Goal: Transaction & Acquisition: Purchase product/service

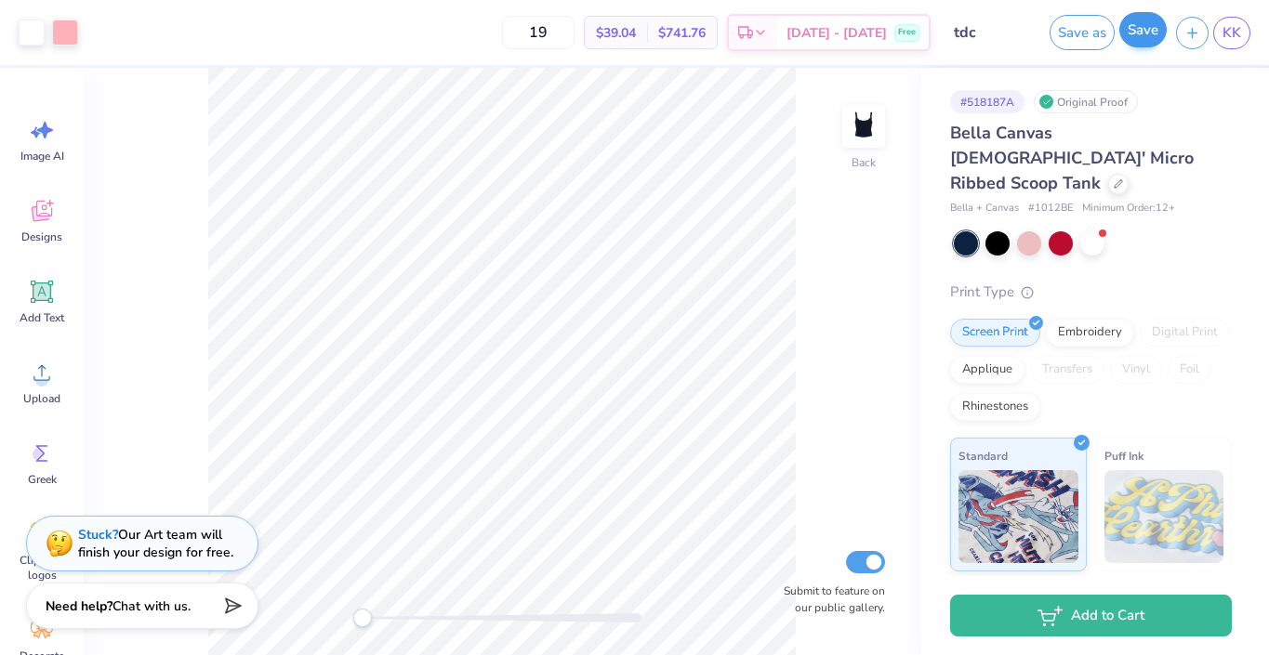
click at [1135, 39] on button "Save" at bounding box center [1142, 29] width 47 height 35
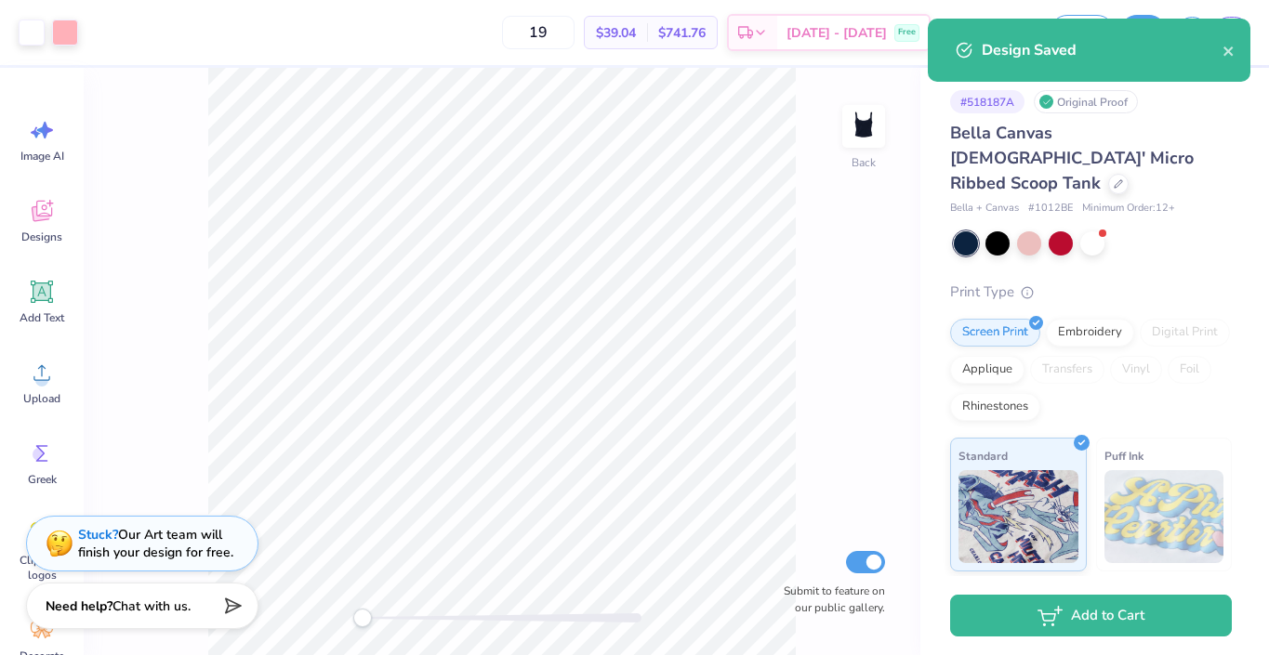
select select "Member apparel for registered Student Organization / Department / School"
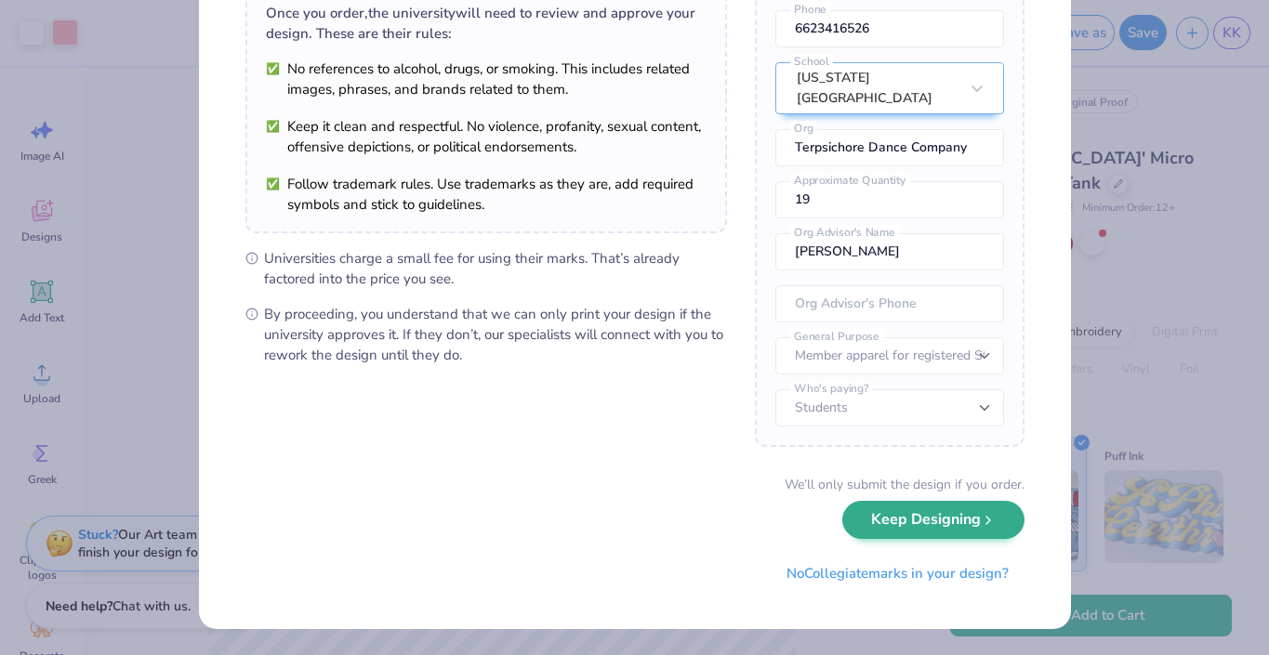
scroll to position [153, 0]
click at [877, 526] on button "Keep Designing" at bounding box center [933, 521] width 182 height 38
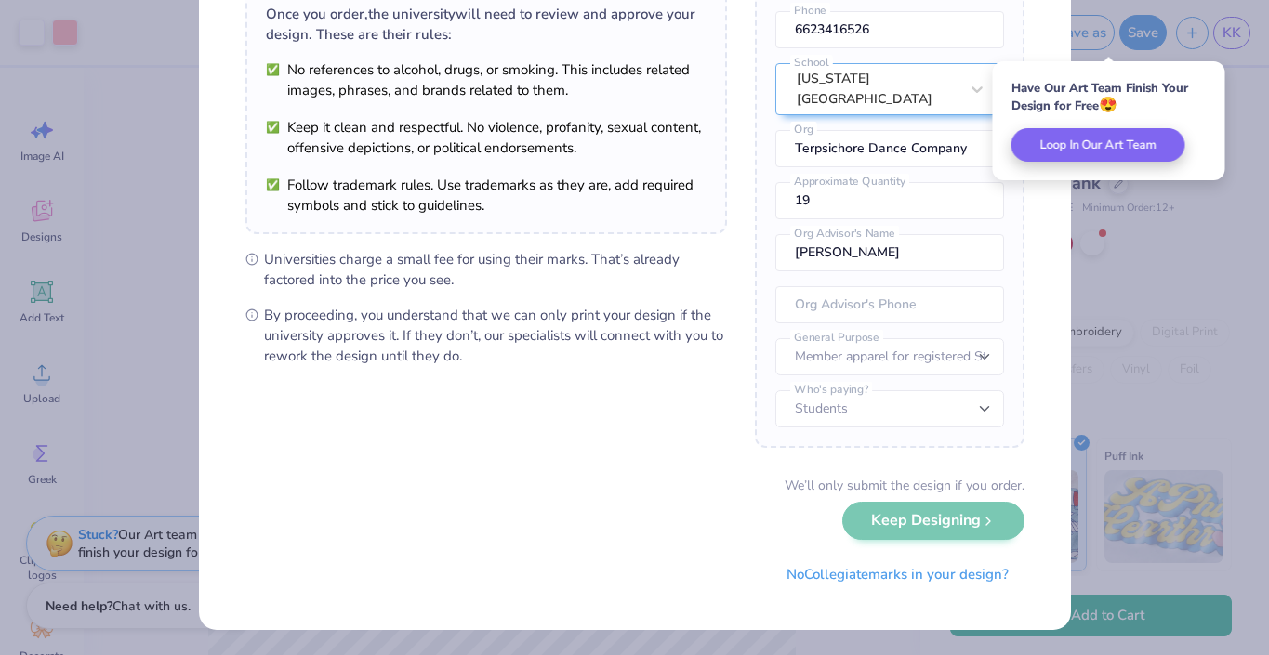
scroll to position [0, 0]
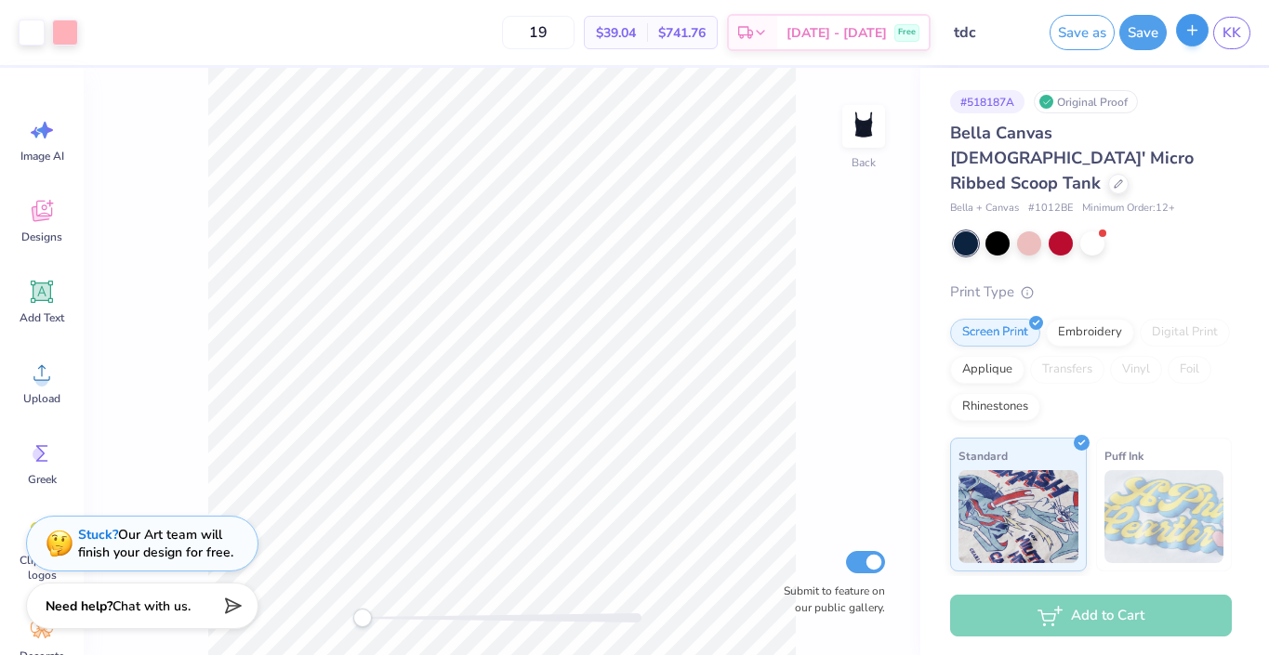
click at [1184, 45] on button "button" at bounding box center [1192, 30] width 33 height 33
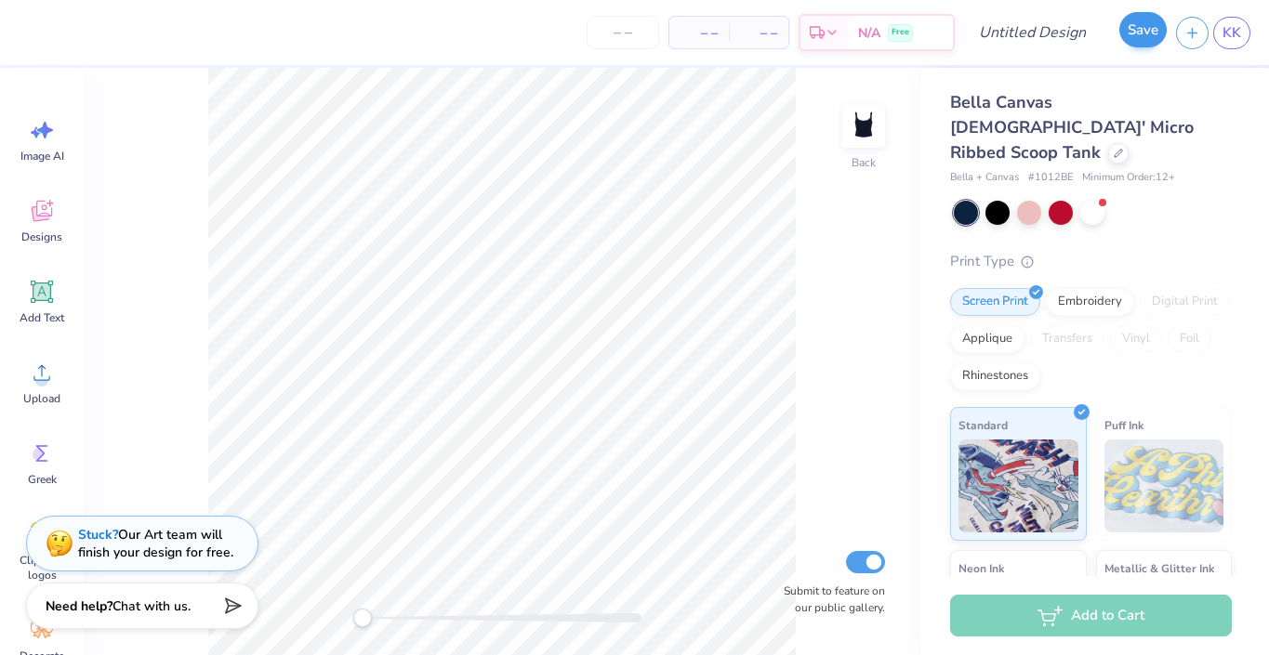
click at [1164, 31] on button "Save" at bounding box center [1142, 29] width 47 height 35
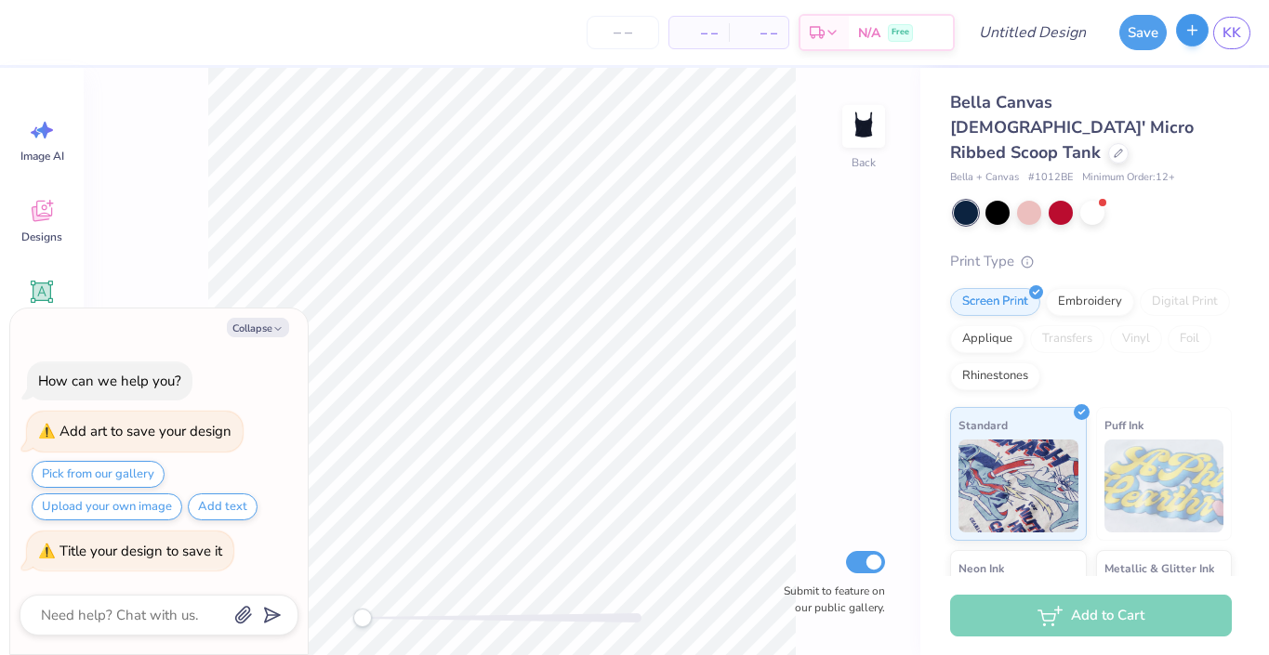
click at [1207, 33] on button "button" at bounding box center [1192, 30] width 33 height 33
click at [1114, 147] on icon at bounding box center [1118, 151] width 9 height 9
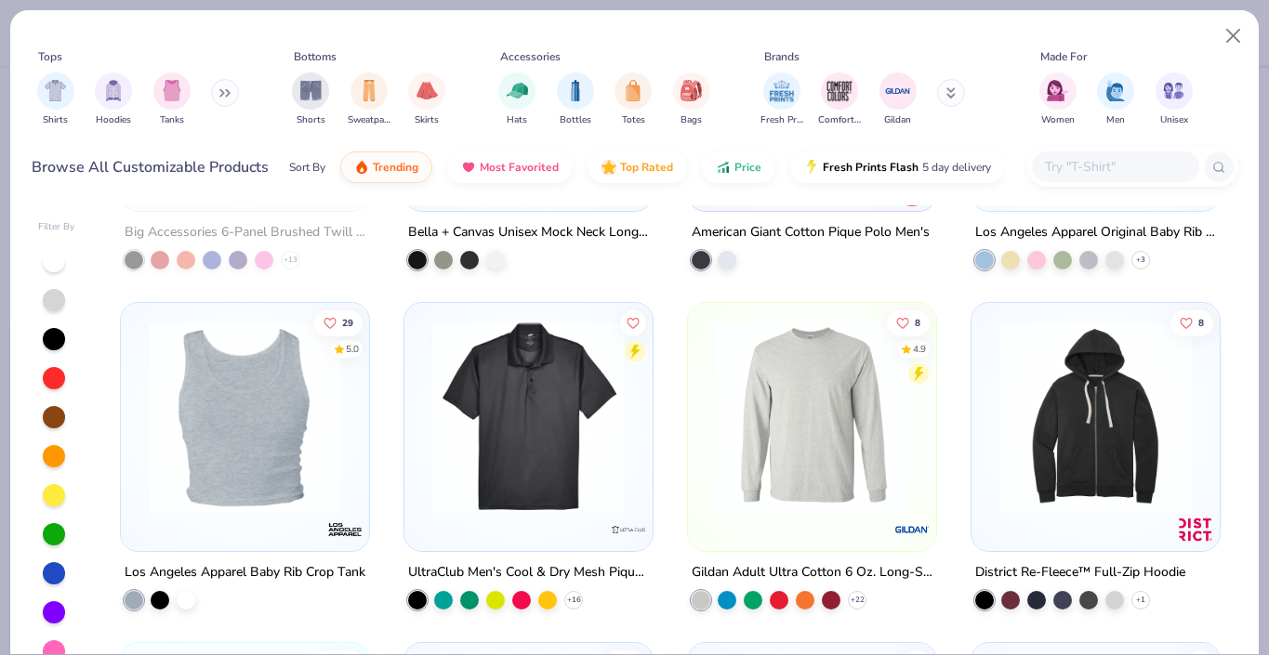
scroll to position [9235, 0]
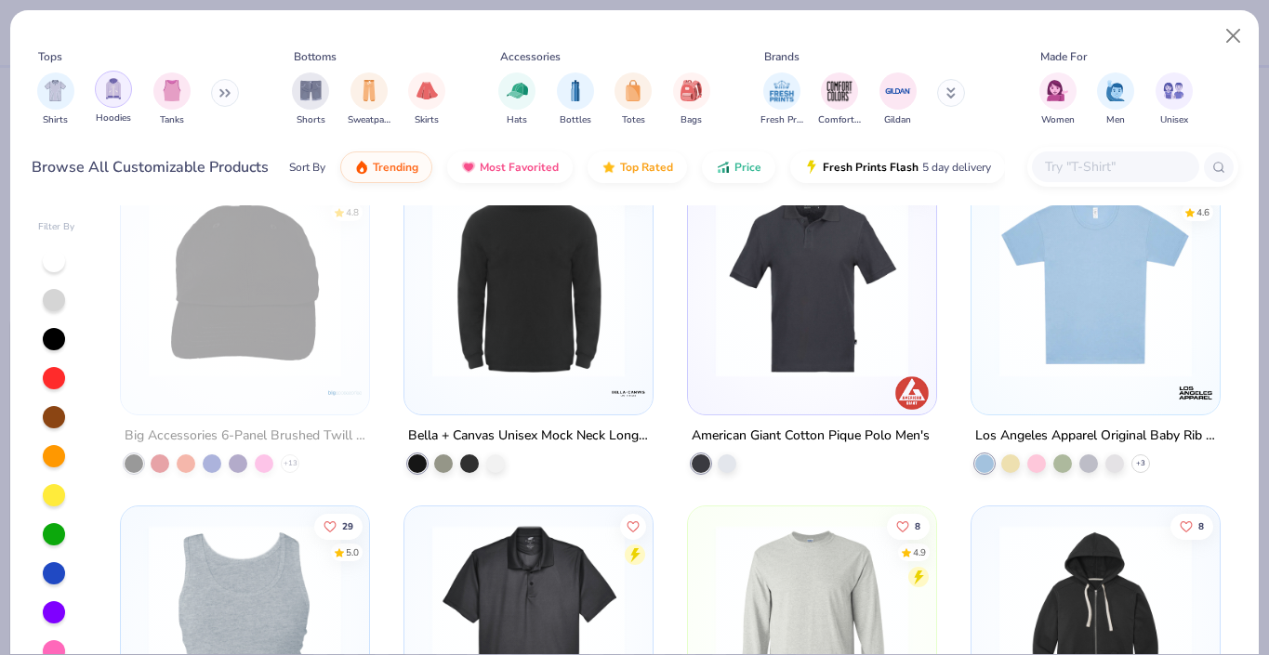
click at [114, 89] on img "filter for Hoodies" at bounding box center [113, 88] width 20 height 21
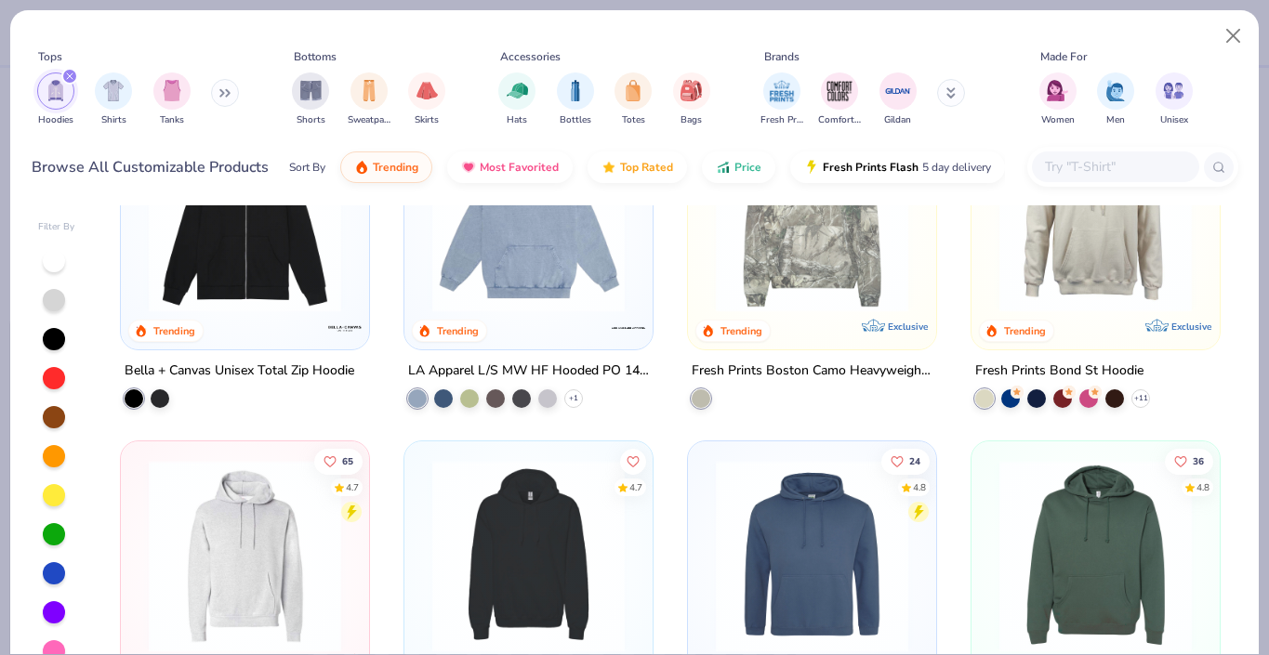
scroll to position [487, 0]
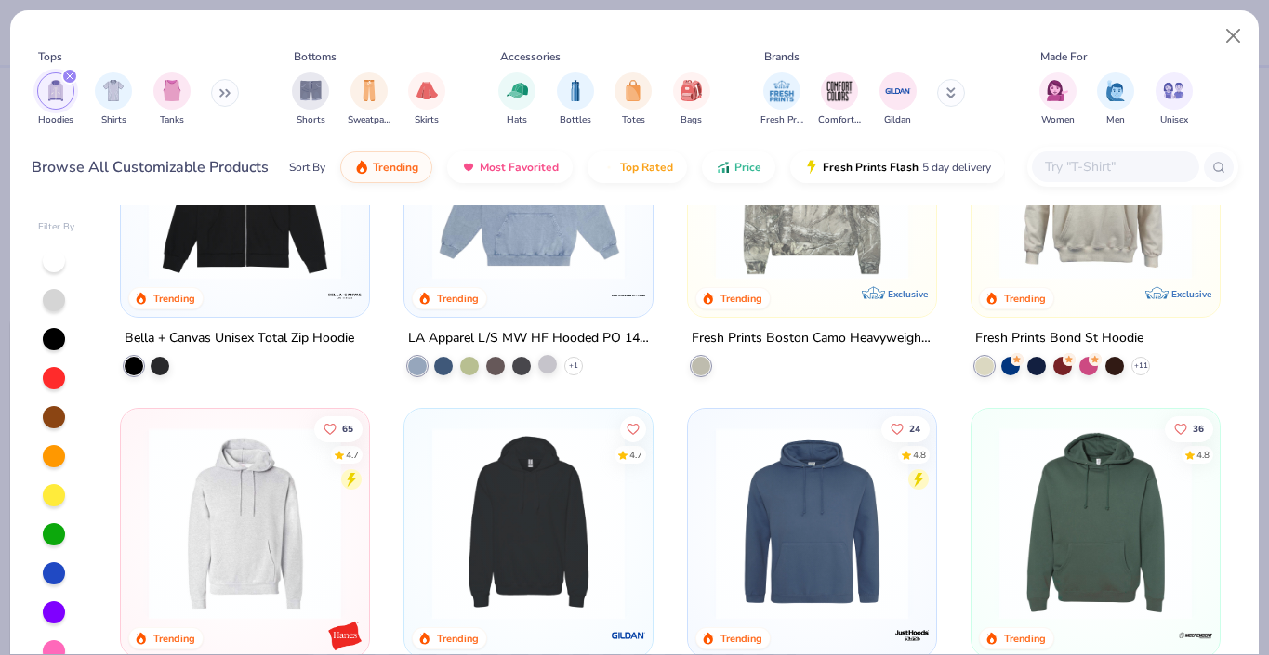
click at [551, 363] on div at bounding box center [547, 364] width 19 height 19
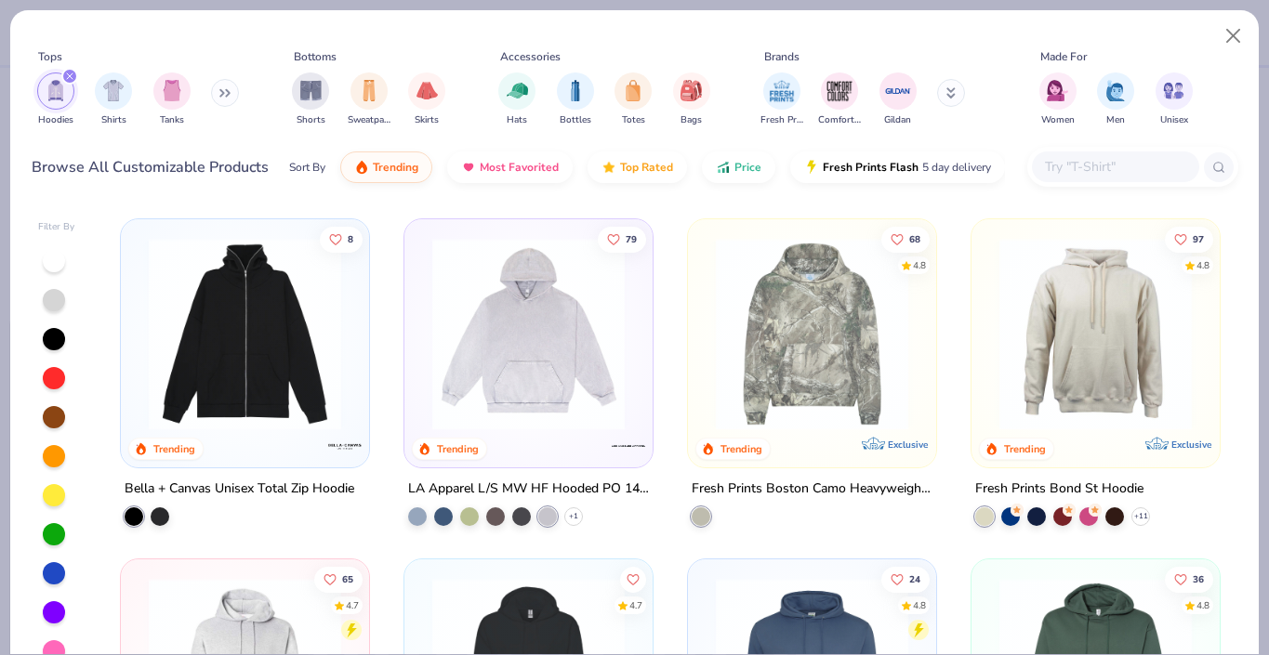
scroll to position [457, 0]
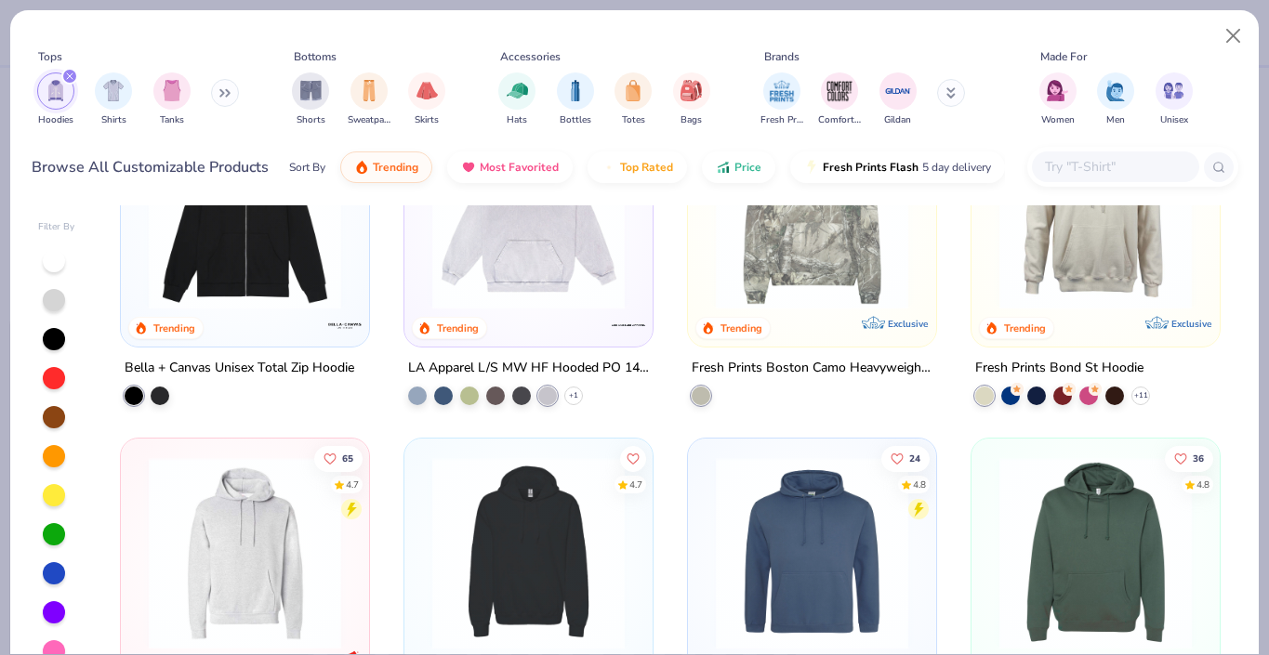
click at [537, 377] on div "LA Apparel L/S MW HF Hooded PO 14 Oz + 1" at bounding box center [528, 381] width 250 height 48
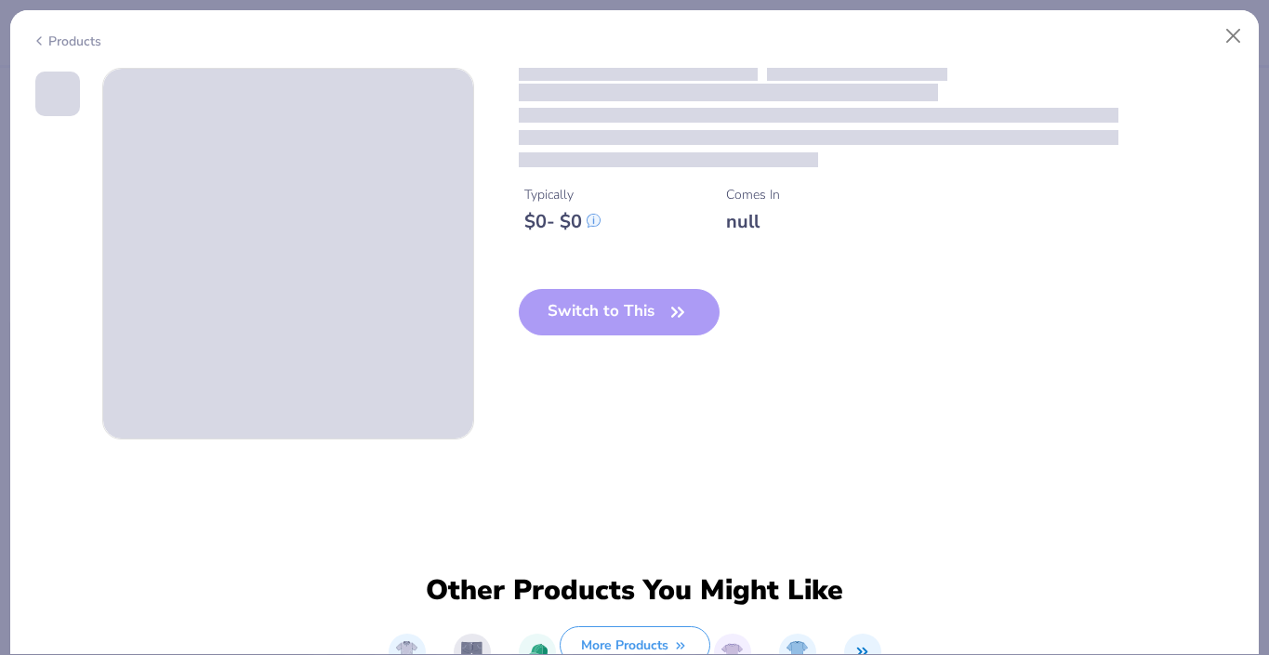
click at [546, 325] on div "Switch to This" at bounding box center [620, 327] width 202 height 76
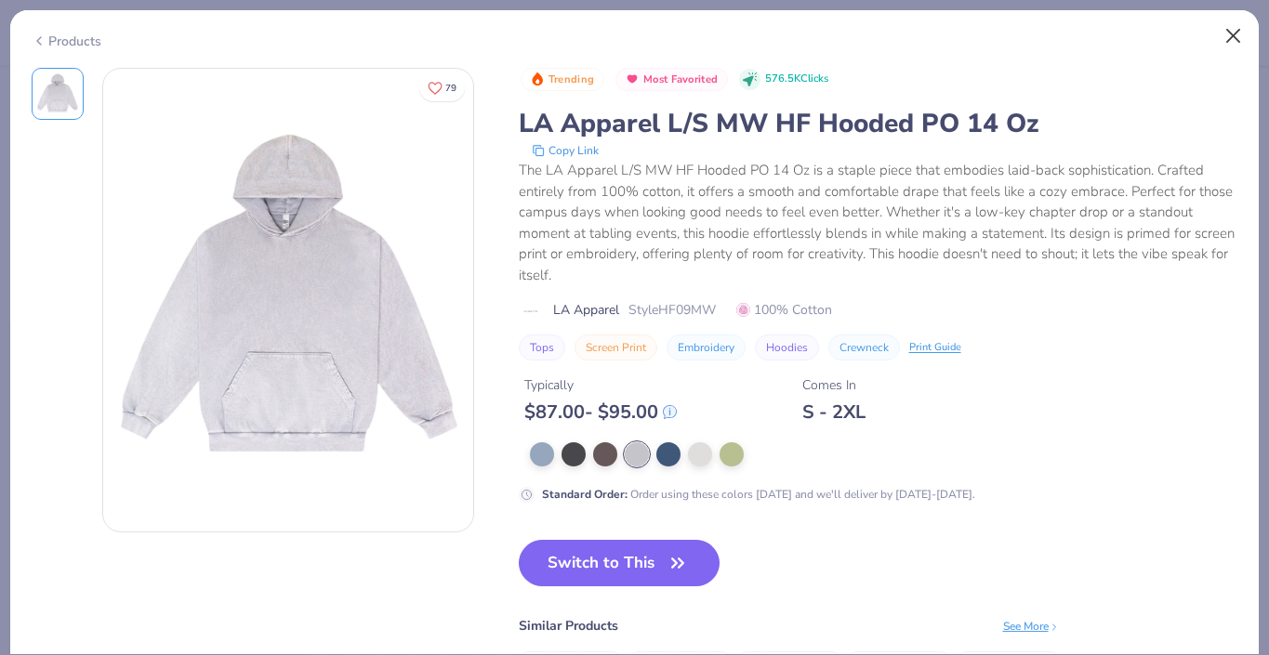
click at [1238, 46] on button "Close" at bounding box center [1233, 36] width 35 height 35
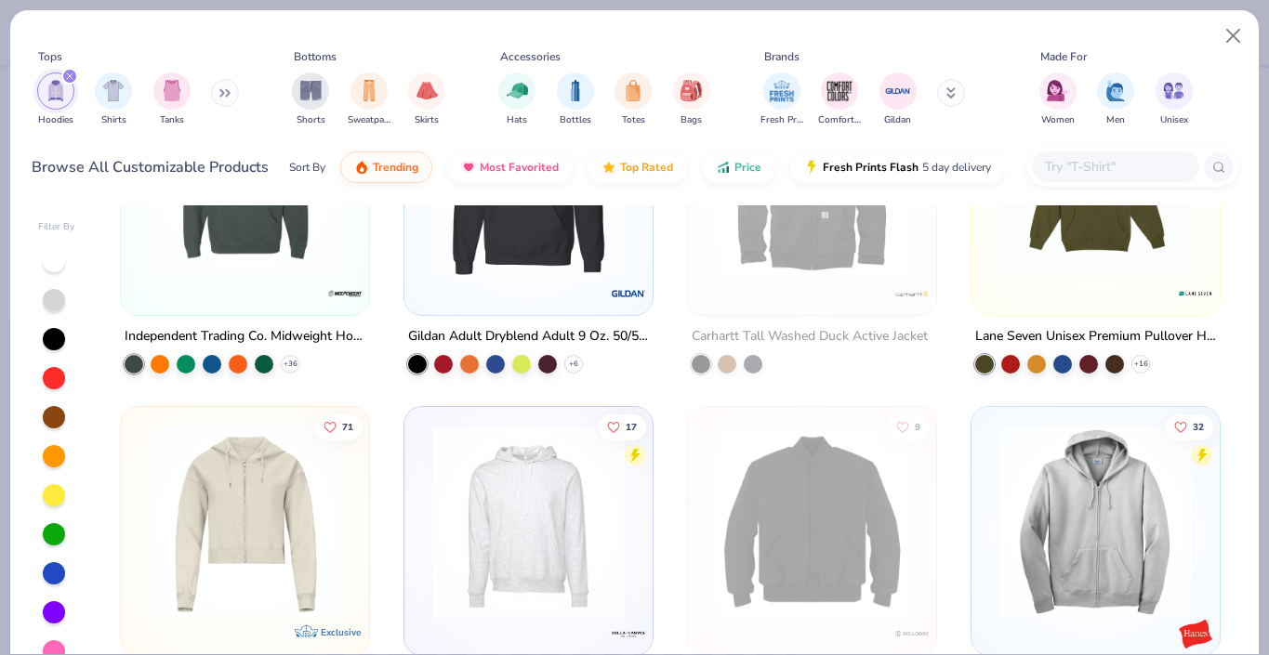
scroll to position [1974, 0]
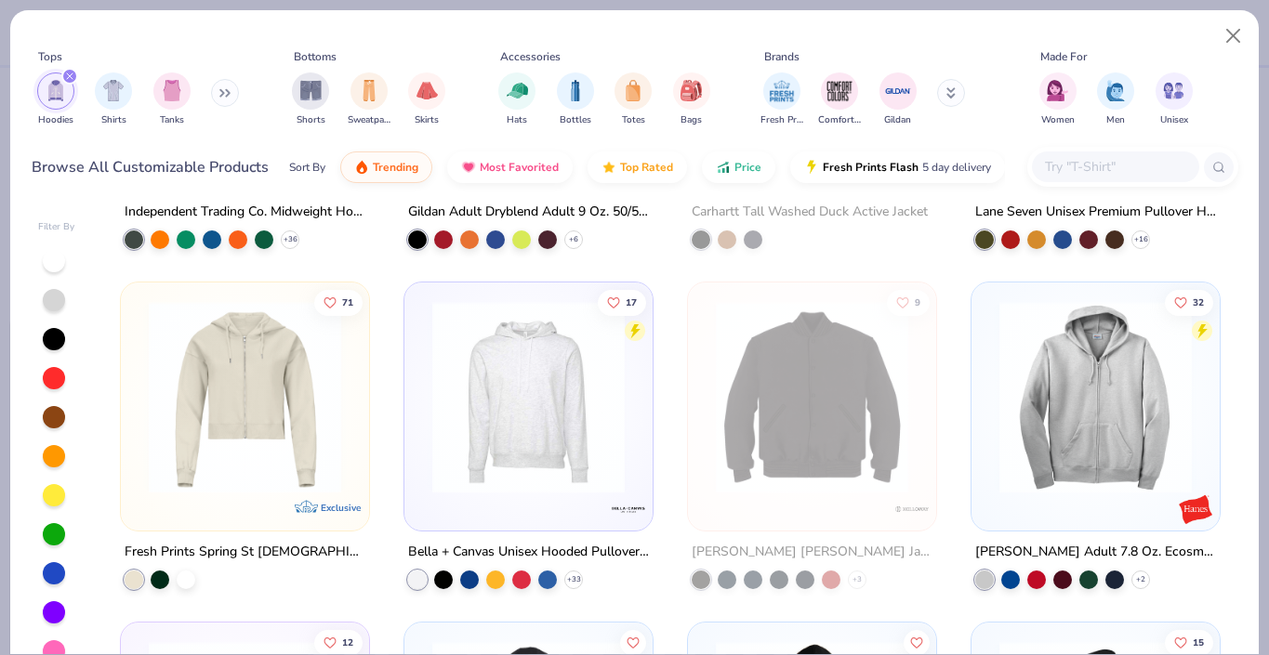
click at [547, 549] on div "Bella + Canvas Unisex Hooded Pullover Sweatshirt" at bounding box center [528, 552] width 241 height 23
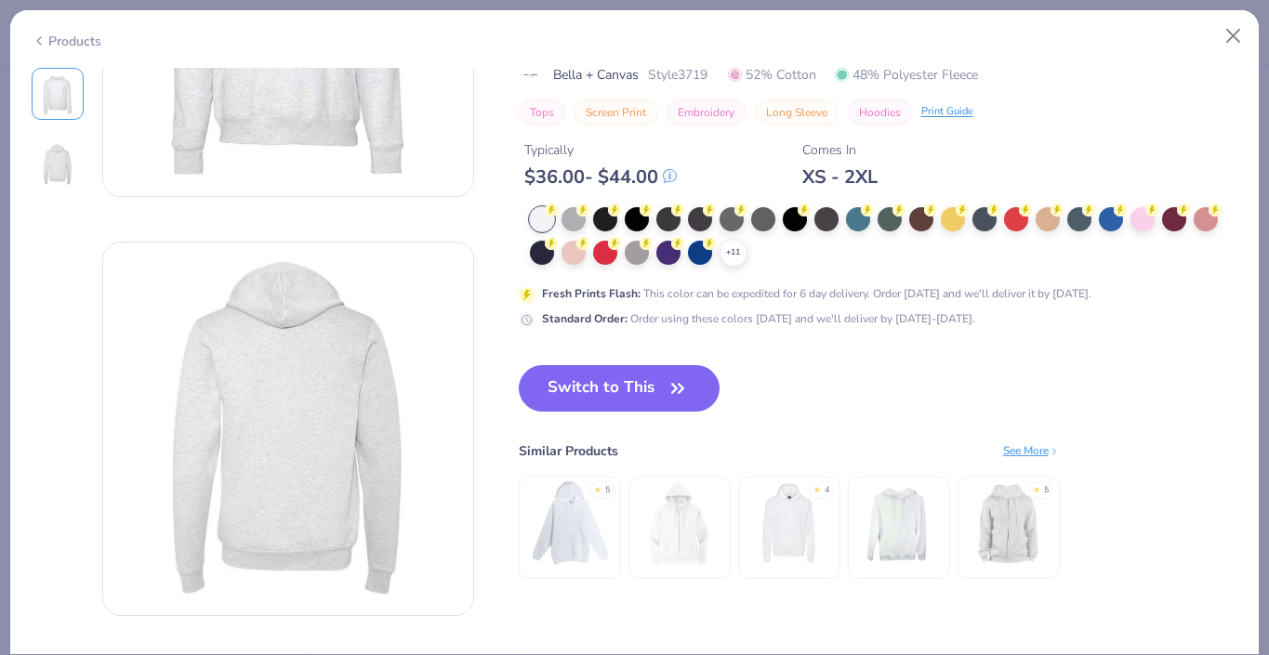
scroll to position [246, 0]
click at [633, 394] on button "Switch to This" at bounding box center [620, 387] width 202 height 46
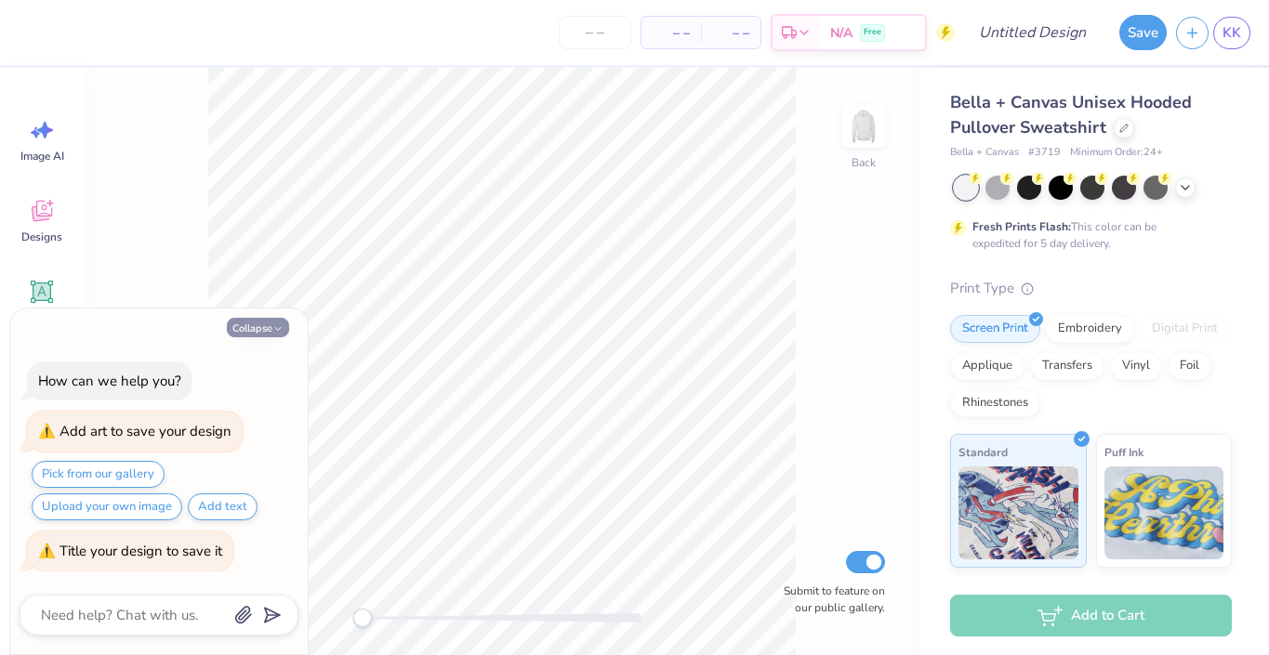
click at [245, 323] on button "Collapse" at bounding box center [258, 328] width 62 height 20
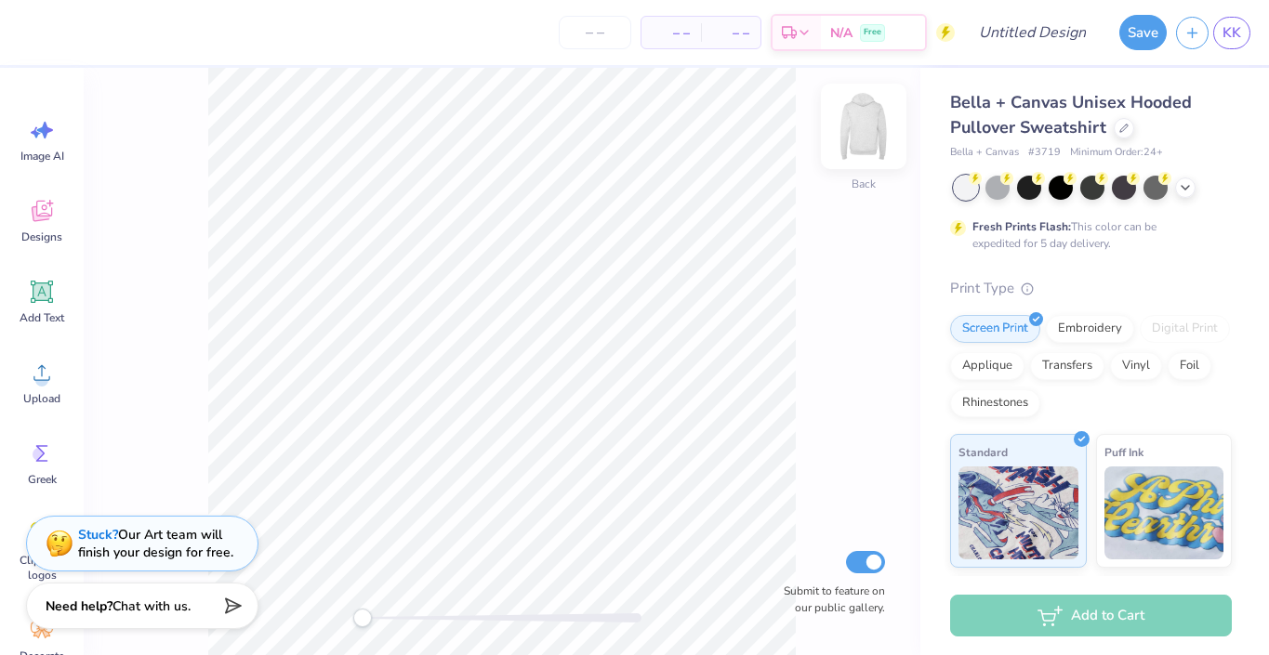
click at [875, 139] on img at bounding box center [863, 126] width 74 height 74
click at [1000, 190] on div at bounding box center [997, 186] width 24 height 24
click at [954, 189] on div at bounding box center [966, 188] width 24 height 24
click at [1017, 184] on div at bounding box center [1029, 186] width 24 height 24
click at [1004, 184] on div at bounding box center [997, 186] width 24 height 24
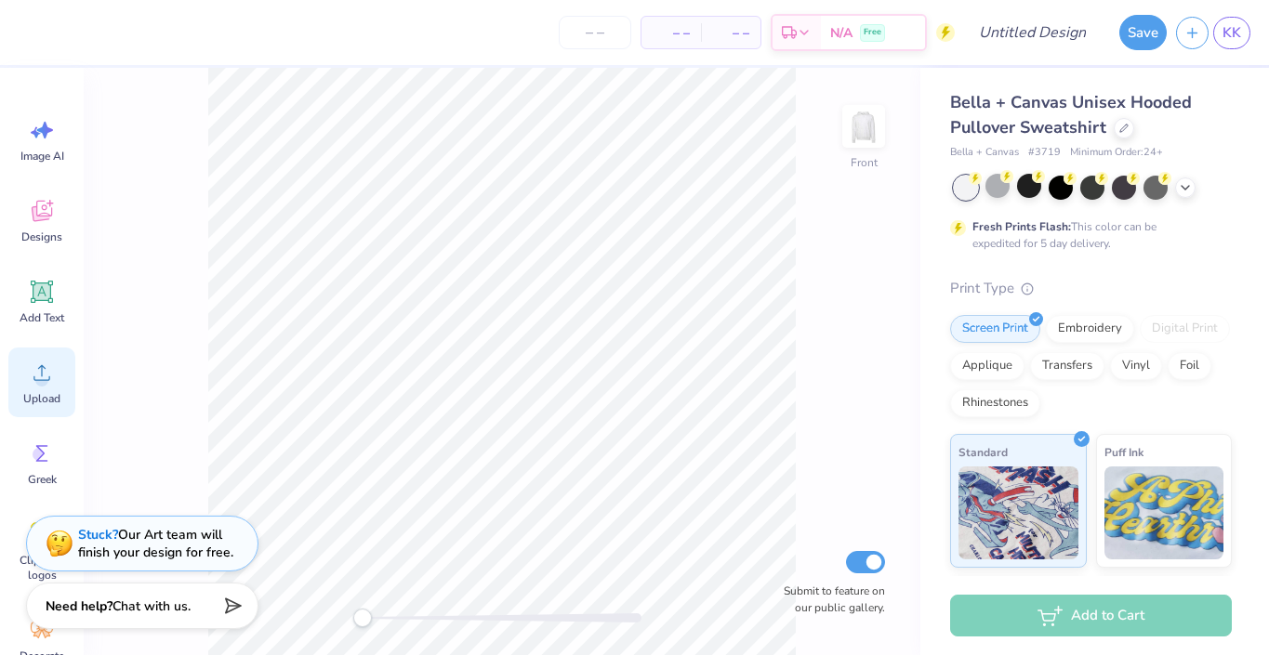
click at [59, 385] on div "Upload" at bounding box center [41, 383] width 67 height 70
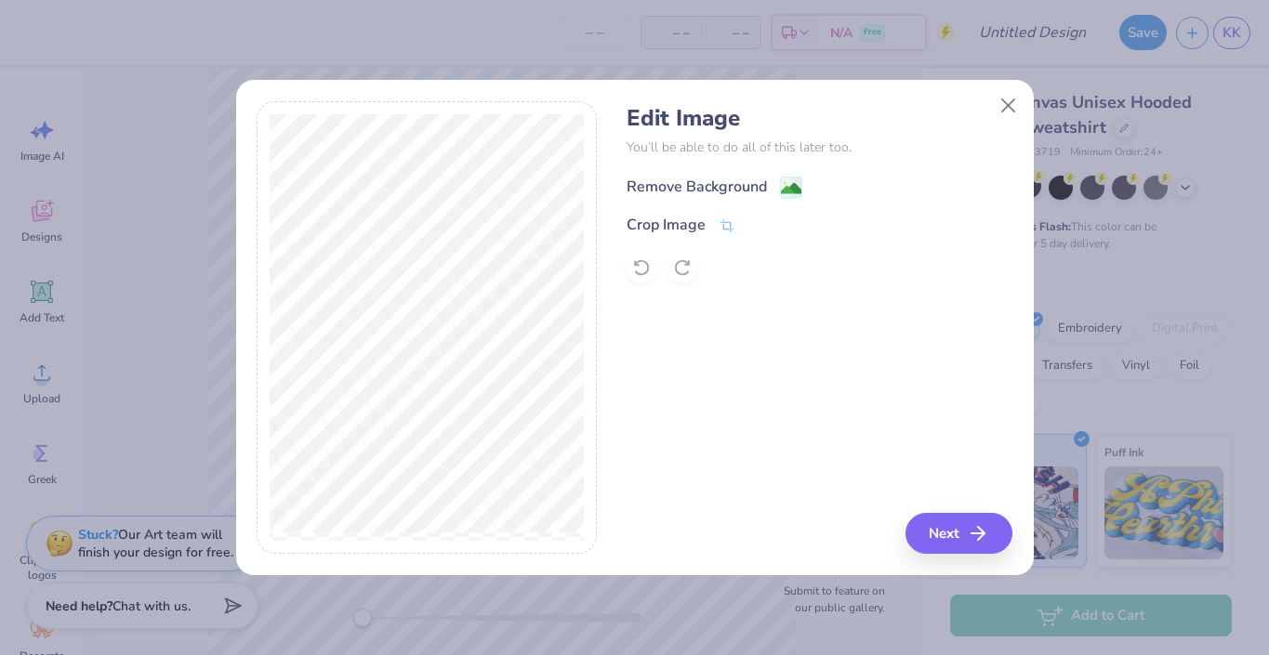
click at [792, 177] on rect at bounding box center [790, 187] width 21 height 21
click at [795, 147] on p "You’ll be able to do all of this later too." at bounding box center [819, 148] width 386 height 20
click at [797, 165] on div "Edit Image You’ll be able to do all of this later too. Remove Background Crop I…" at bounding box center [819, 194] width 386 height 178
click at [1006, 113] on button "Close" at bounding box center [1007, 105] width 35 height 35
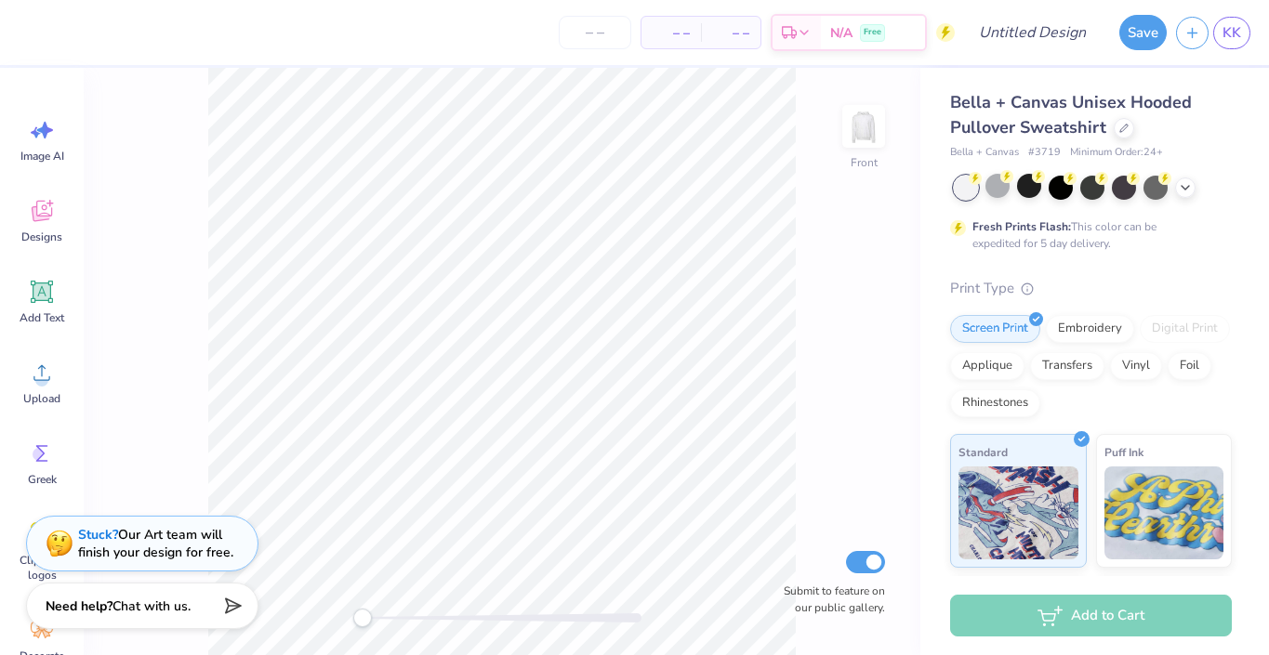
click at [5, 388] on div "Image AI Designs Add Text Upload Greek Clipart & logos Decorate" at bounding box center [42, 361] width 84 height 587
click at [47, 392] on span "Upload" at bounding box center [41, 398] width 37 height 15
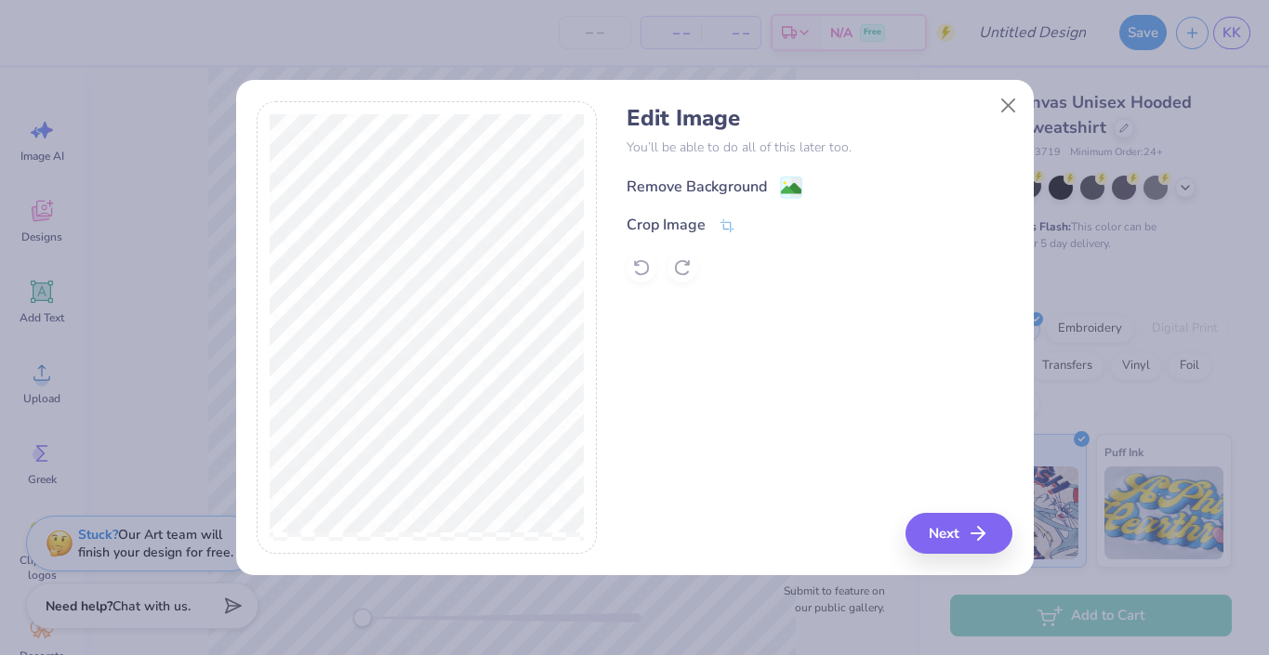
click at [777, 177] on div "Remove Background" at bounding box center [714, 187] width 176 height 23
click at [994, 538] on icon "button" at bounding box center [983, 533] width 22 height 22
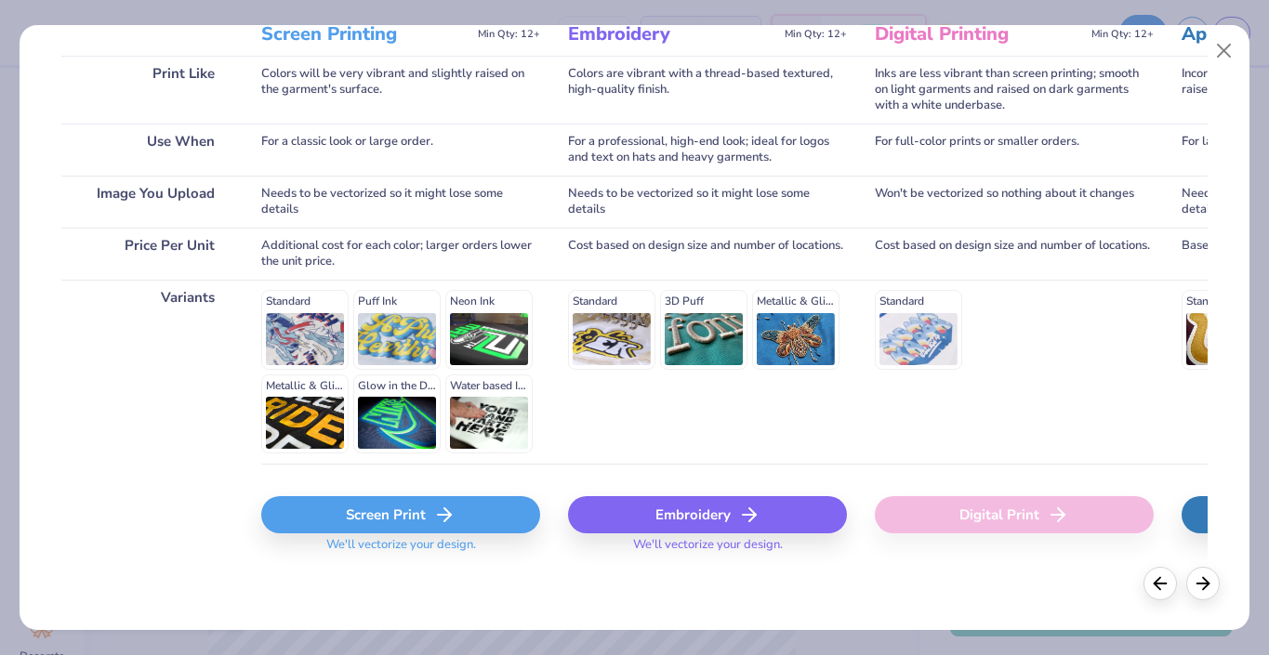
scroll to position [270, 0]
click at [485, 526] on div "Screen Print" at bounding box center [400, 515] width 279 height 37
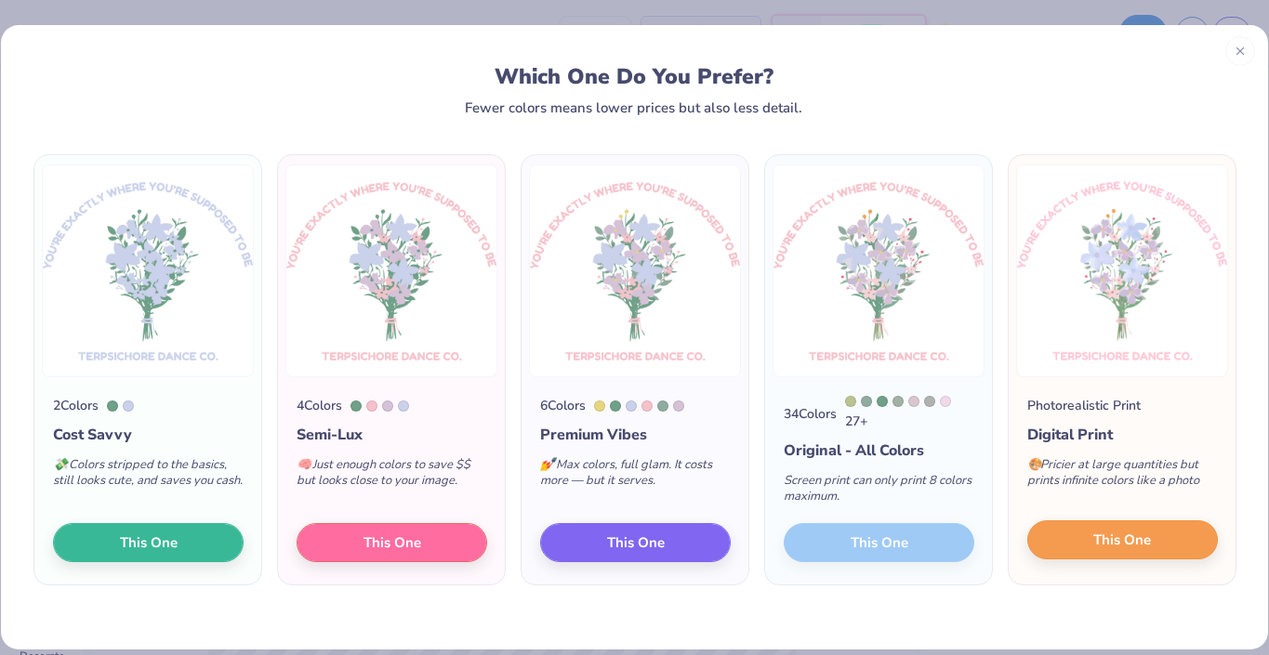
click at [1118, 544] on span "This One" at bounding box center [1122, 540] width 58 height 21
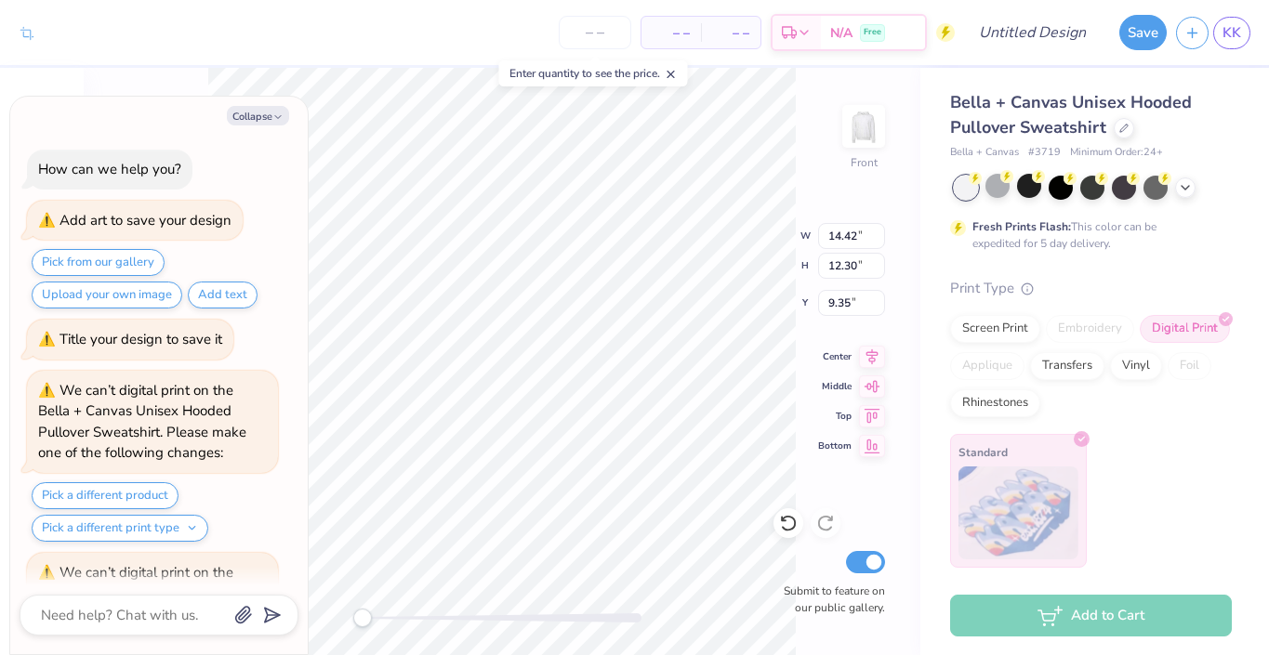
scroll to position [508, 0]
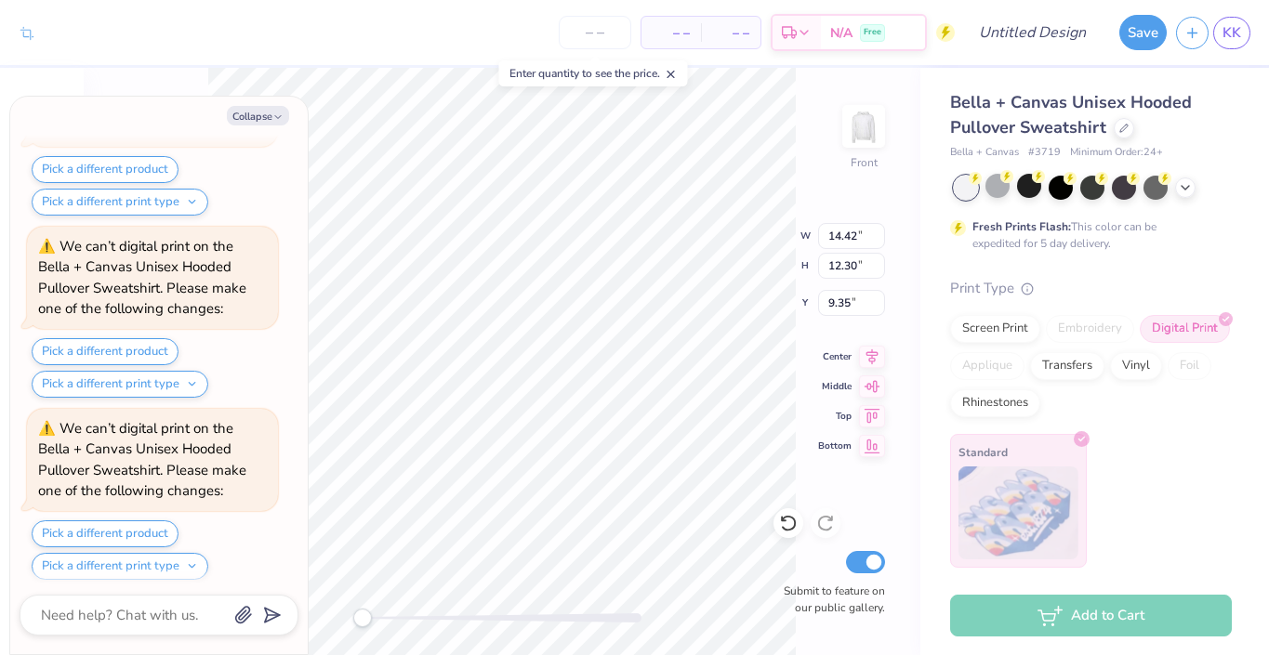
type textarea "x"
type input "13.23"
type input "11.28"
type input "10.37"
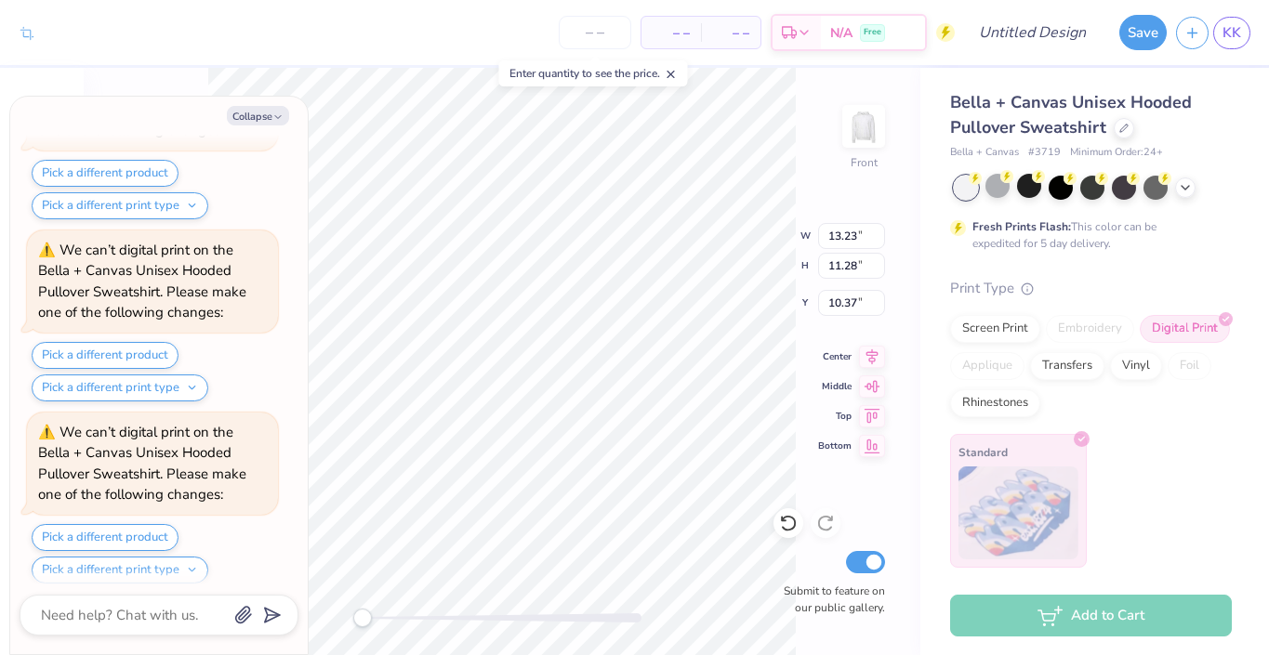
type textarea "x"
click at [601, 29] on input "number" at bounding box center [595, 32] width 73 height 33
type input "20"
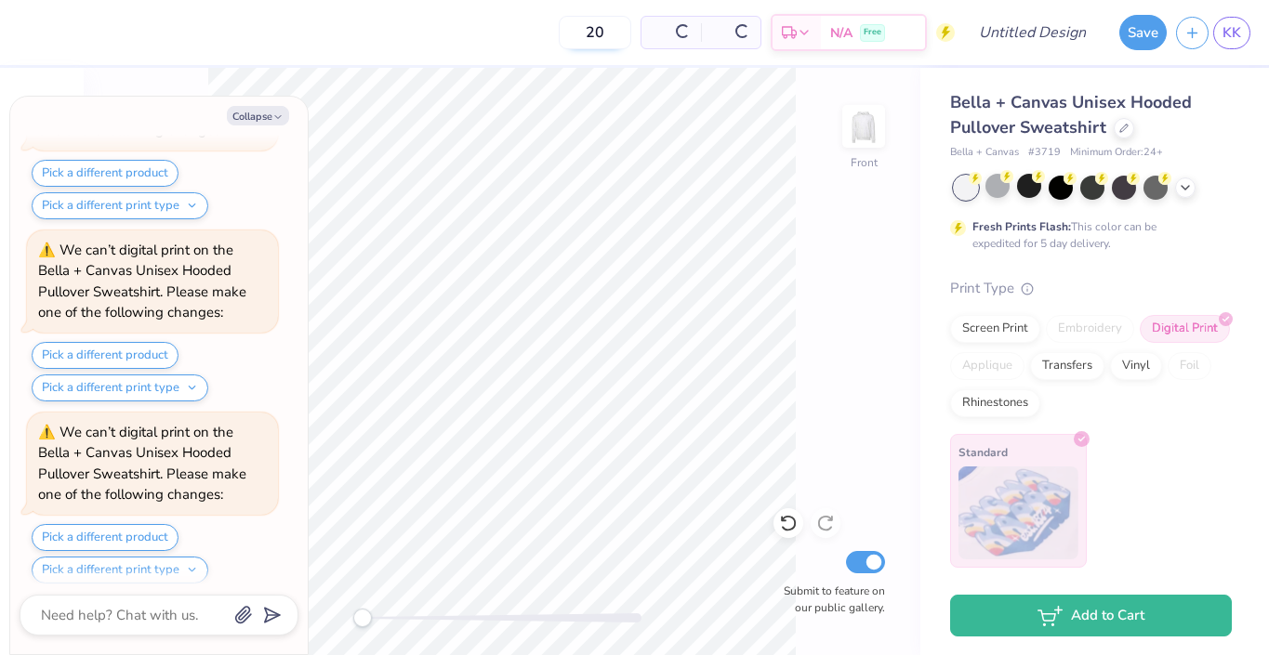
type textarea "x"
type input "2"
type input "30"
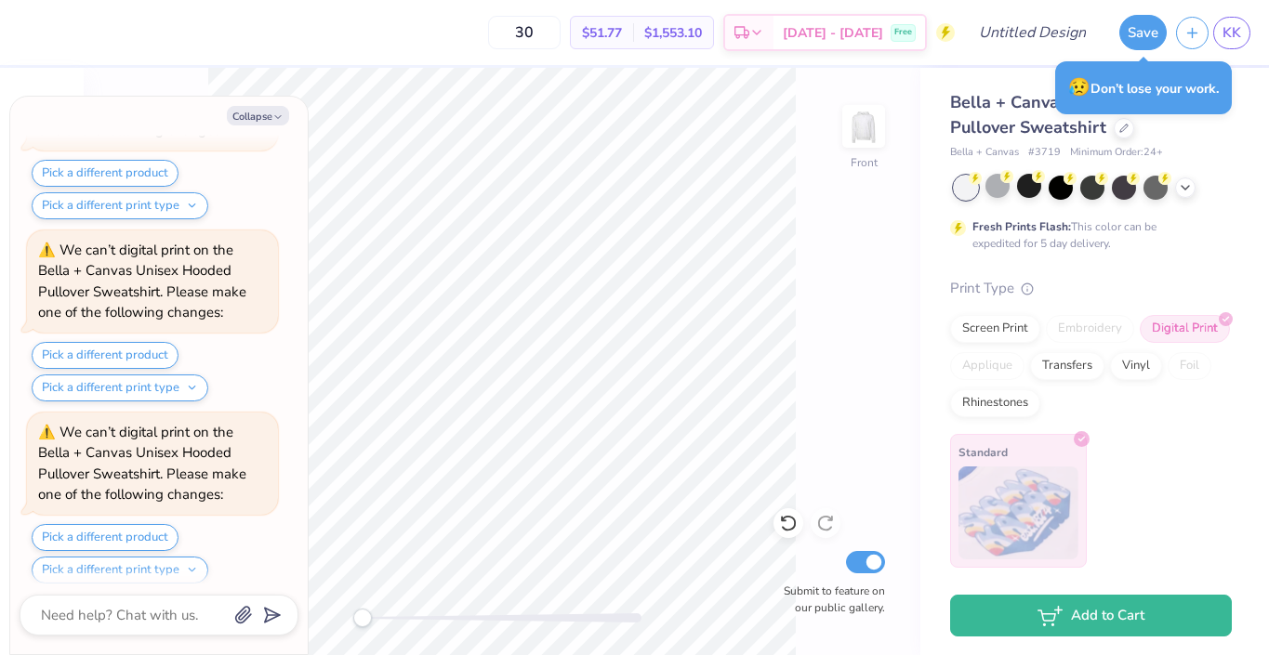
type textarea "x"
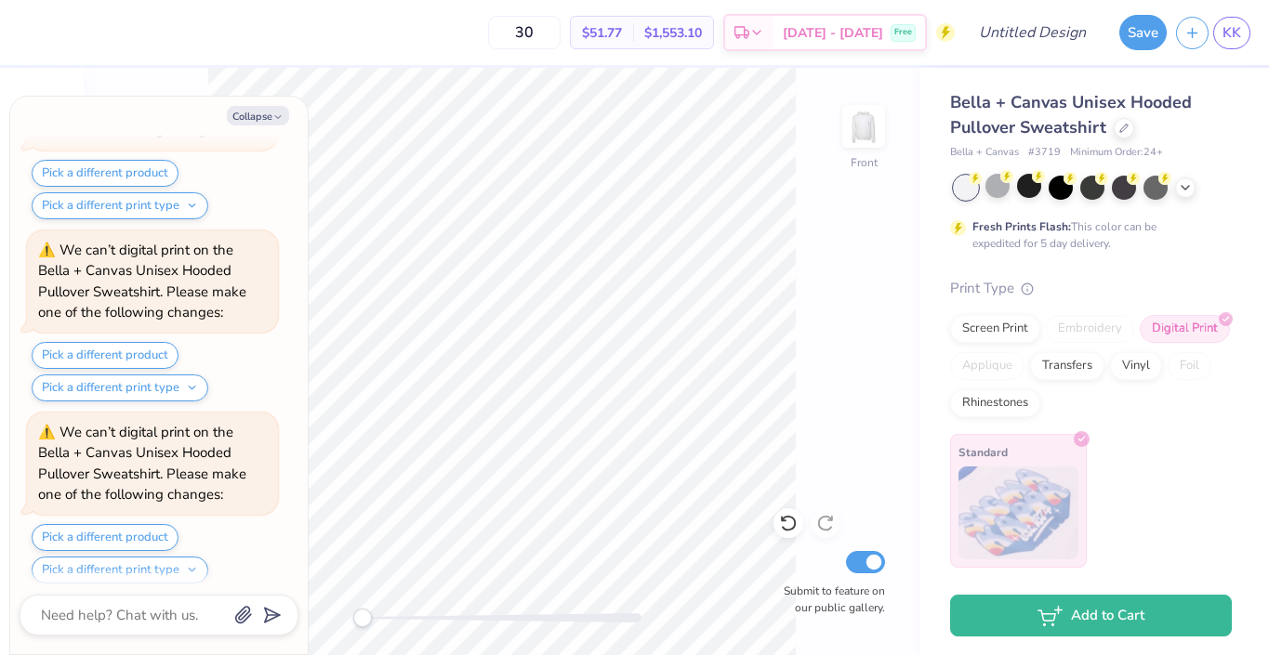
type input "30"
click at [250, 112] on button "Collapse" at bounding box center [258, 116] width 62 height 20
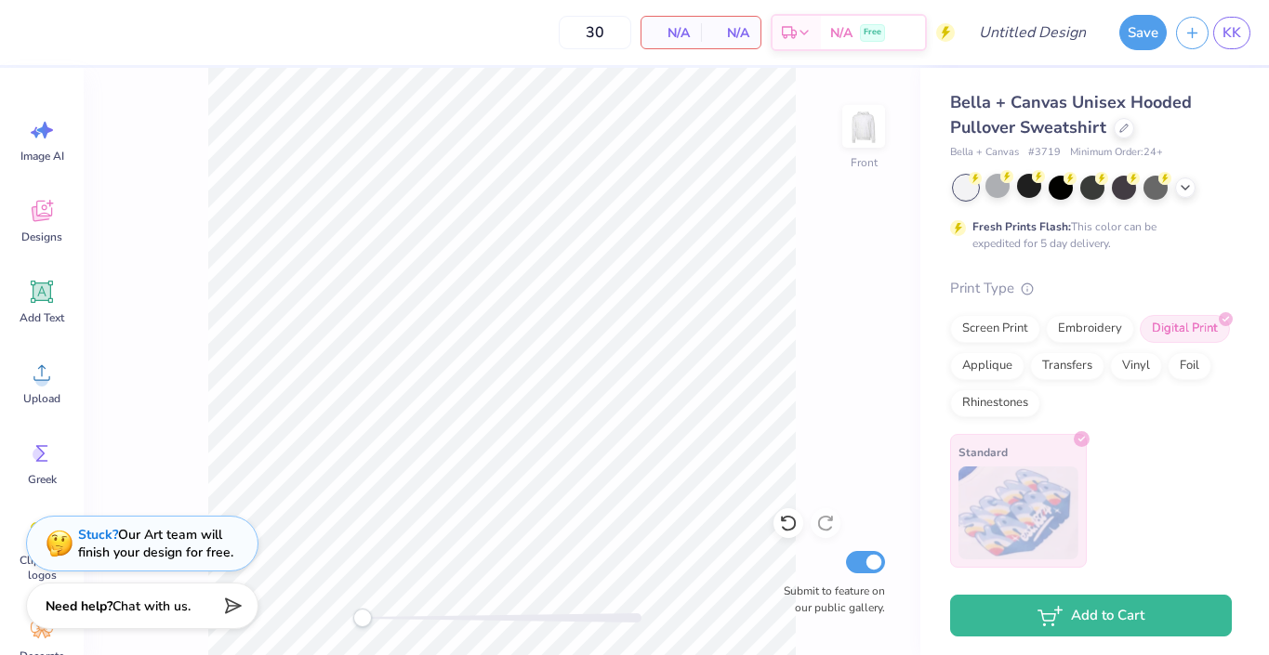
type textarea "x"
click at [31, 372] on icon at bounding box center [42, 373] width 28 height 28
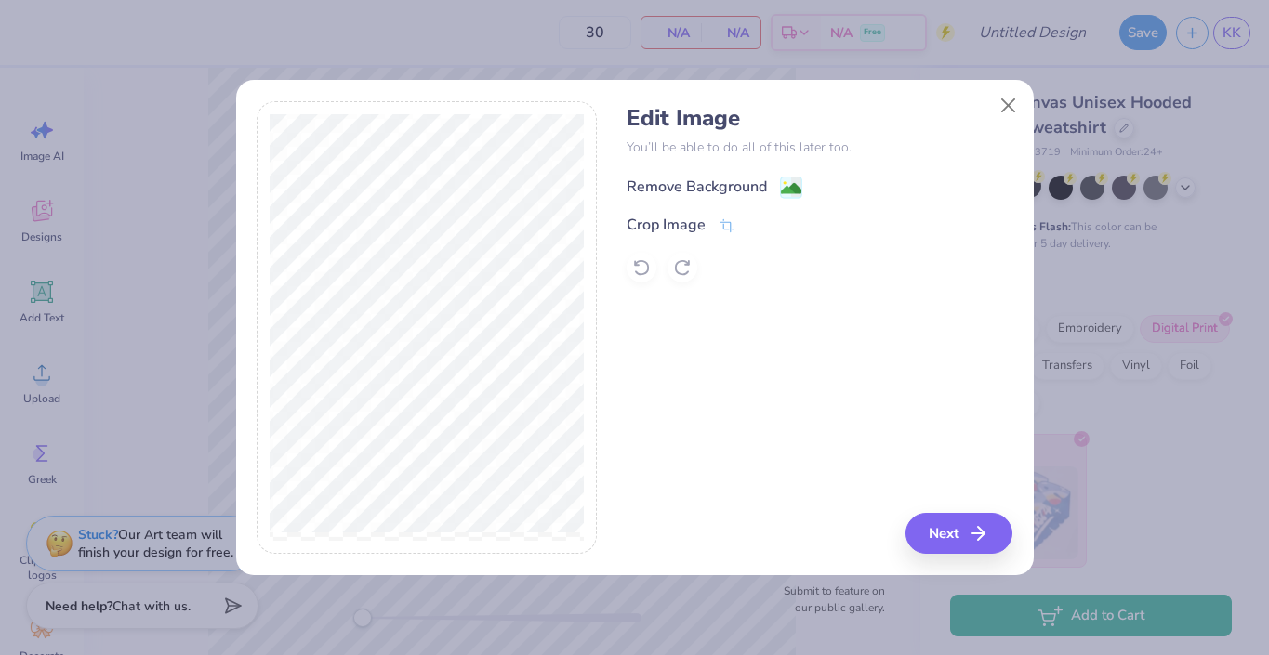
click at [785, 188] on image at bounding box center [791, 188] width 20 height 20
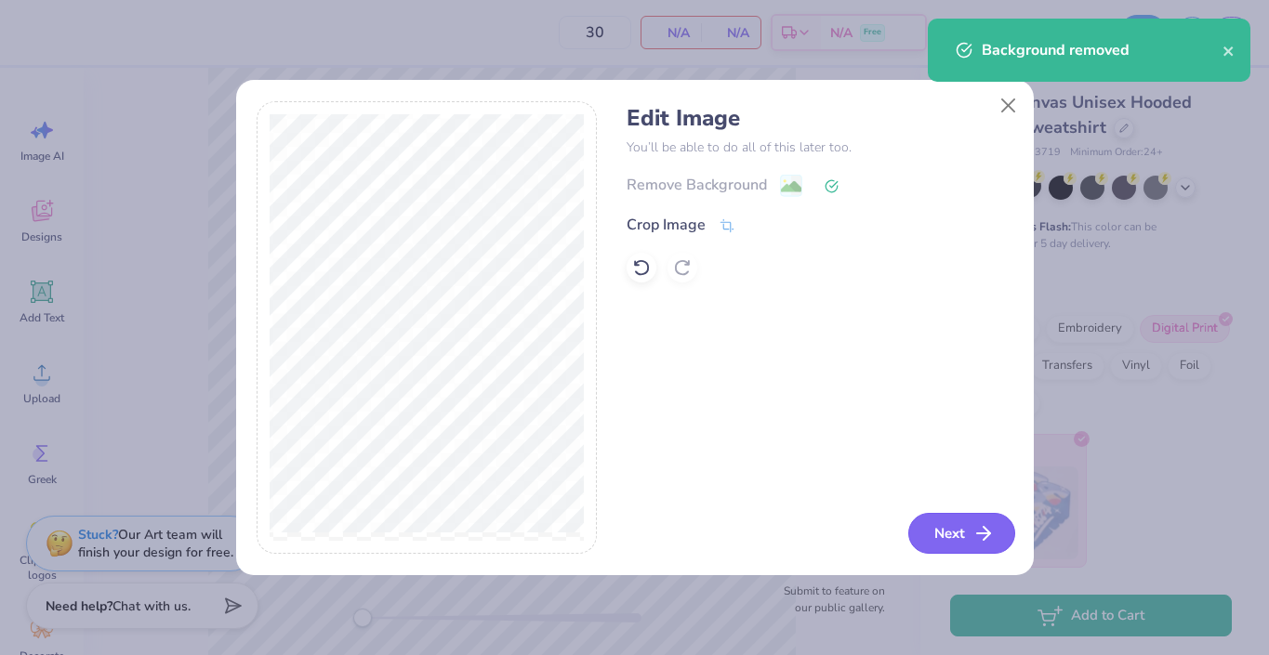
click at [961, 530] on button "Next" at bounding box center [961, 533] width 107 height 41
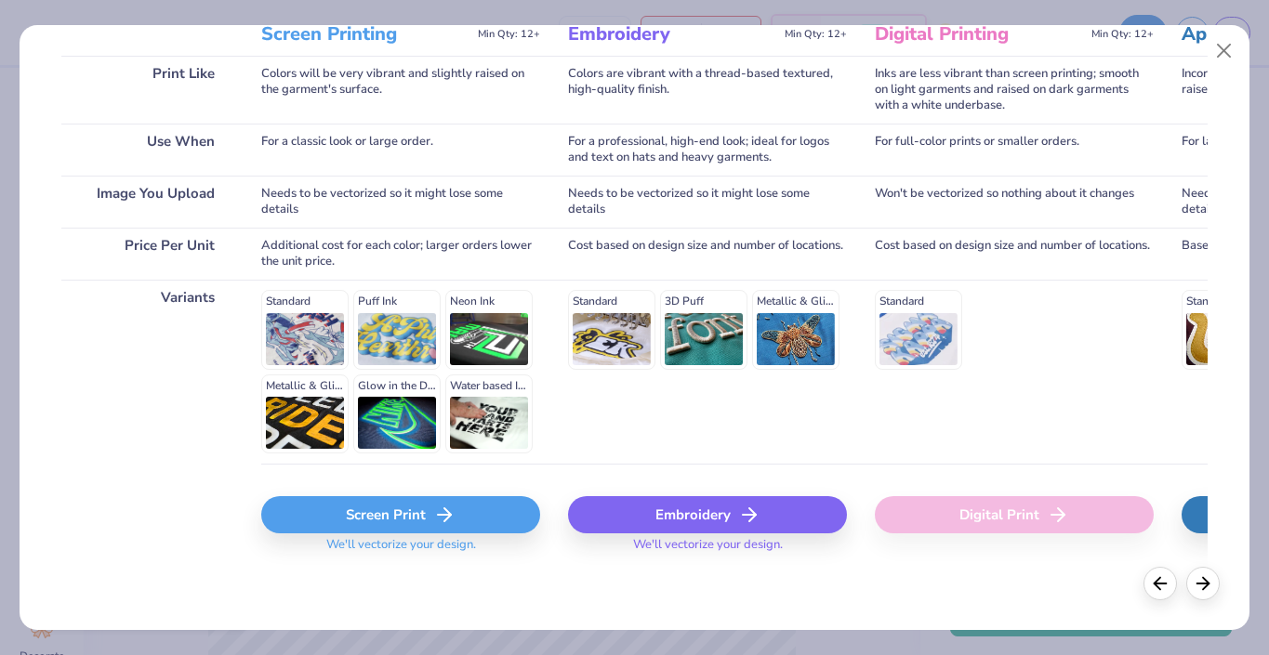
scroll to position [270, 0]
click at [457, 526] on div "Screen Print" at bounding box center [400, 515] width 279 height 37
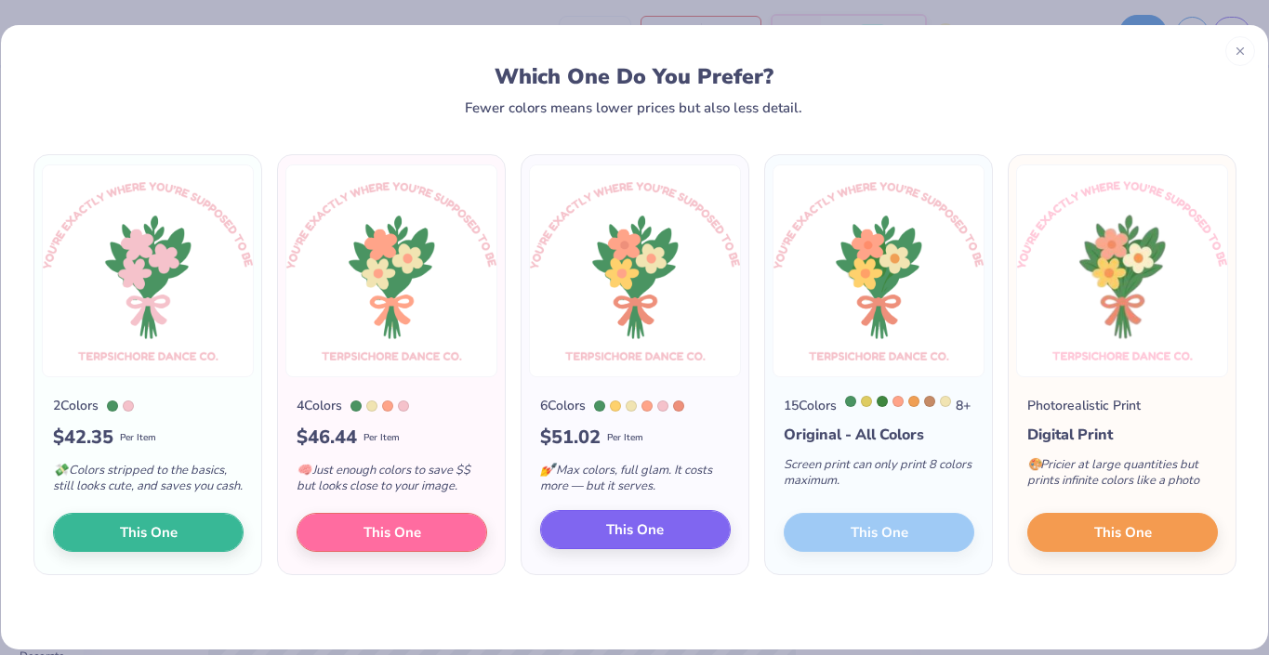
click at [610, 541] on span "This One" at bounding box center [635, 530] width 58 height 21
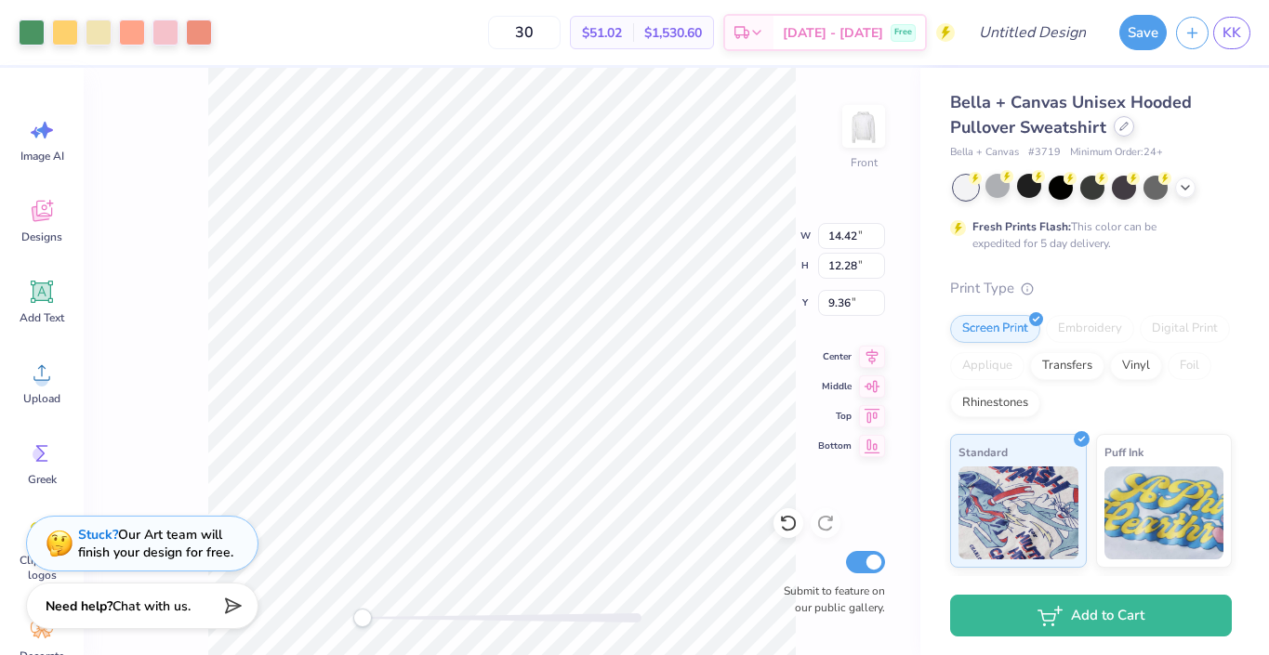
click at [1120, 135] on div at bounding box center [1124, 126] width 20 height 20
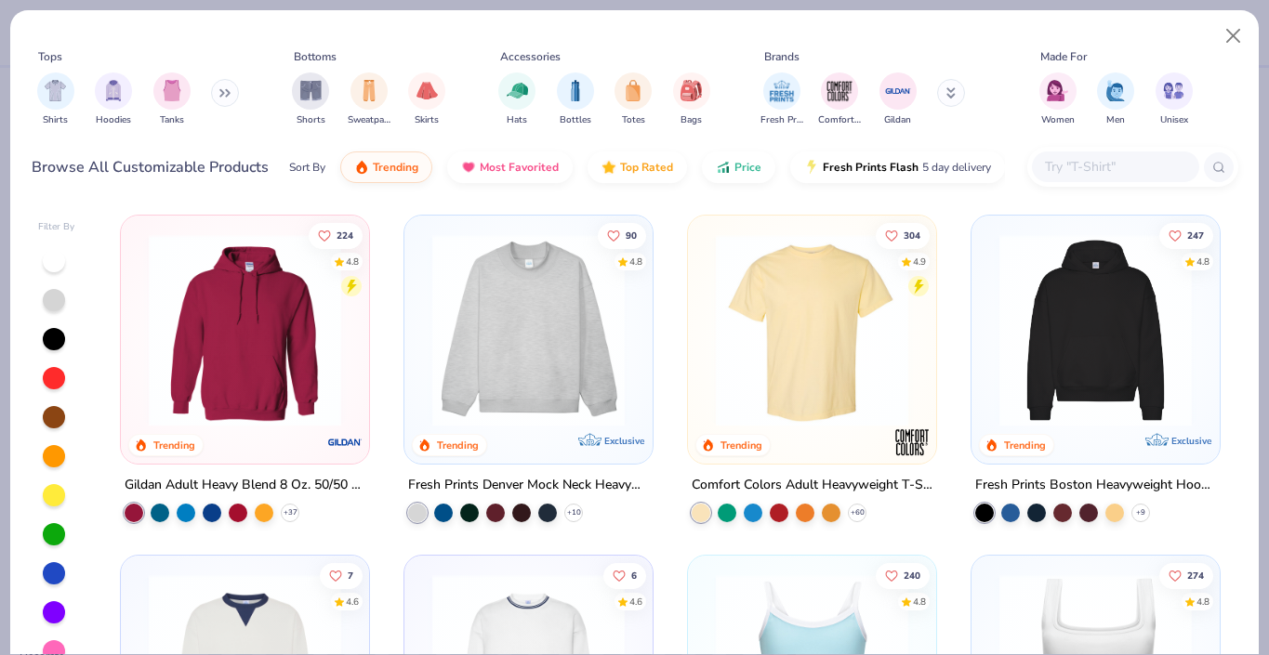
scroll to position [45, 0]
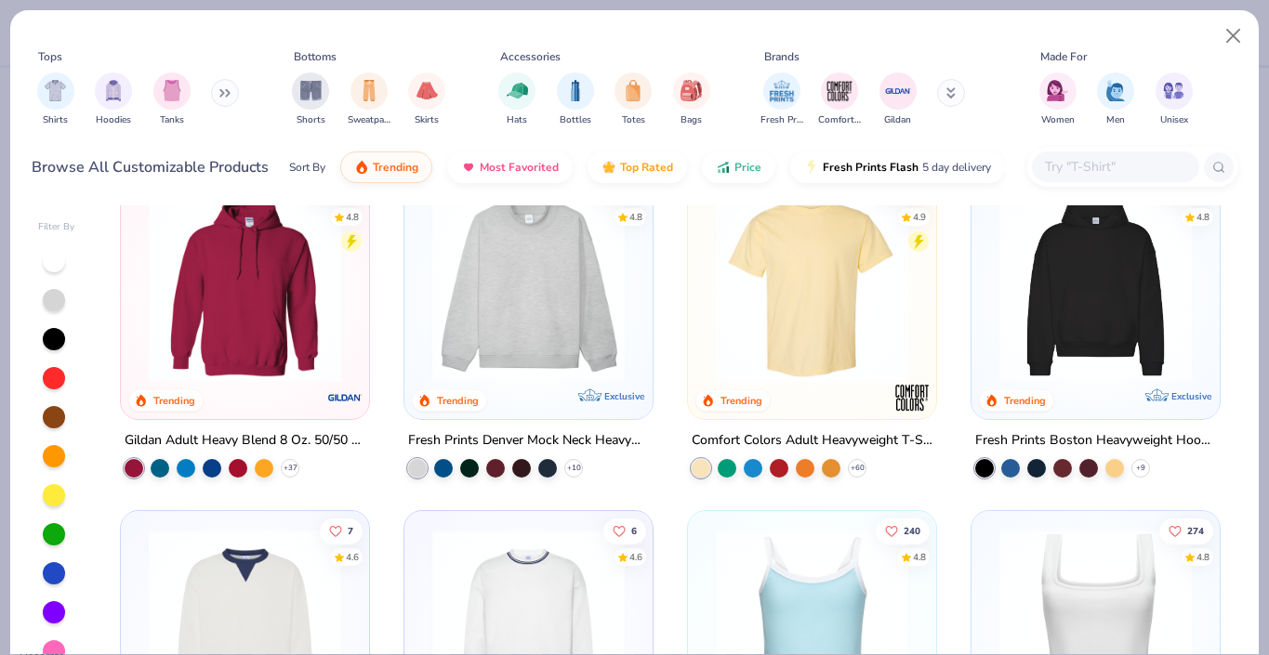
click at [556, 343] on img at bounding box center [528, 286] width 211 height 192
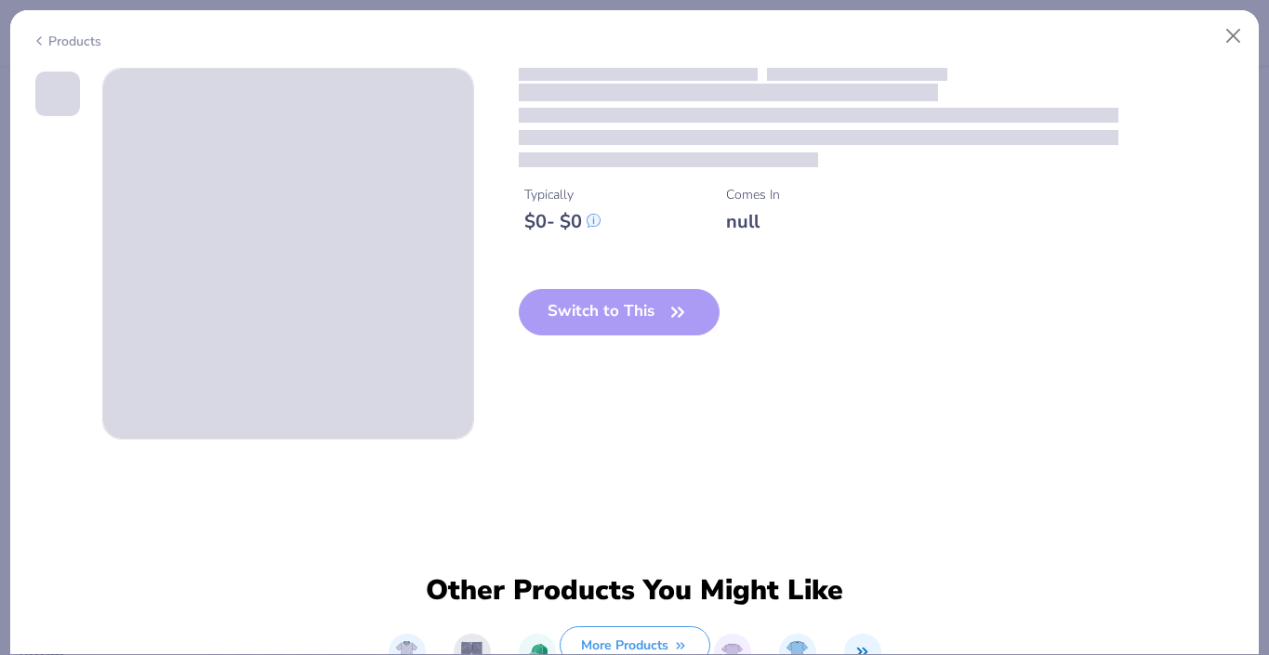
click at [556, 343] on div "Switch to This" at bounding box center [620, 327] width 202 height 76
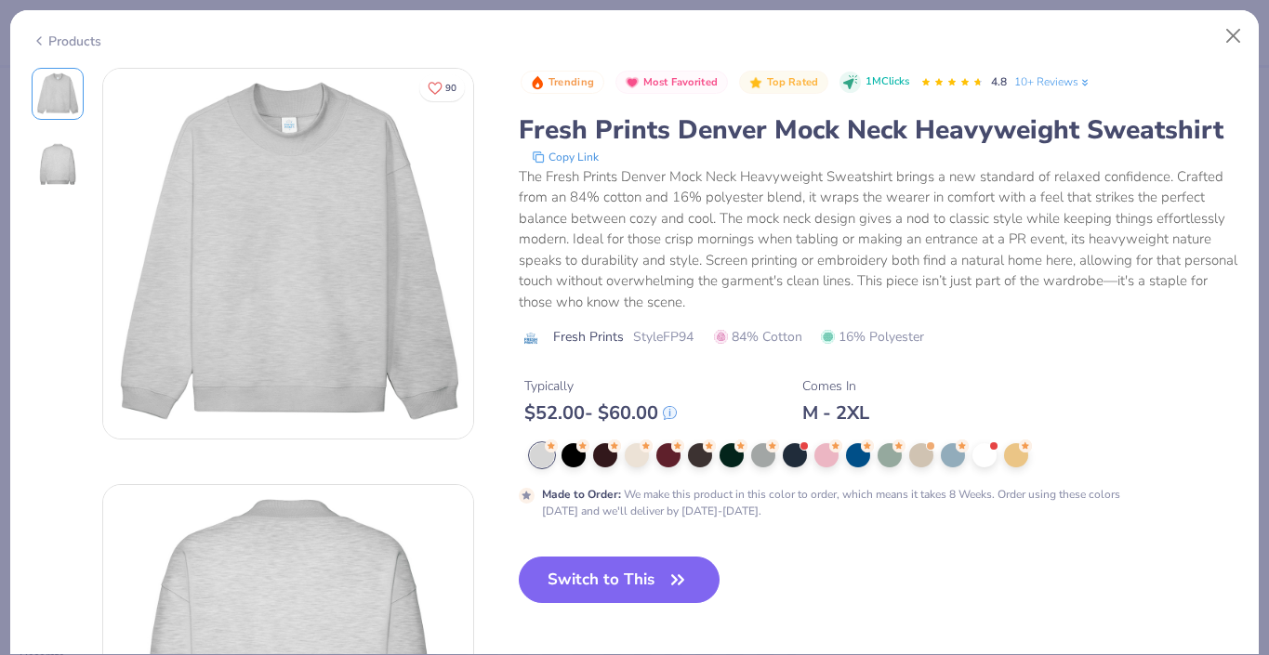
click at [74, 40] on div "Products" at bounding box center [67, 42] width 70 height 20
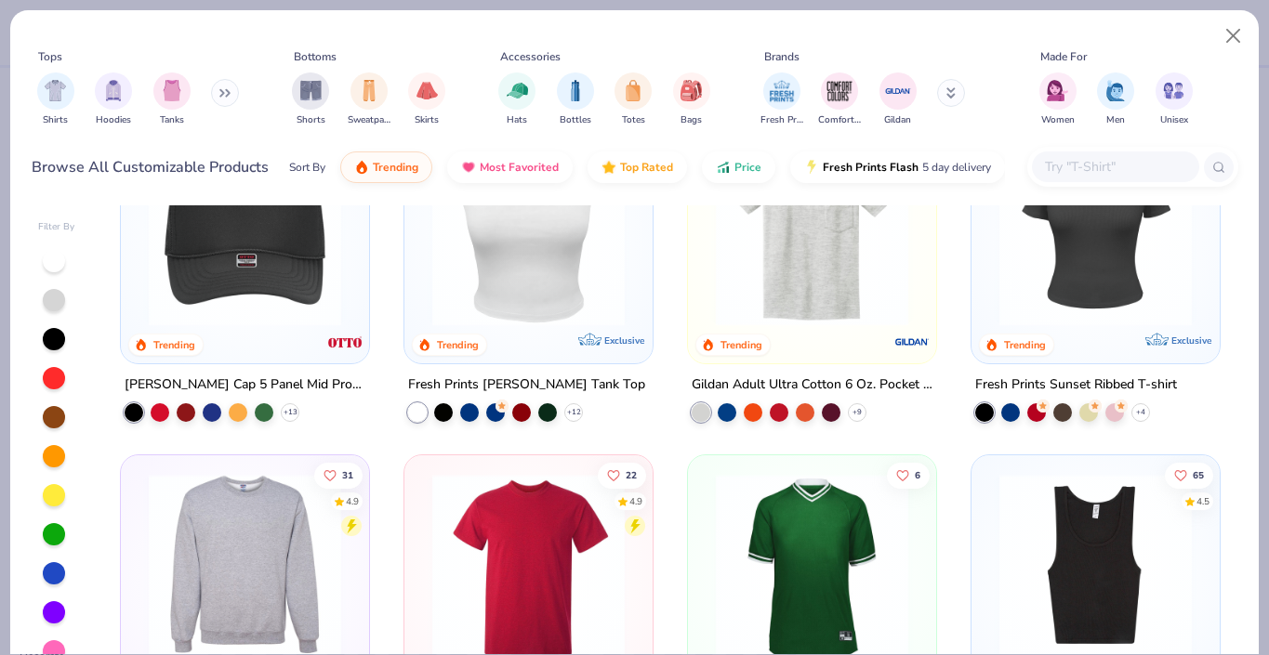
scroll to position [4526, 0]
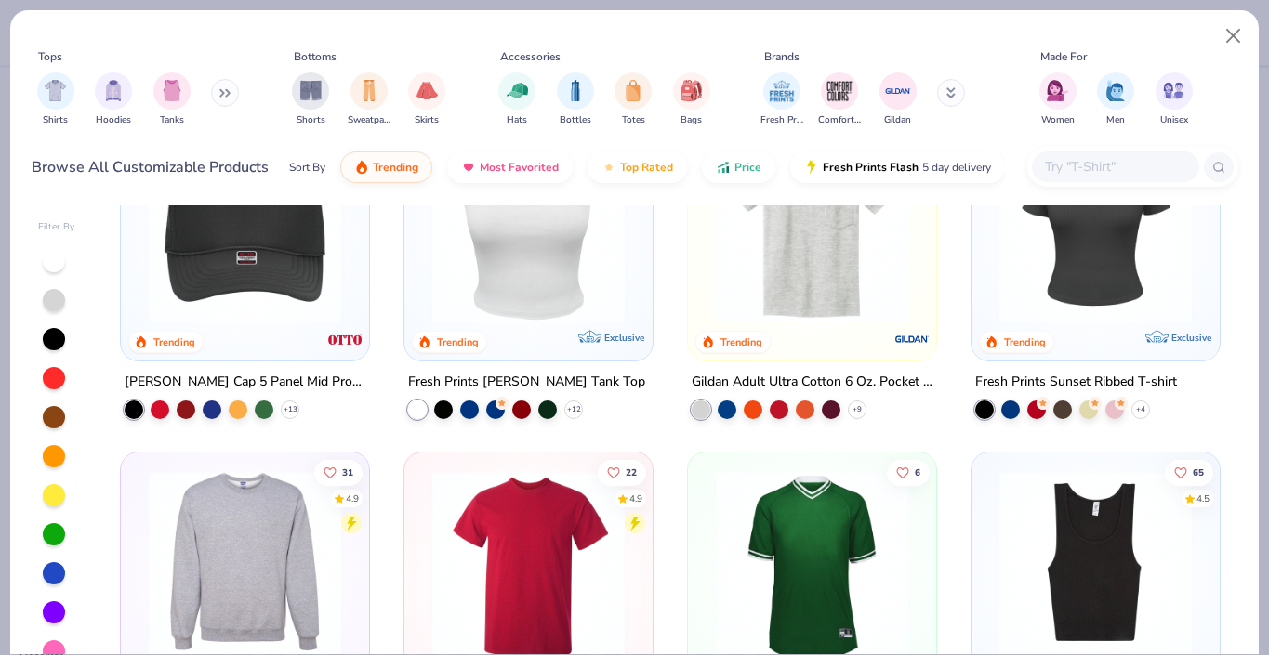
click at [227, 90] on icon at bounding box center [224, 92] width 11 height 9
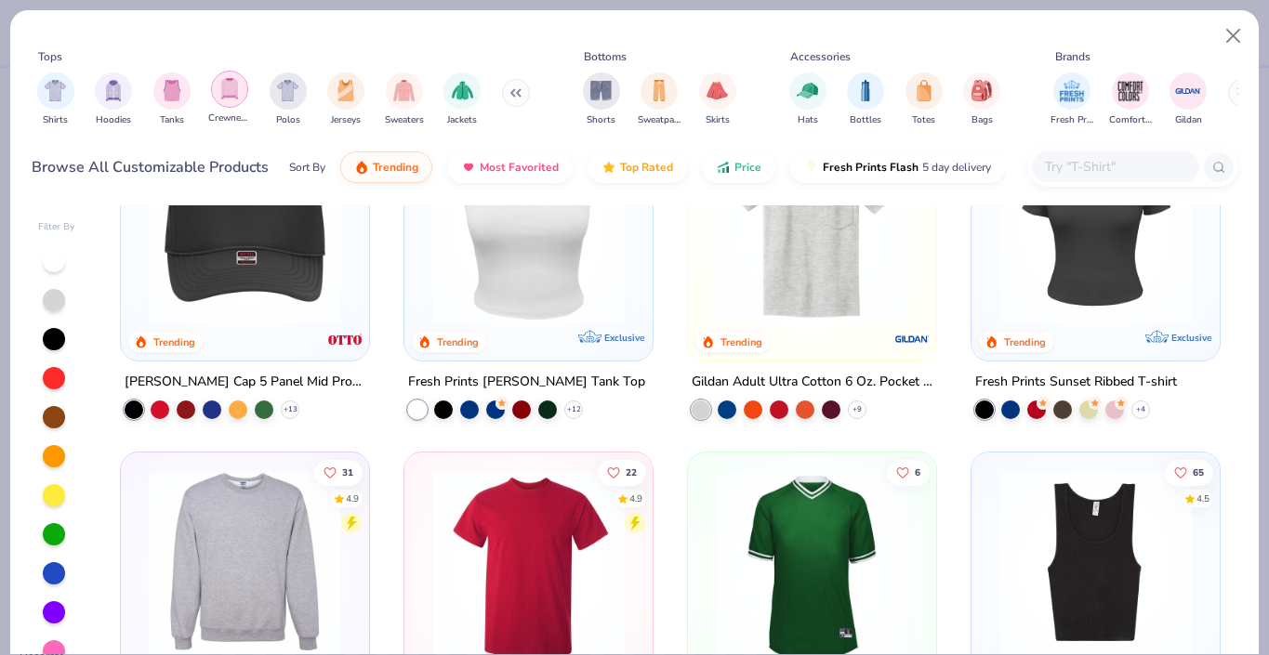
click at [236, 87] on img "filter for Crewnecks" at bounding box center [229, 88] width 20 height 21
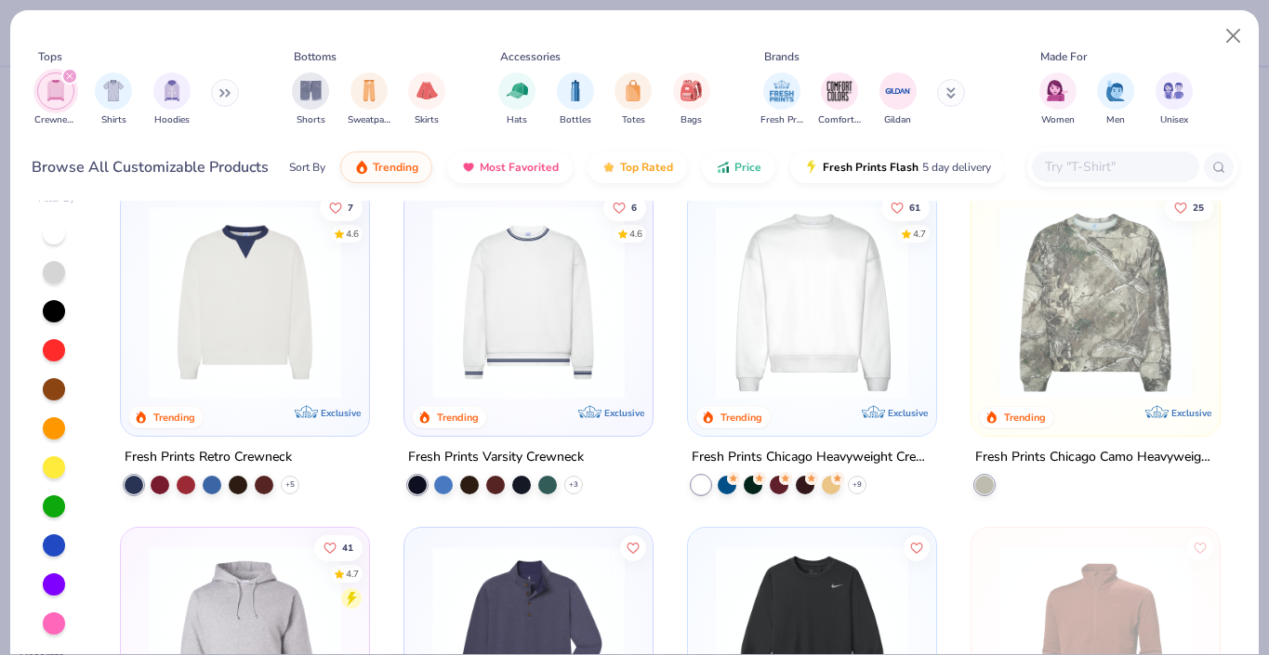
click at [848, 455] on div "Fresh Prints Chicago Heavyweight Crewneck" at bounding box center [812, 457] width 241 height 23
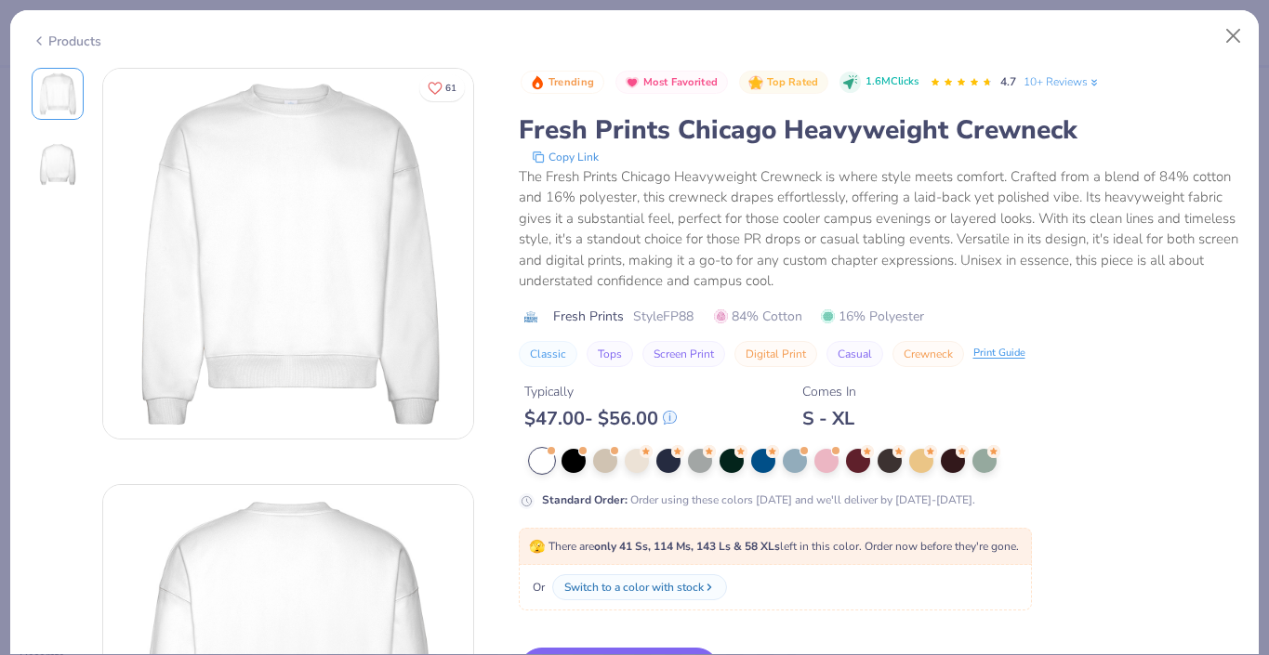
click at [59, 43] on div "Products" at bounding box center [67, 42] width 70 height 20
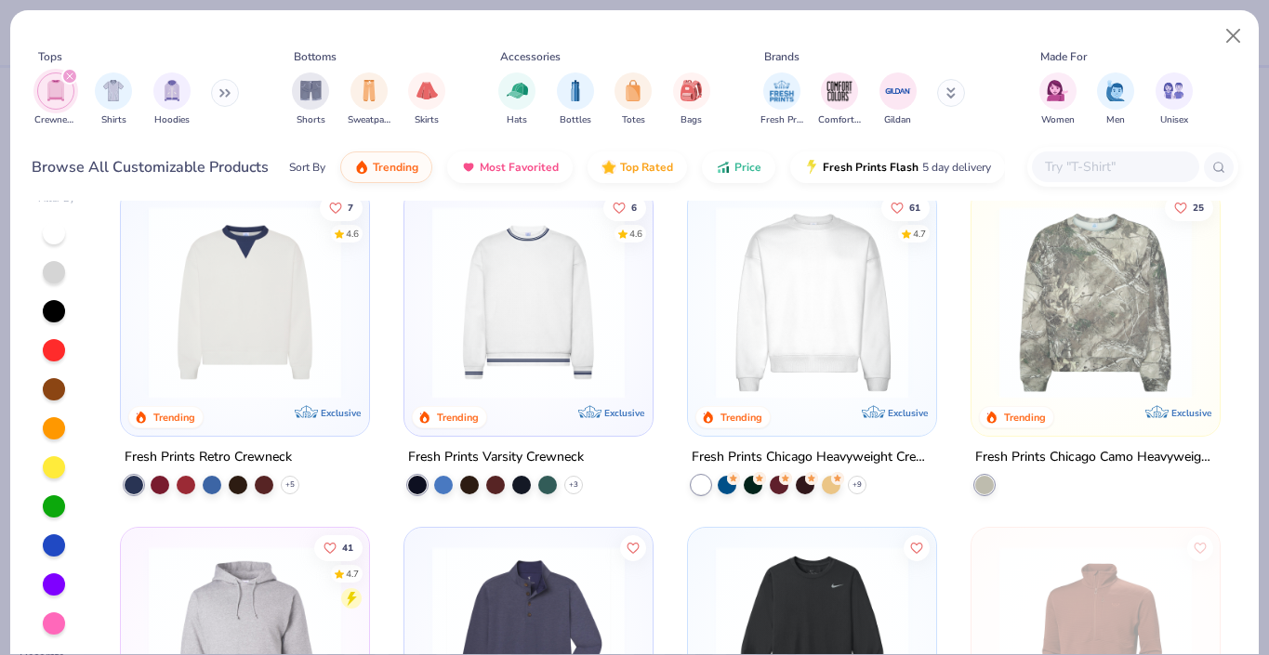
click at [64, 81] on div "filter for Crewnecks" at bounding box center [69, 76] width 17 height 17
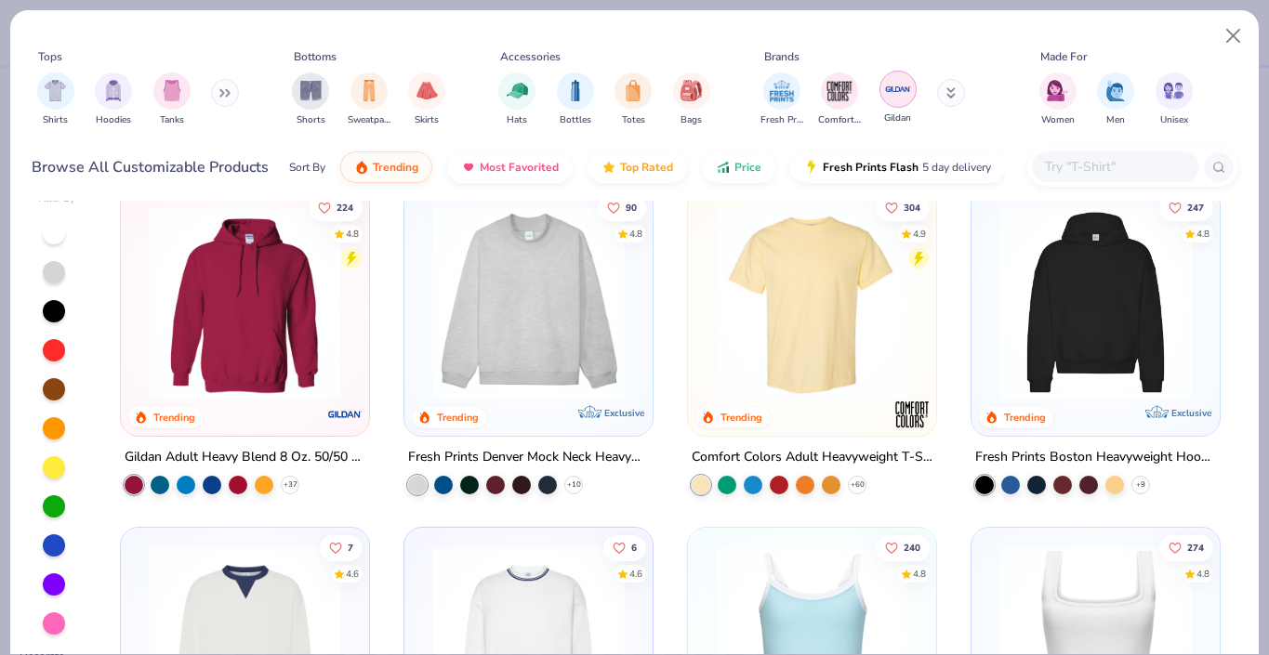
click at [911, 100] on img "filter for Gildan" at bounding box center [898, 89] width 28 height 28
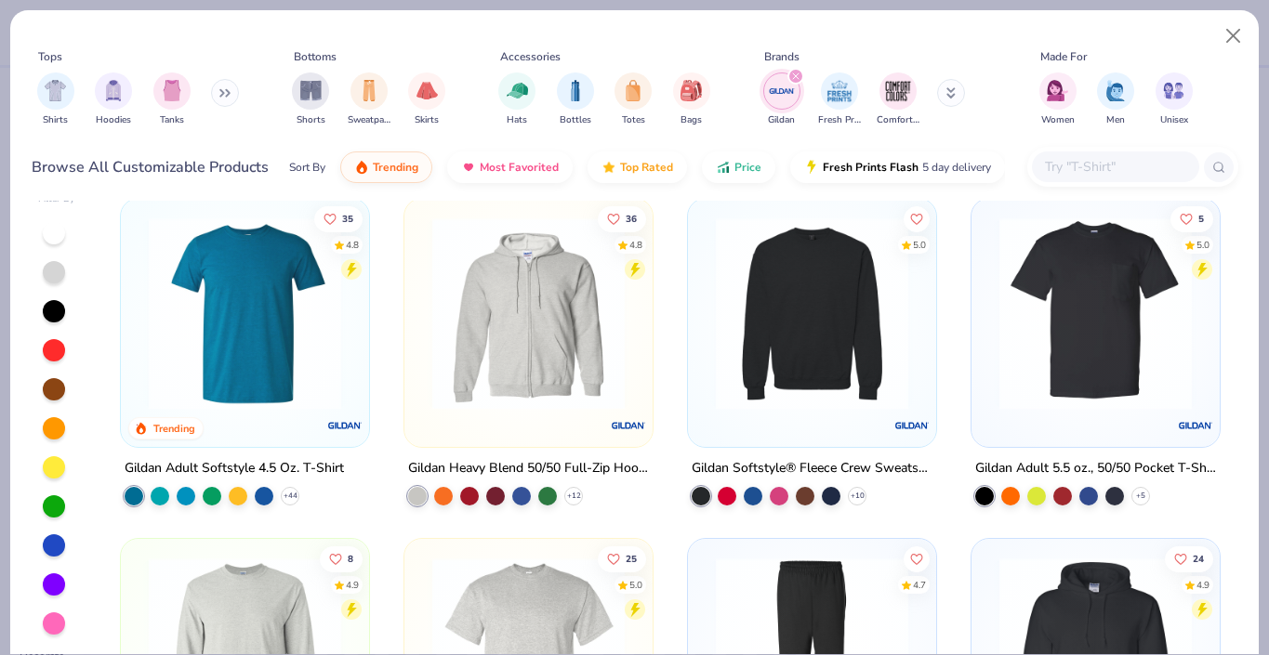
scroll to position [667, 0]
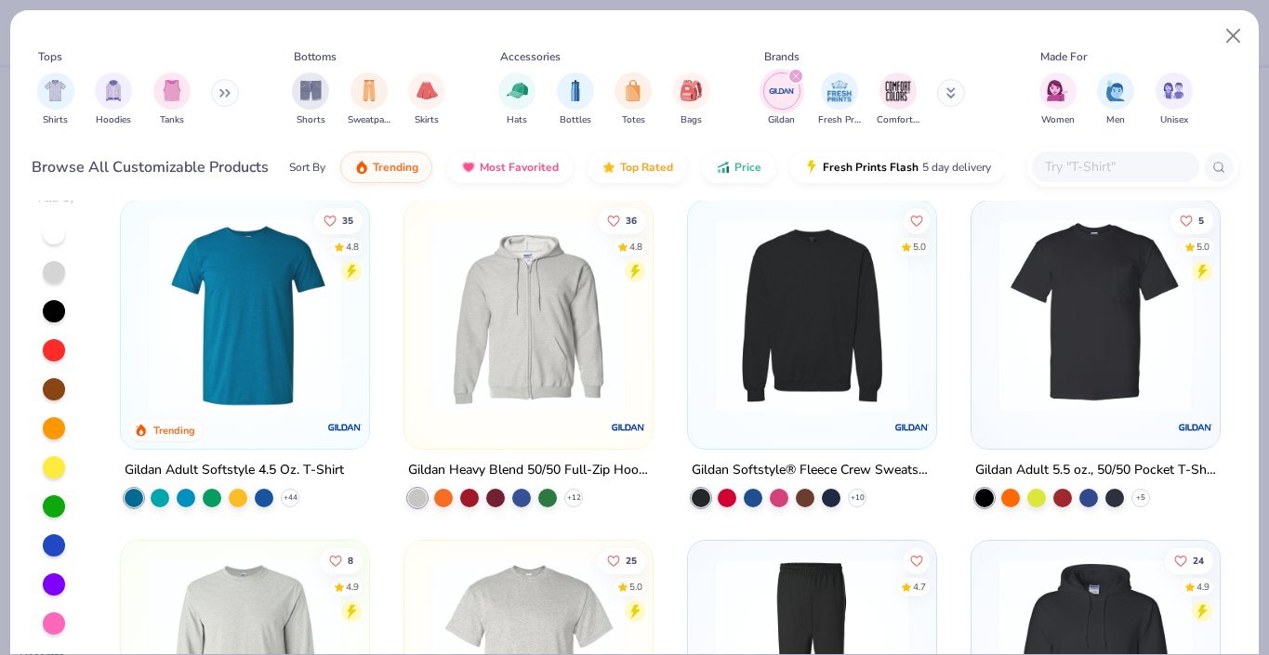
click at [820, 462] on div "Gildan Softstyle® Fleece Crew Sweatshirt" at bounding box center [812, 470] width 241 height 23
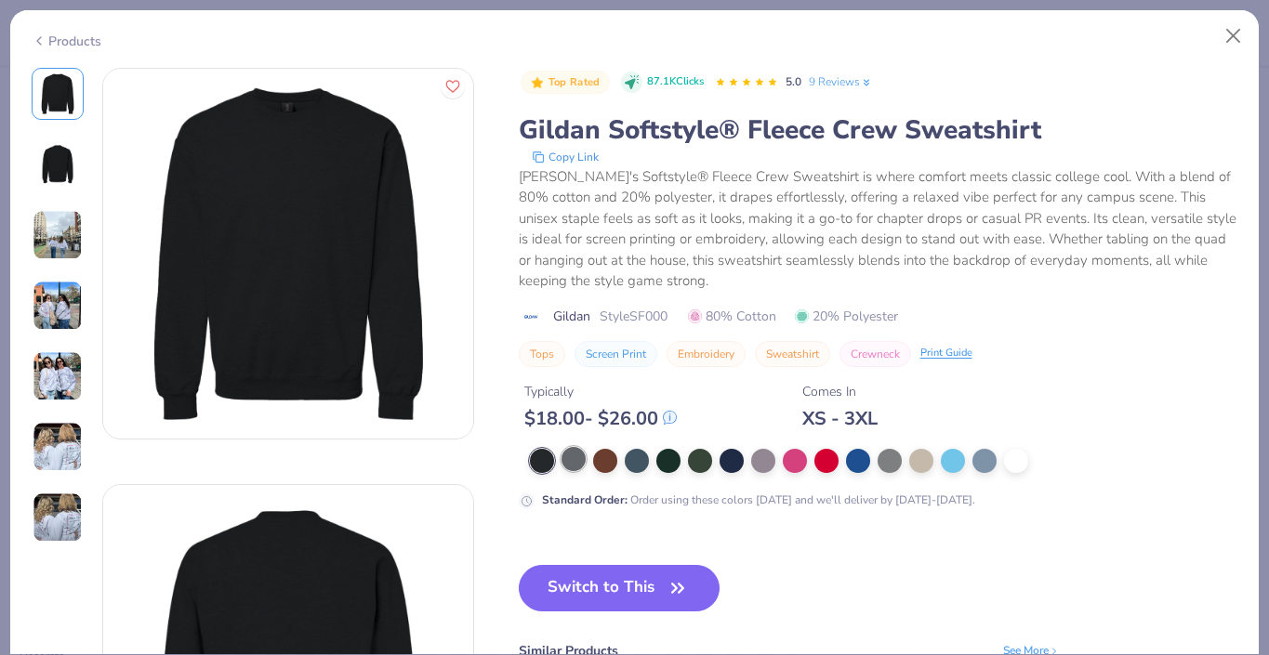
click at [572, 454] on div at bounding box center [573, 459] width 24 height 24
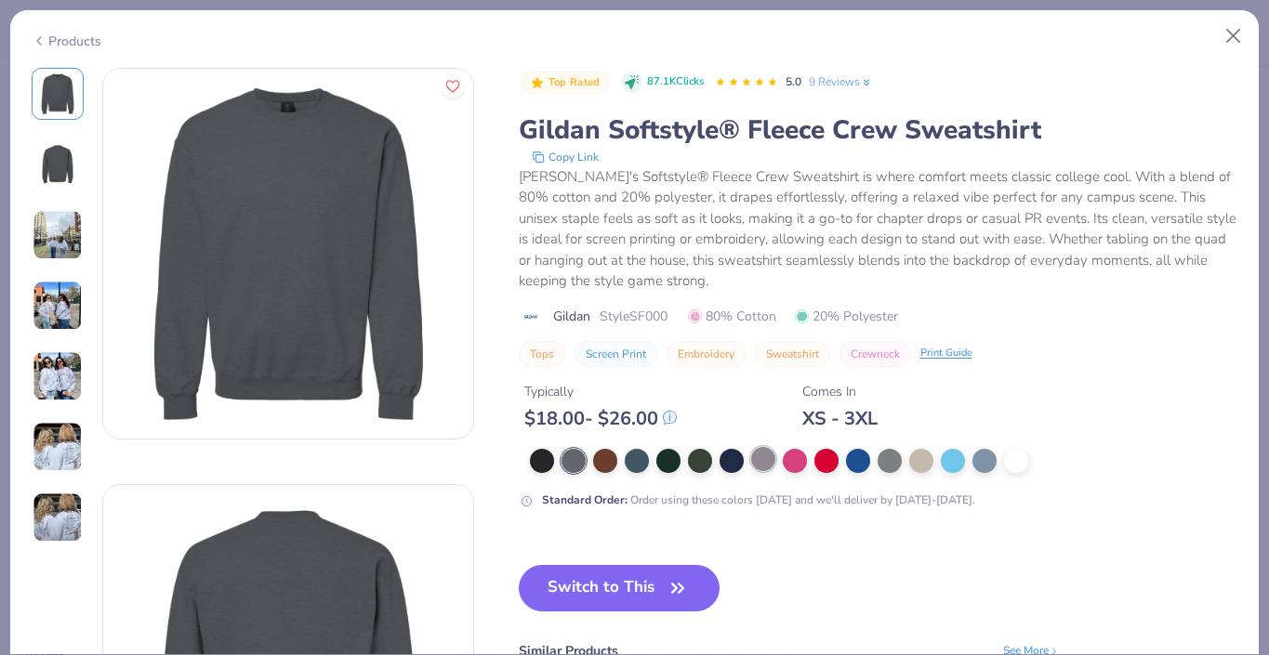
click at [768, 464] on div at bounding box center [763, 459] width 24 height 24
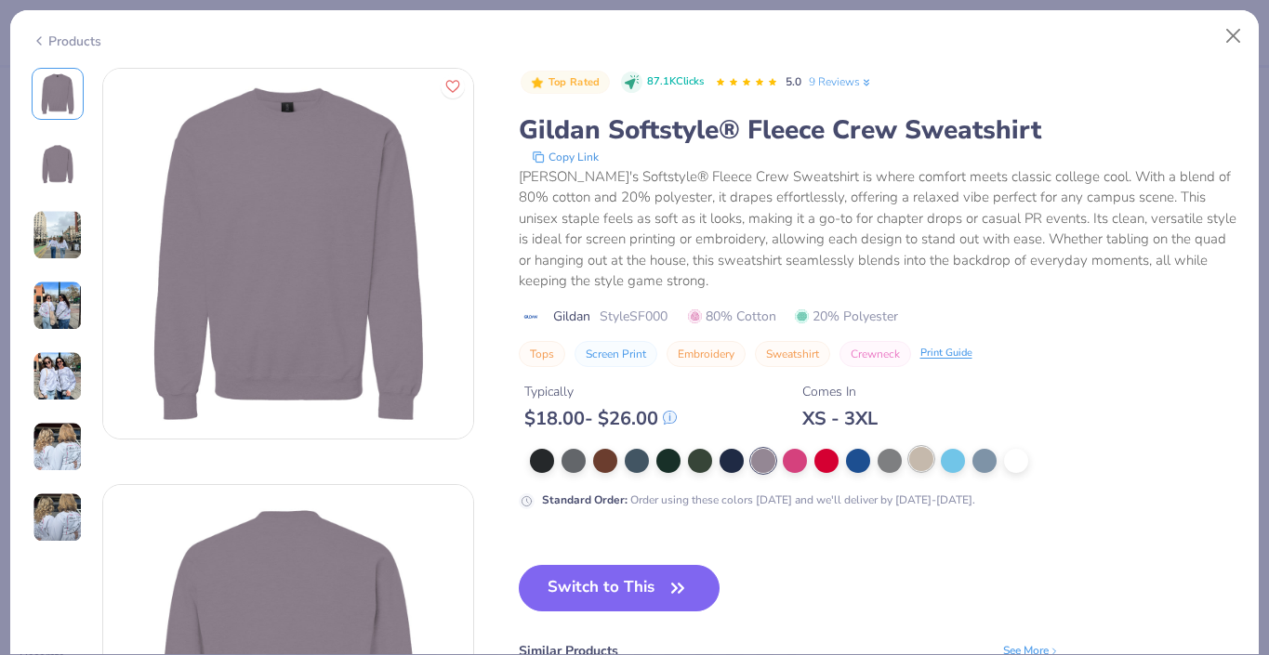
click at [909, 461] on div at bounding box center [921, 459] width 24 height 24
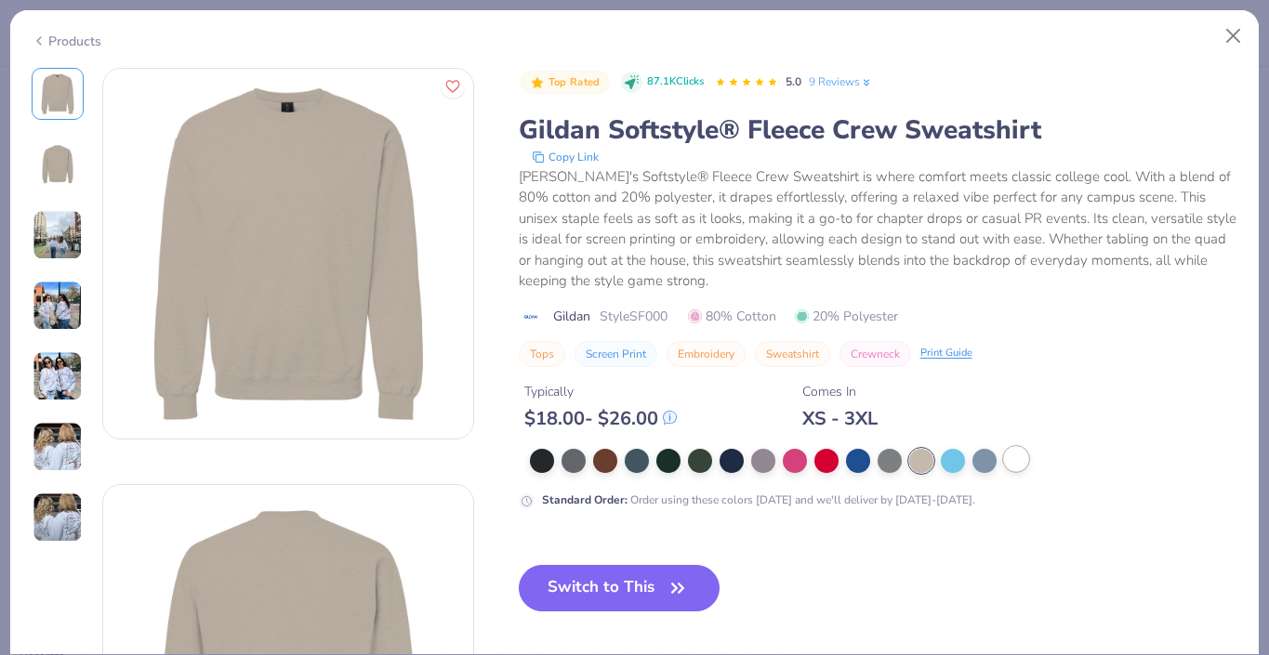
click at [1009, 464] on div at bounding box center [1016, 459] width 24 height 24
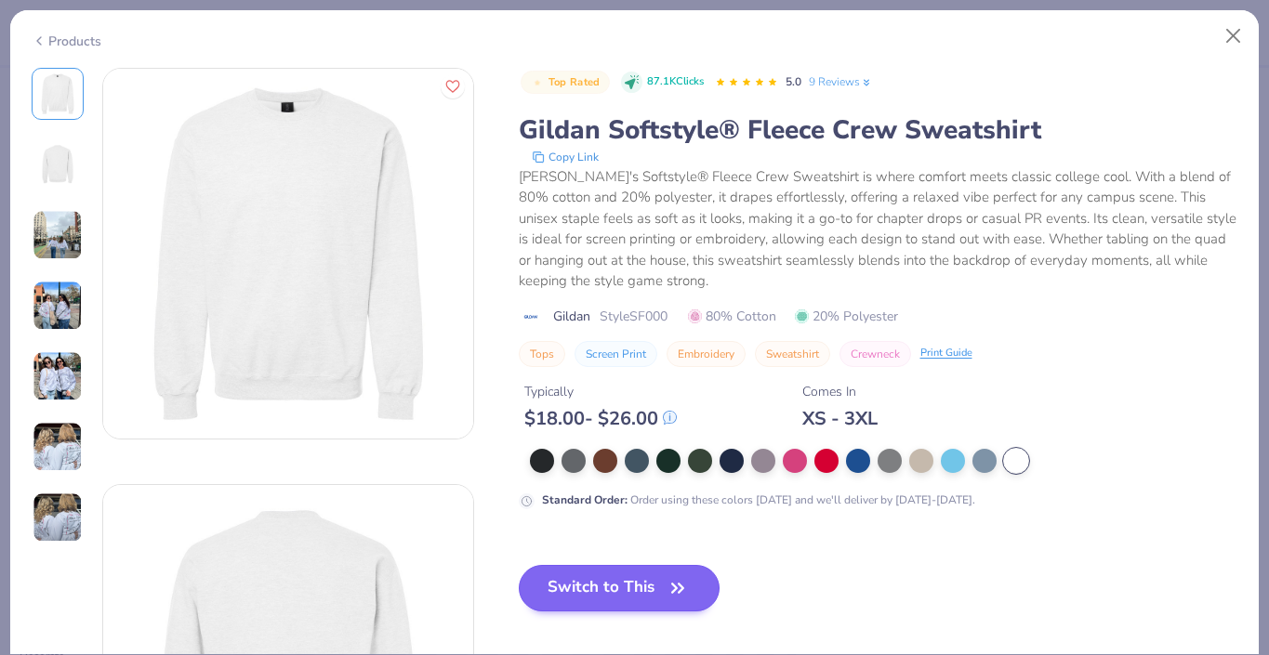
click at [600, 592] on button "Switch to This" at bounding box center [620, 588] width 202 height 46
click at [634, 585] on button "Switch to This" at bounding box center [620, 588] width 202 height 46
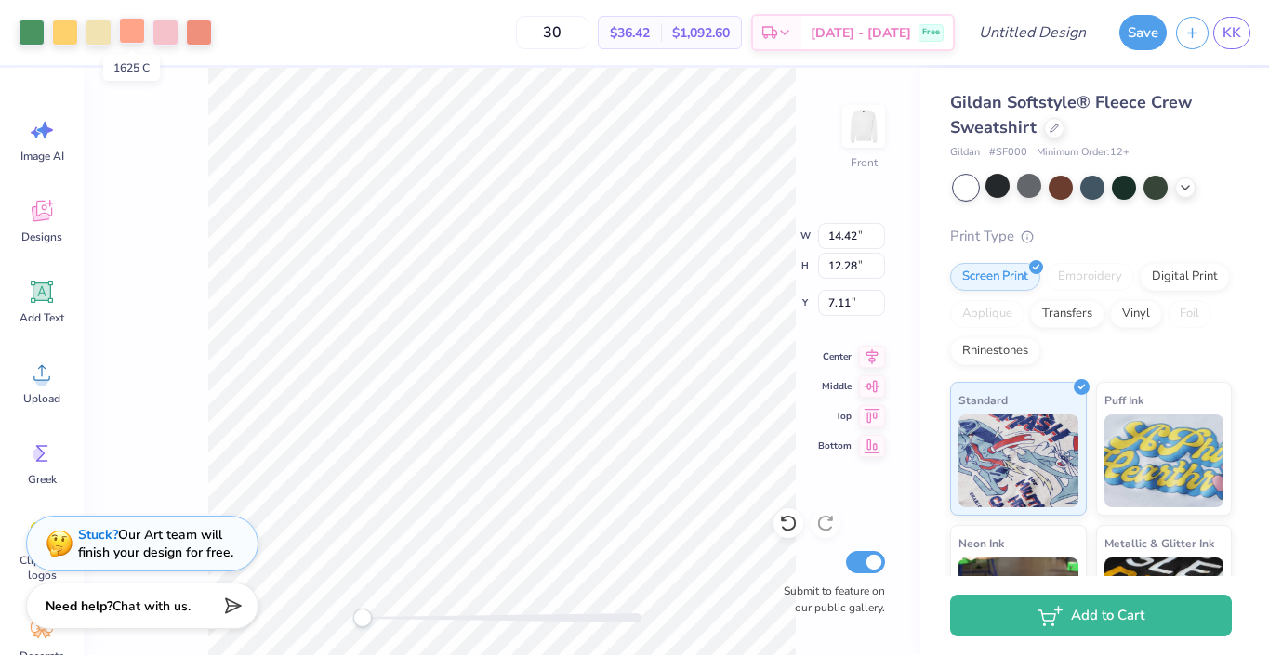
click at [135, 35] on div at bounding box center [132, 31] width 26 height 26
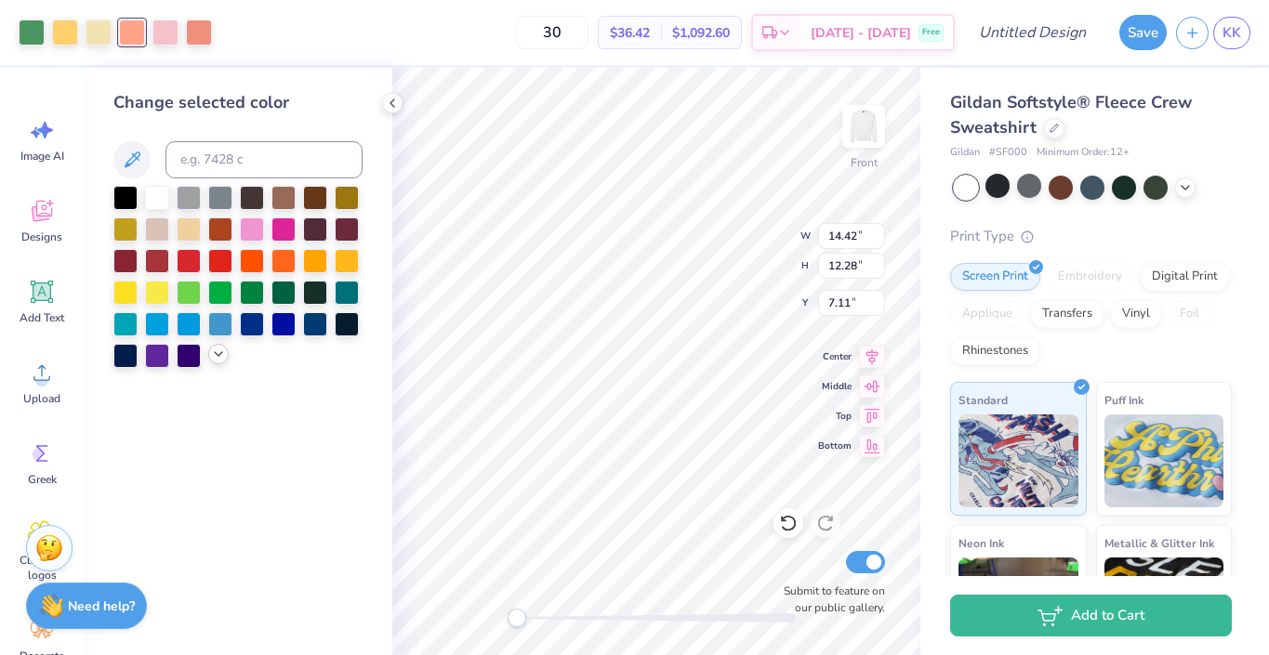
click at [216, 364] on div at bounding box center [218, 354] width 20 height 20
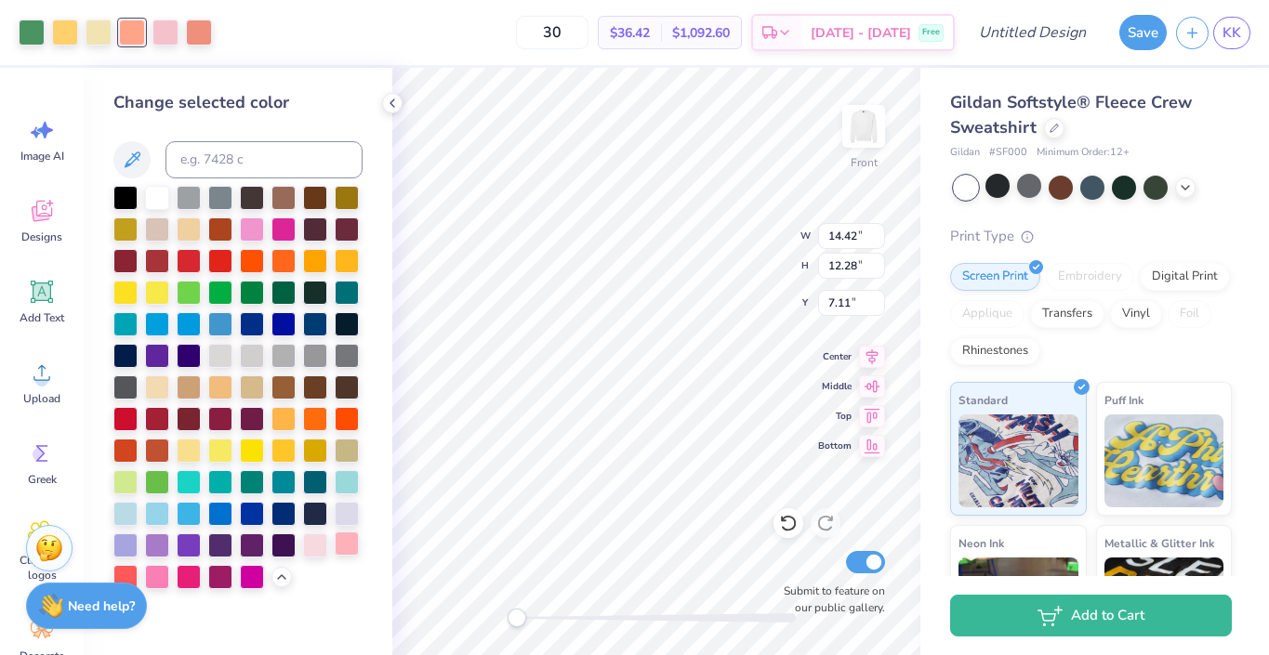
click at [341, 550] on div at bounding box center [347, 544] width 24 height 24
type input "6.36"
click at [327, 549] on div at bounding box center [315, 544] width 24 height 24
click at [350, 552] on div at bounding box center [347, 544] width 24 height 24
click at [72, 36] on div at bounding box center [65, 31] width 26 height 26
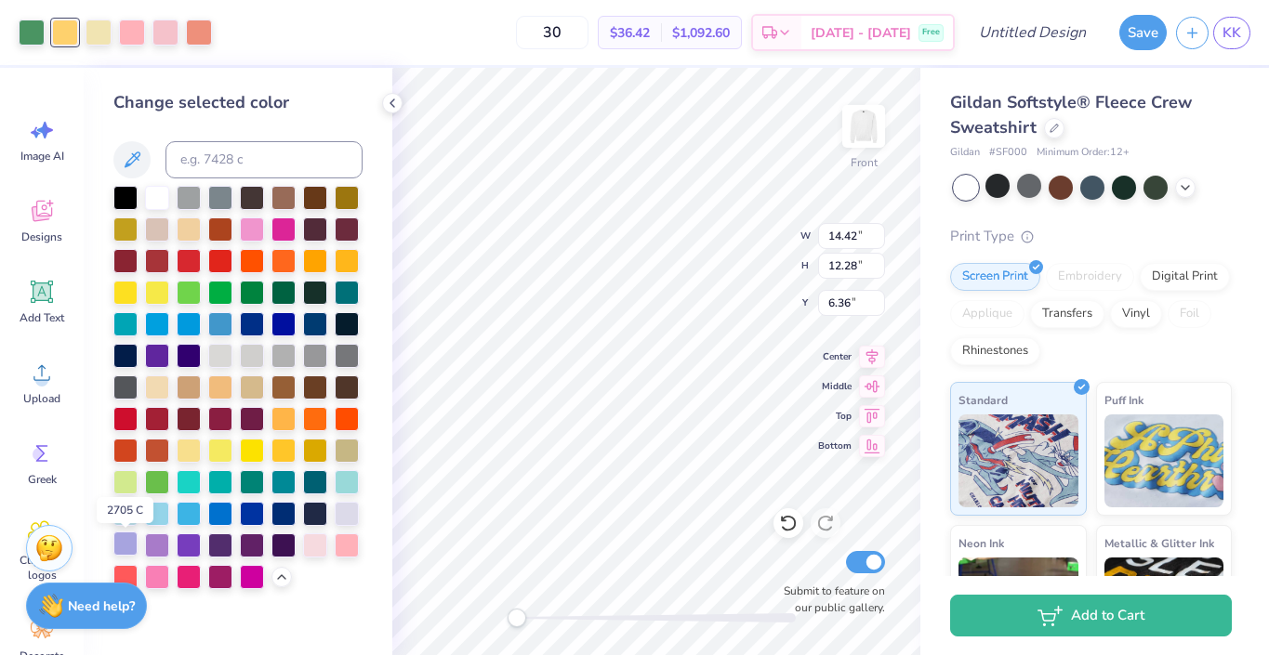
click at [127, 547] on div at bounding box center [125, 544] width 24 height 24
click at [97, 32] on div at bounding box center [99, 31] width 26 height 26
click at [124, 512] on div at bounding box center [125, 512] width 24 height 24
click at [201, 30] on div at bounding box center [199, 31] width 26 height 26
click at [151, 387] on div at bounding box center [157, 386] width 24 height 24
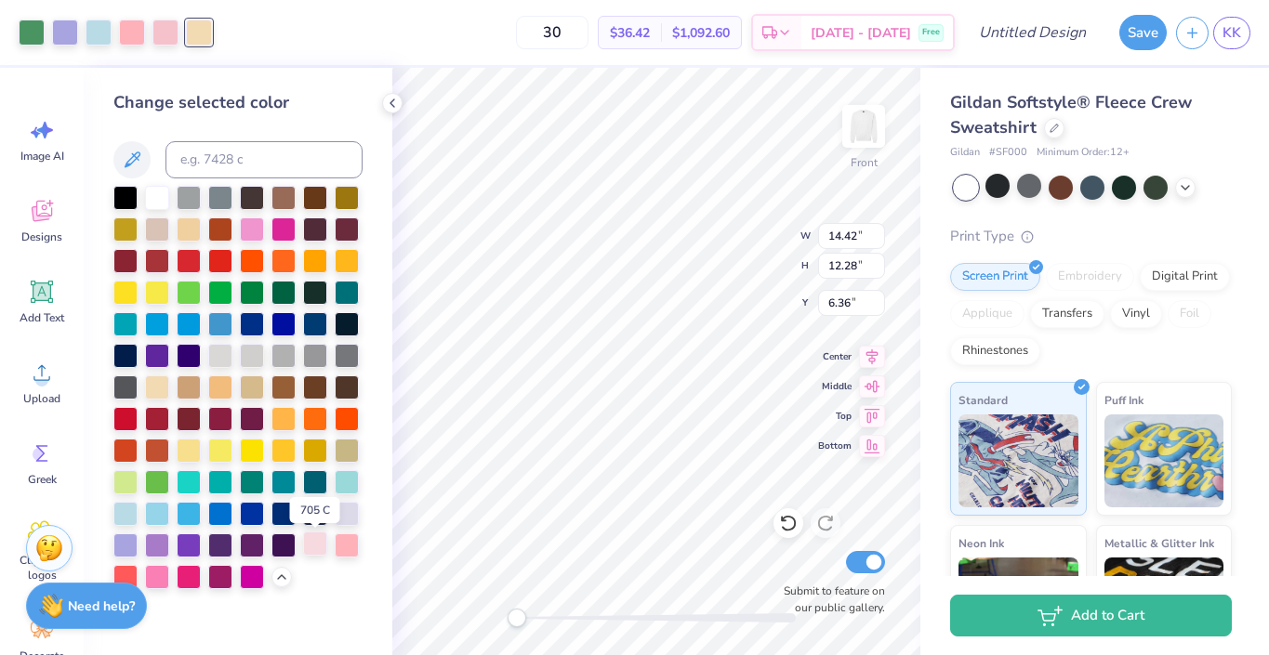
click at [320, 546] on div at bounding box center [315, 544] width 24 height 24
click at [132, 151] on icon at bounding box center [132, 160] width 22 height 22
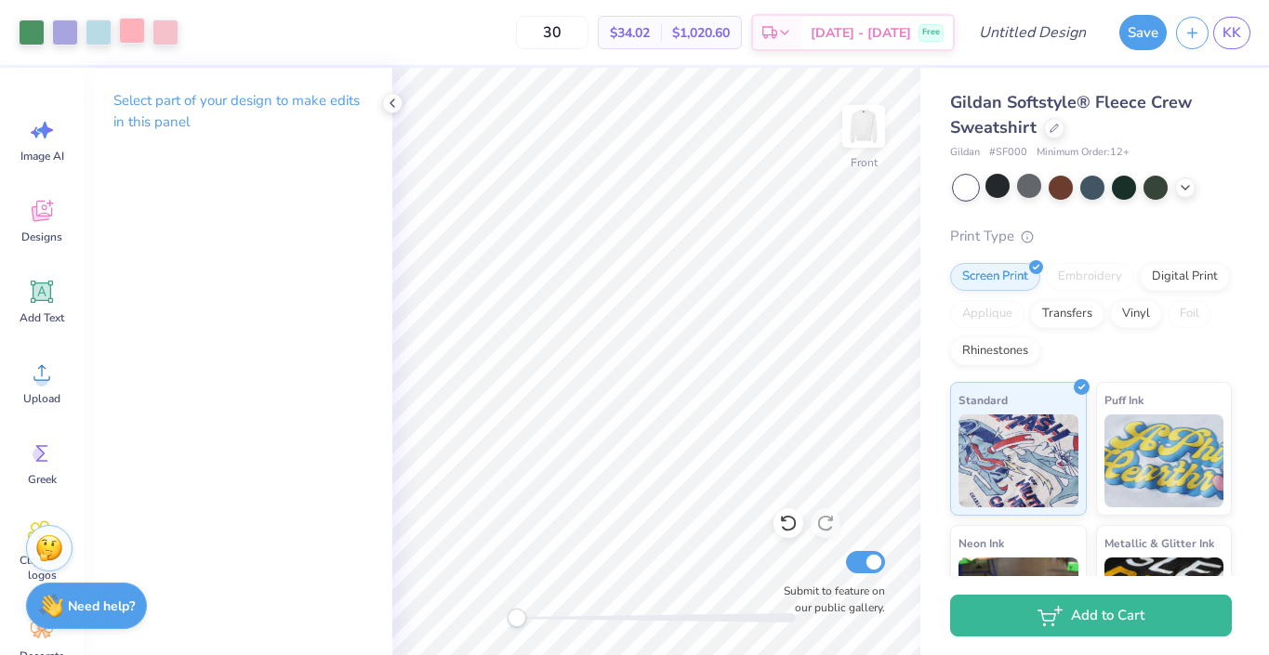
click at [142, 35] on div at bounding box center [132, 31] width 26 height 26
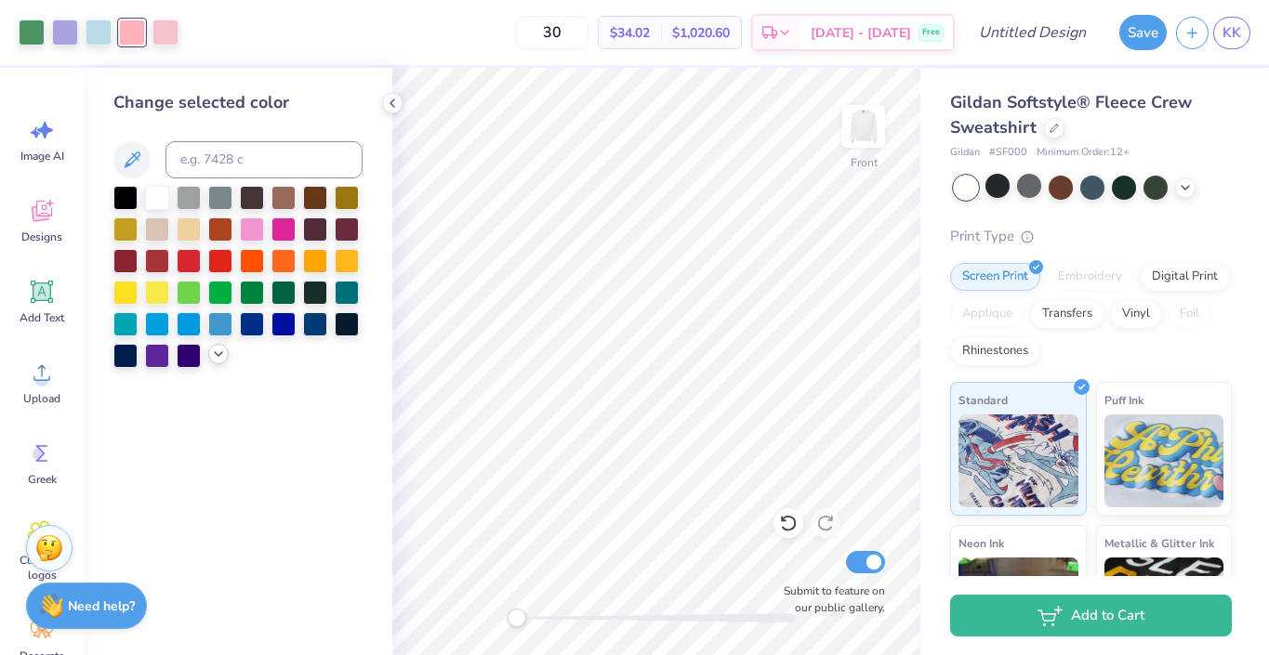
click at [218, 362] on icon at bounding box center [218, 354] width 15 height 15
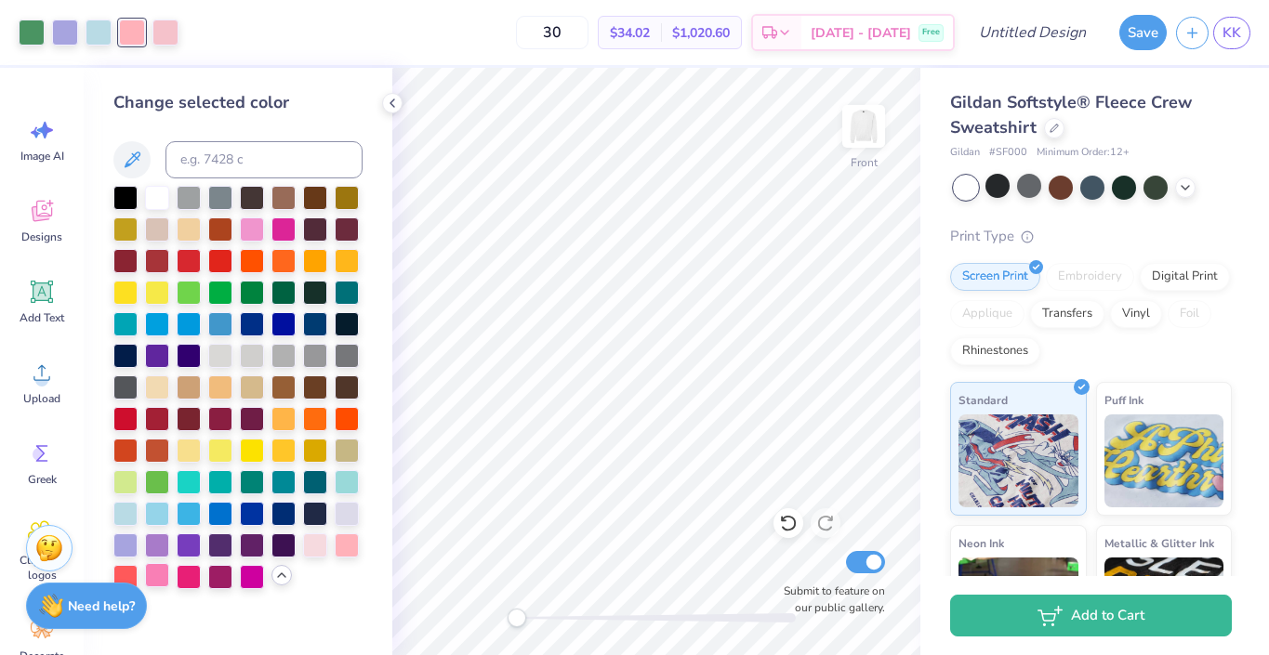
click at [145, 577] on div at bounding box center [157, 575] width 24 height 24
click at [316, 547] on div at bounding box center [315, 544] width 24 height 24
click at [387, 102] on icon at bounding box center [392, 103] width 15 height 15
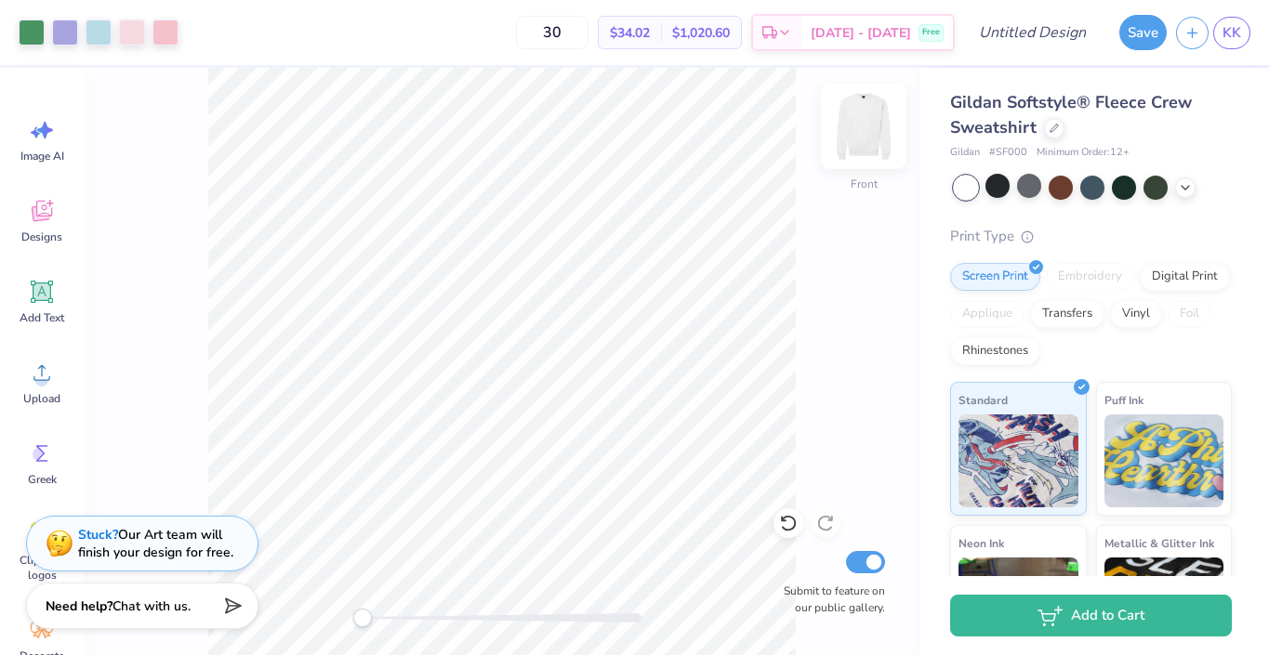
click at [863, 135] on img at bounding box center [863, 126] width 74 height 74
click at [863, 135] on img at bounding box center [863, 126] width 37 height 37
click at [855, 142] on img at bounding box center [863, 126] width 74 height 74
click at [872, 138] on img at bounding box center [863, 126] width 74 height 74
click at [827, 283] on div "Front W 14.42 14.42 " H 12.28 12.28 " Y 4.82 4.82 " Center Middle Top Bottom Su…" at bounding box center [502, 361] width 837 height 587
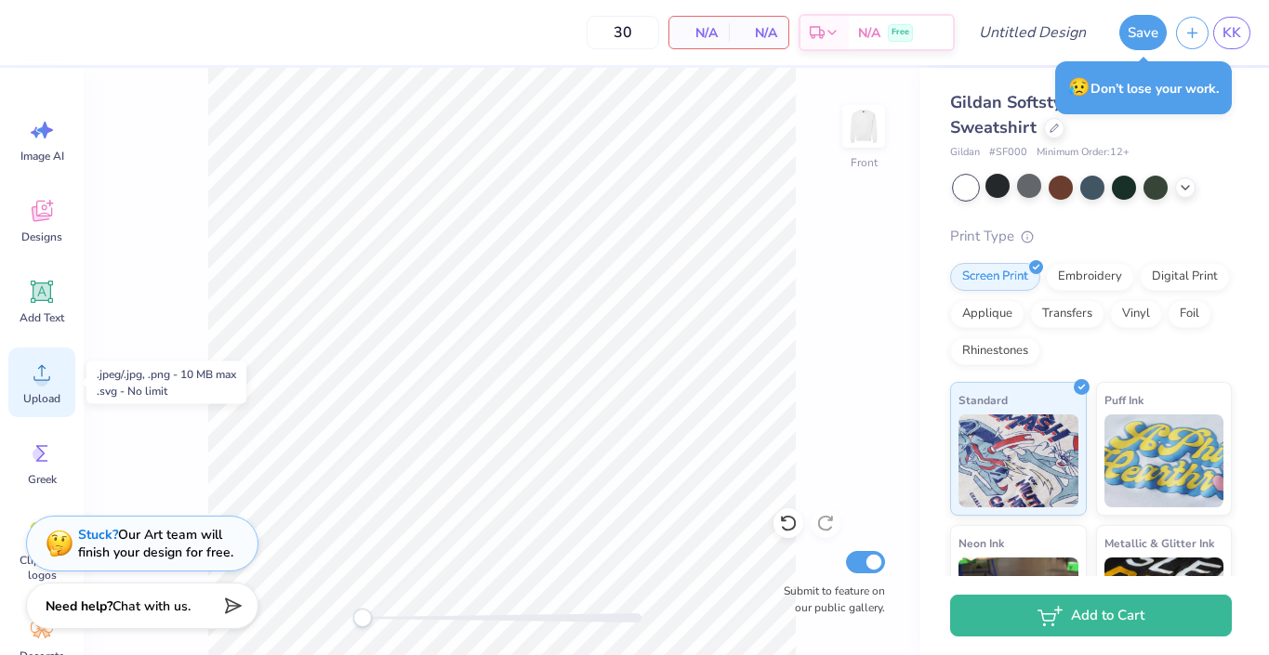
click at [42, 379] on circle at bounding box center [41, 380] width 13 height 13
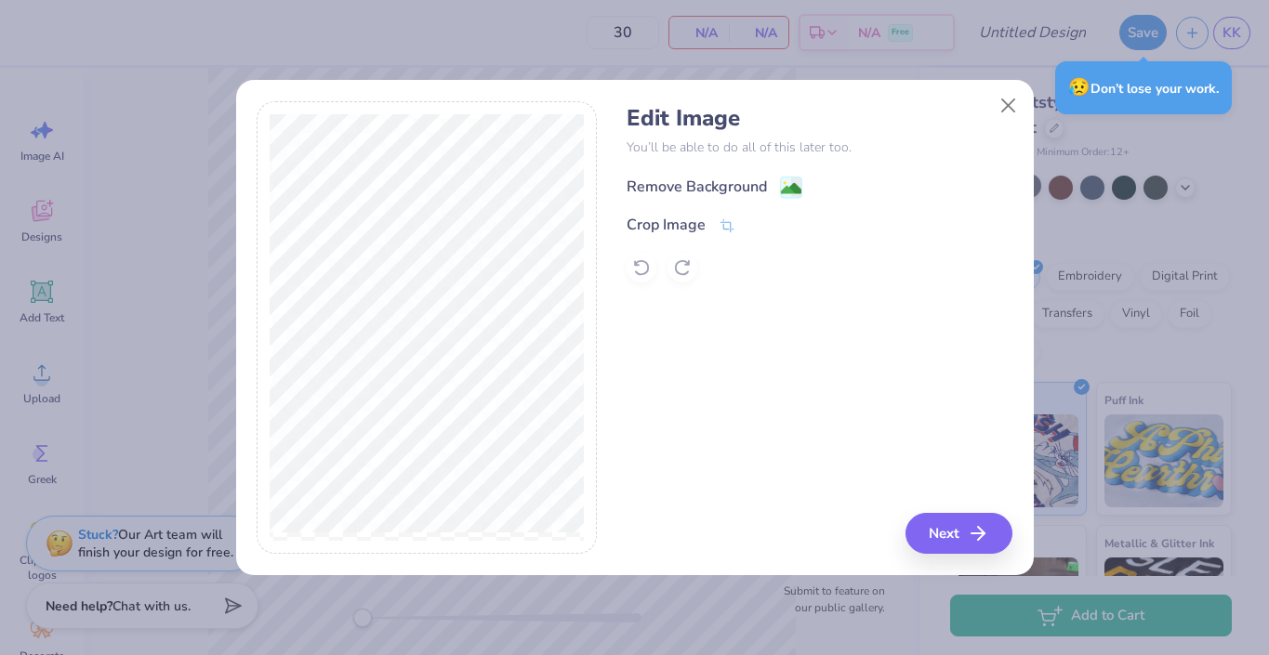
click at [783, 191] on image at bounding box center [791, 188] width 20 height 20
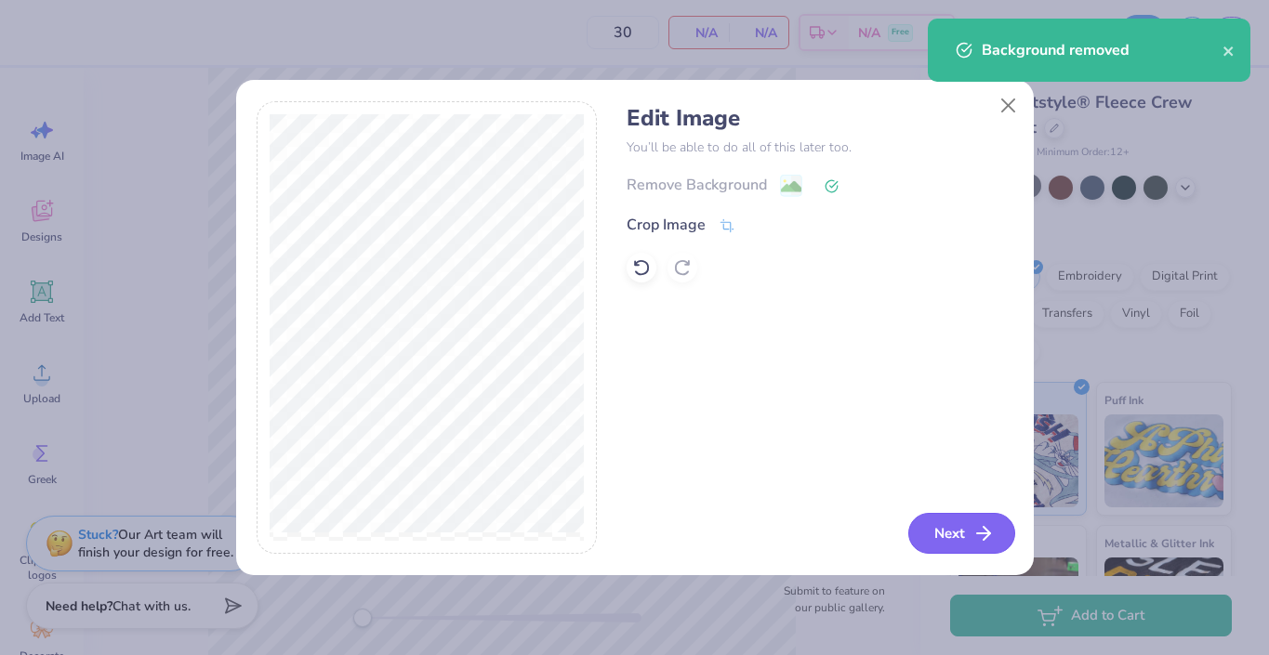
click at [928, 529] on button "Next" at bounding box center [961, 533] width 107 height 41
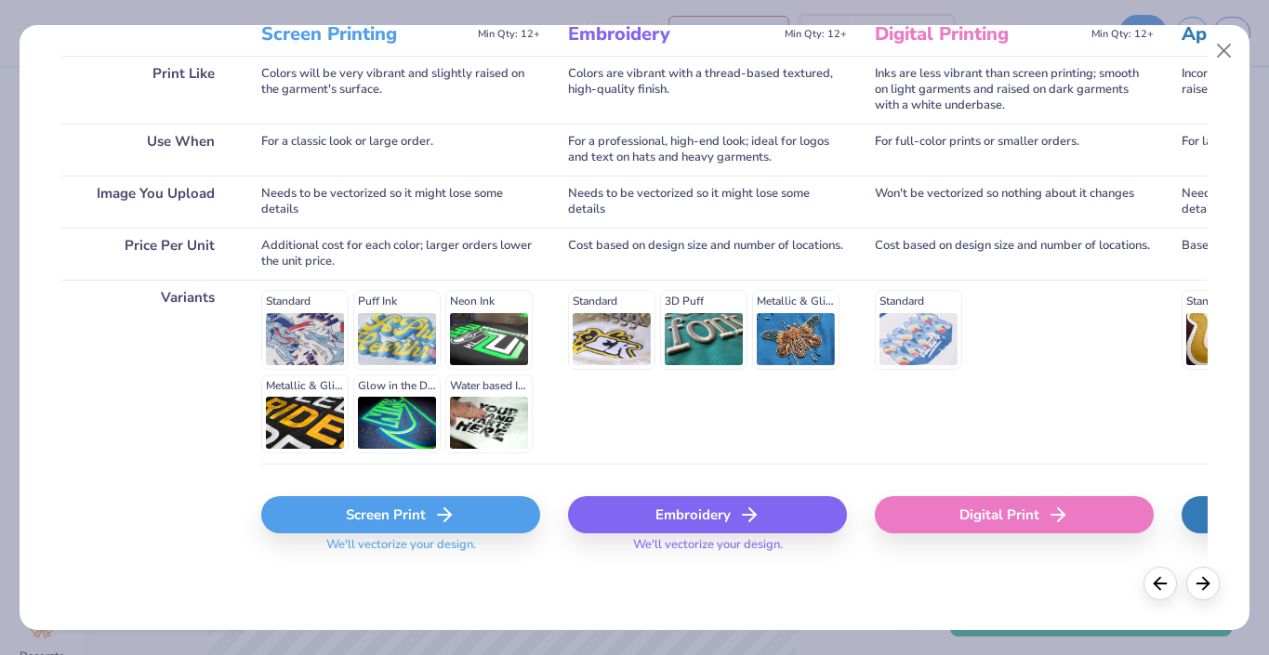
scroll to position [270, 0]
click at [1012, 512] on div "Digital Print" at bounding box center [1014, 515] width 279 height 37
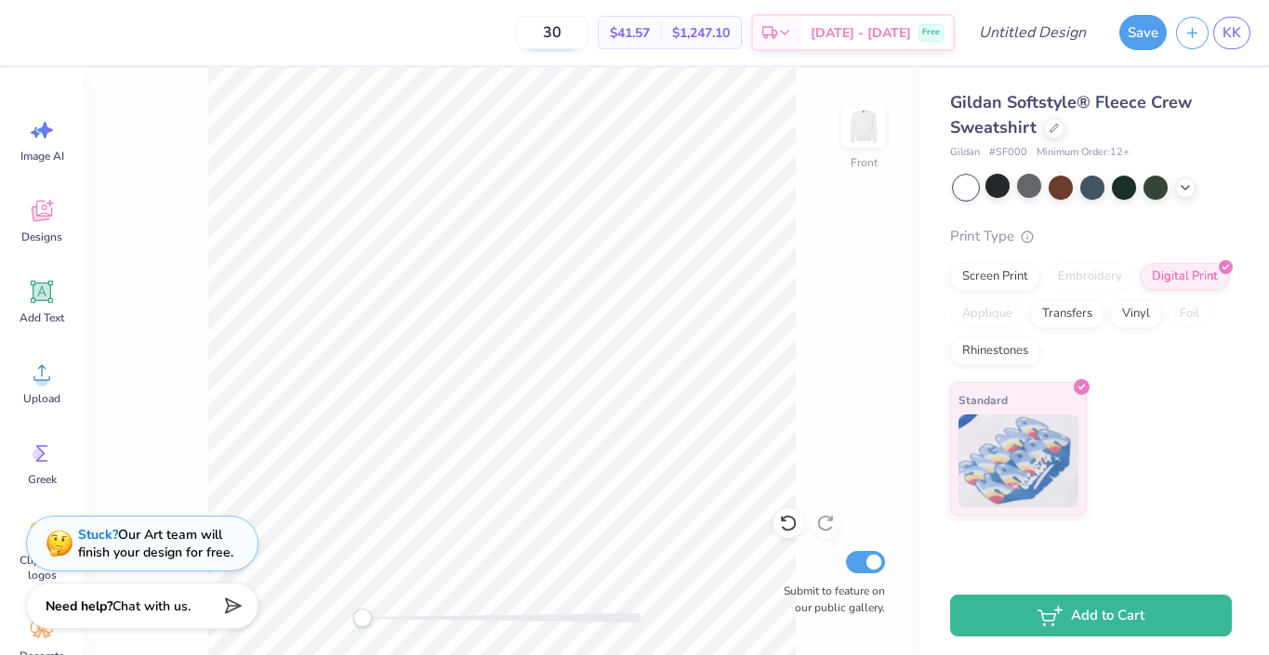
click at [588, 24] on input "30" at bounding box center [552, 32] width 73 height 33
type input "3"
type input "40"
click at [833, 160] on div "Front Submit to feature on our public gallery." at bounding box center [502, 361] width 837 height 587
drag, startPoint x: 597, startPoint y: 38, endPoint x: 512, endPoint y: 38, distance: 84.6
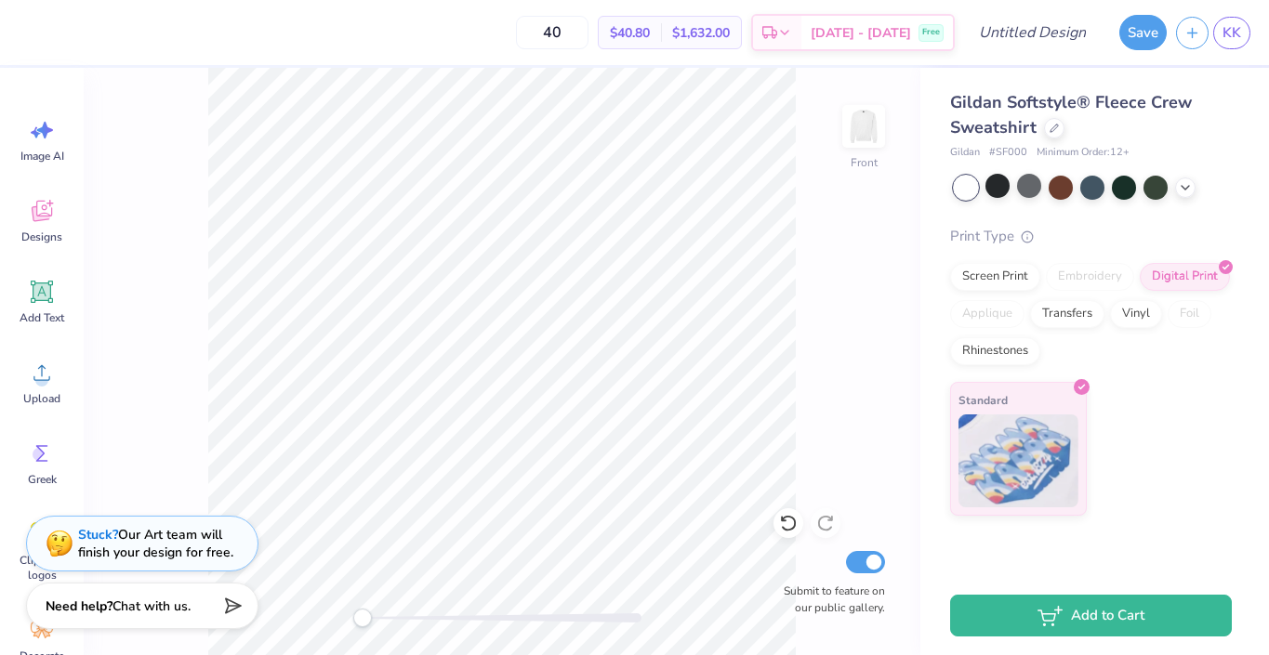
click at [512, 38] on div "40 $40.80 Per Item $1,632.00 Total Est. Delivery [DATE] - [DATE] Free" at bounding box center [491, 32] width 927 height 65
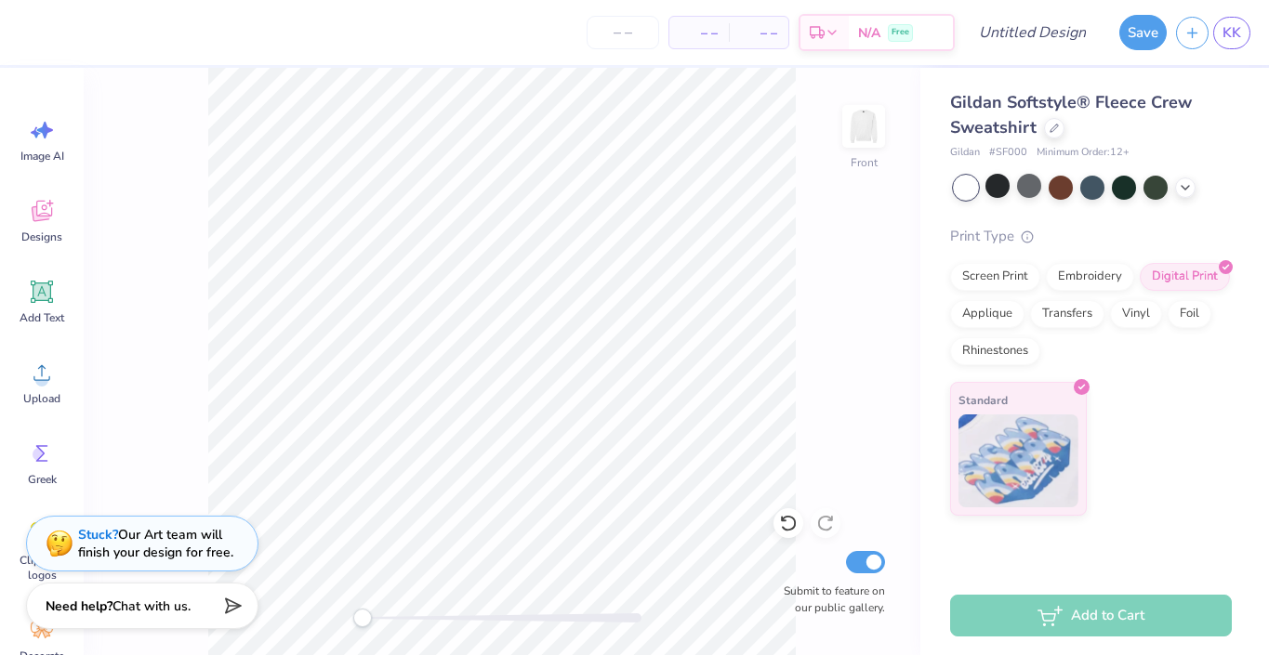
click at [37, 421] on div "Image AI Designs Add Text Upload Greek Clipart & logos Decorate" at bounding box center [41, 390] width 67 height 570
click at [38, 396] on span "Upload" at bounding box center [41, 398] width 37 height 15
click at [784, 528] on icon at bounding box center [788, 524] width 16 height 17
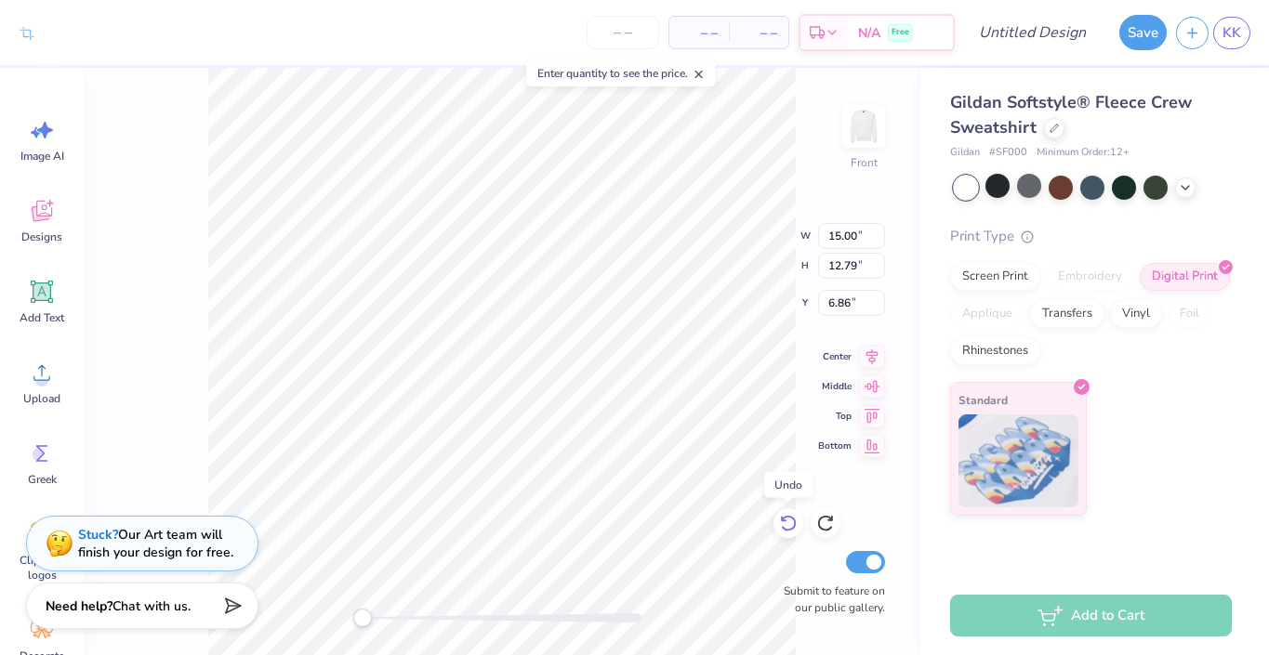
click at [784, 528] on icon at bounding box center [788, 524] width 16 height 17
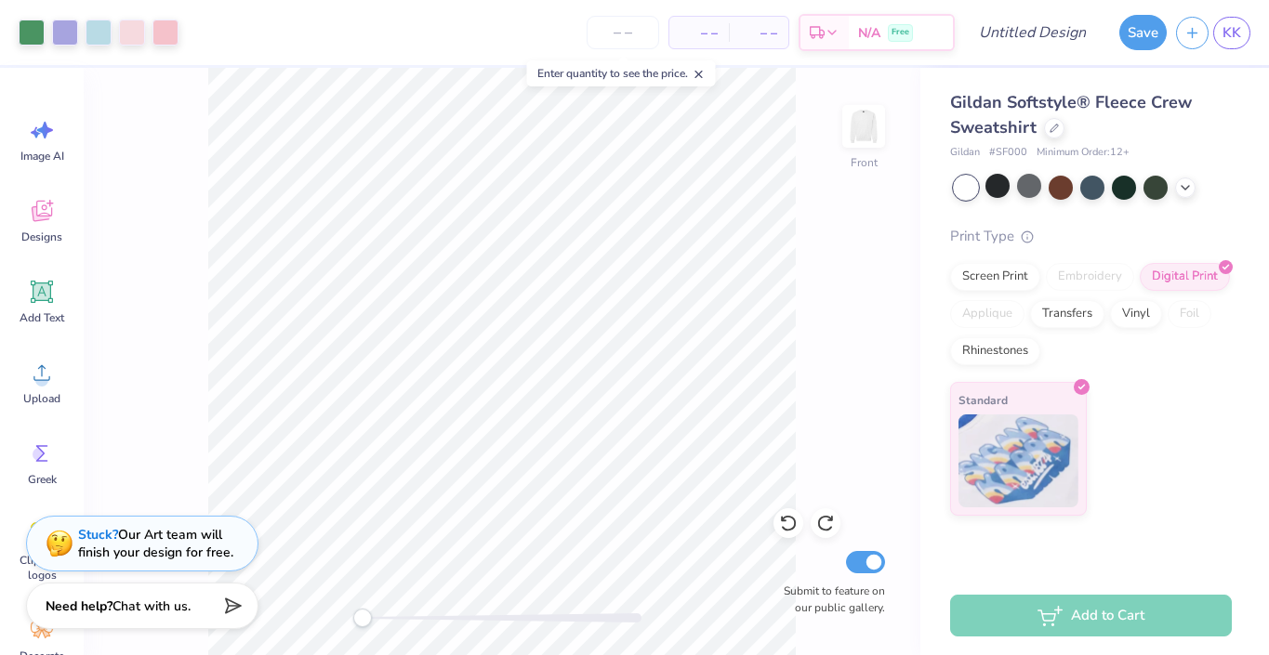
click at [840, 252] on div "Front Submit to feature on our public gallery." at bounding box center [502, 361] width 837 height 587
click at [176, 37] on div at bounding box center [165, 31] width 26 height 26
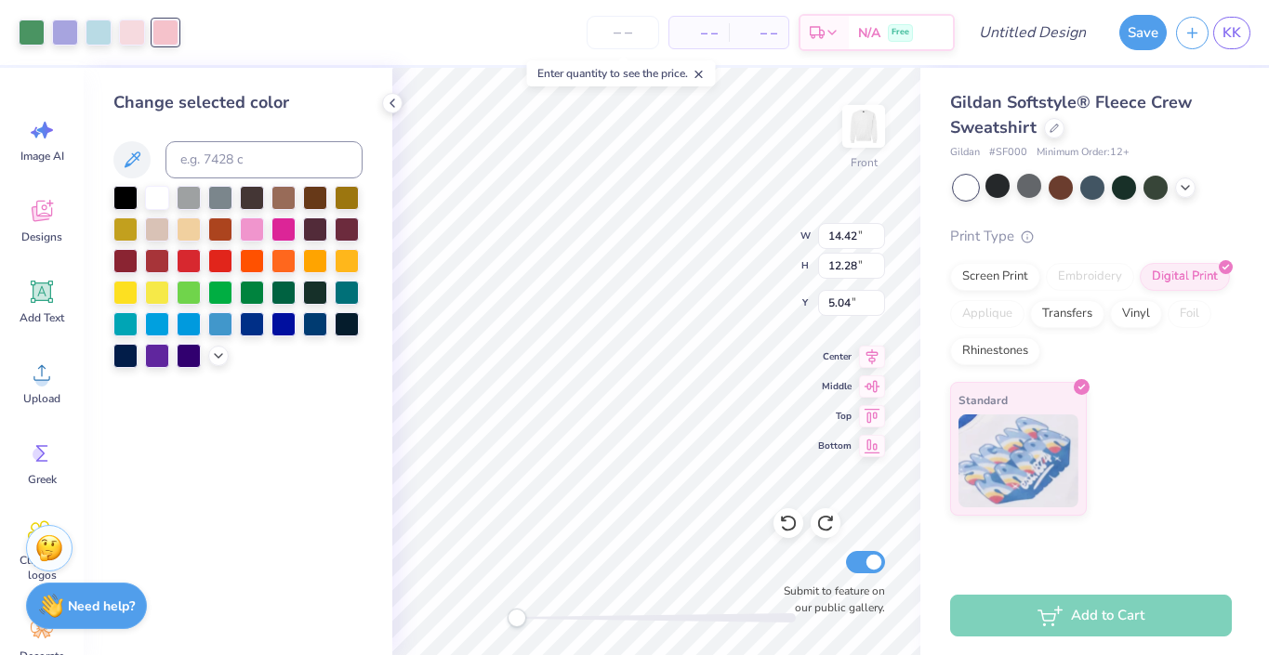
click at [222, 348] on div at bounding box center [237, 277] width 249 height 182
click at [222, 354] on icon at bounding box center [218, 354] width 15 height 15
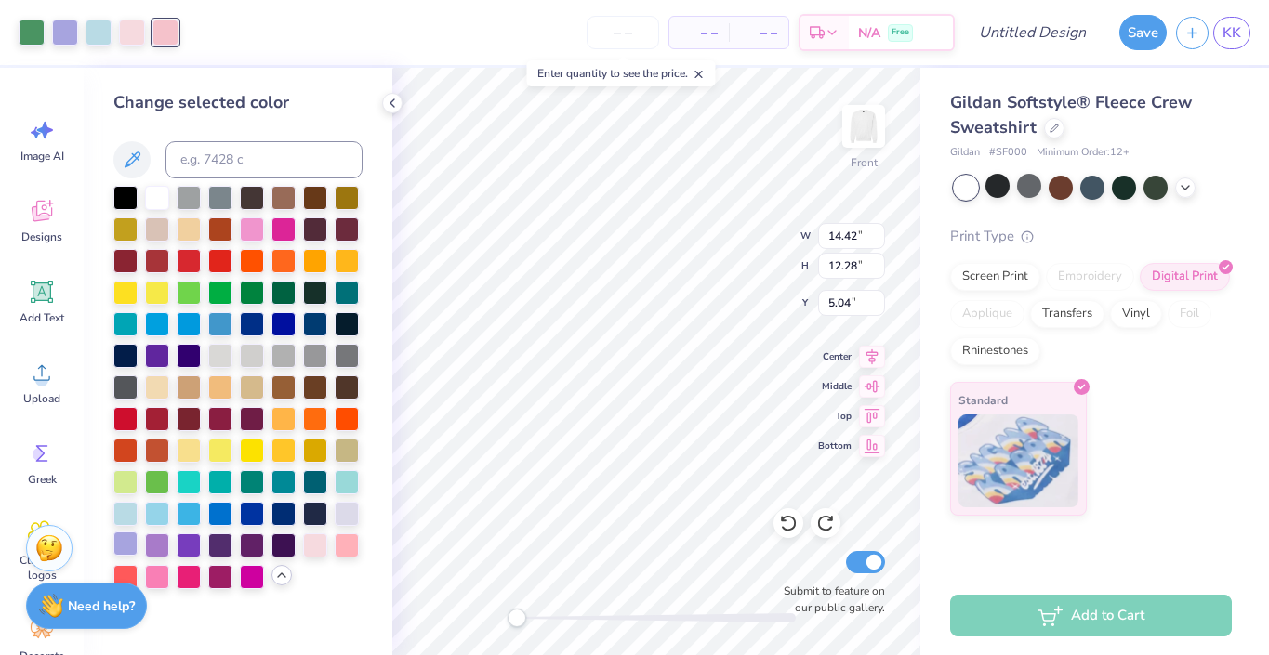
click at [126, 543] on div at bounding box center [125, 544] width 24 height 24
click at [788, 525] on icon at bounding box center [788, 523] width 19 height 19
click at [337, 514] on div at bounding box center [347, 512] width 24 height 24
click at [164, 33] on div at bounding box center [165, 31] width 26 height 26
click at [130, 538] on div at bounding box center [125, 544] width 24 height 24
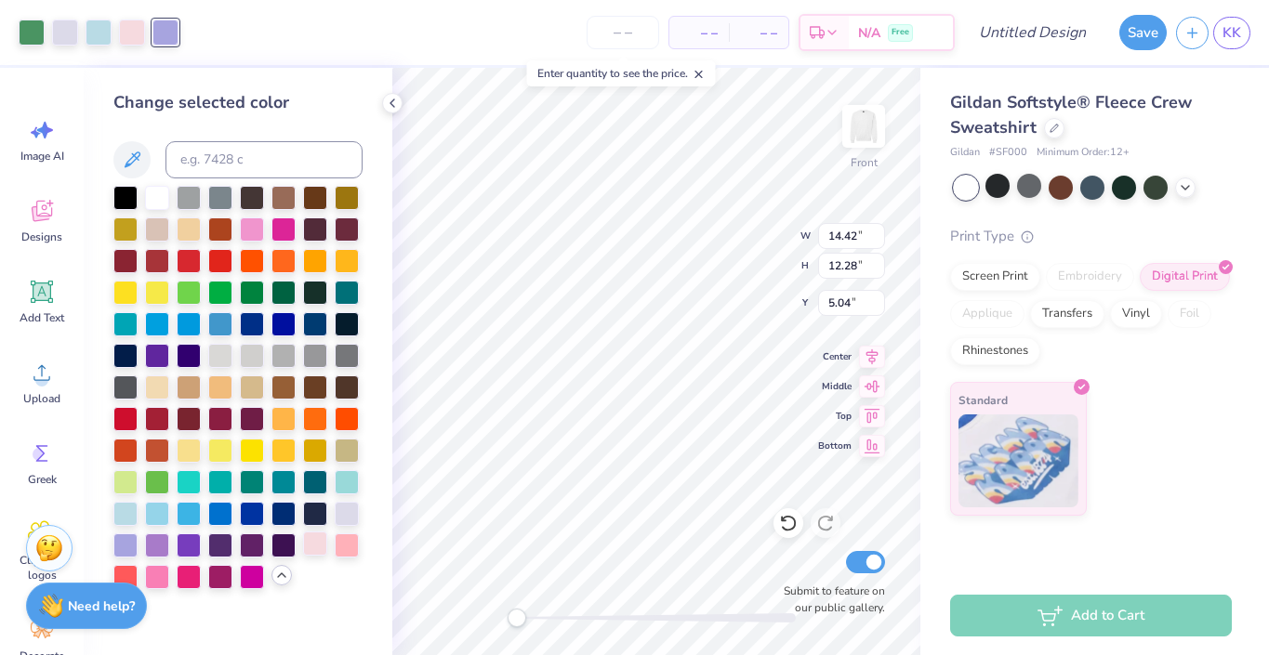
click at [323, 543] on div at bounding box center [315, 544] width 24 height 24
click at [349, 542] on div at bounding box center [347, 544] width 24 height 24
click at [785, 518] on icon at bounding box center [788, 524] width 16 height 17
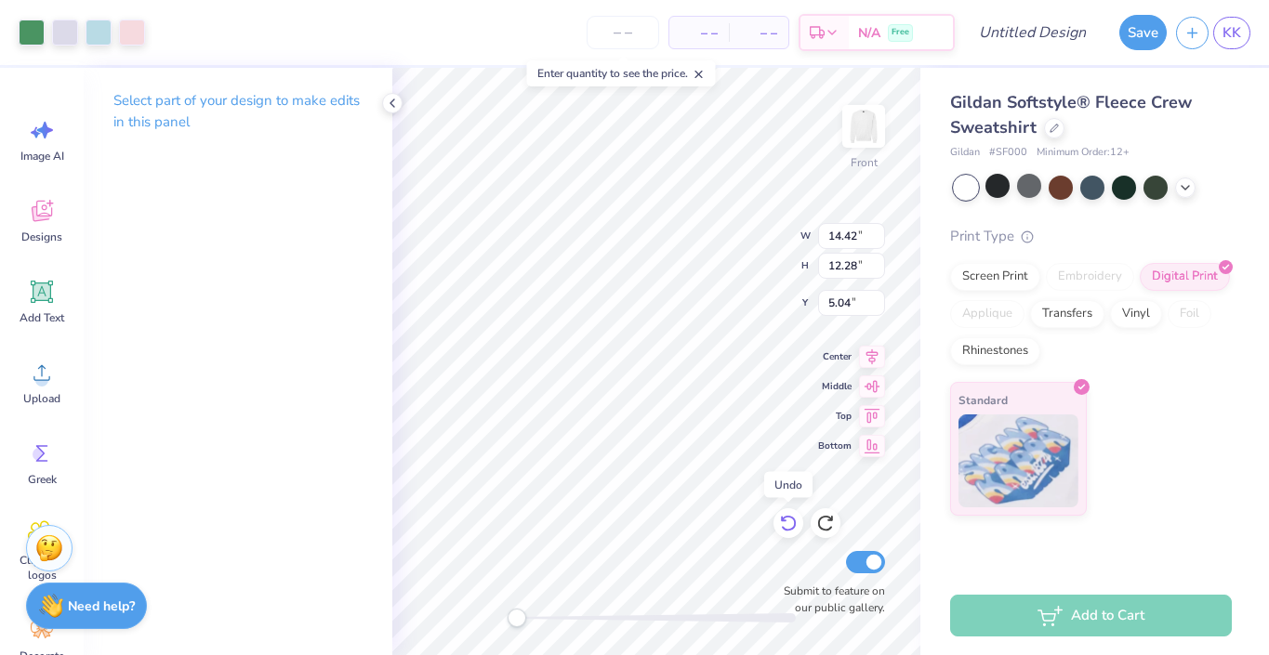
click at [785, 518] on icon at bounding box center [788, 524] width 16 height 17
click at [789, 523] on icon at bounding box center [788, 523] width 19 height 19
click at [789, 522] on icon at bounding box center [788, 523] width 19 height 19
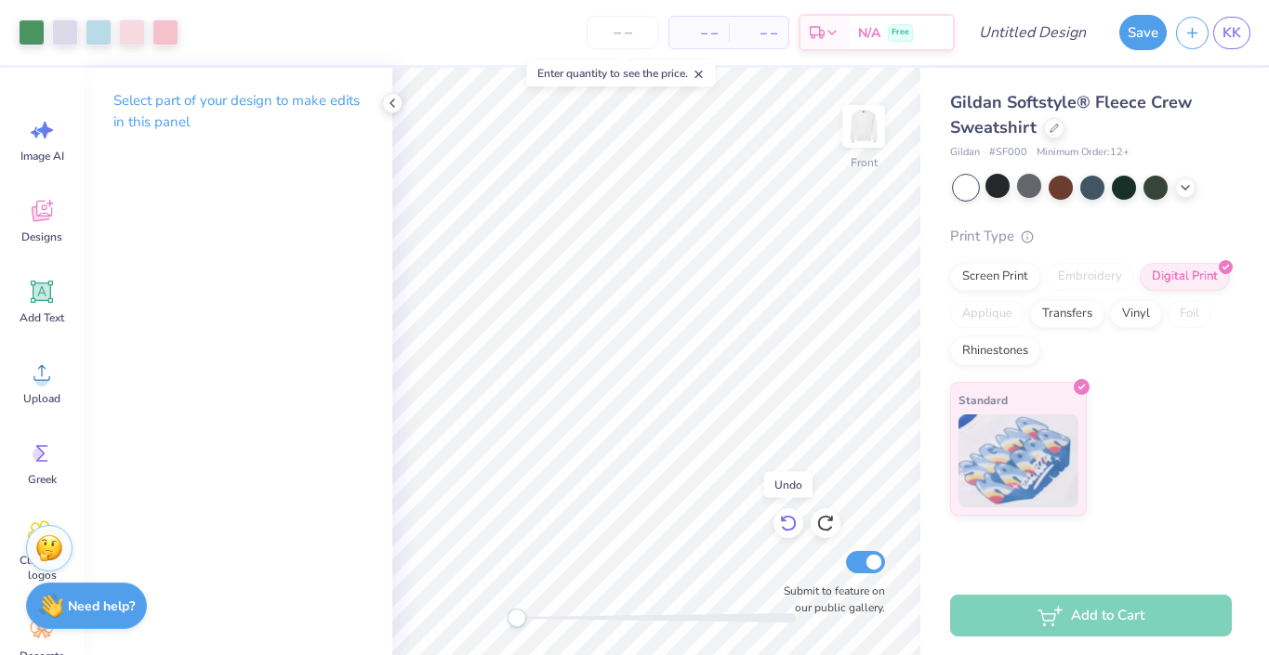
click at [789, 522] on icon at bounding box center [788, 523] width 19 height 19
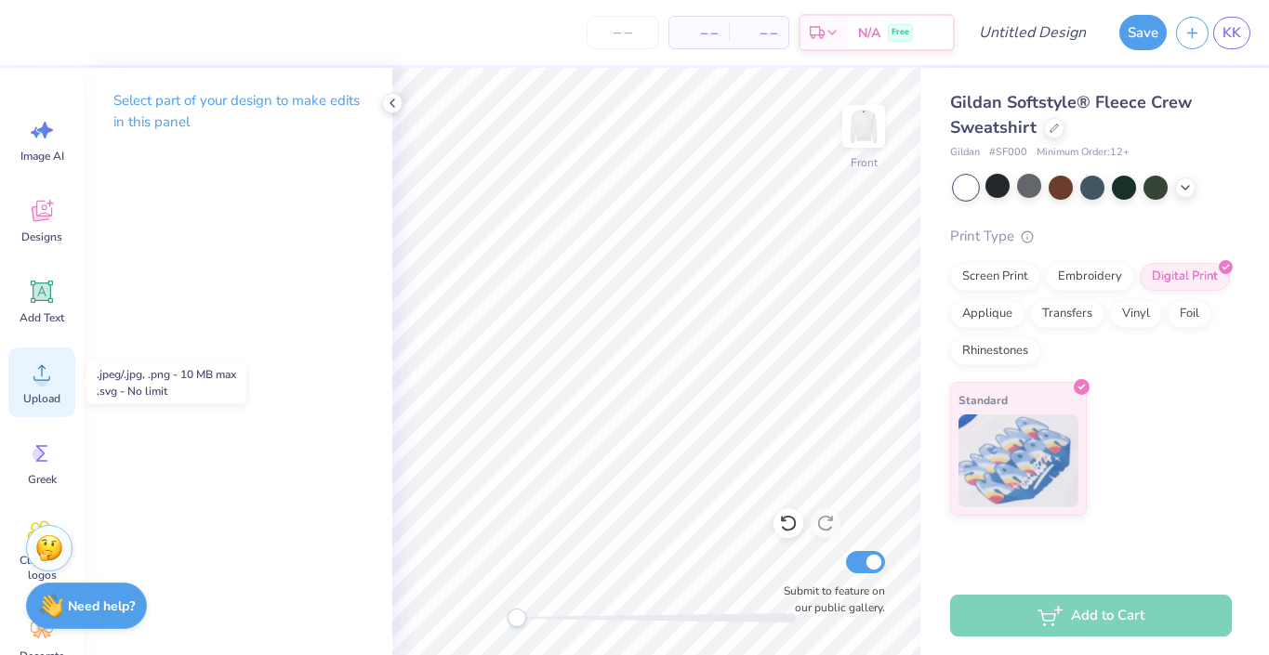
click at [35, 380] on icon at bounding box center [41, 373] width 17 height 16
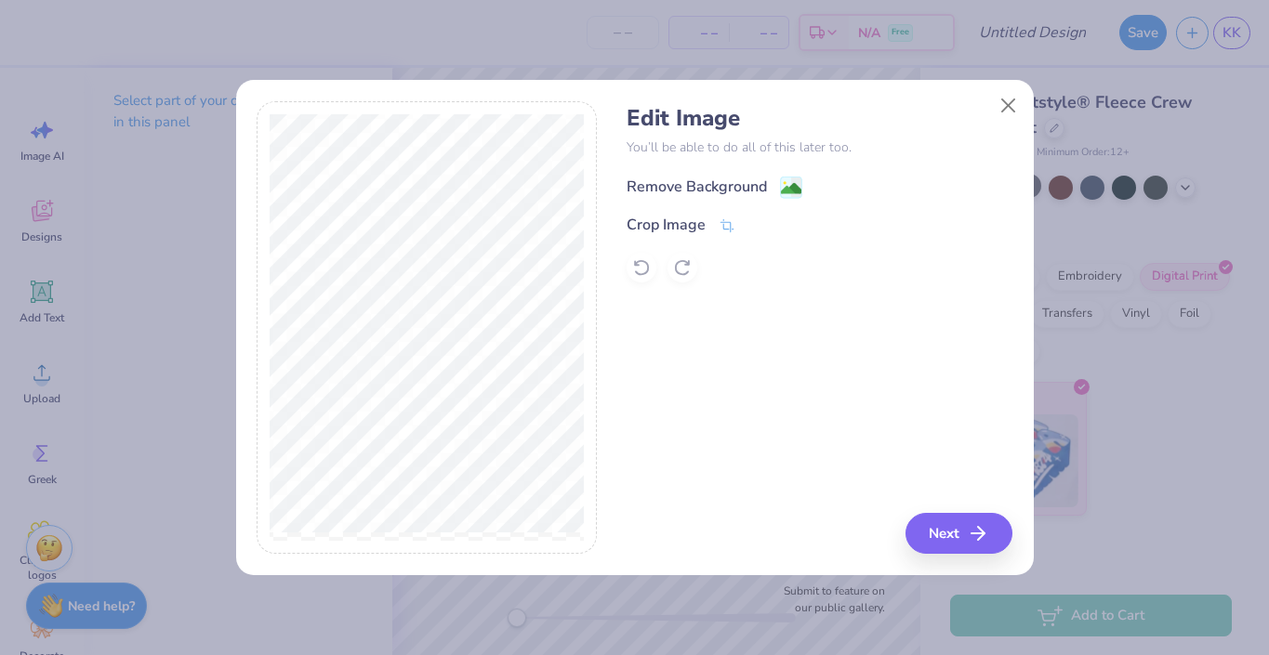
click at [788, 185] on image at bounding box center [791, 188] width 20 height 20
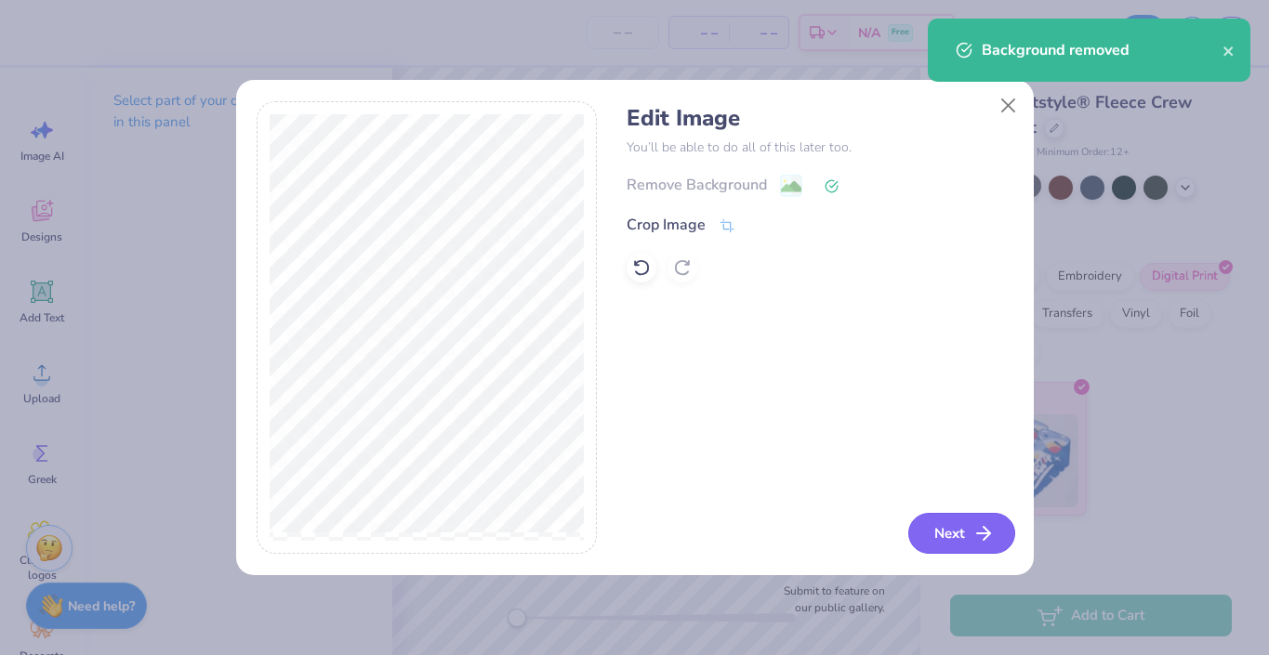
click at [931, 530] on button "Next" at bounding box center [961, 533] width 107 height 41
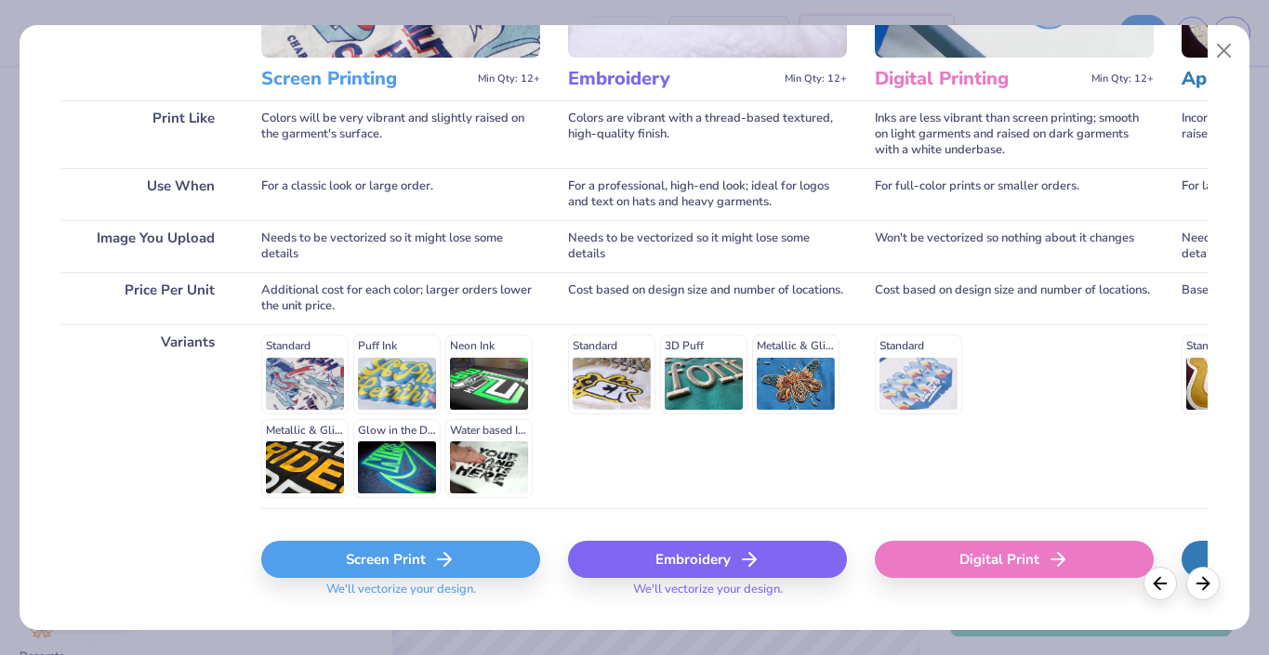
scroll to position [225, 0]
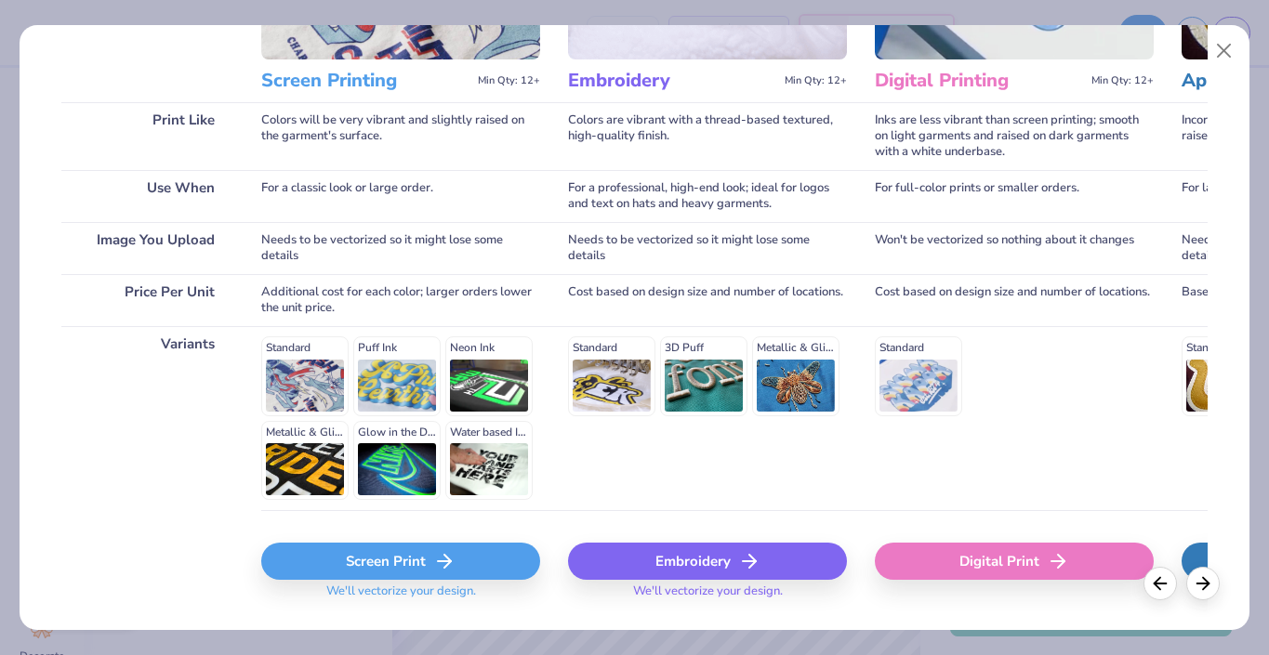
click at [943, 563] on div "Digital Print" at bounding box center [1014, 561] width 279 height 37
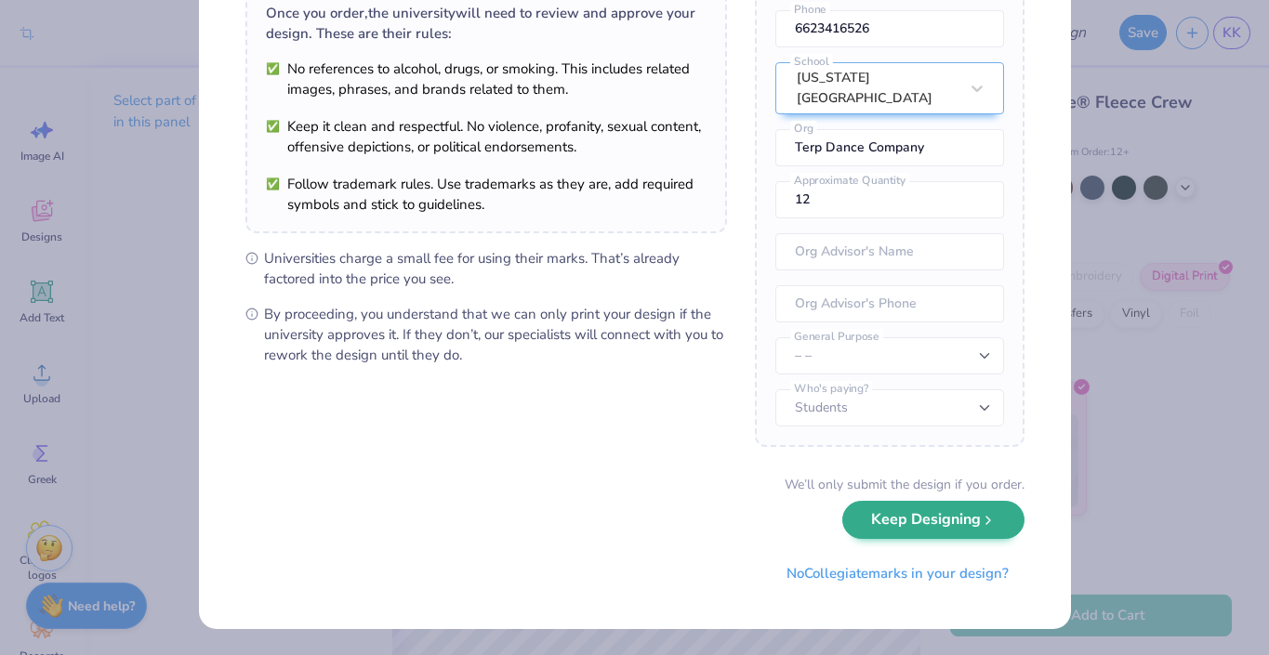
scroll to position [153, 0]
click at [969, 526] on button "Keep Designing" at bounding box center [933, 521] width 182 height 38
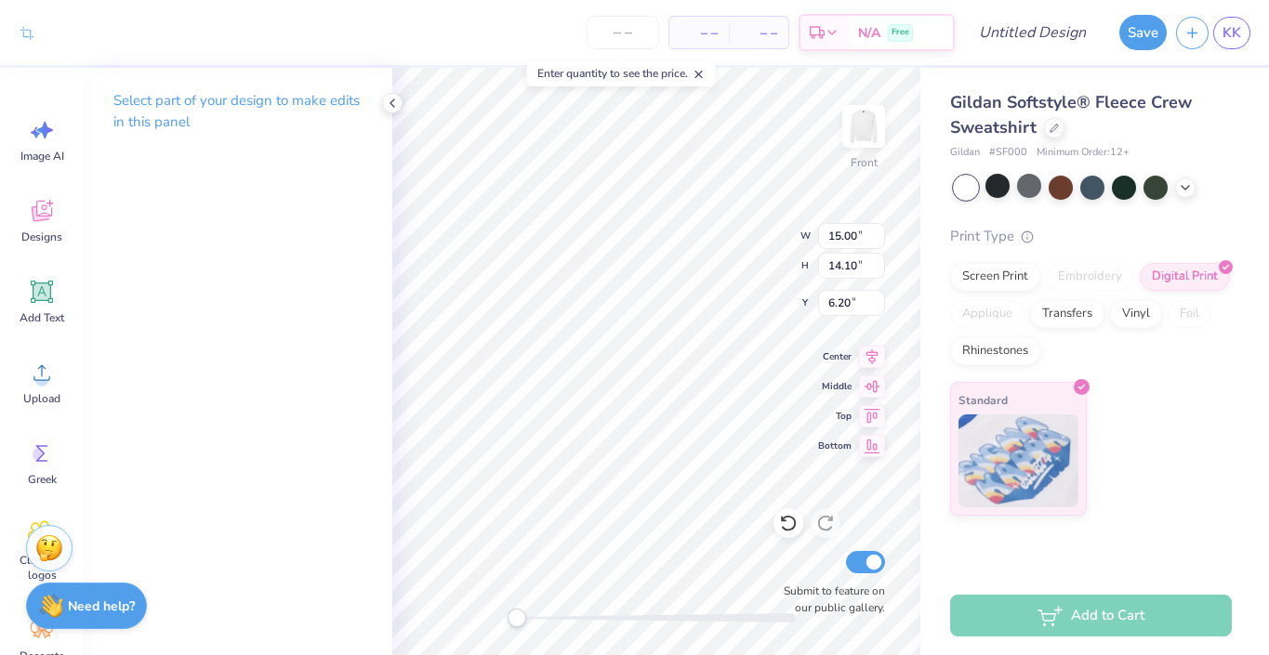
scroll to position [0, 0]
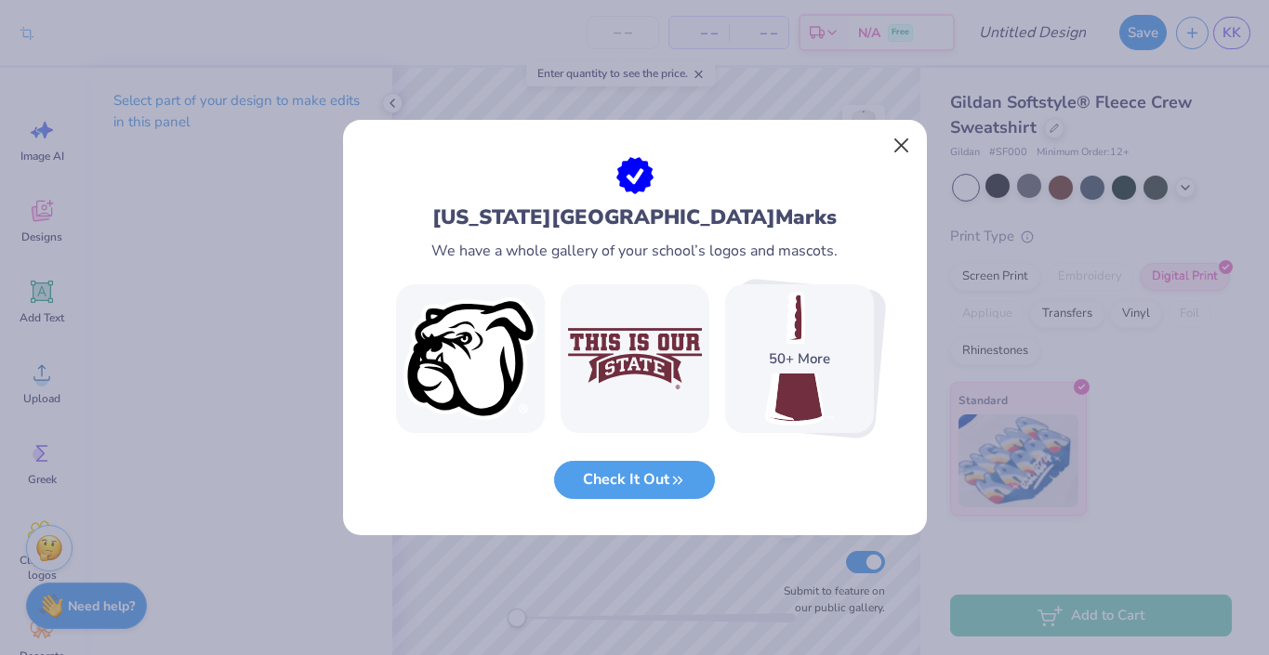
click at [903, 148] on button "Close" at bounding box center [900, 145] width 35 height 35
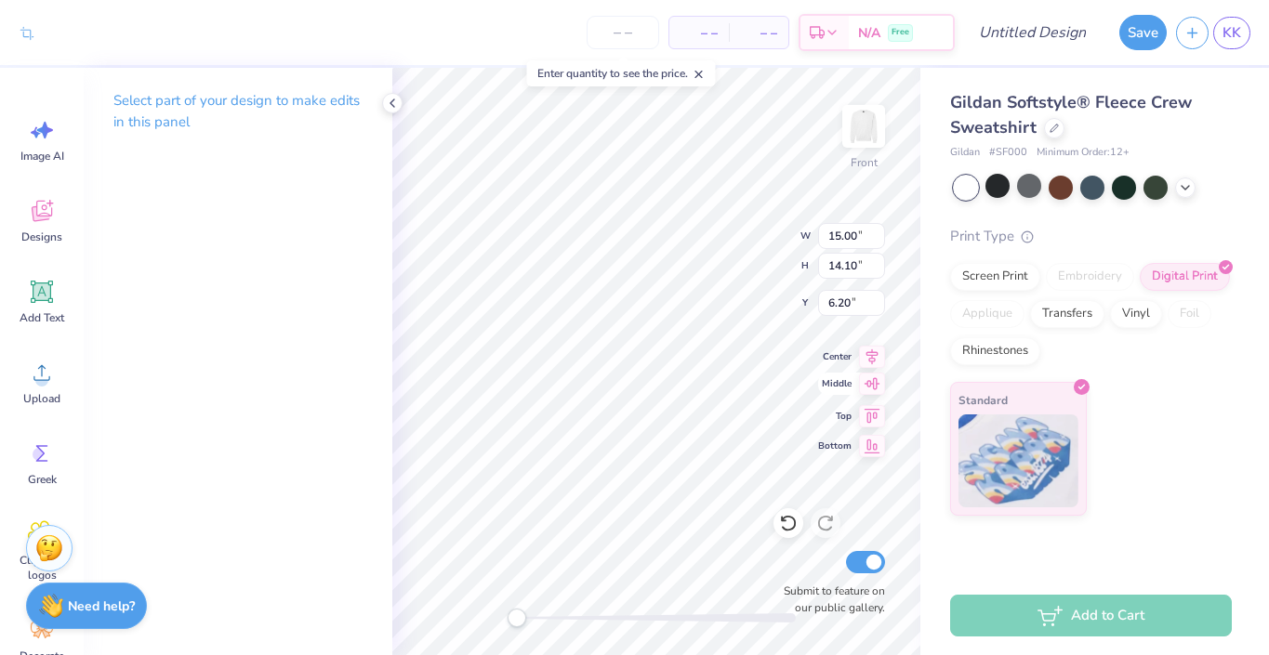
click at [745, 223] on div "Front W 15.00 15.00 " H 14.10 14.10 " Y 6.20 6.20 " Center Middle Top Bottom Su…" at bounding box center [656, 361] width 528 height 587
click at [1035, 285] on div "Screen Print Embroidery Digital Print Applique Transfers Vinyl Foil Rhinestones" at bounding box center [1091, 314] width 282 height 102
click at [1016, 274] on div "Screen Print" at bounding box center [995, 274] width 90 height 28
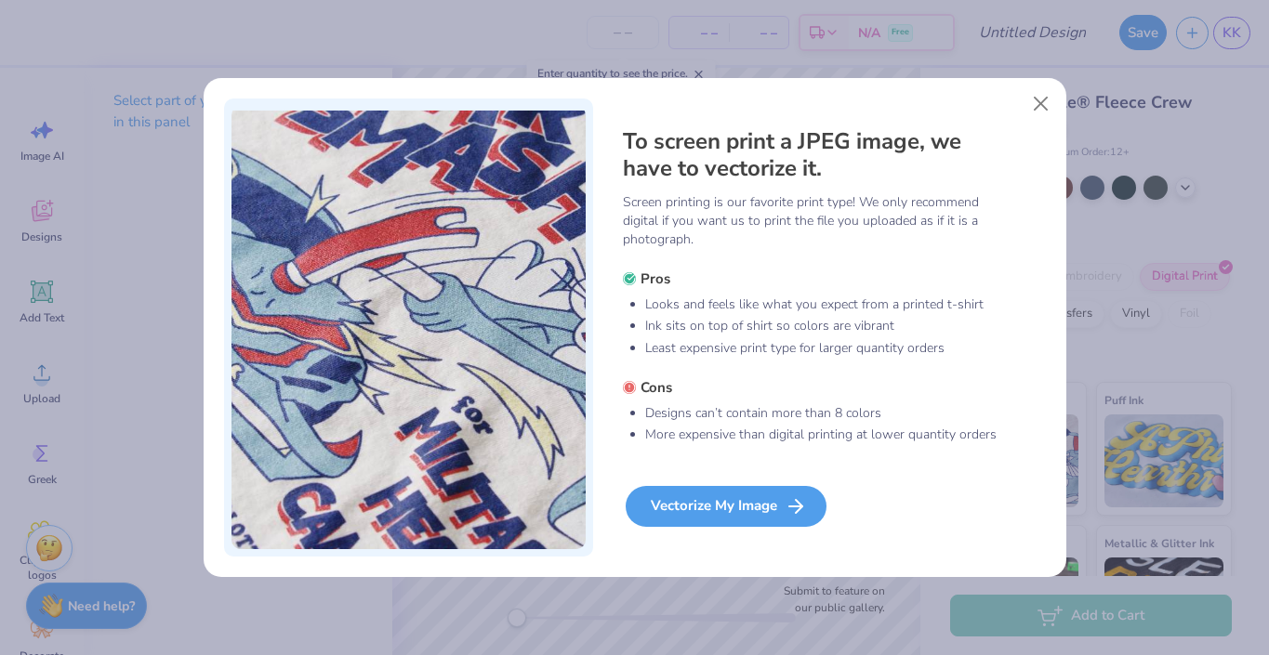
click at [719, 508] on div "Vectorize My Image" at bounding box center [726, 506] width 201 height 41
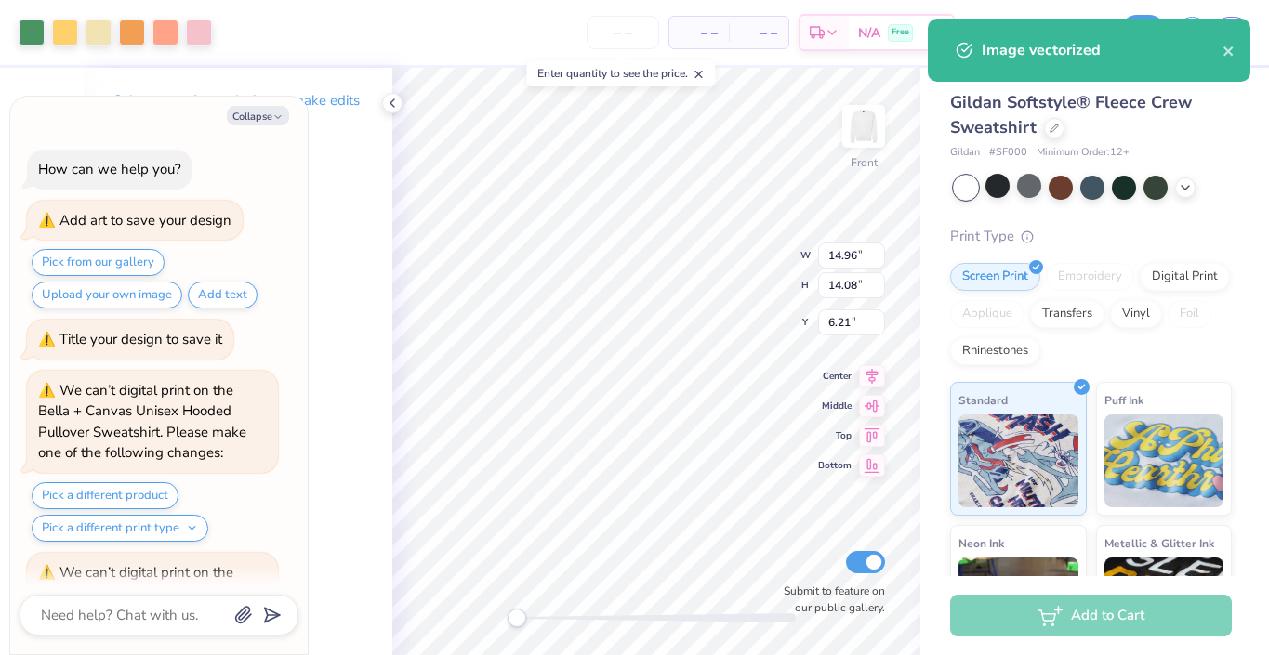
scroll to position [1203, 0]
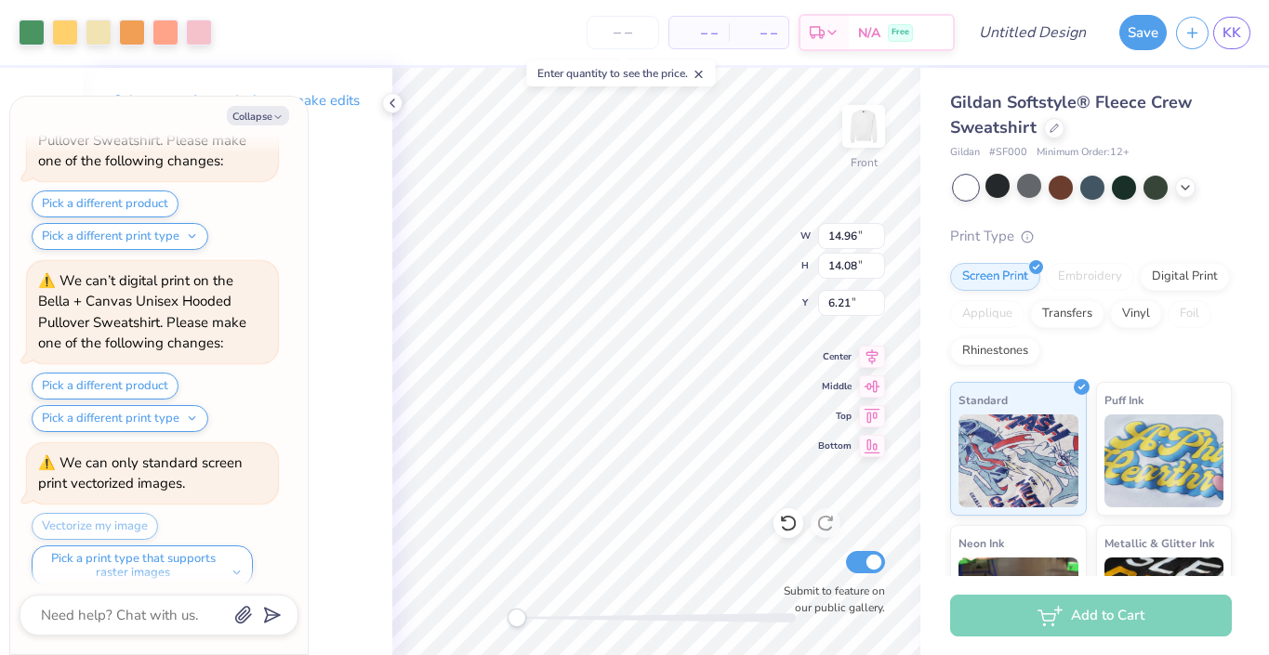
type textarea "x"
type input "13.14"
type input "12.36"
type input "7.93"
click at [169, 33] on div at bounding box center [165, 31] width 26 height 26
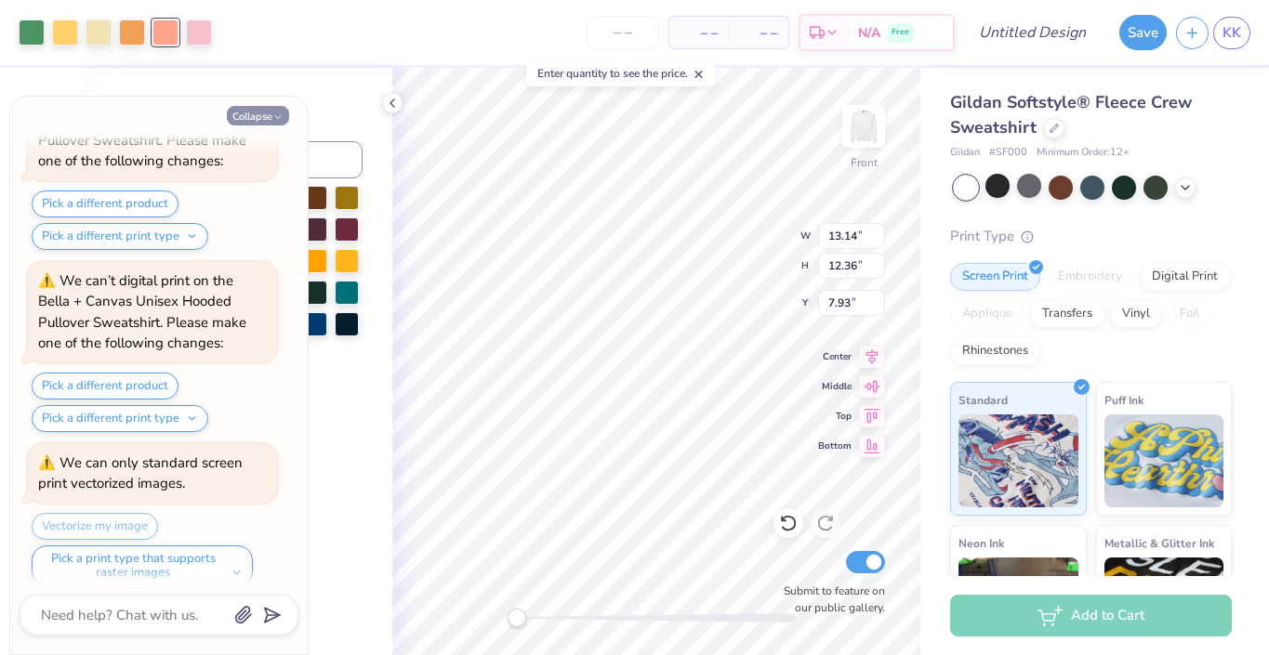
click at [261, 108] on button "Collapse" at bounding box center [258, 116] width 62 height 20
type textarea "x"
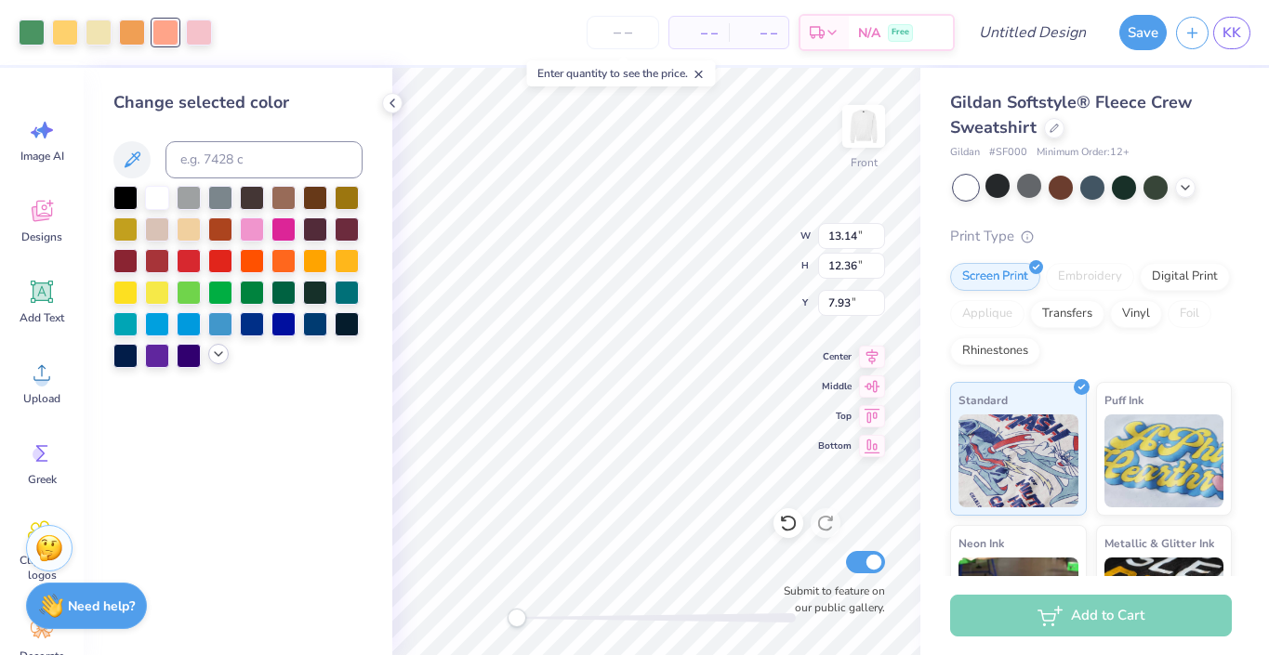
click at [221, 360] on icon at bounding box center [218, 354] width 15 height 15
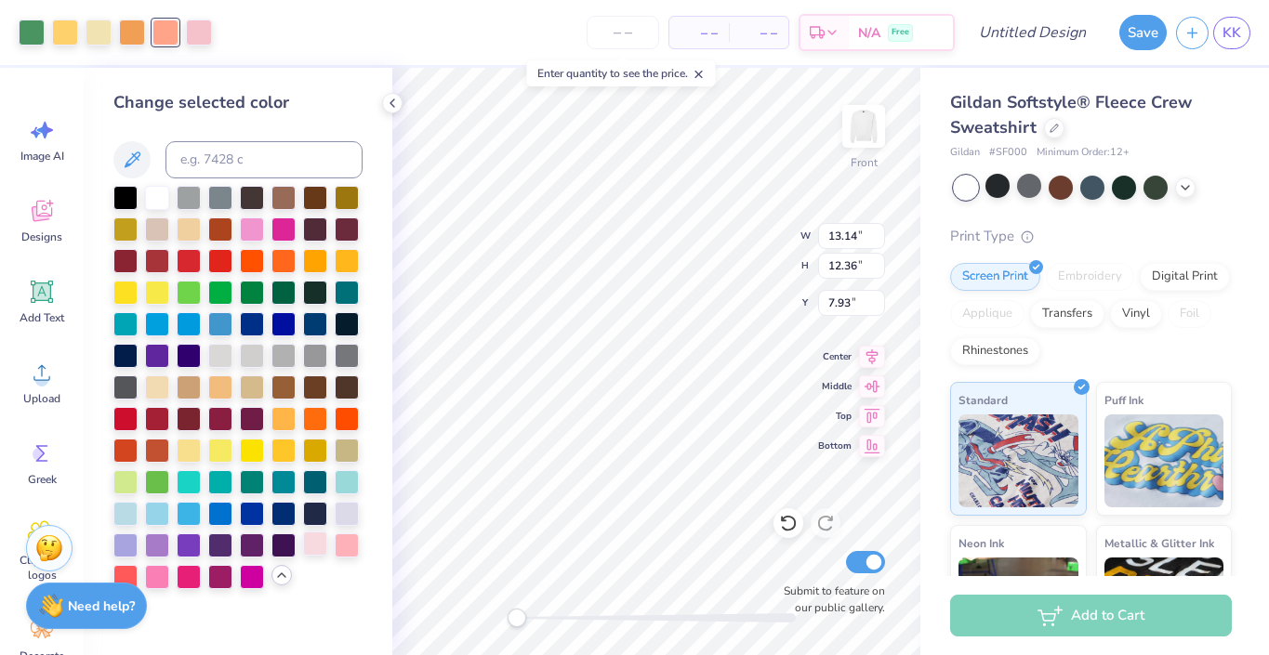
click at [313, 547] on div at bounding box center [315, 544] width 24 height 24
type input "4.65"
click at [59, 34] on div at bounding box center [65, 31] width 26 height 26
click at [131, 544] on div at bounding box center [125, 544] width 24 height 24
click at [130, 31] on div at bounding box center [132, 31] width 26 height 26
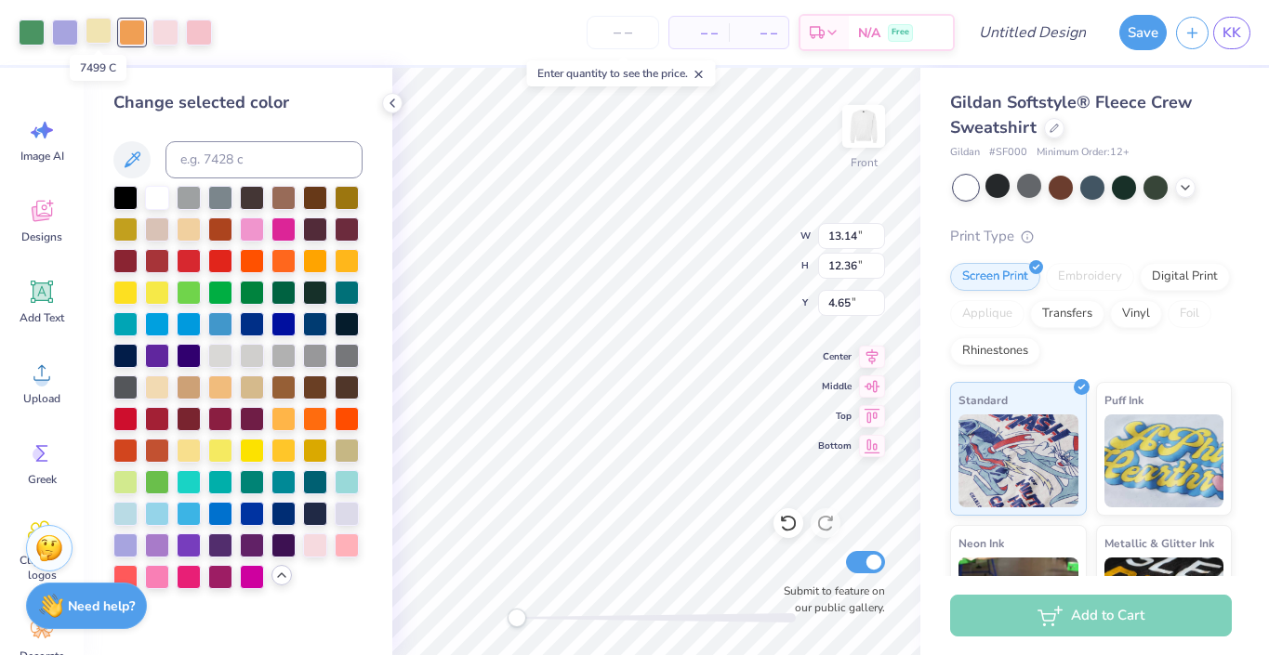
click at [104, 37] on div at bounding box center [99, 31] width 26 height 26
click at [129, 522] on div at bounding box center [125, 512] width 24 height 24
click at [125, 30] on div at bounding box center [132, 31] width 26 height 26
click at [352, 549] on div at bounding box center [347, 544] width 24 height 24
click at [197, 33] on div at bounding box center [199, 31] width 26 height 26
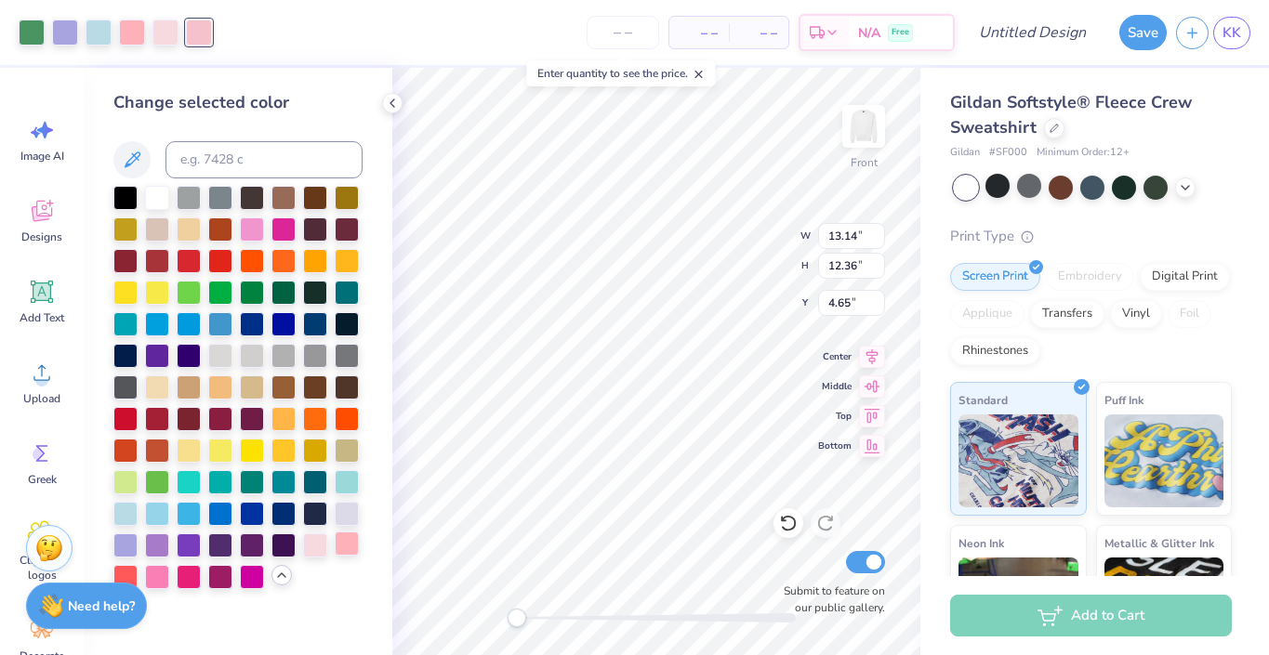
click at [343, 547] on div at bounding box center [347, 544] width 24 height 24
click at [311, 547] on div at bounding box center [315, 544] width 24 height 24
click at [781, 525] on icon at bounding box center [788, 523] width 19 height 19
click at [139, 165] on icon at bounding box center [132, 160] width 22 height 22
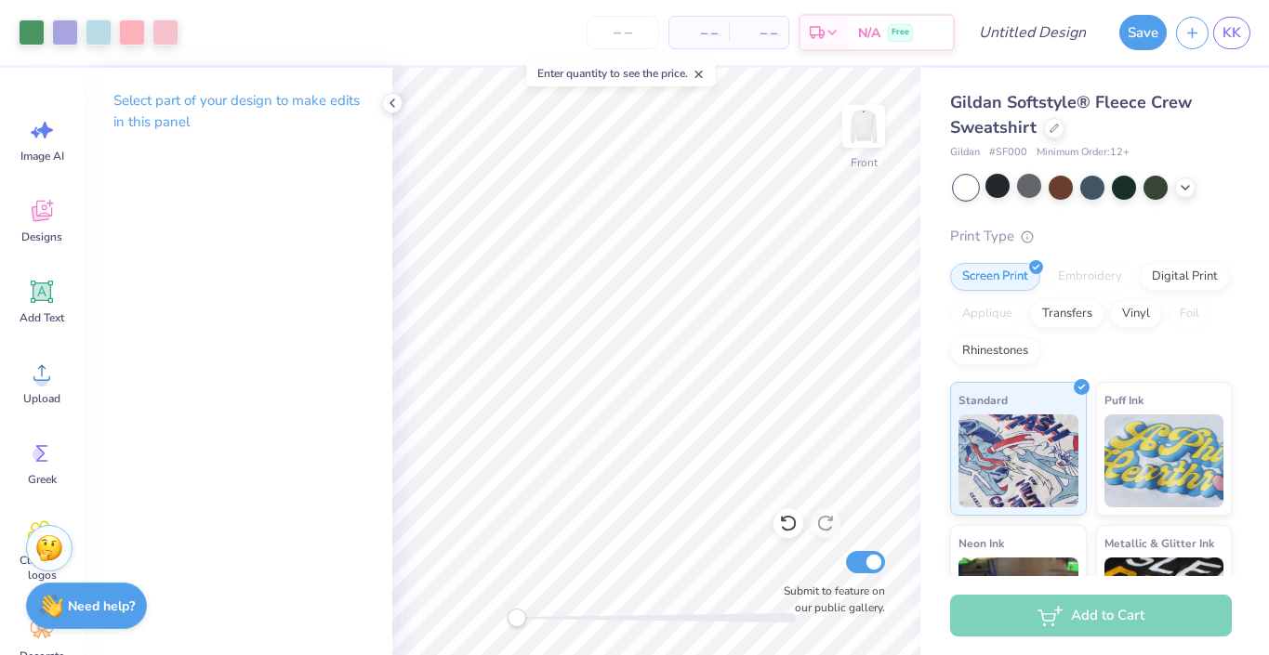
click at [336, 103] on p "Select part of your design to make edits in this panel" at bounding box center [237, 111] width 249 height 43
click at [397, 102] on icon at bounding box center [392, 103] width 15 height 15
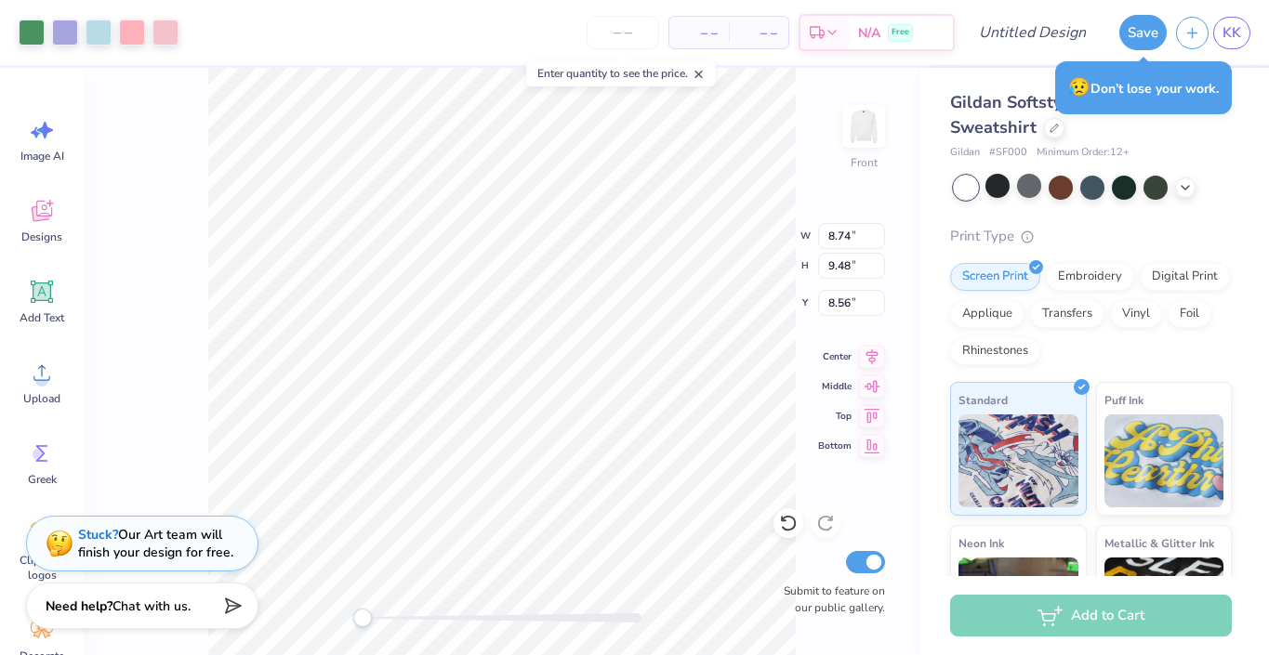
type input "10.84"
type input "11.75"
click at [791, 517] on icon at bounding box center [788, 523] width 19 height 19
type input "7.01"
type input "10.09"
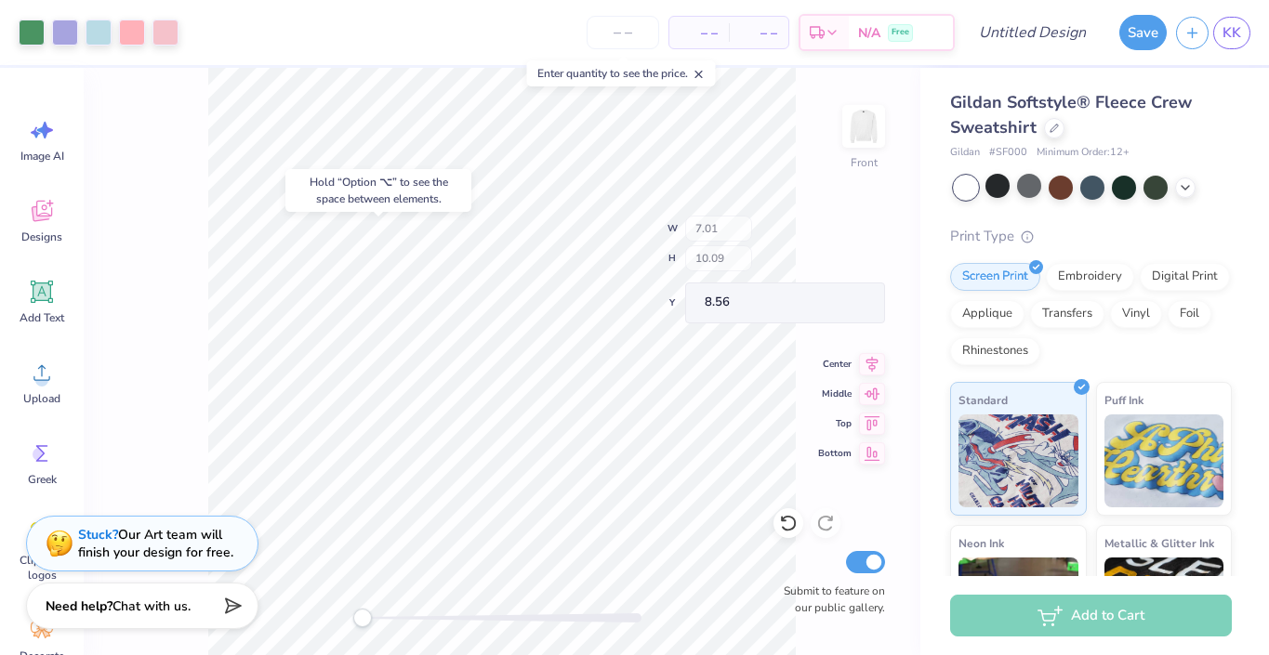
click at [771, 259] on div "Front W 7.01 H 10.09 Y 8.56 Center Middle Top Bottom Submit to feature on our p…" at bounding box center [502, 361] width 837 height 587
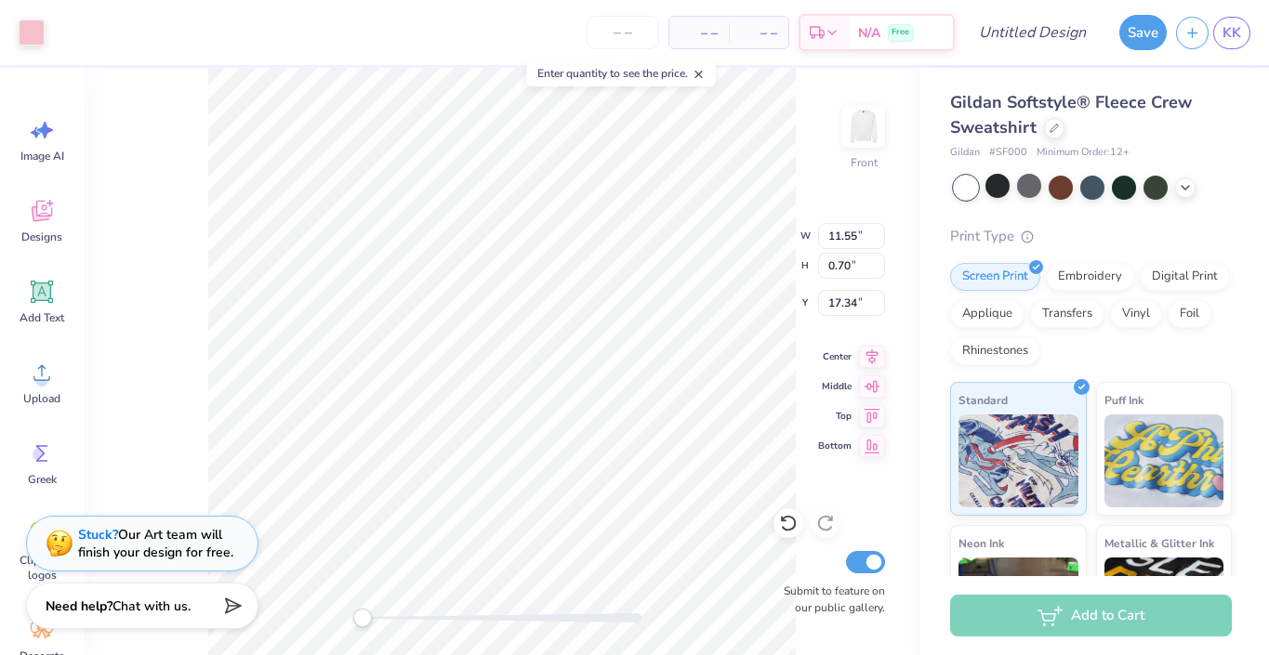
type input "17.77"
type input "7.17"
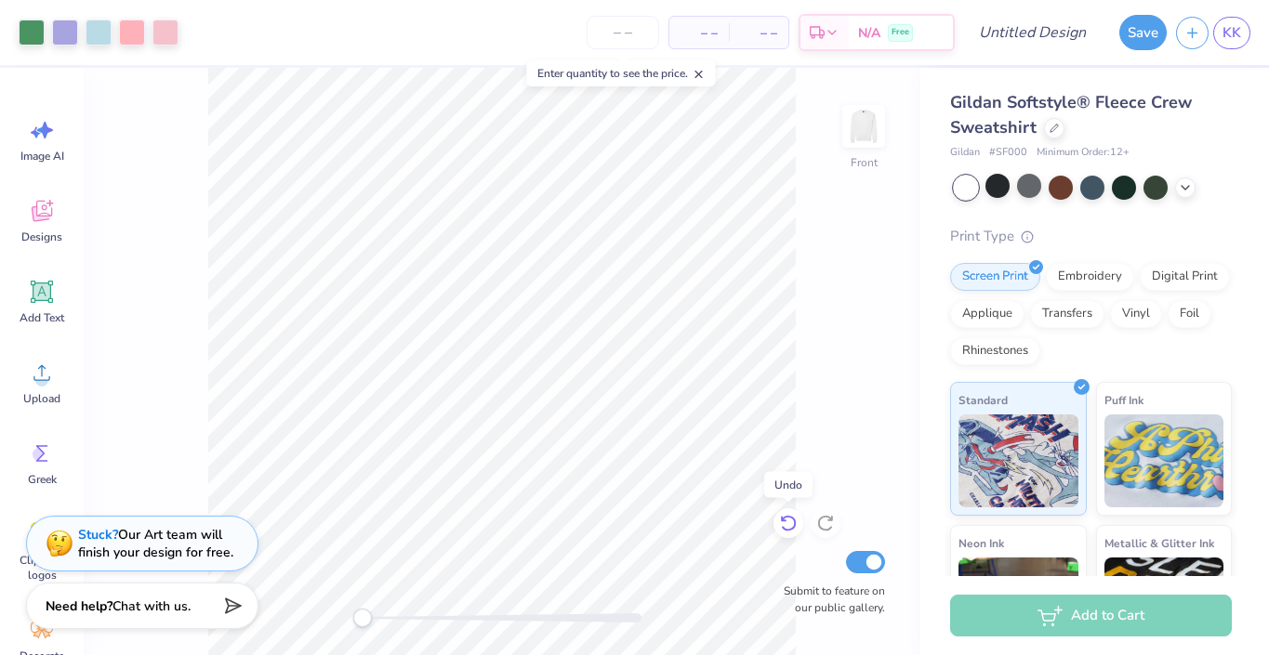
click at [783, 516] on icon at bounding box center [788, 523] width 19 height 19
type input "7.17"
click at [857, 138] on img at bounding box center [863, 126] width 74 height 74
click at [849, 137] on img at bounding box center [863, 126] width 74 height 74
click at [872, 122] on img at bounding box center [863, 126] width 74 height 74
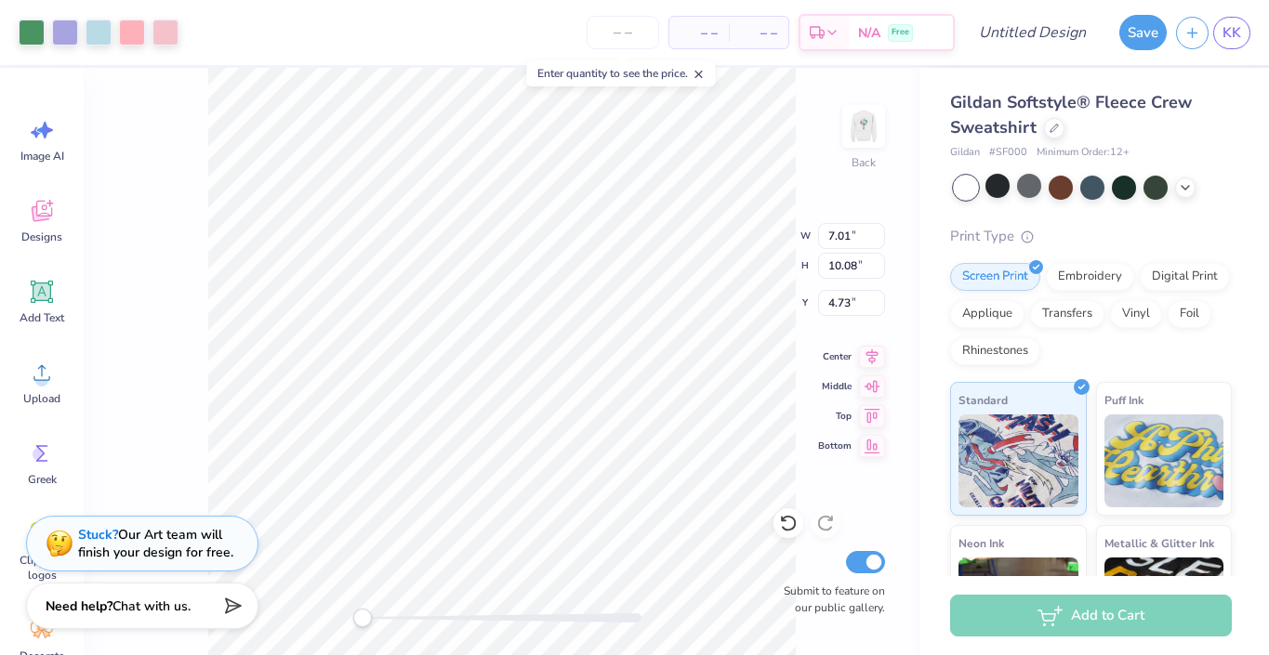
type input "2.66"
type input "3.83"
click at [639, 41] on input "number" at bounding box center [623, 32] width 73 height 33
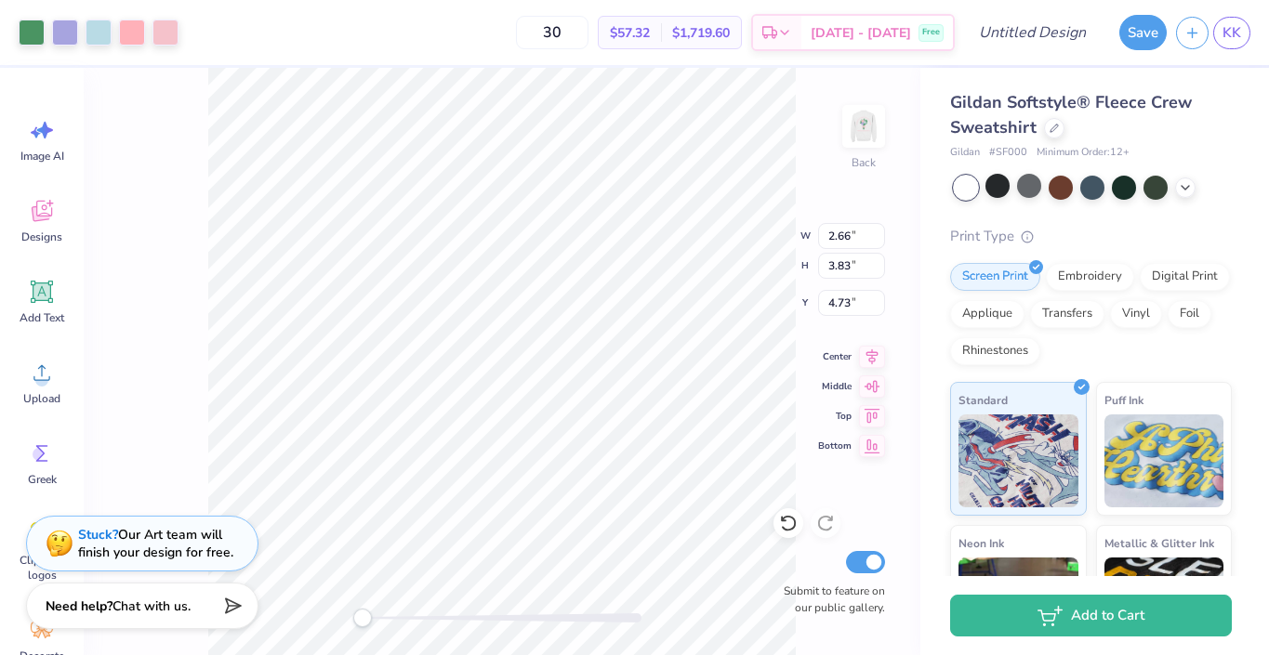
type input "30"
type input "3.00"
type input "1.68"
type input "2.41"
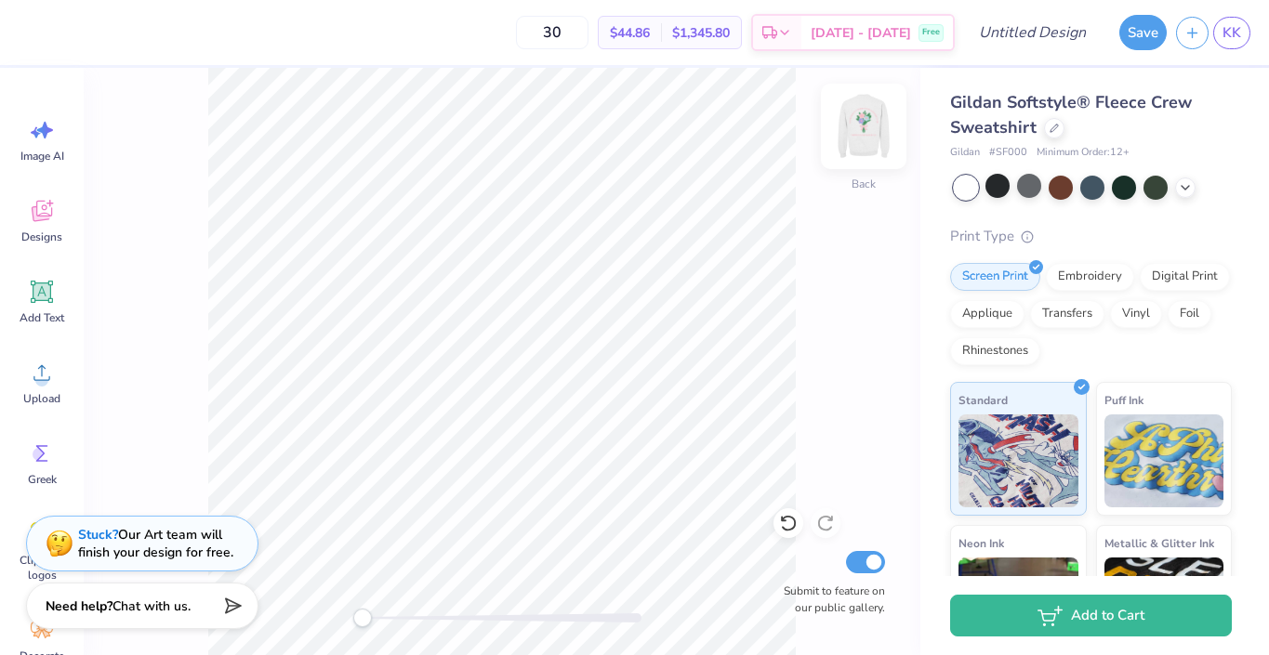
click at [862, 128] on img at bounding box center [863, 126] width 74 height 74
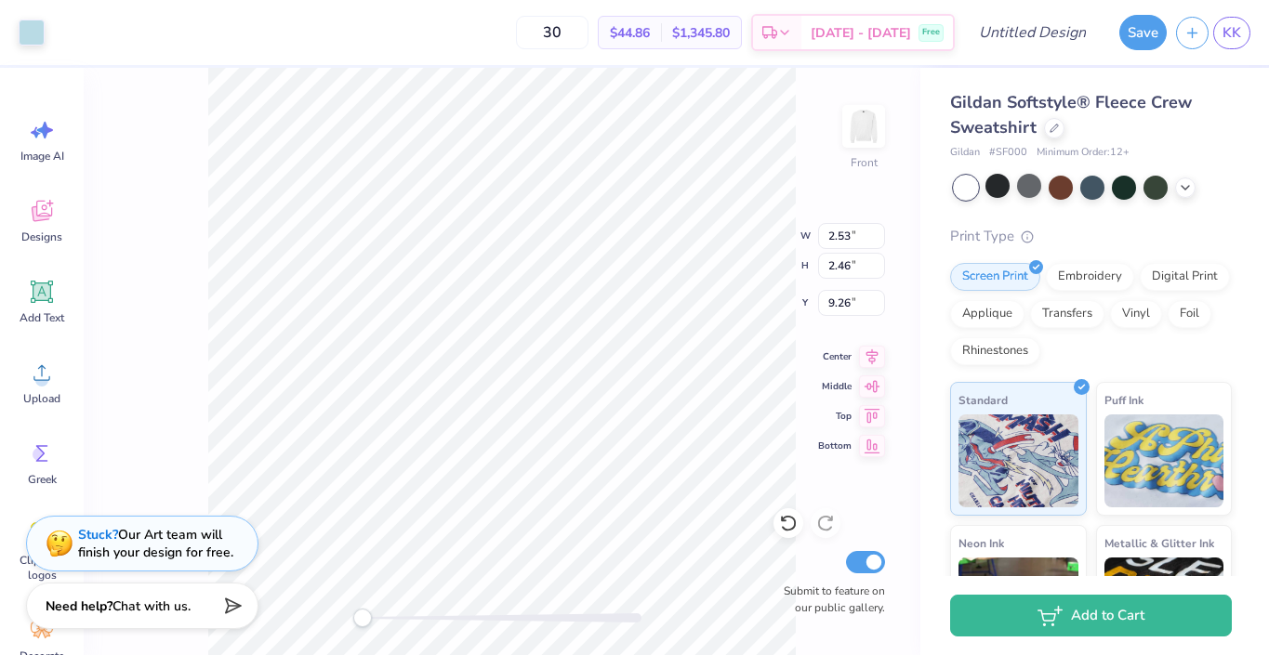
type input "3.60"
type input "2.57"
click at [861, 128] on img at bounding box center [863, 126] width 74 height 74
type input "11.19"
type input "2.21"
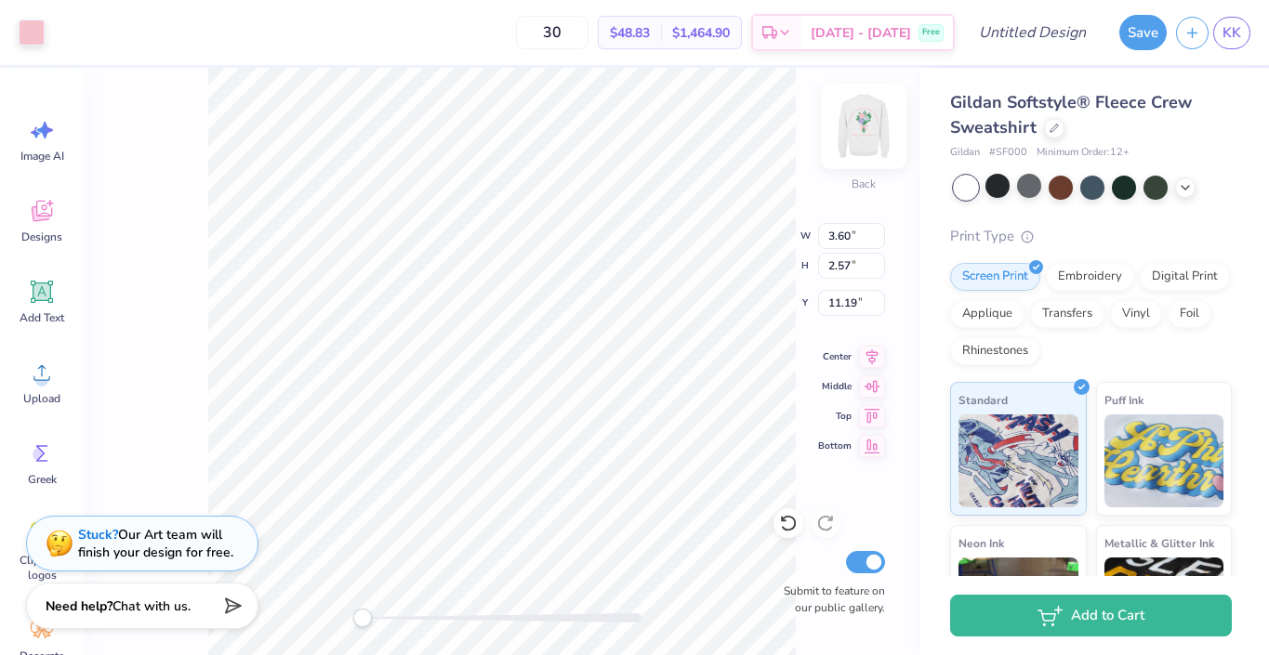
type input "1.57"
type input "12.19"
click at [53, 206] on icon at bounding box center [42, 211] width 28 height 28
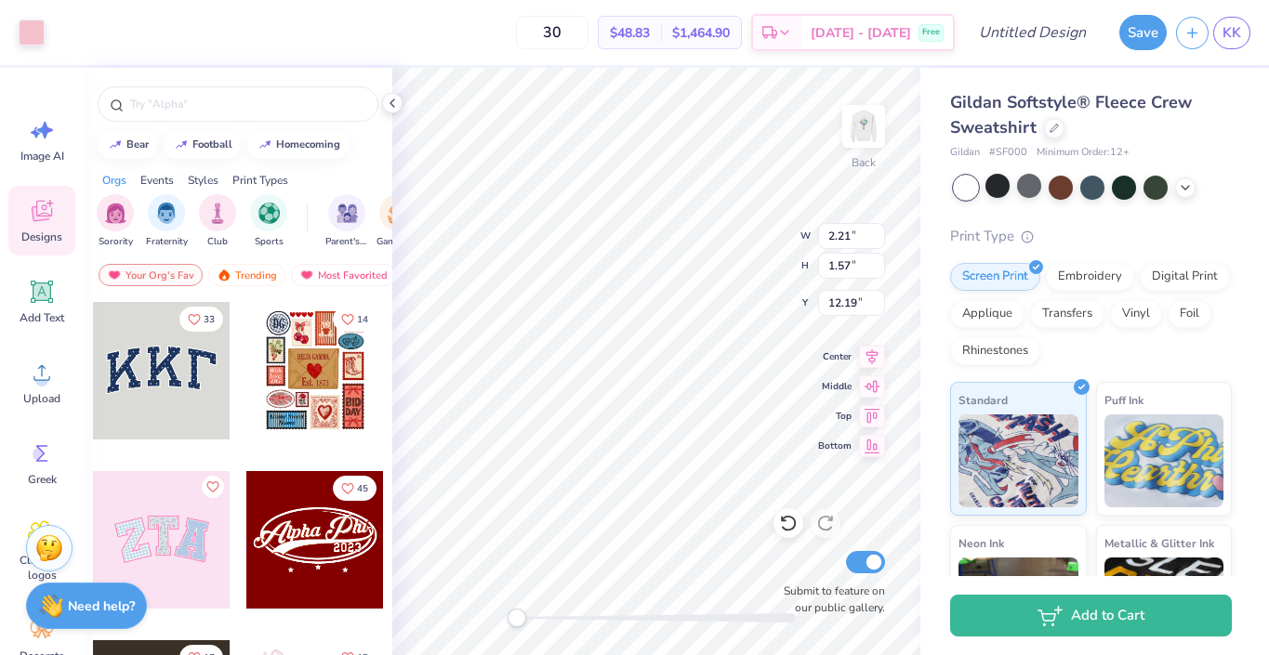
scroll to position [0, 8]
click at [26, 290] on div "Add Text" at bounding box center [41, 302] width 67 height 70
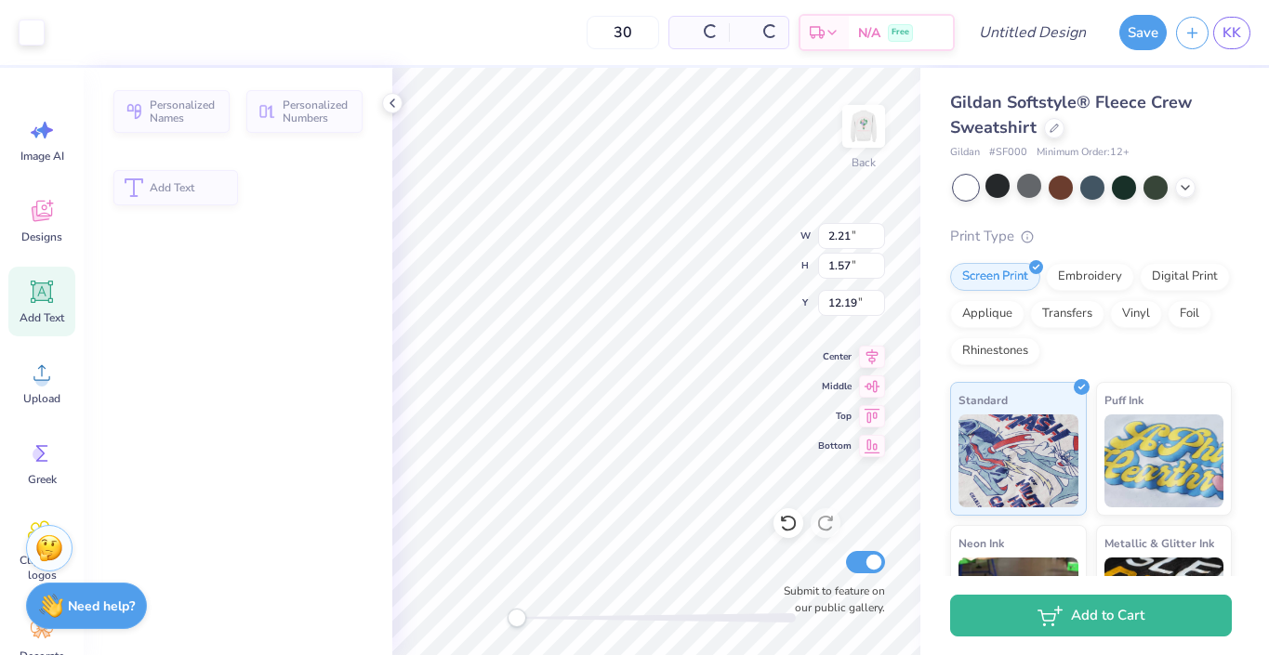
type input "6.23"
type input "1.80"
type input "11.10"
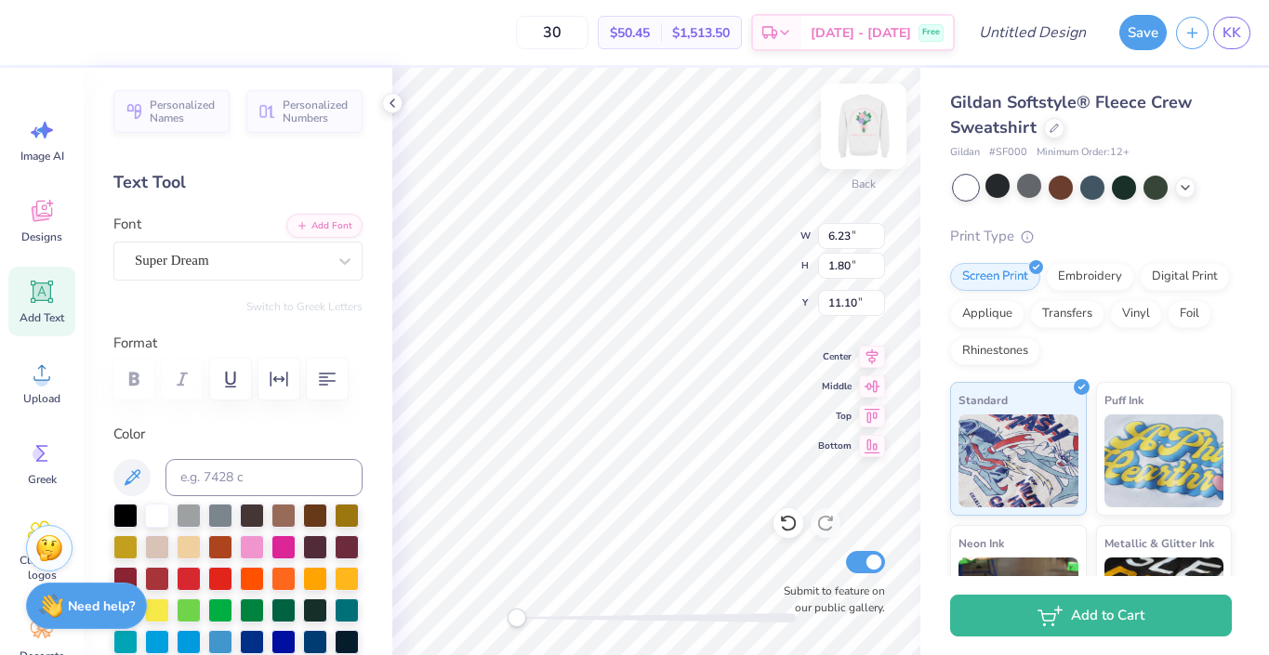
type textarea "TDC"
click at [869, 136] on img at bounding box center [863, 126] width 74 height 74
click at [871, 132] on img at bounding box center [863, 126] width 74 height 74
type input "4.83"
type input "11.10"
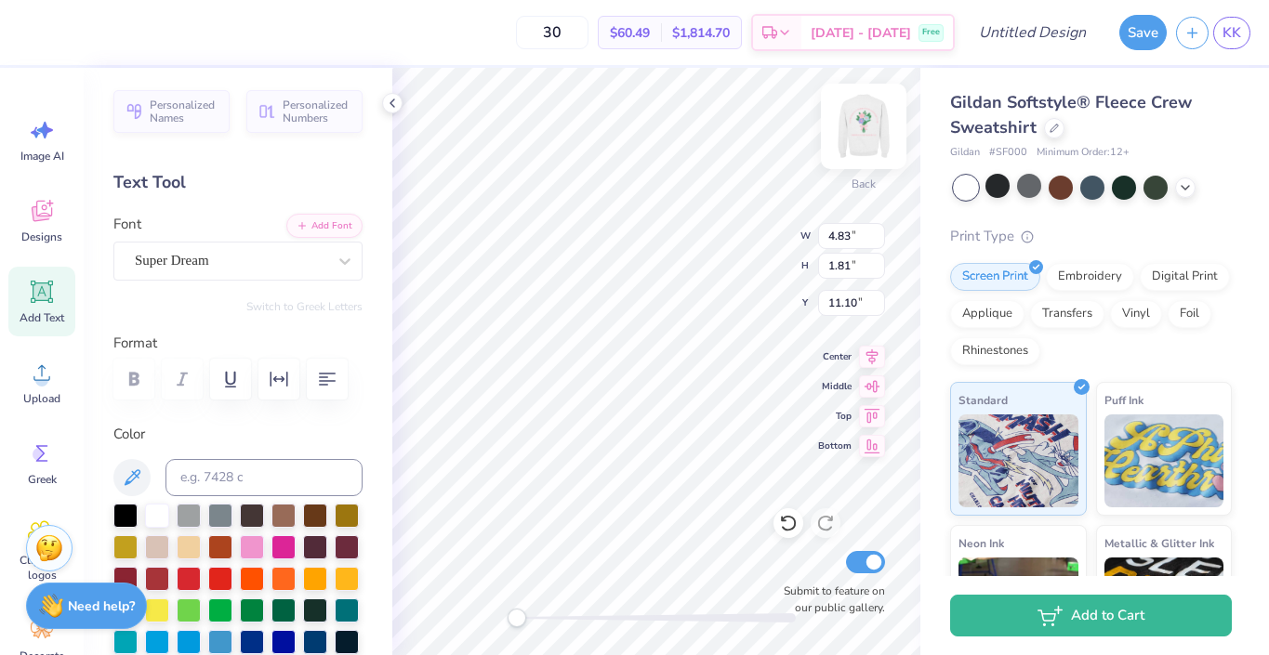
type input "2.21"
type input "1.57"
type input "3.00"
click at [874, 127] on img at bounding box center [863, 126] width 74 height 74
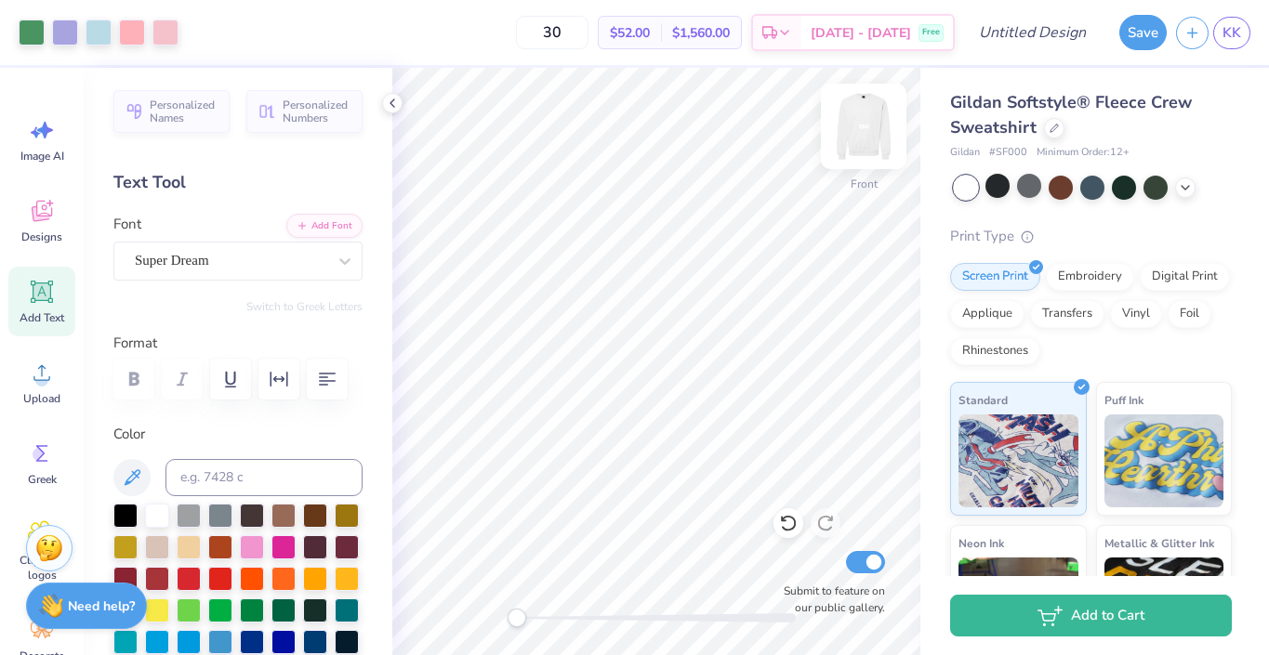
click at [855, 152] on img at bounding box center [863, 126] width 74 height 74
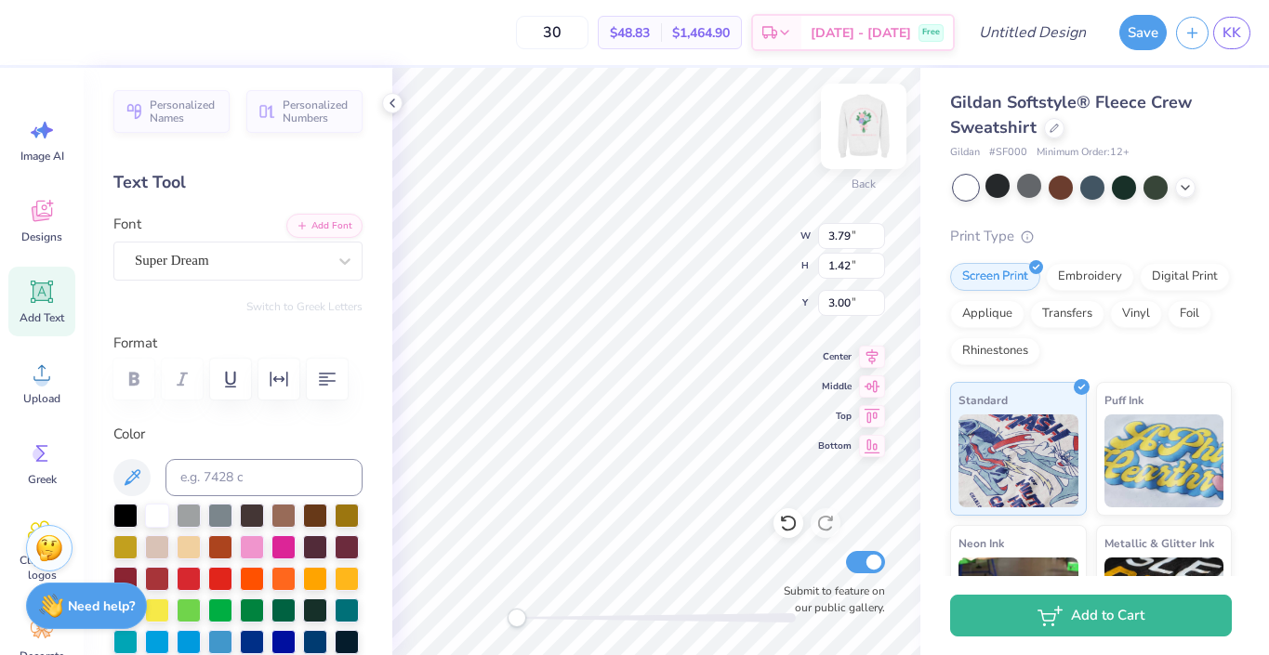
type input "3.79"
type input "1.42"
type input "3.00"
click at [209, 260] on span "Super Dream" at bounding box center [172, 260] width 74 height 21
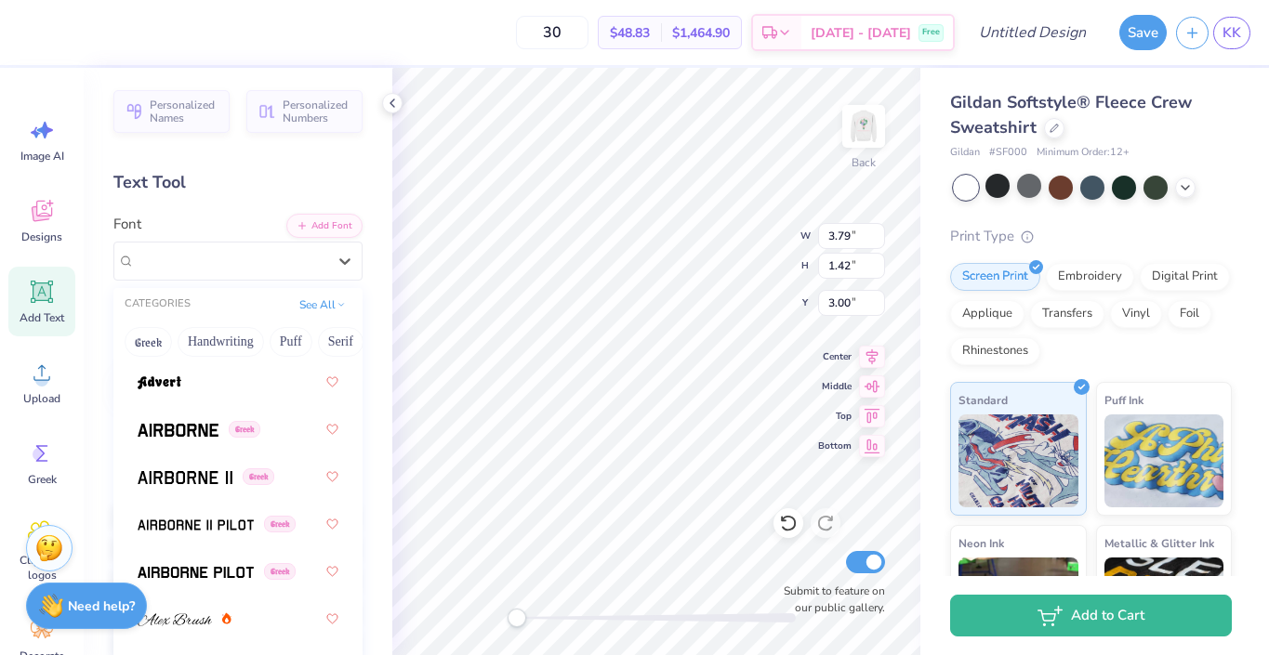
scroll to position [419, 0]
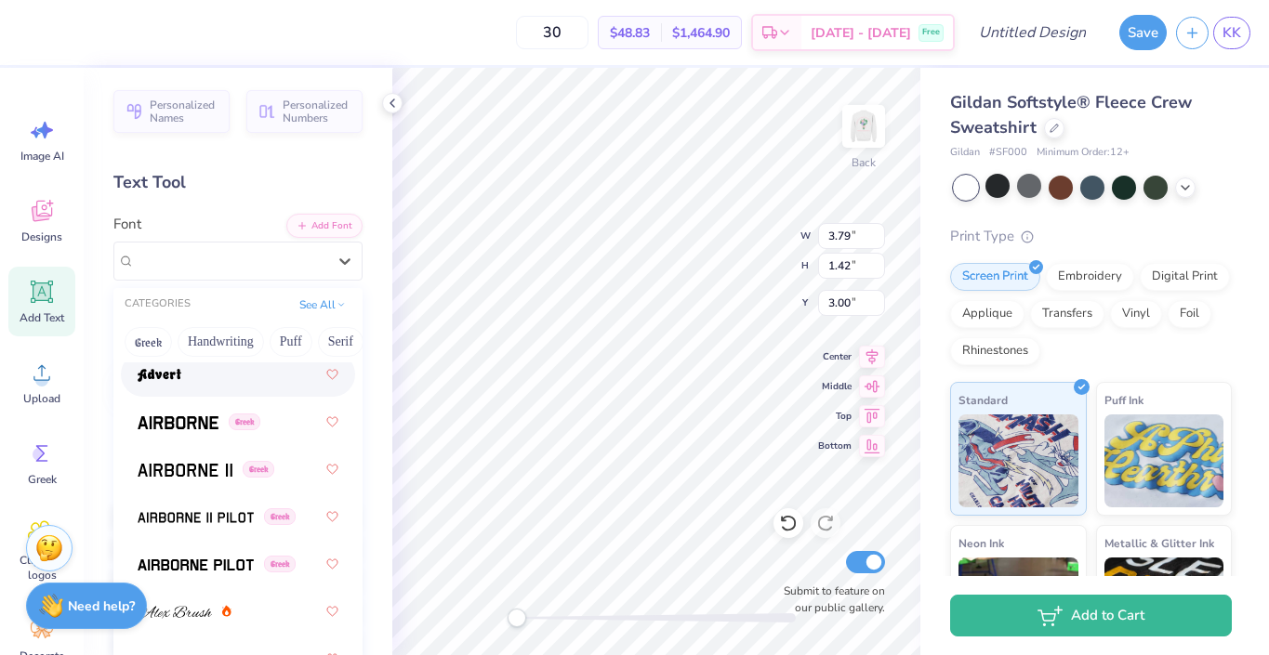
click at [184, 383] on div at bounding box center [238, 374] width 201 height 33
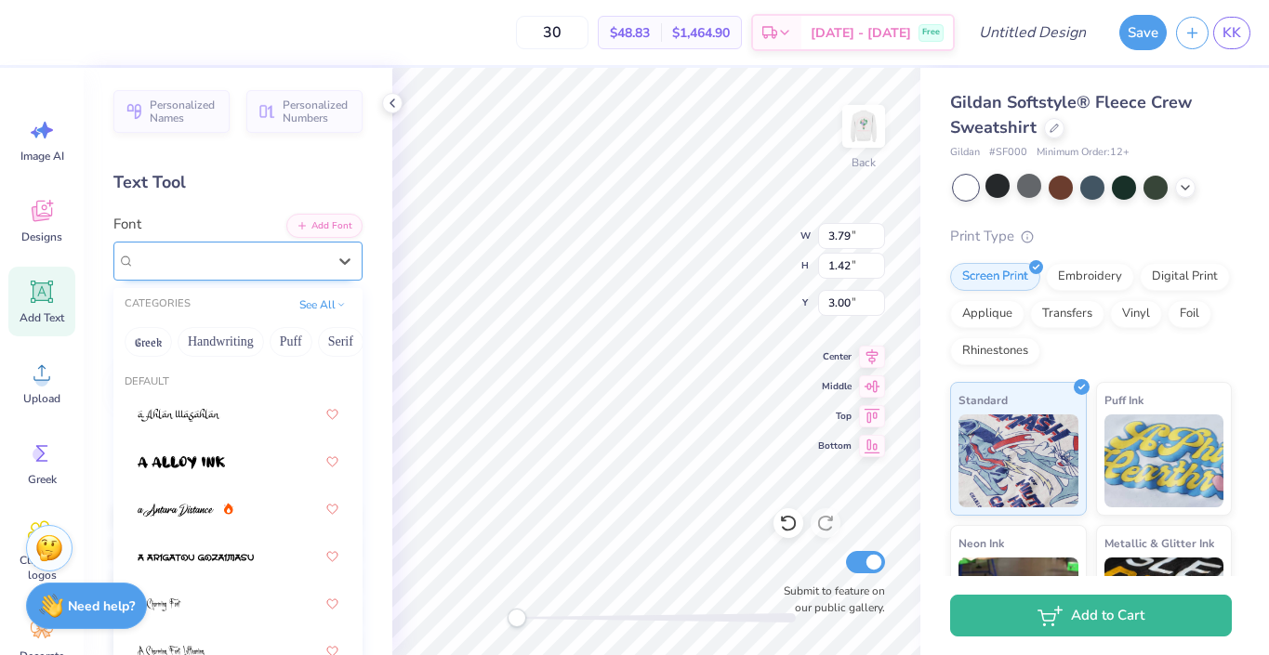
click at [280, 266] on div "Advert" at bounding box center [230, 260] width 195 height 29
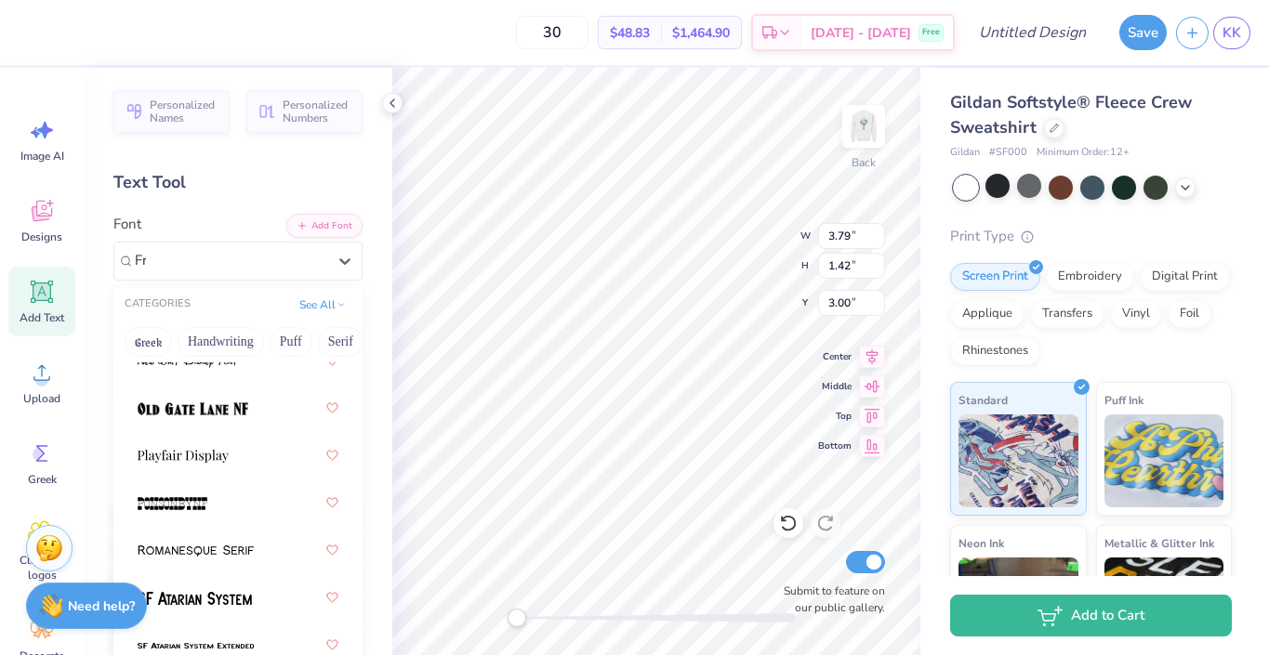
scroll to position [0, 0]
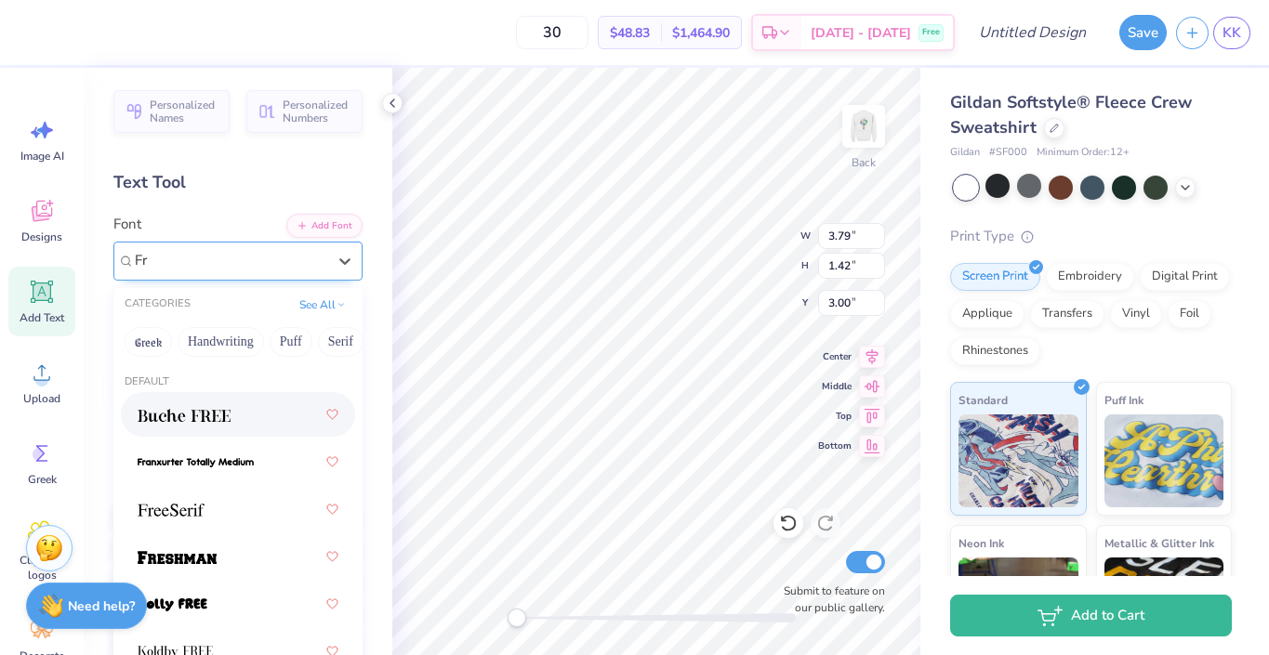
type input "F"
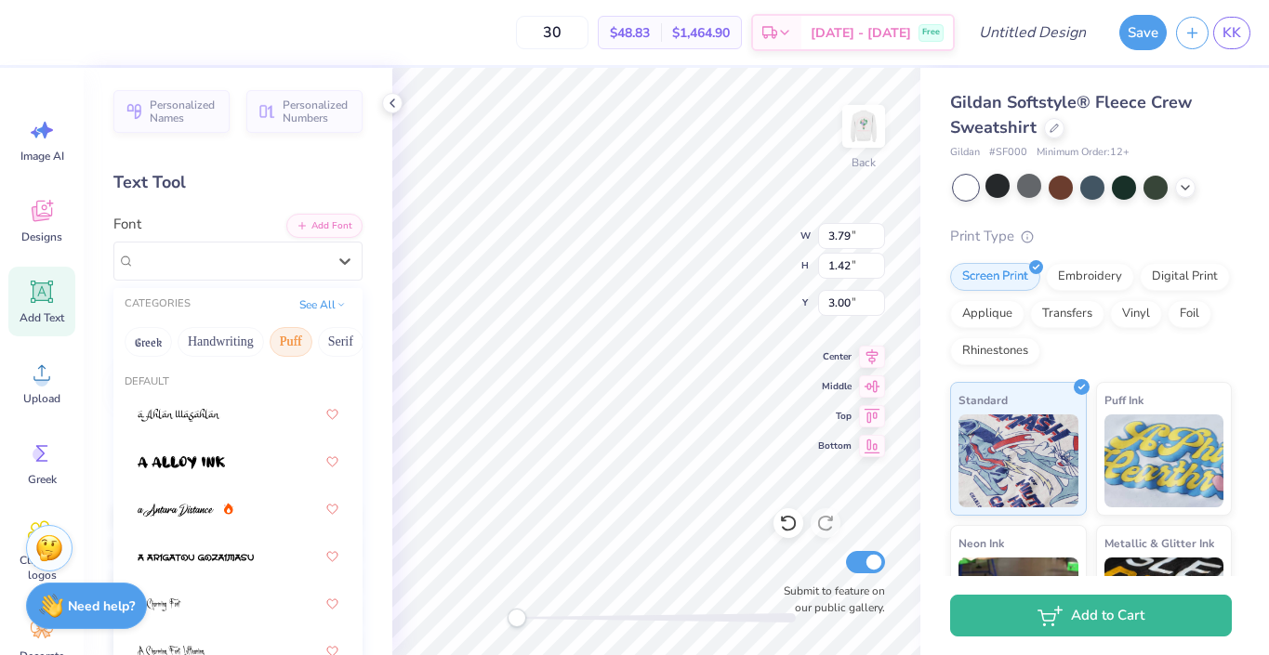
click at [291, 350] on button "Puff" at bounding box center [291, 342] width 43 height 30
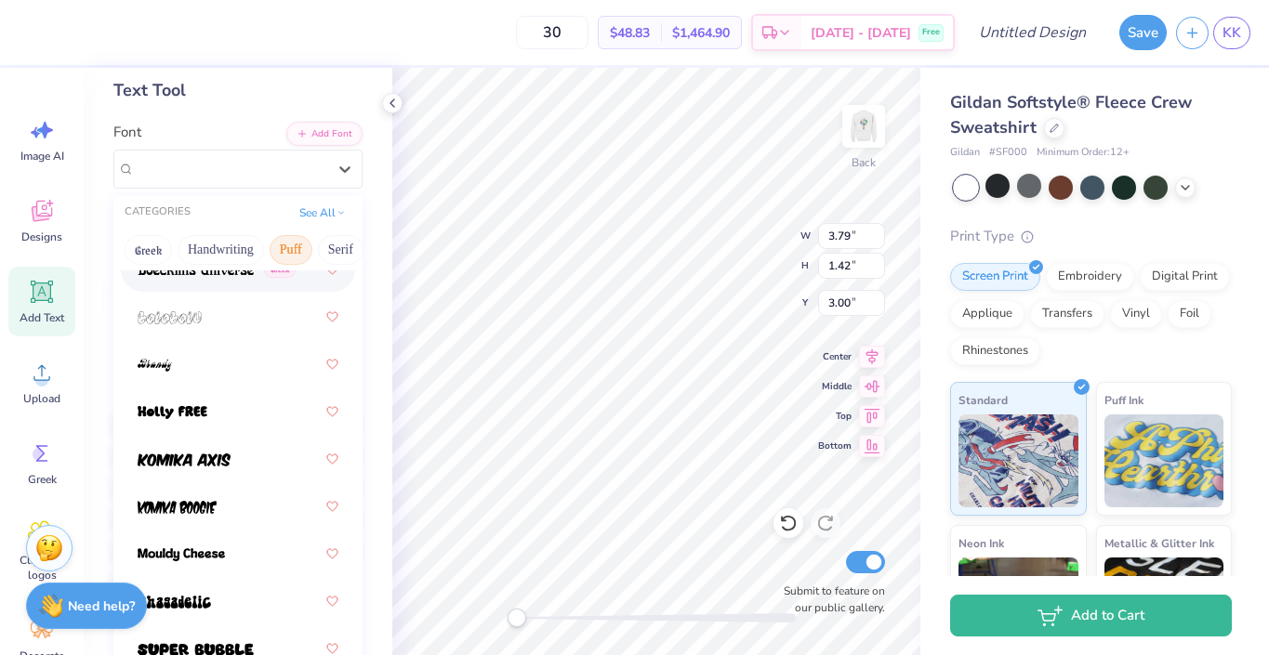
scroll to position [95, 0]
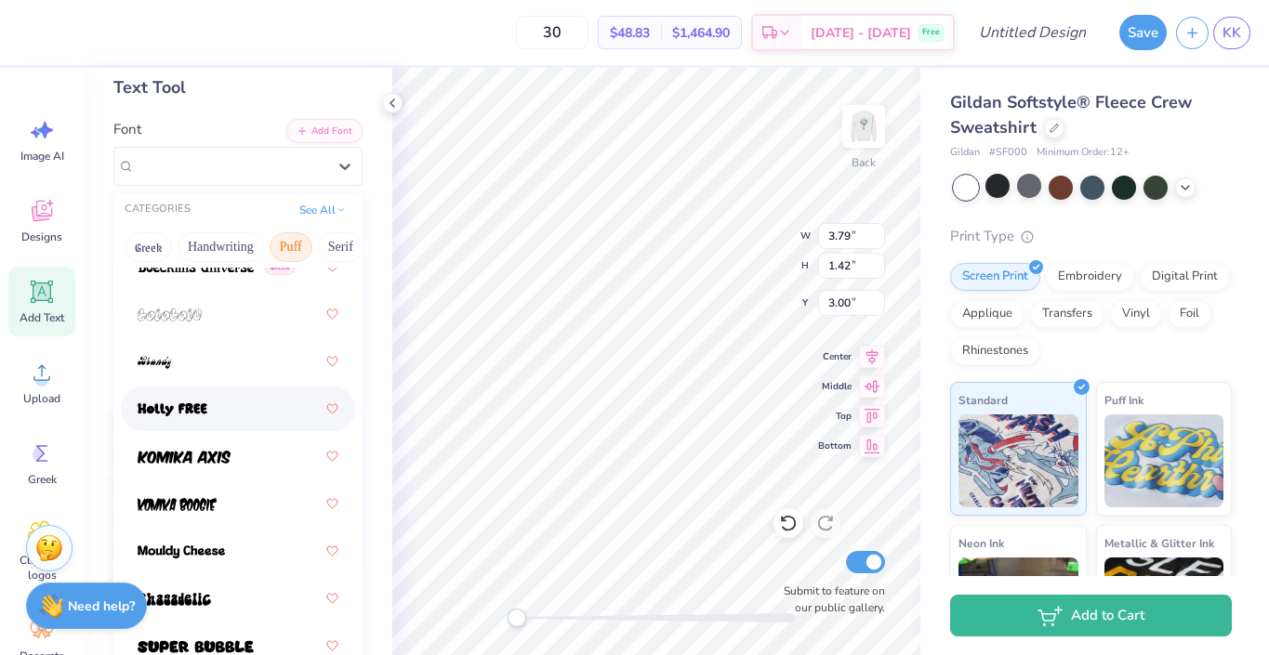
click at [210, 415] on div at bounding box center [238, 408] width 201 height 33
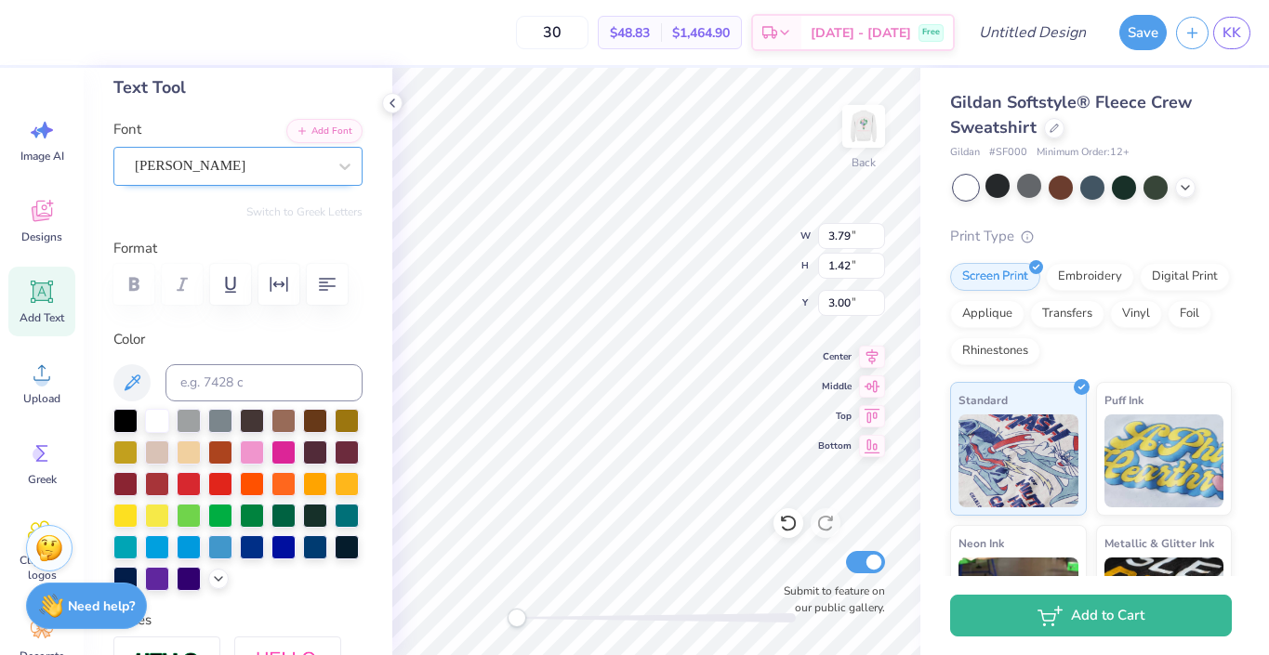
click at [258, 178] on div "[PERSON_NAME]" at bounding box center [230, 166] width 195 height 29
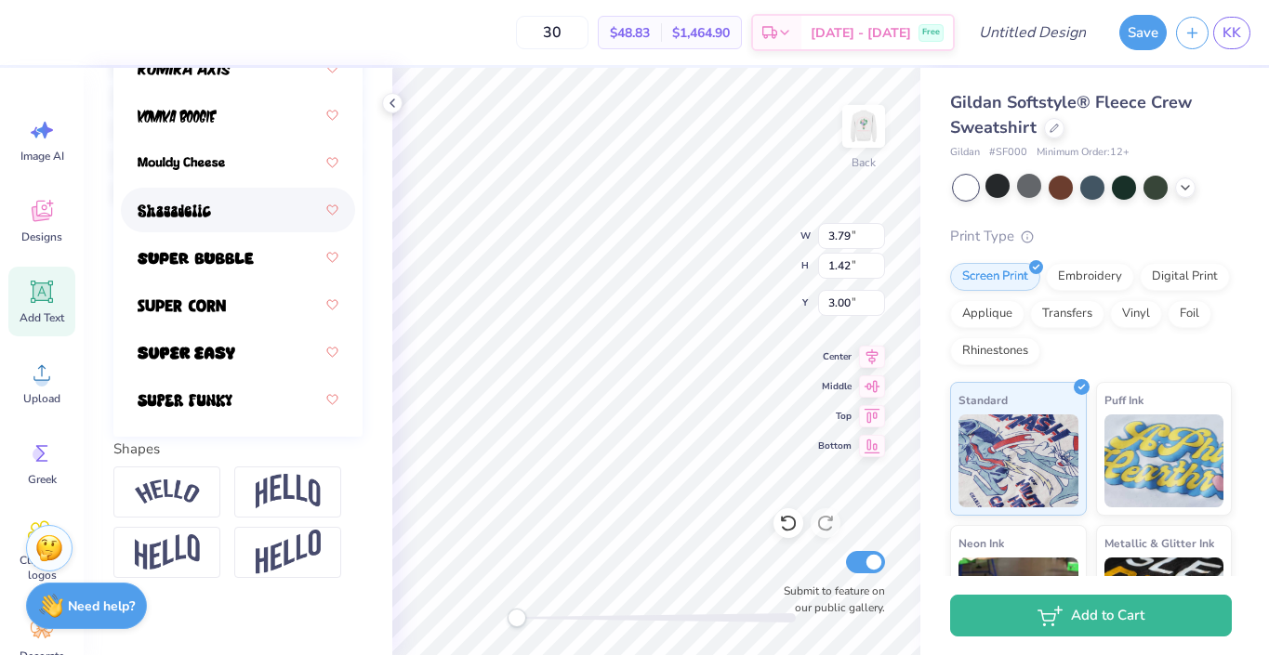
scroll to position [484, 0]
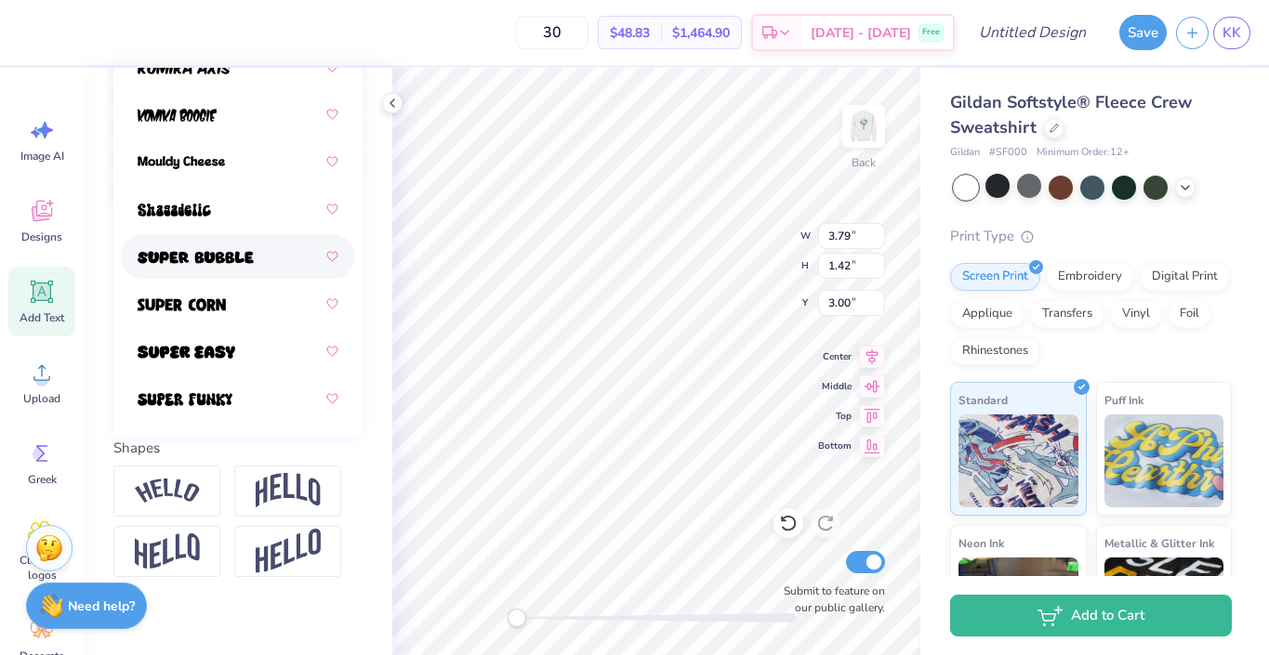
click at [225, 267] on span at bounding box center [196, 257] width 116 height 20
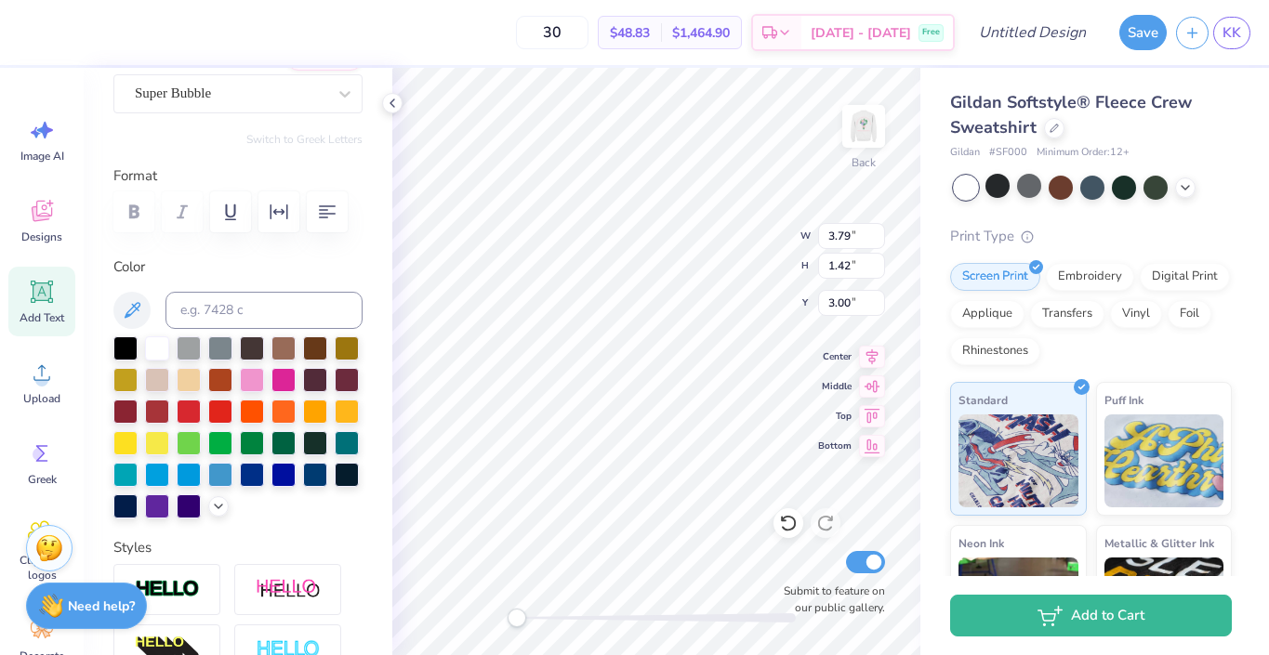
scroll to position [150, 0]
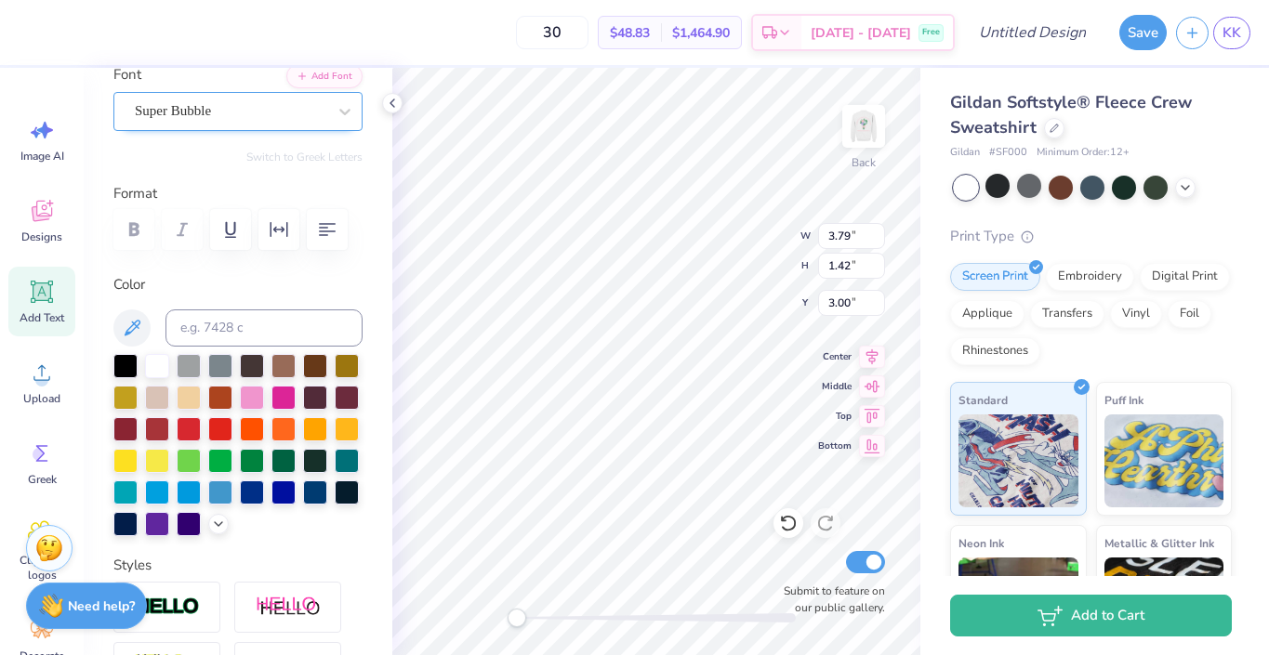
click at [211, 111] on span "Super Bubble" at bounding box center [173, 110] width 76 height 21
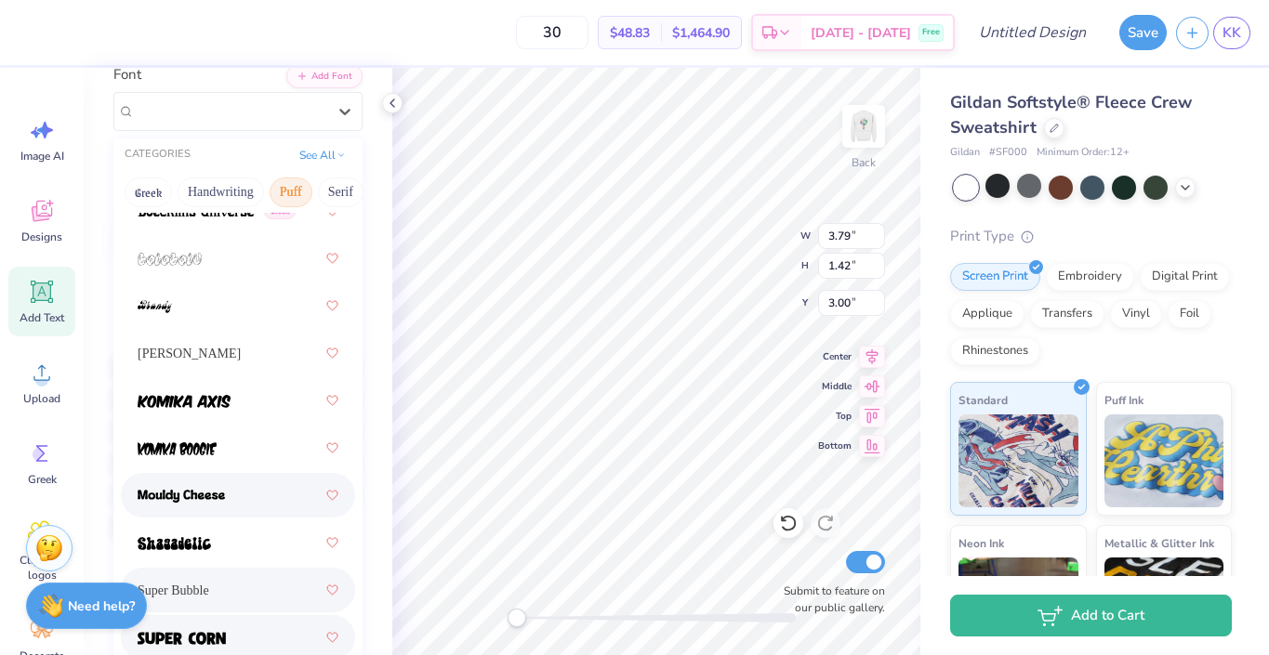
scroll to position [195, 0]
click at [214, 642] on img at bounding box center [182, 639] width 88 height 13
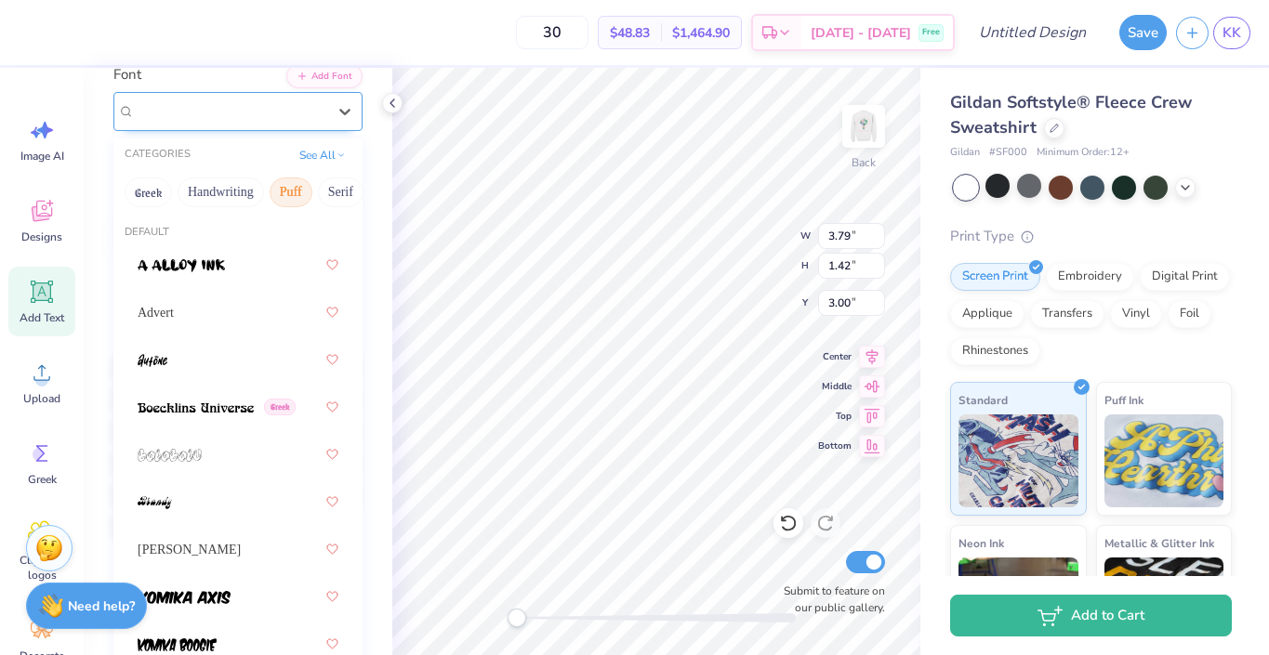
click at [237, 97] on div "Super Corn" at bounding box center [230, 111] width 195 height 29
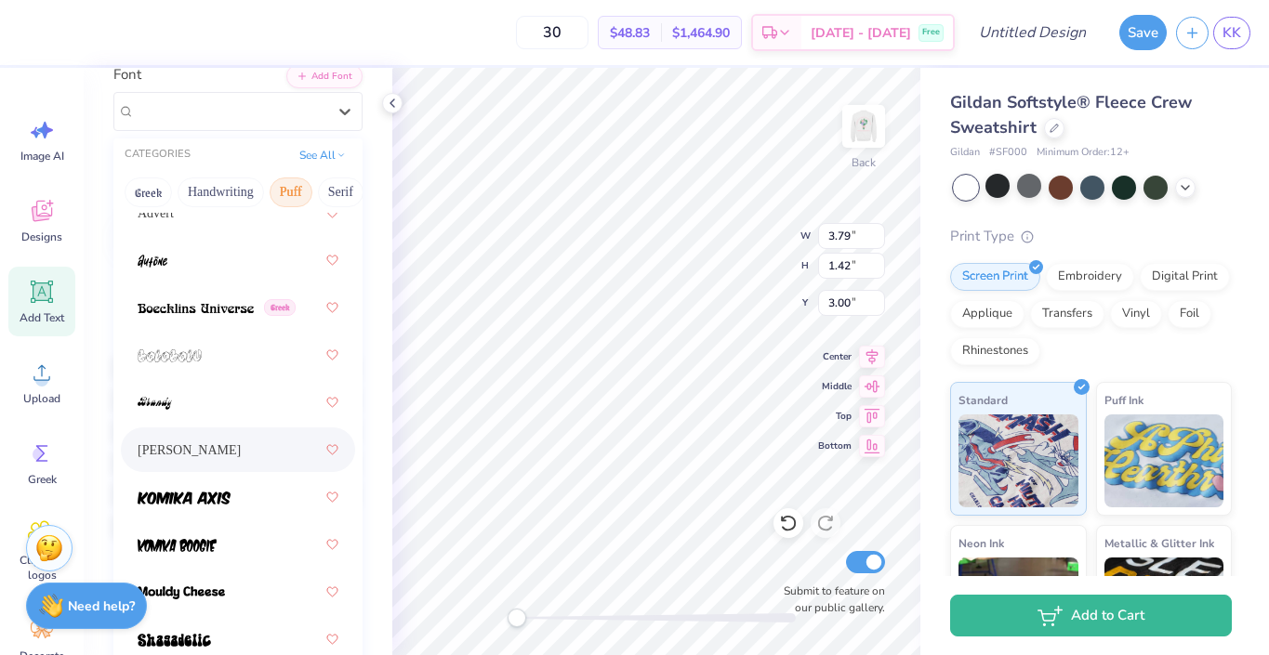
scroll to position [100, 0]
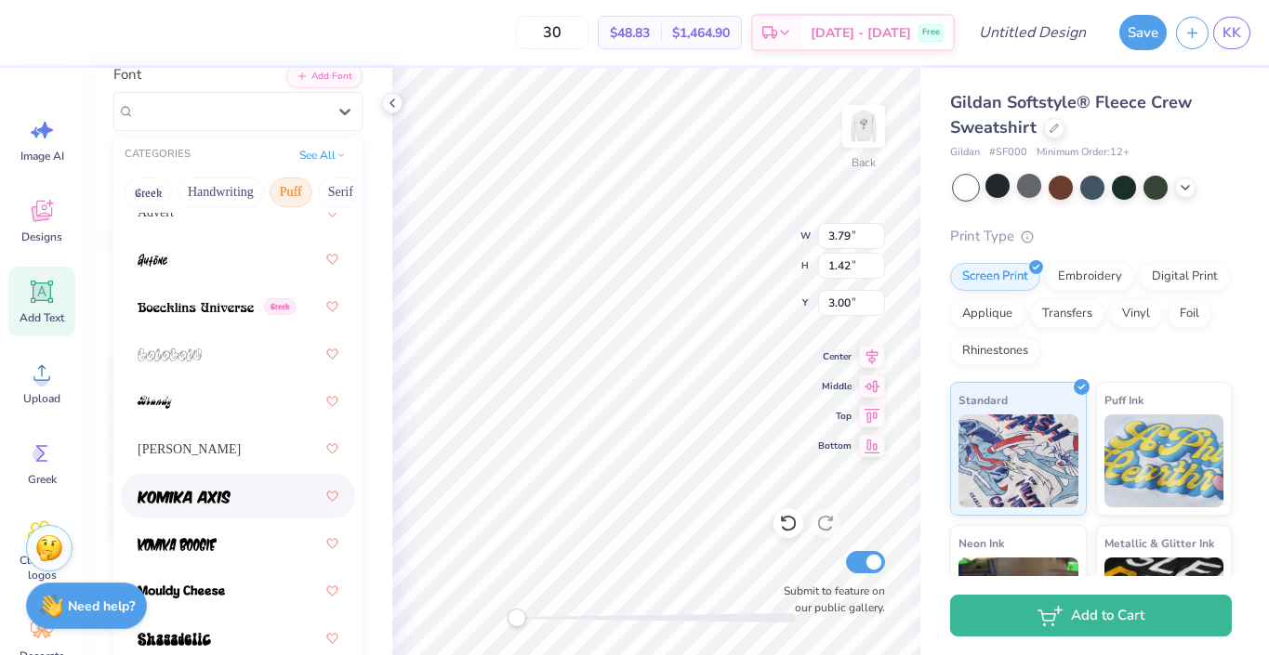
click at [205, 483] on div at bounding box center [238, 496] width 201 height 33
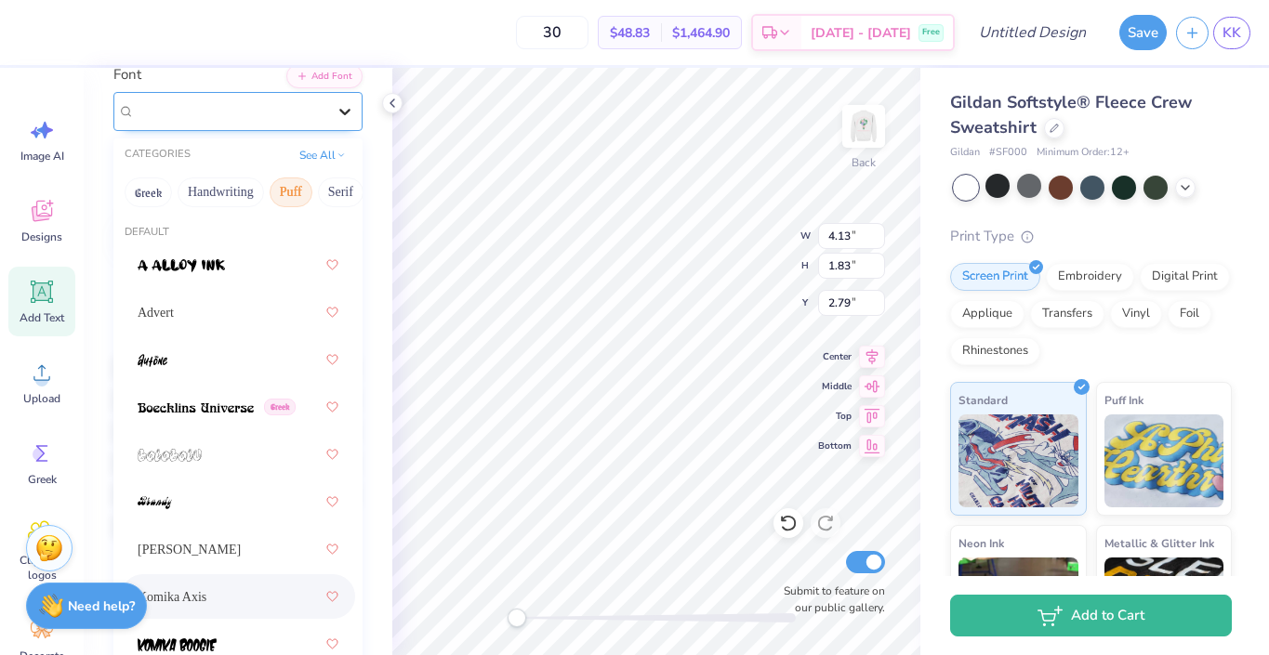
click at [357, 108] on div at bounding box center [344, 111] width 33 height 33
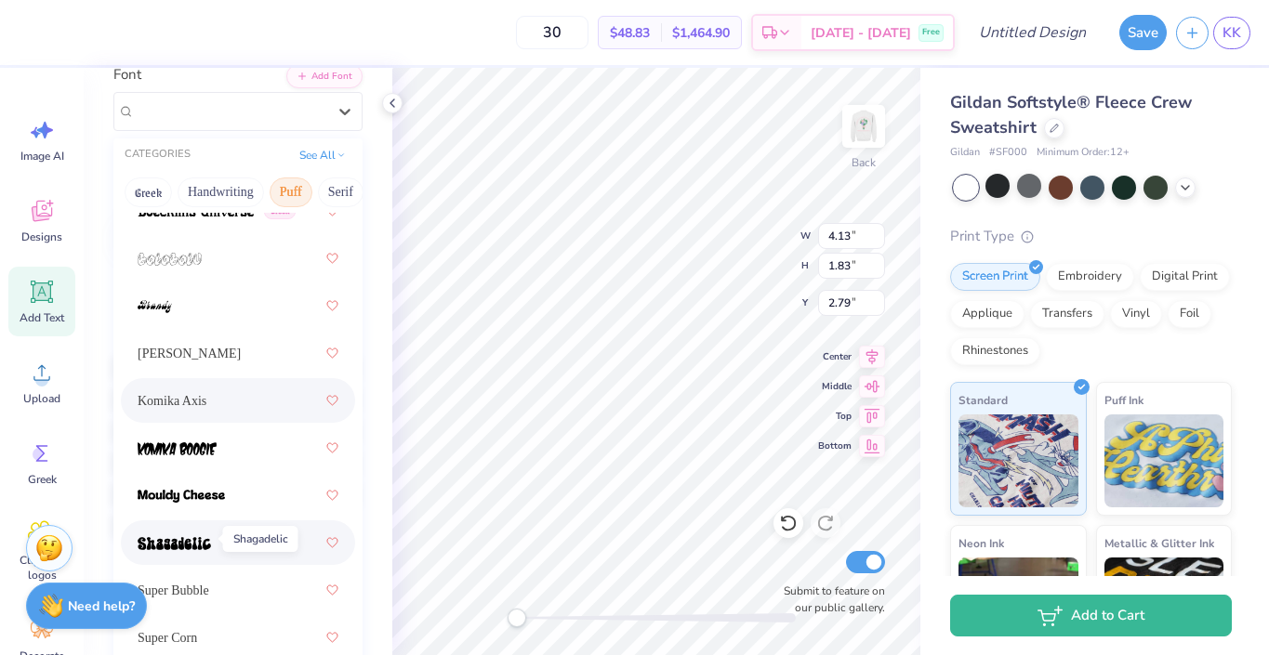
scroll to position [195, 0]
click at [209, 512] on div at bounding box center [238, 496] width 201 height 33
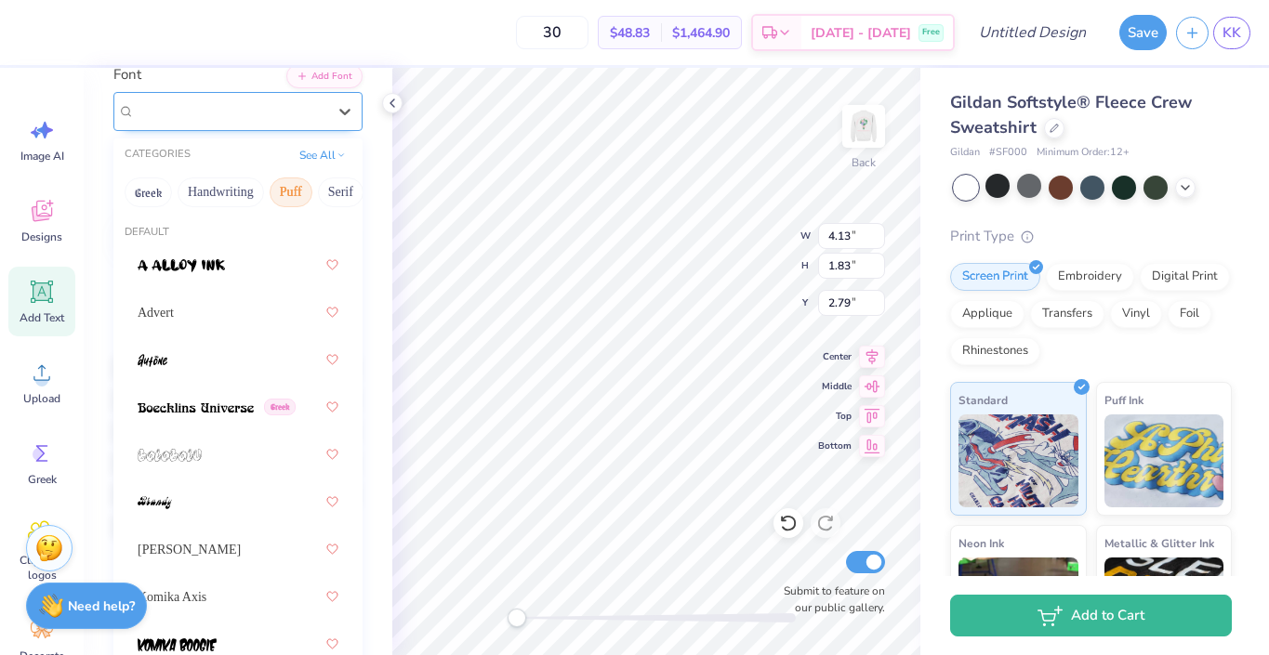
click at [281, 122] on div at bounding box center [230, 111] width 191 height 25
click at [302, 147] on button "See All" at bounding box center [323, 153] width 58 height 19
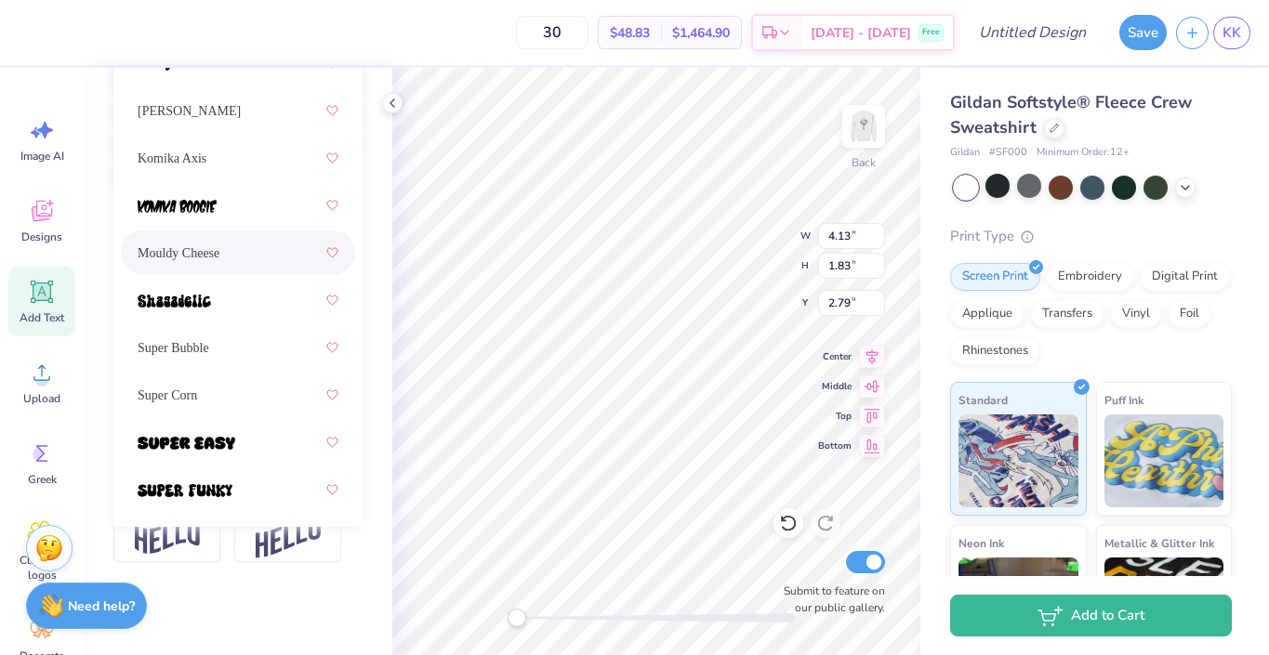
scroll to position [499, 0]
click at [213, 461] on div at bounding box center [238, 442] width 234 height 45
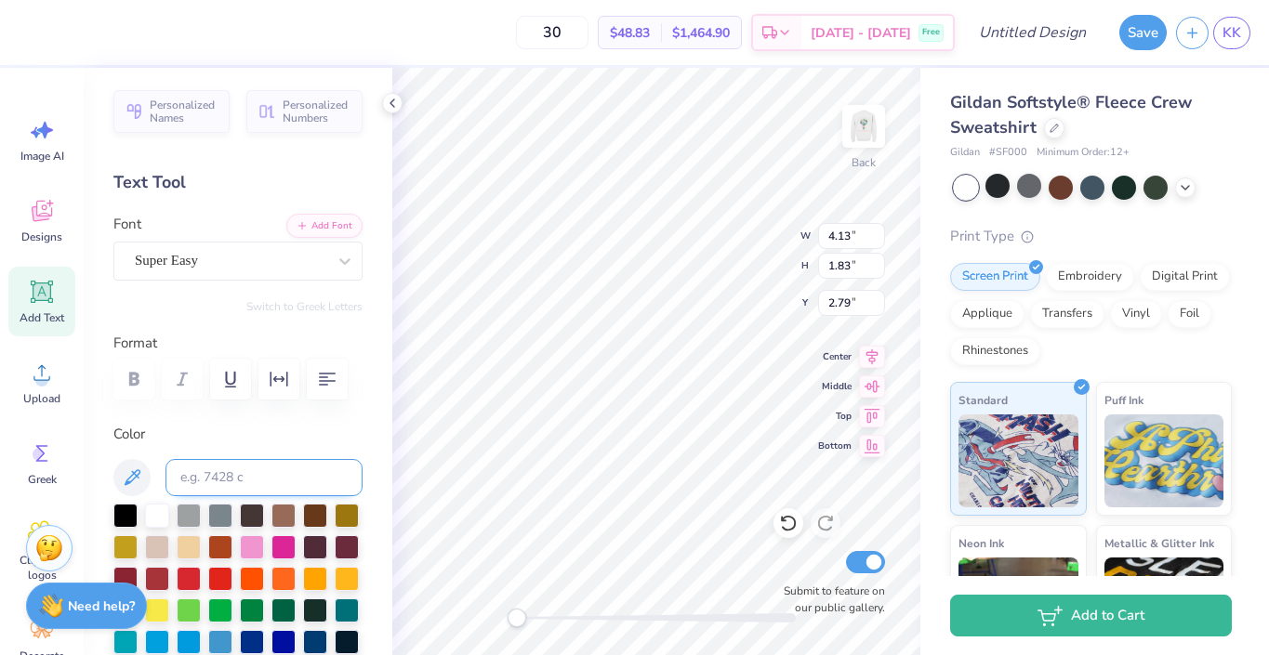
scroll to position [0, 0]
click at [878, 137] on img at bounding box center [863, 126] width 74 height 74
click at [138, 471] on icon at bounding box center [132, 478] width 22 height 22
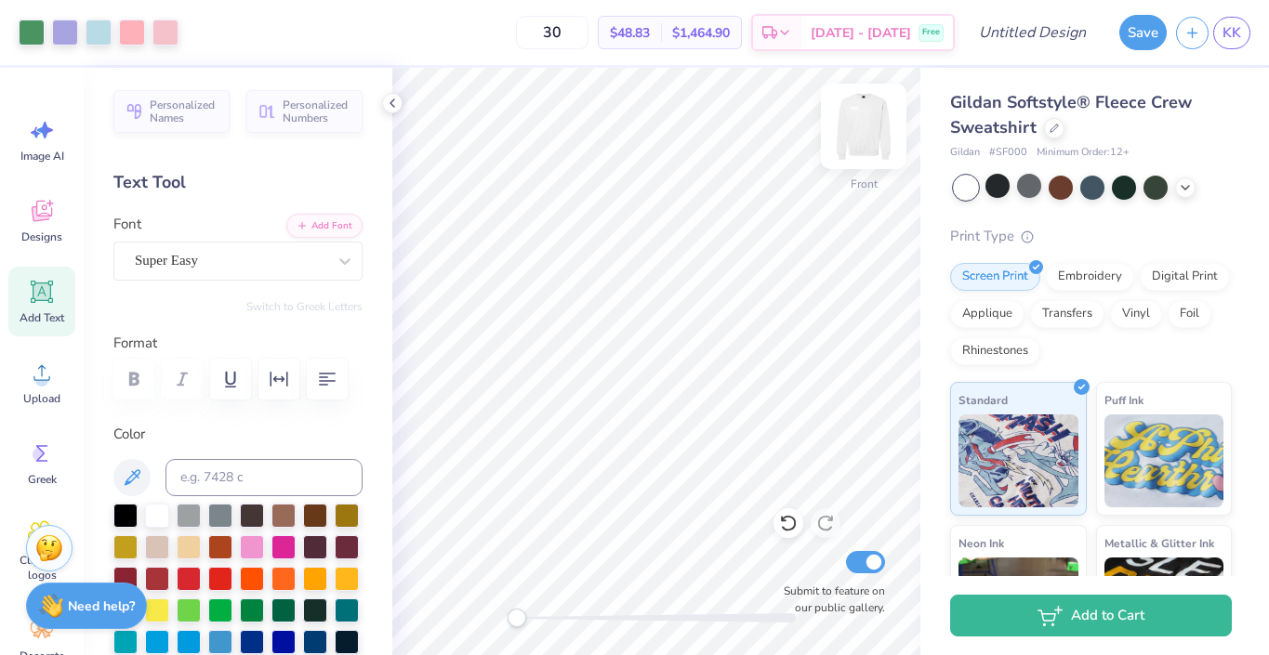
click at [867, 133] on img at bounding box center [863, 126] width 74 height 74
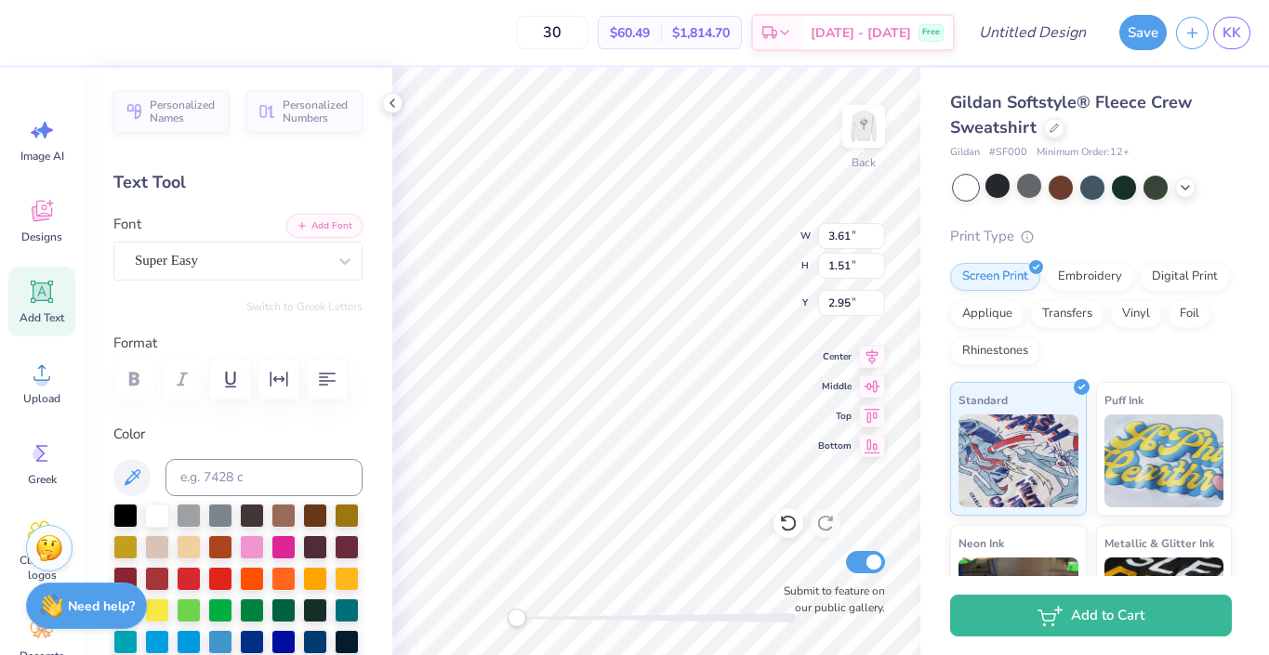
scroll to position [106, 0]
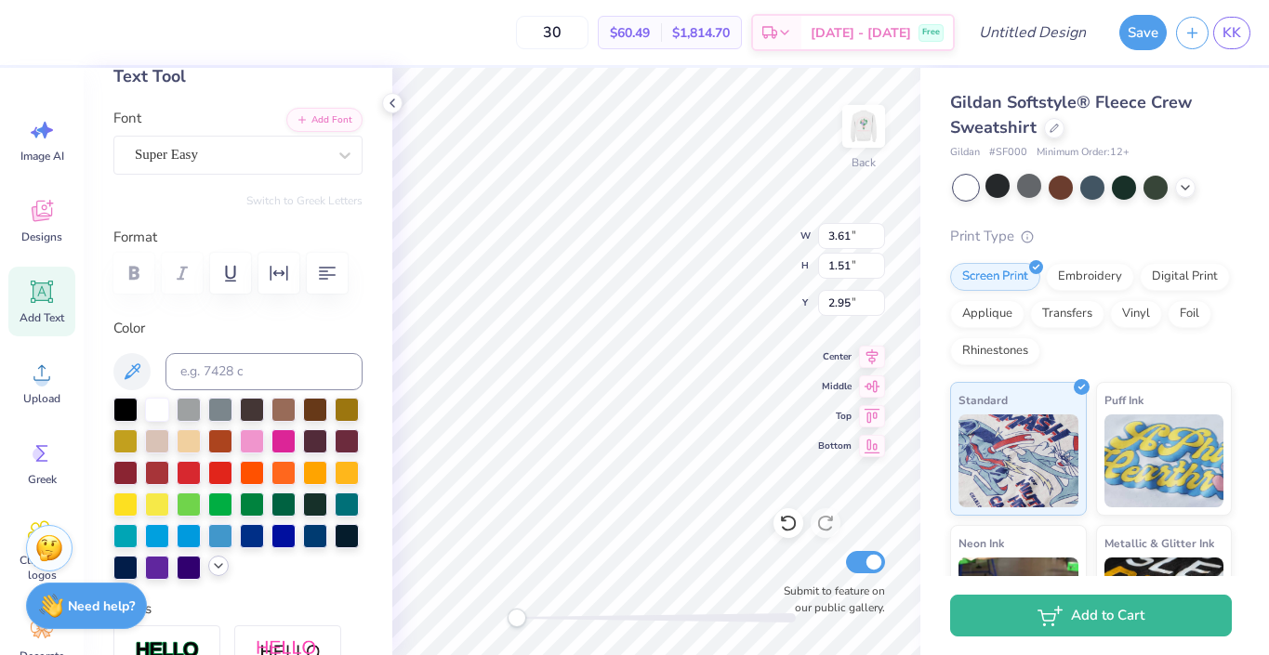
click at [219, 574] on icon at bounding box center [218, 566] width 15 height 15
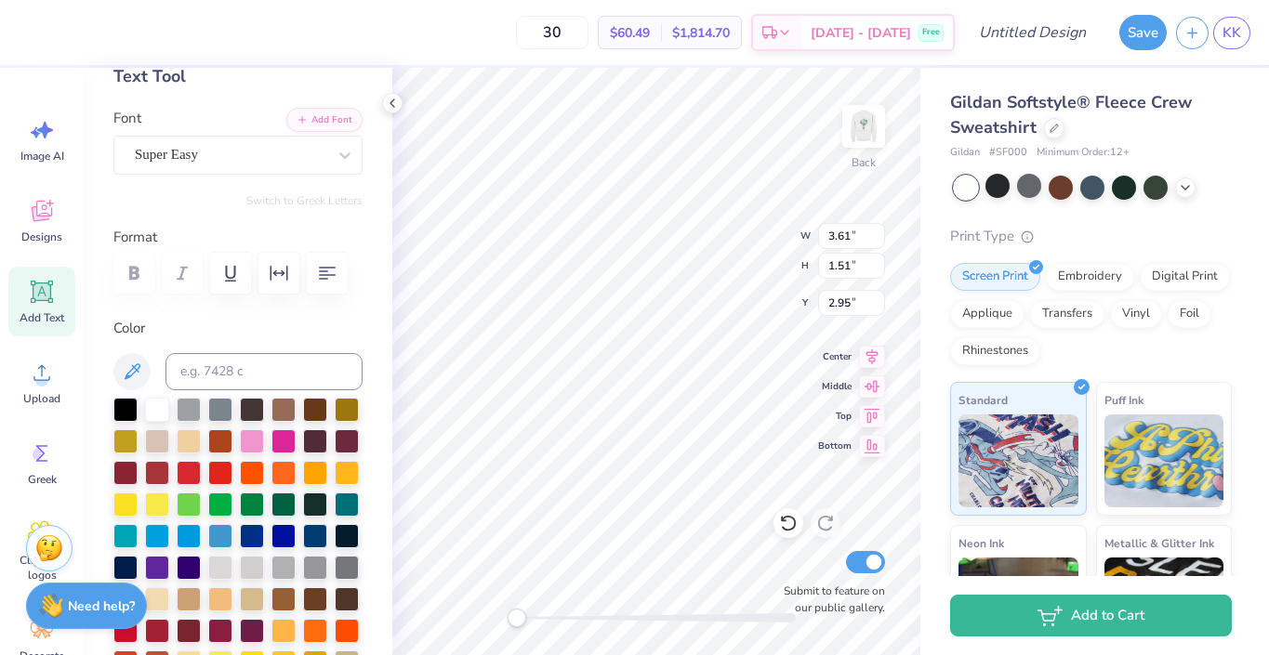
scroll to position [547, 0]
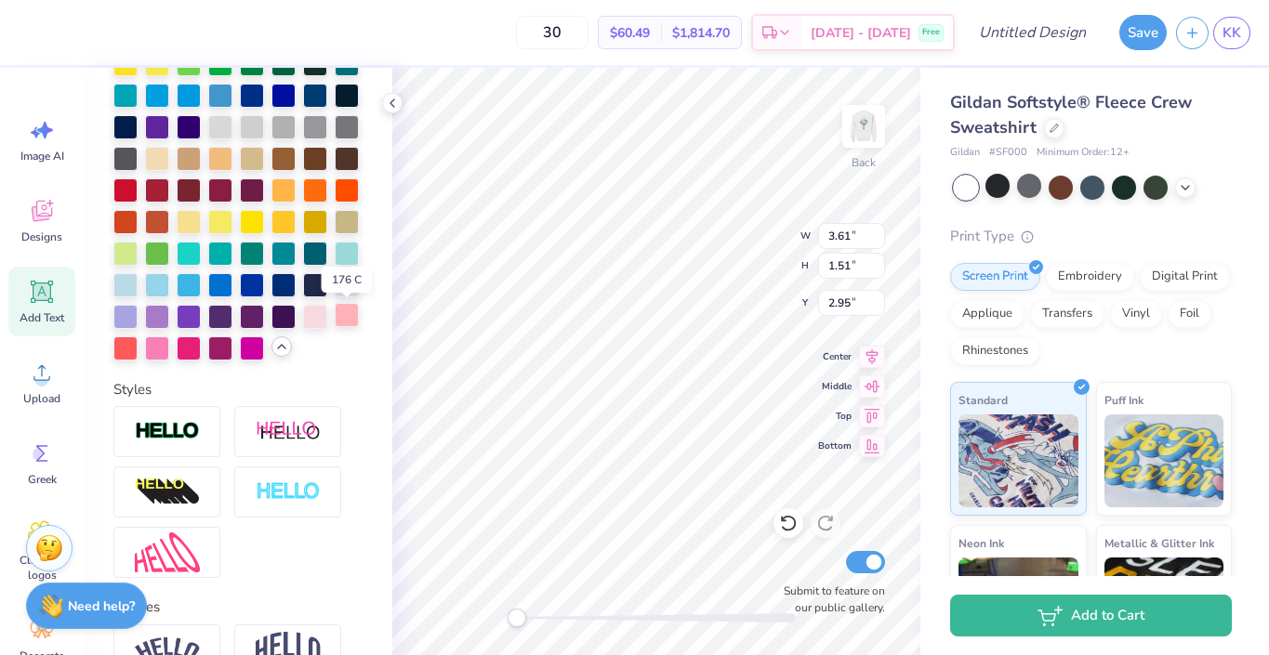
click at [345, 314] on div at bounding box center [347, 315] width 24 height 24
click at [323, 319] on div at bounding box center [315, 315] width 24 height 24
click at [857, 124] on img at bounding box center [863, 126] width 74 height 74
type input "2.53"
type input "2.46"
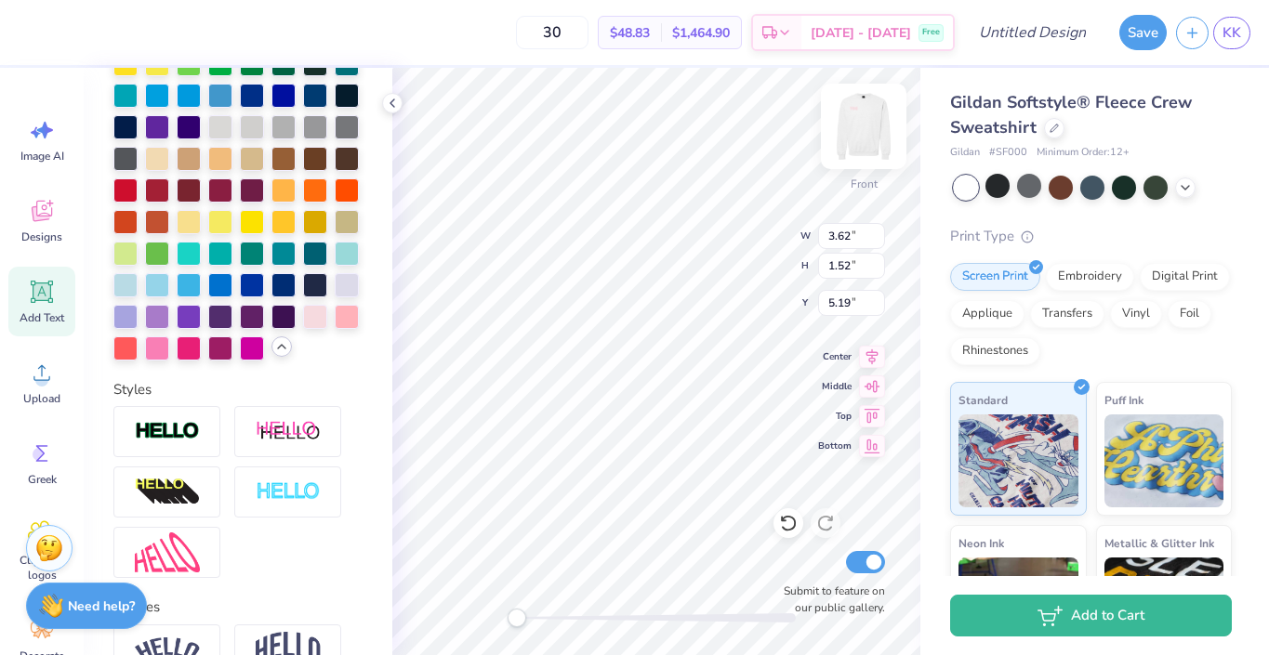
type input "9.26"
click at [851, 141] on img at bounding box center [863, 126] width 74 height 74
type input "2.52"
type input "7.02"
type input "2.15"
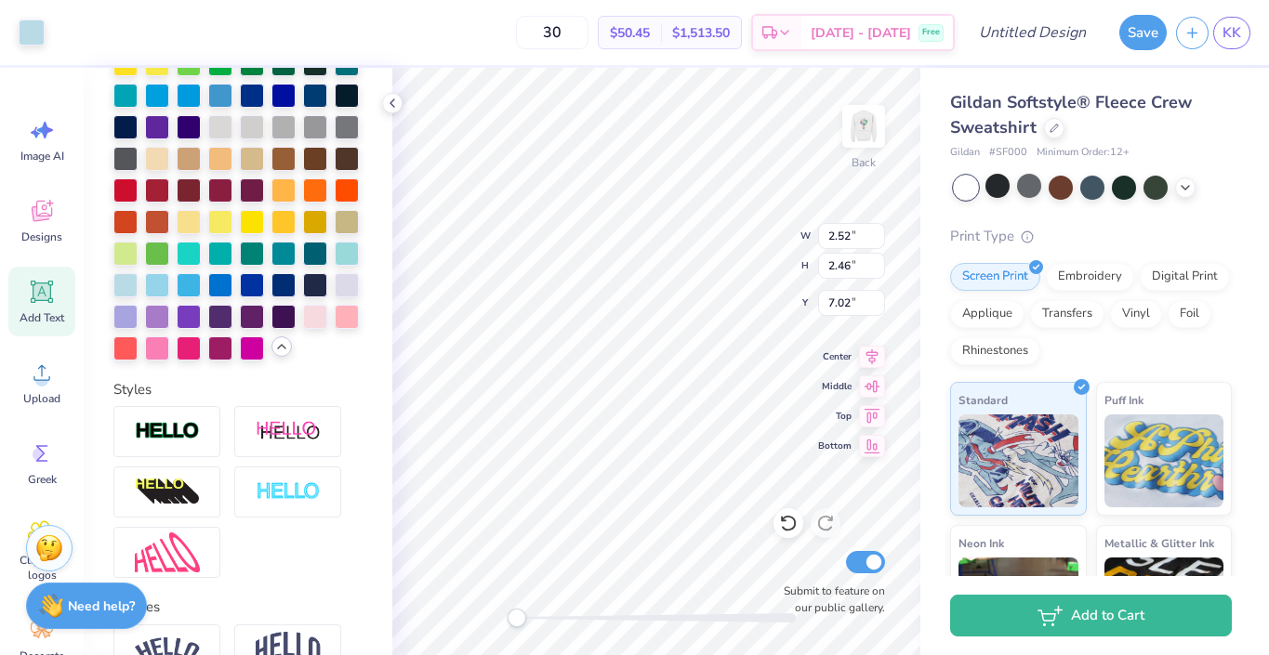
type input "2.10"
type input "3.61"
type input "1.51"
type input "3.00"
type input "2.15"
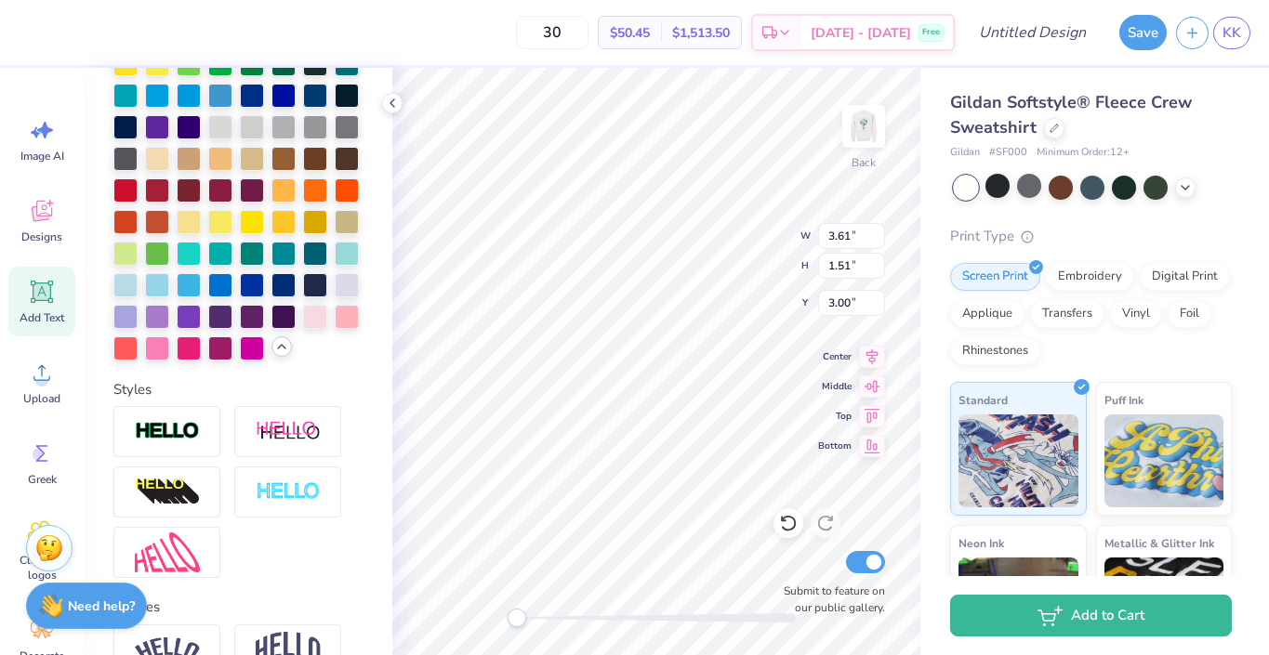
type input "2.10"
type input "2.41"
click at [855, 134] on img at bounding box center [863, 126] width 74 height 74
type input "0.77"
type input "0.81"
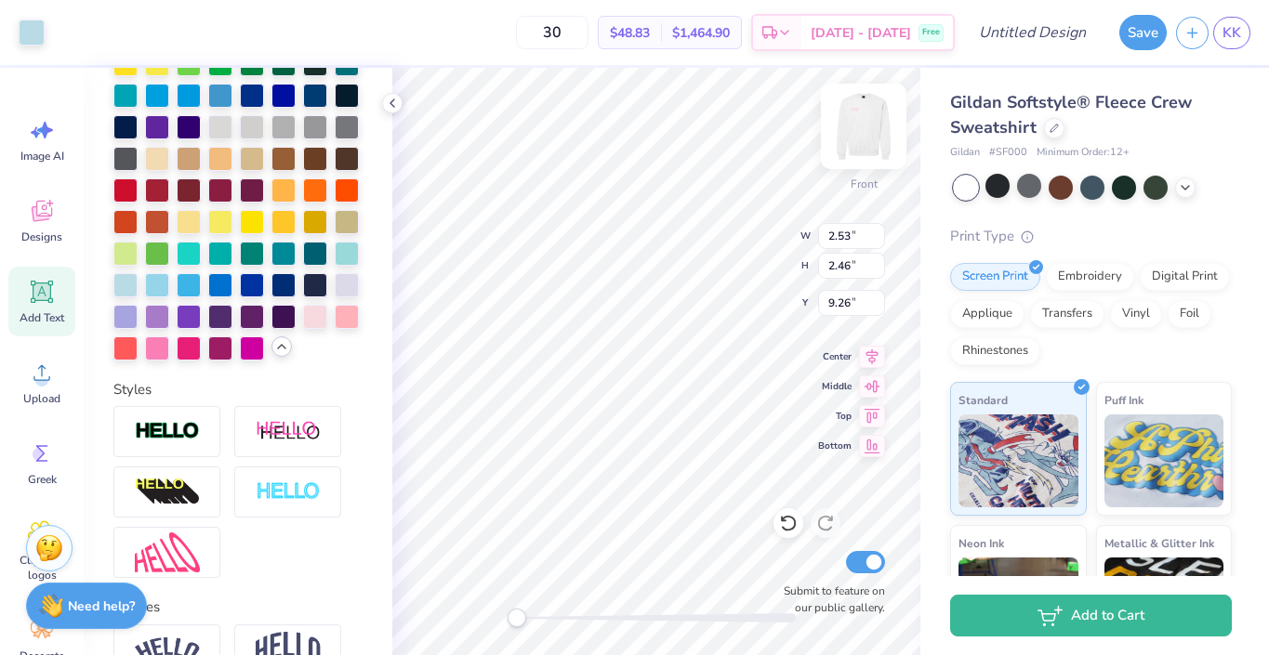
type input "10.08"
type input "2.53"
type input "2.46"
type input "9.26"
type input "0.77"
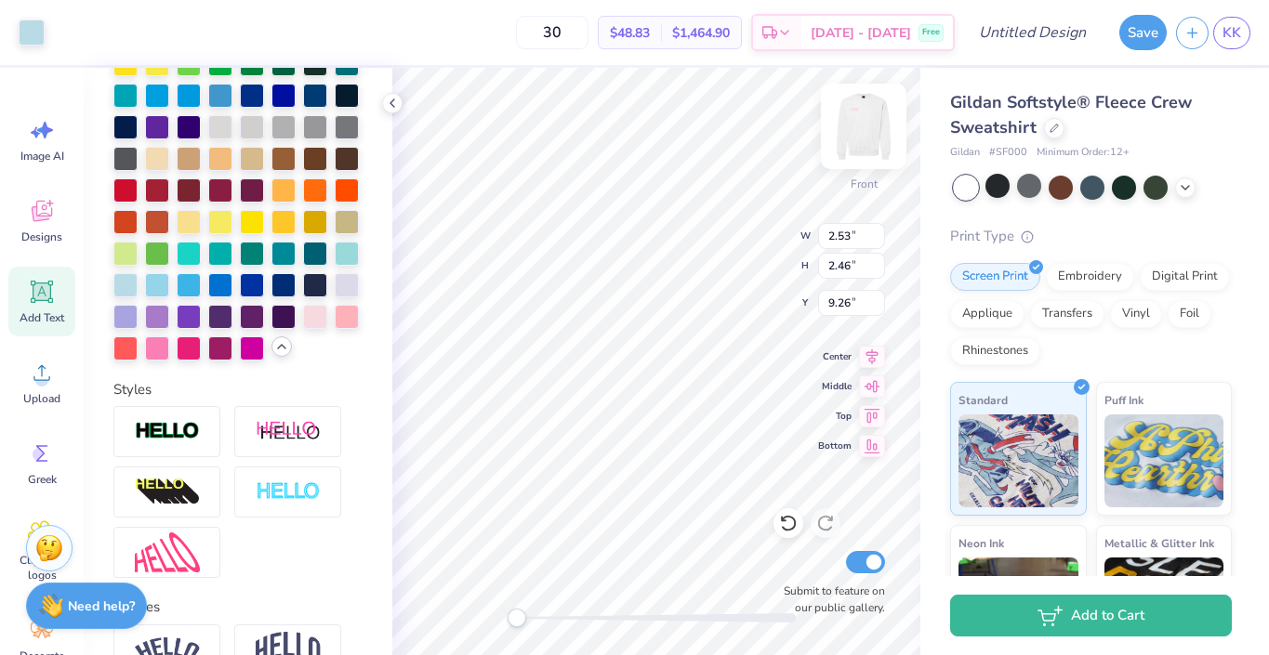
type input "0.81"
type input "10.08"
type input "2.53"
type input "2.46"
type input "9.26"
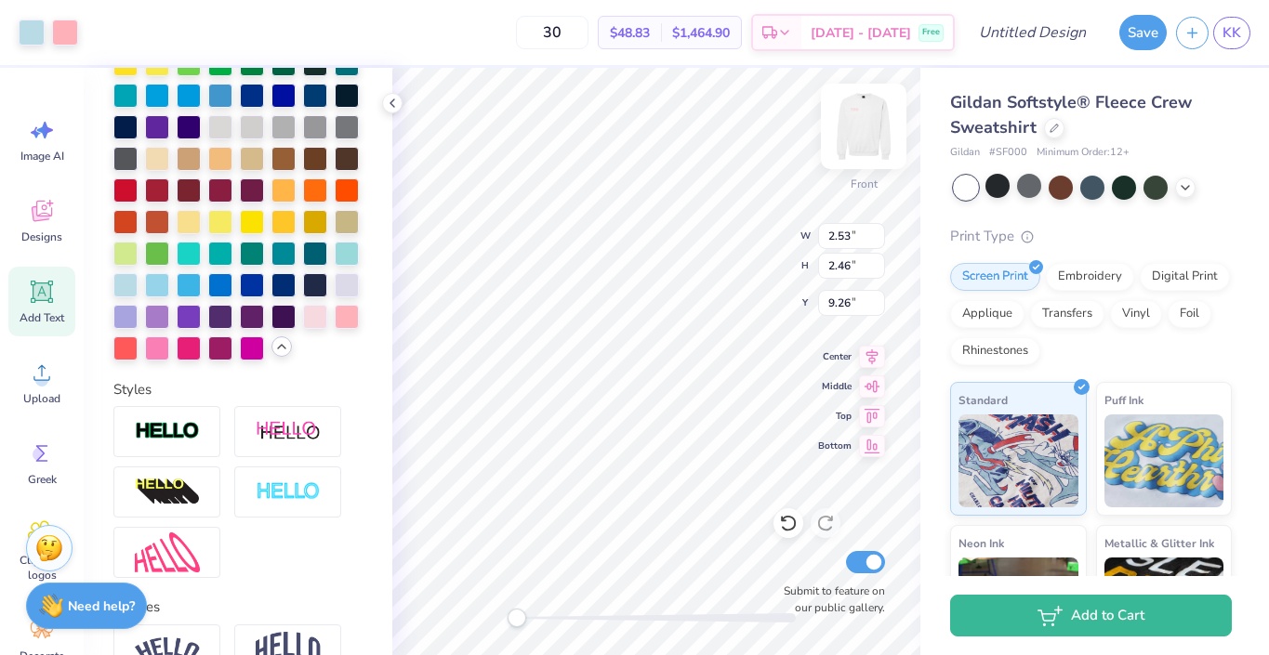
click at [865, 111] on img at bounding box center [863, 126] width 74 height 74
type input "2.52"
type input "7.02"
type input "1.64"
type input "1.60"
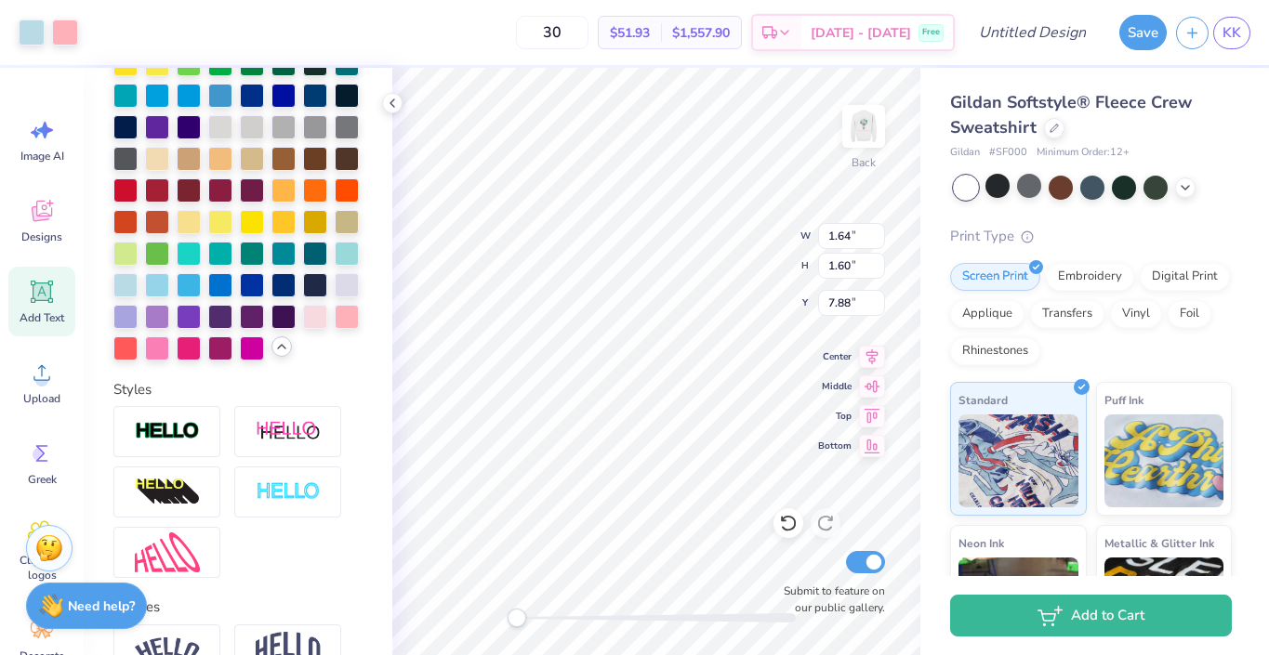
type input "2.66"
click at [714, 257] on div "Back W 1.64 1.64 " H 1.60 1.60 " Y 2.66 2.66 " Center Middle Top Bottom Submit …" at bounding box center [656, 361] width 528 height 587
click at [874, 131] on img at bounding box center [863, 126] width 74 height 74
type input "2.85"
type input "2.59"
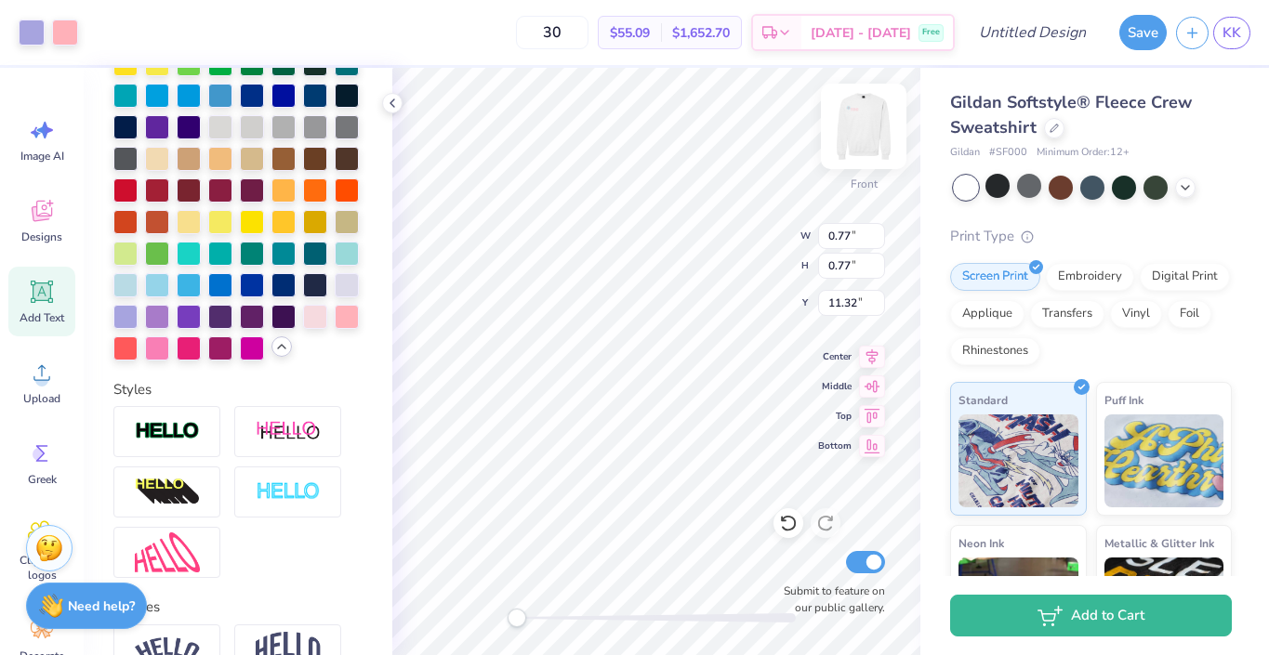
type input "10.45"
click at [874, 116] on img at bounding box center [863, 126] width 74 height 74
type input "2.58"
type input "8.20"
type input "1.57"
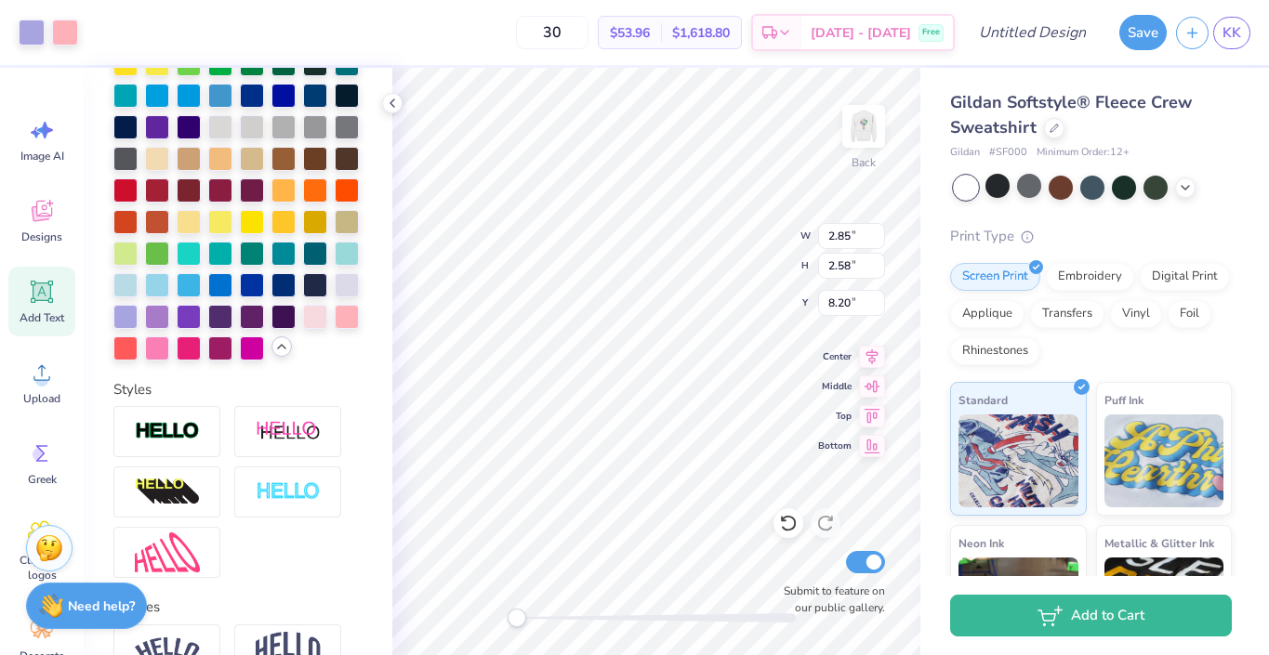
type input "1.42"
type input "2.29"
type input "1.64"
type input "1.60"
type input "3.00"
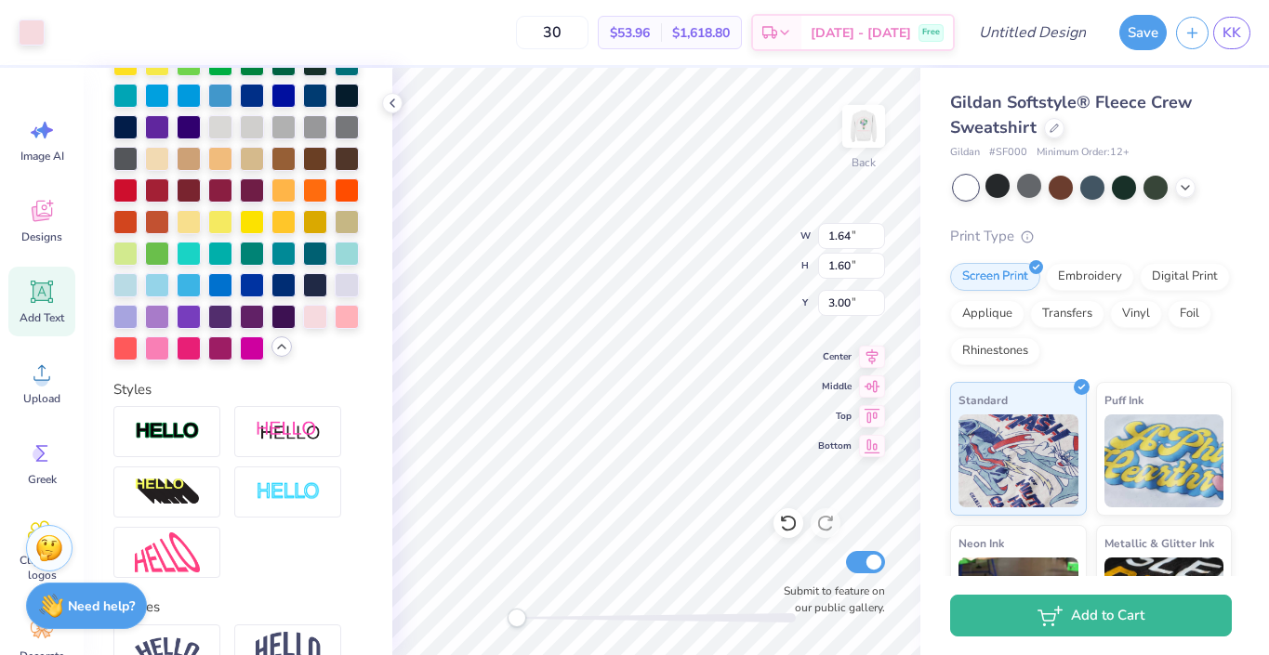
type input "3.61"
type input "1.51"
type input "3.46"
type input "1.57"
type input "1.42"
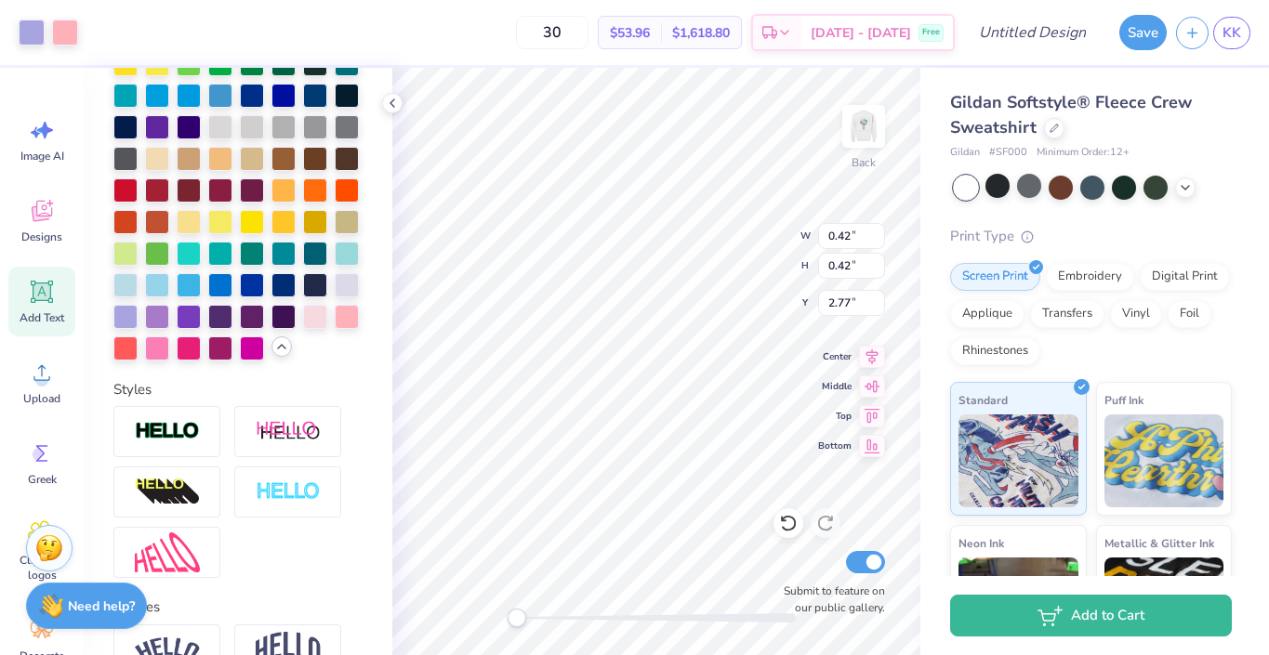
type input "2.29"
type input "1.64"
type input "1.60"
type input "3.00"
type input "1.57"
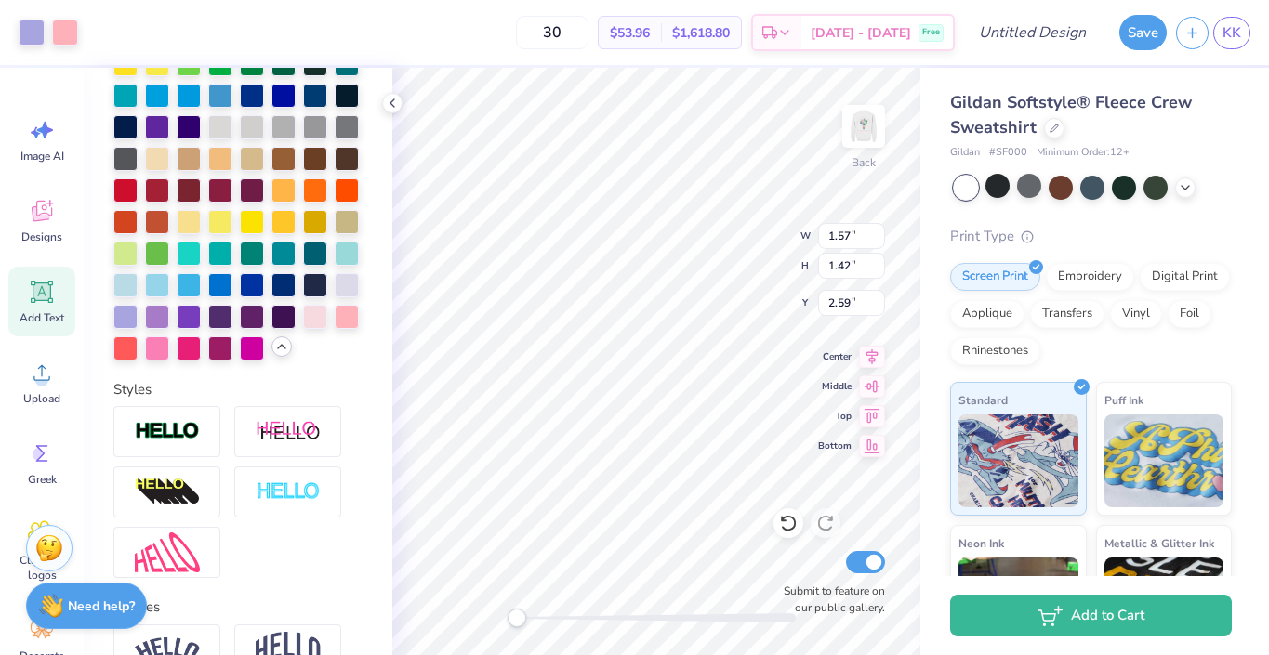
type input "1.42"
type input "2.59"
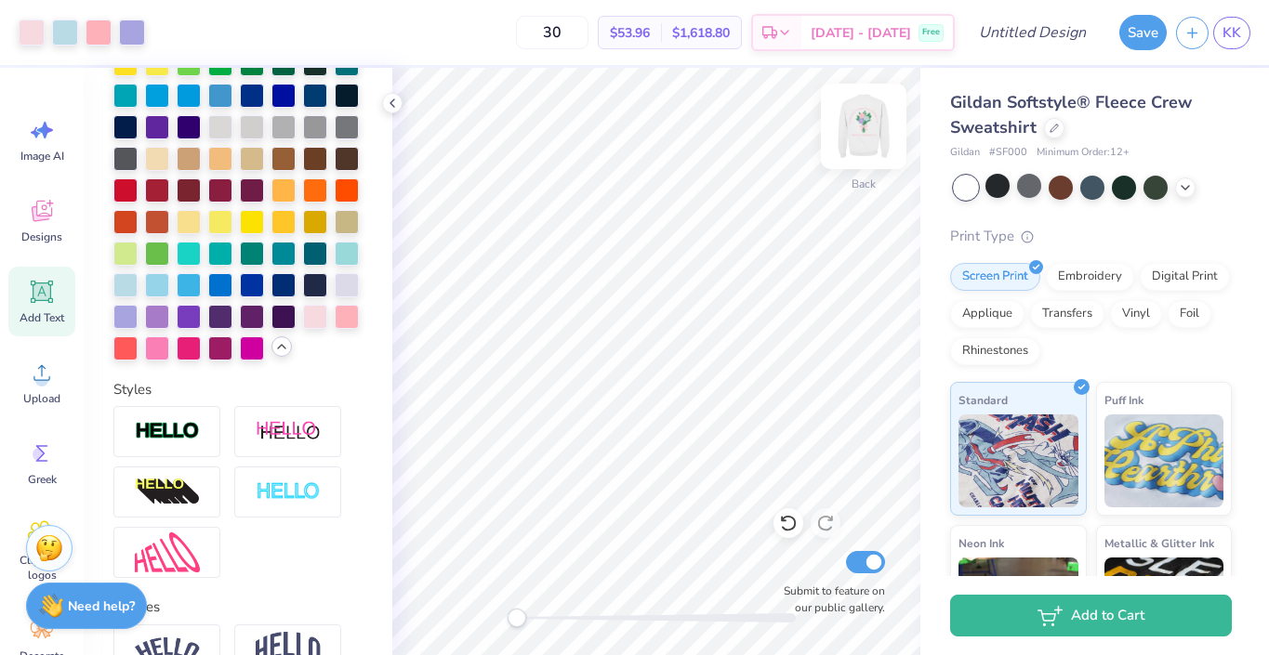
click at [856, 141] on img at bounding box center [863, 126] width 74 height 74
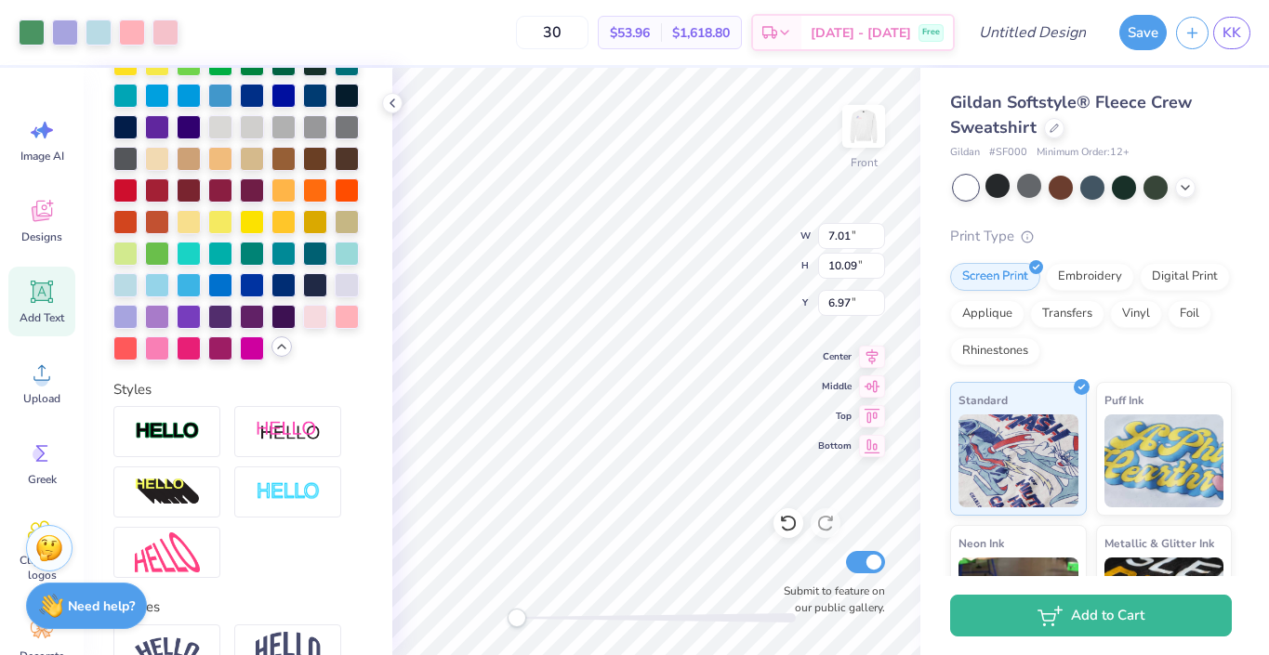
type input "5.50"
type input "7.92"
type input "8.43"
click at [854, 150] on img at bounding box center [863, 126] width 74 height 74
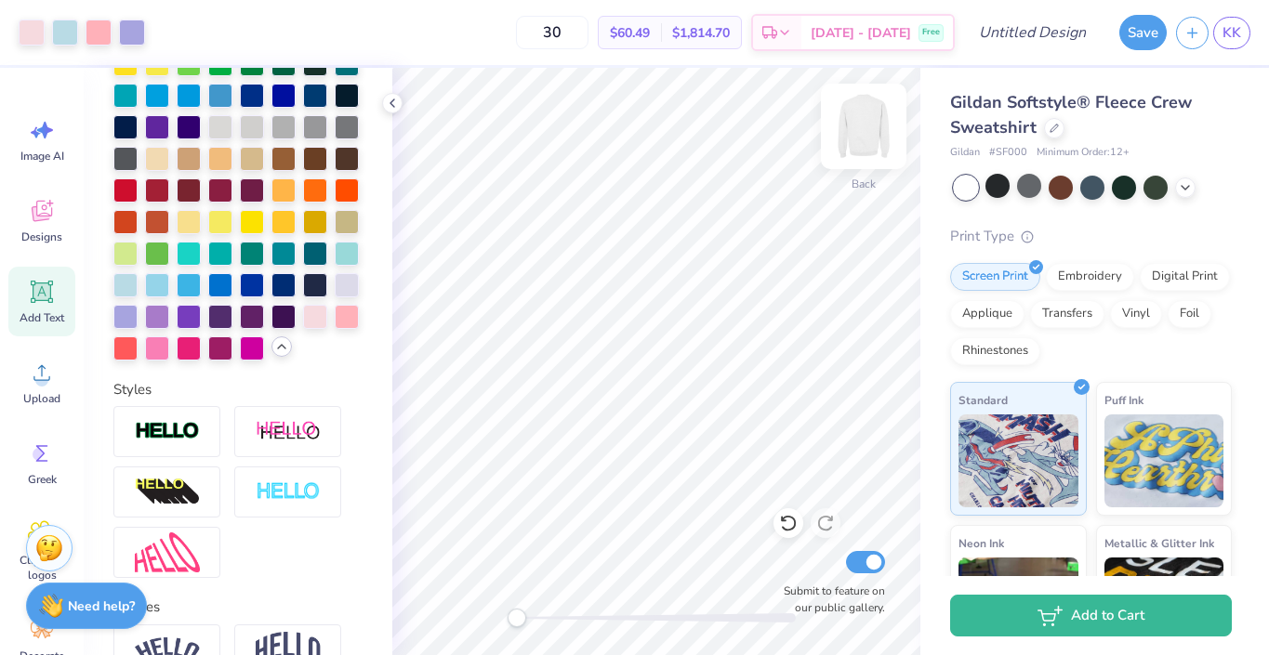
click at [856, 138] on img at bounding box center [863, 126] width 74 height 74
click at [793, 534] on div at bounding box center [788, 523] width 30 height 30
click at [859, 104] on img at bounding box center [863, 126] width 74 height 74
click at [874, 122] on img at bounding box center [863, 126] width 74 height 74
click at [863, 140] on img at bounding box center [863, 126] width 74 height 74
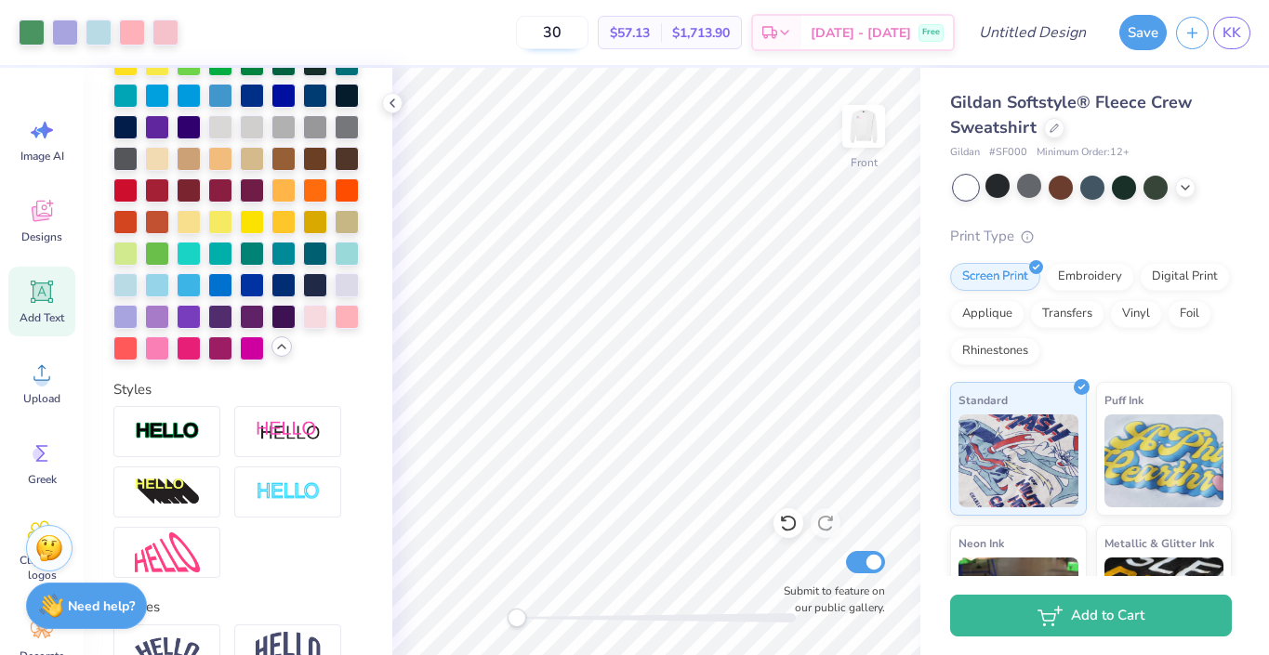
drag, startPoint x: 593, startPoint y: 31, endPoint x: 552, endPoint y: 31, distance: 40.9
click at [552, 31] on input "30" at bounding box center [552, 32] width 73 height 33
type input "40"
click at [873, 140] on img at bounding box center [863, 126] width 74 height 74
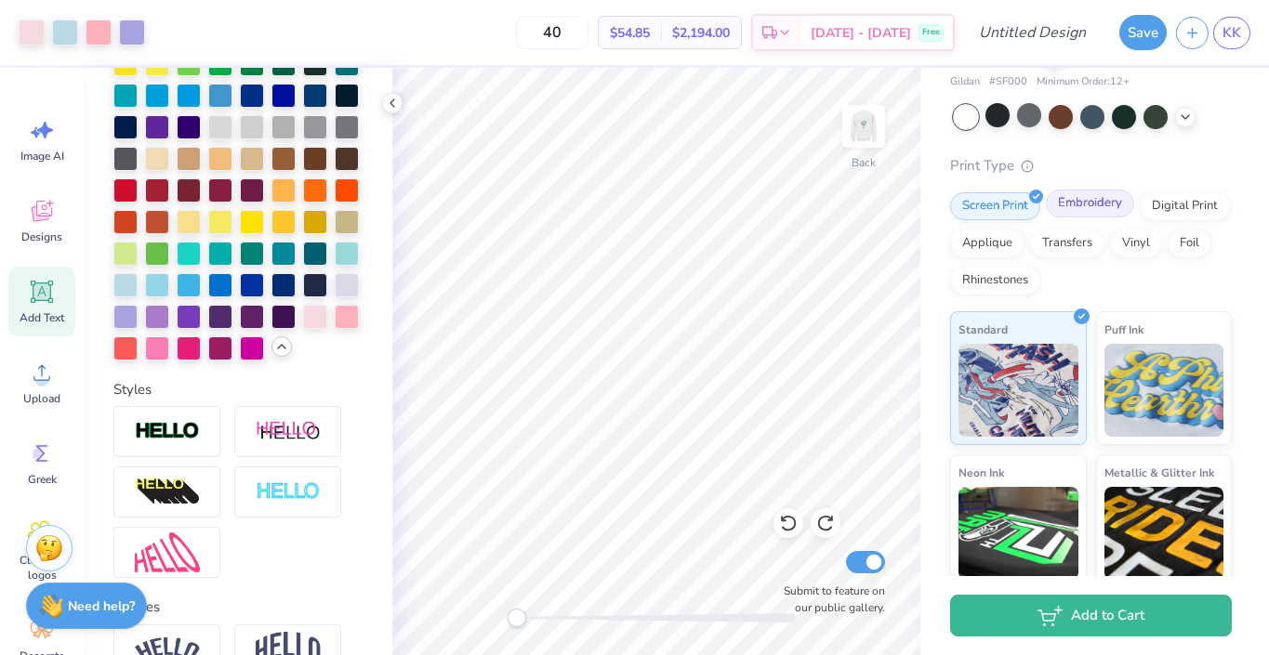
scroll to position [72, 0]
click at [1179, 203] on div "Digital Print" at bounding box center [1185, 203] width 90 height 28
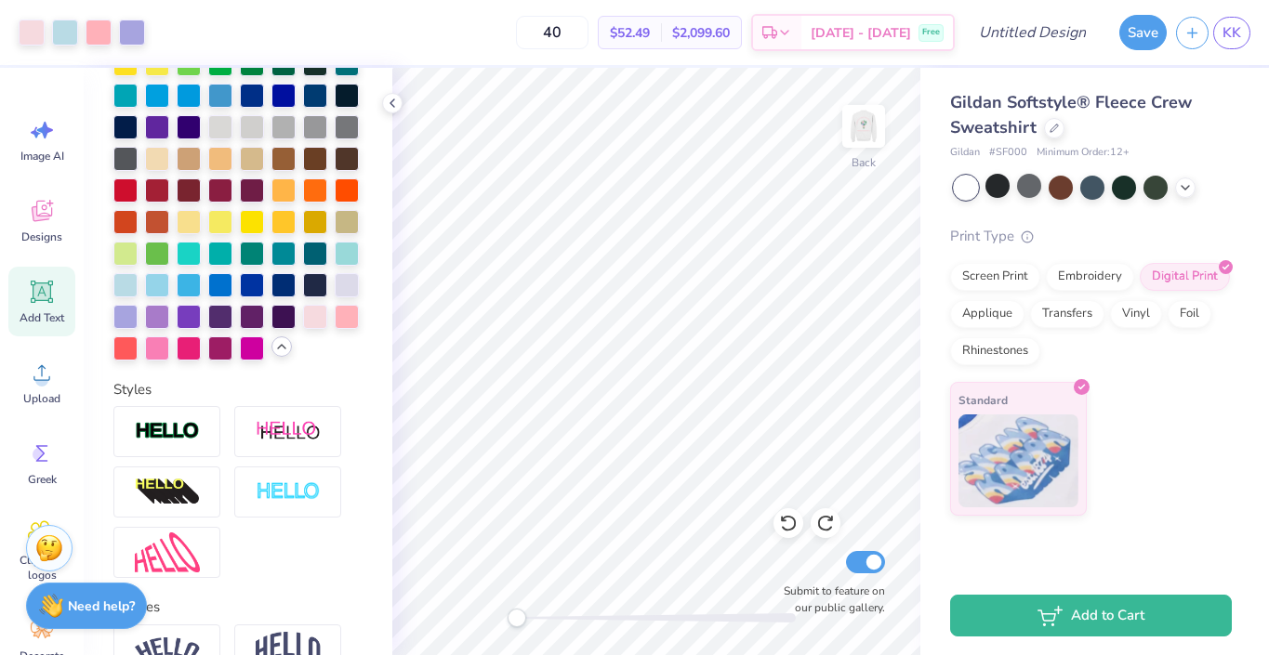
scroll to position [0, 0]
click at [992, 272] on div "Screen Print" at bounding box center [995, 274] width 90 height 28
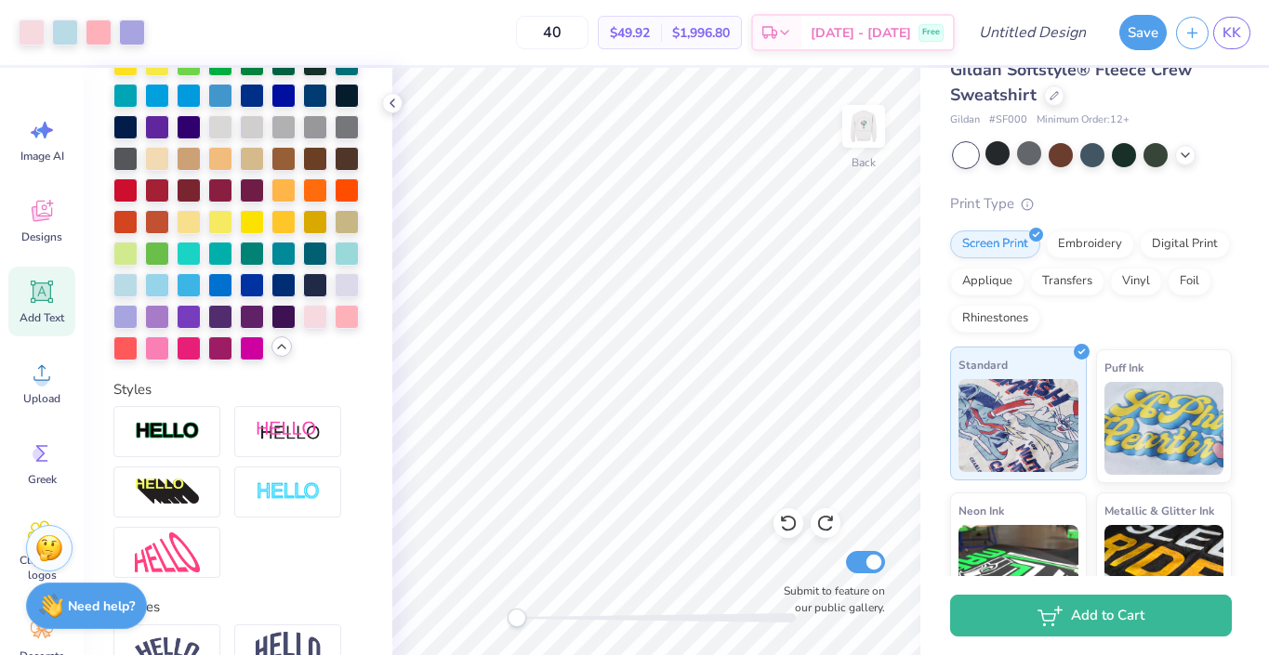
scroll to position [21, 0]
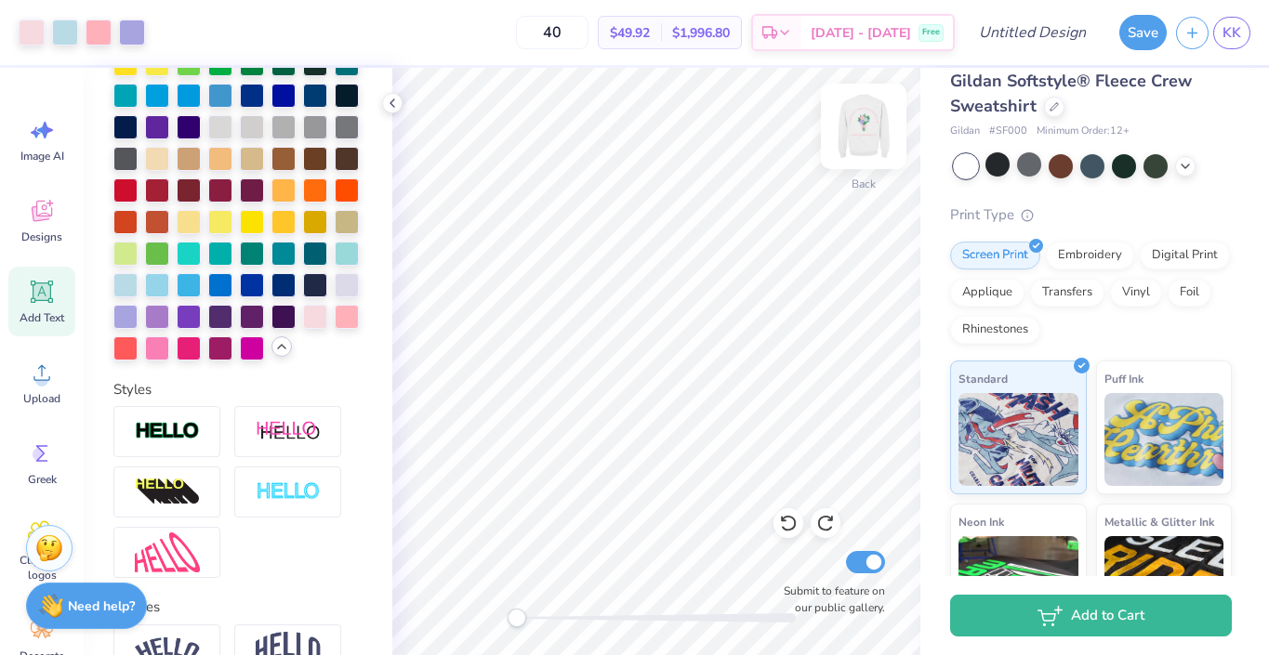
click at [852, 112] on img at bounding box center [863, 126] width 74 height 74
click at [857, 139] on img at bounding box center [863, 126] width 74 height 74
click at [1124, 43] on button "Save" at bounding box center [1142, 29] width 47 height 35
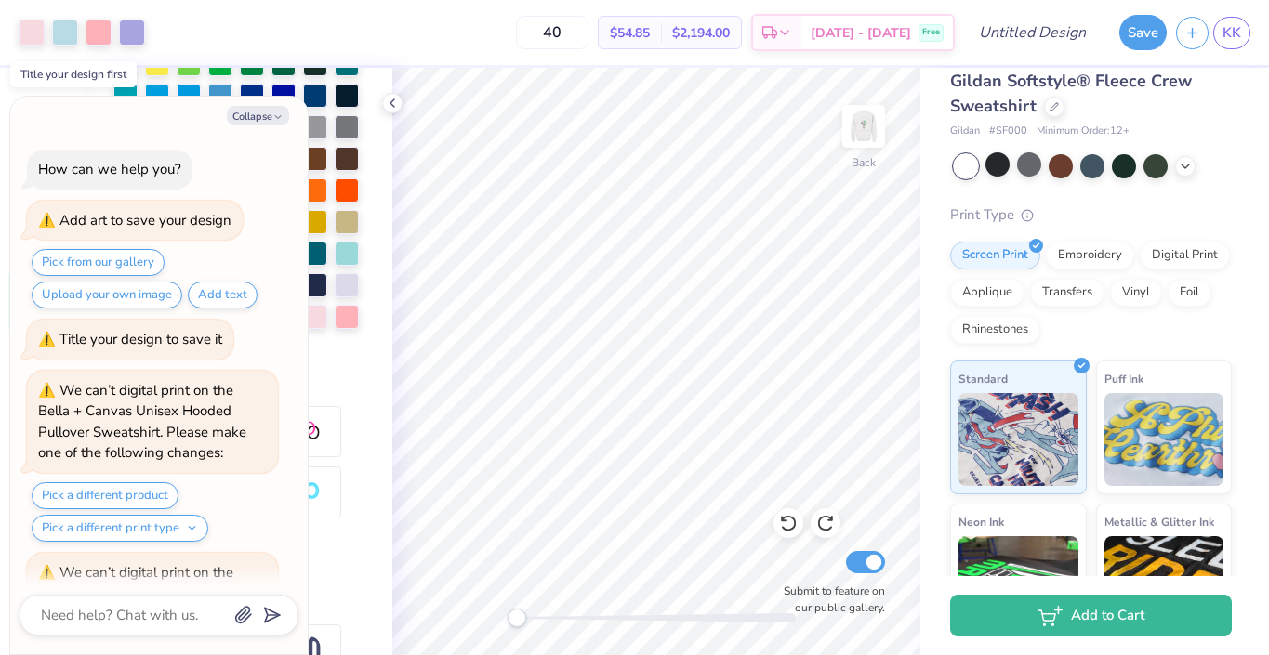
scroll to position [1253, 0]
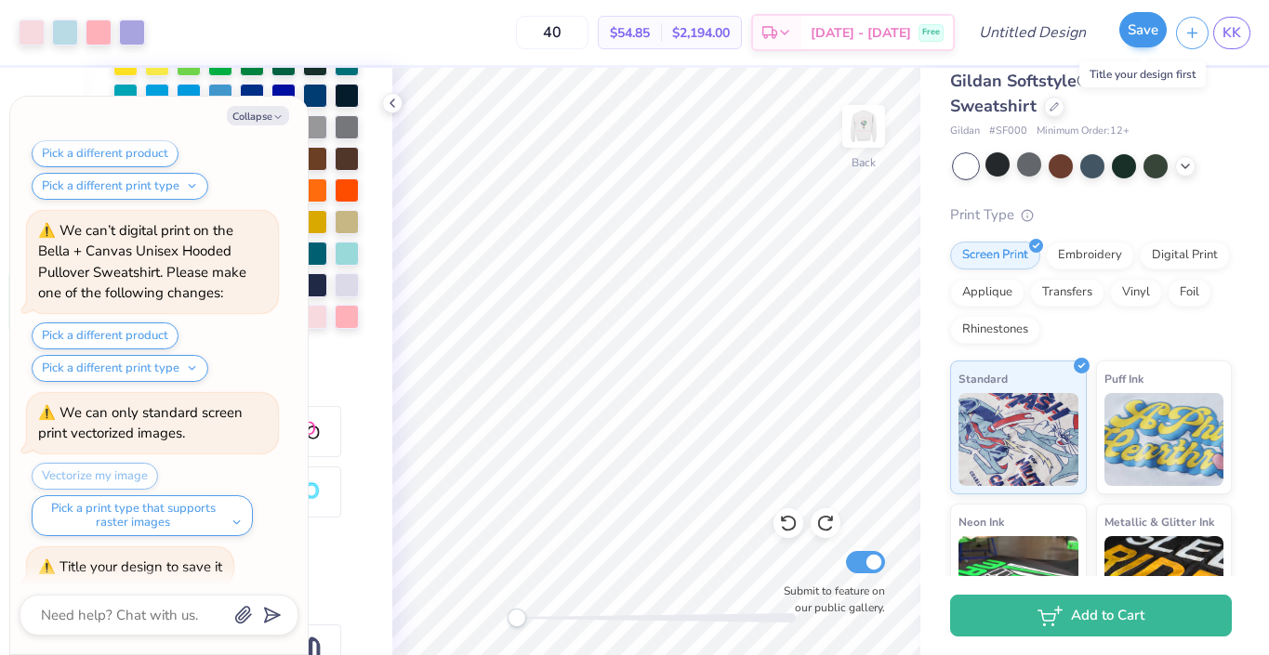
click at [1136, 33] on button "Save" at bounding box center [1142, 29] width 47 height 35
click at [1048, 23] on input "Design Title" at bounding box center [1054, 32] width 91 height 37
type textarea "x"
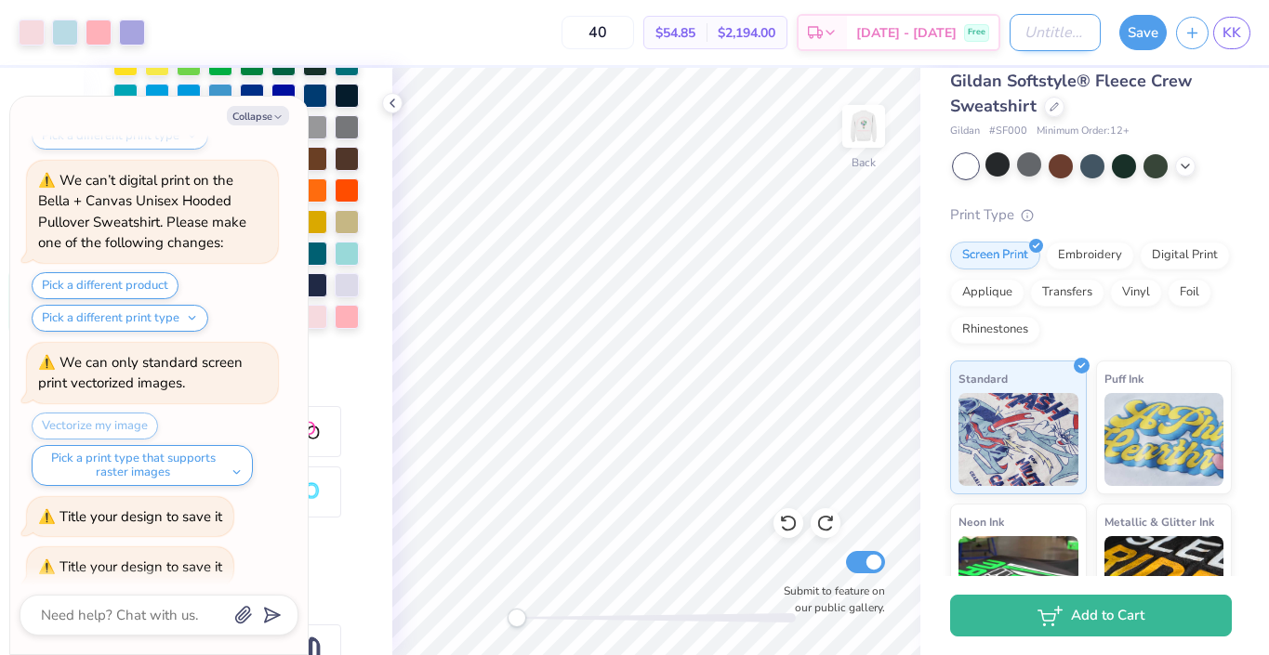
type input "T"
type textarea "x"
type input "TD"
type textarea "x"
type input "TDC"
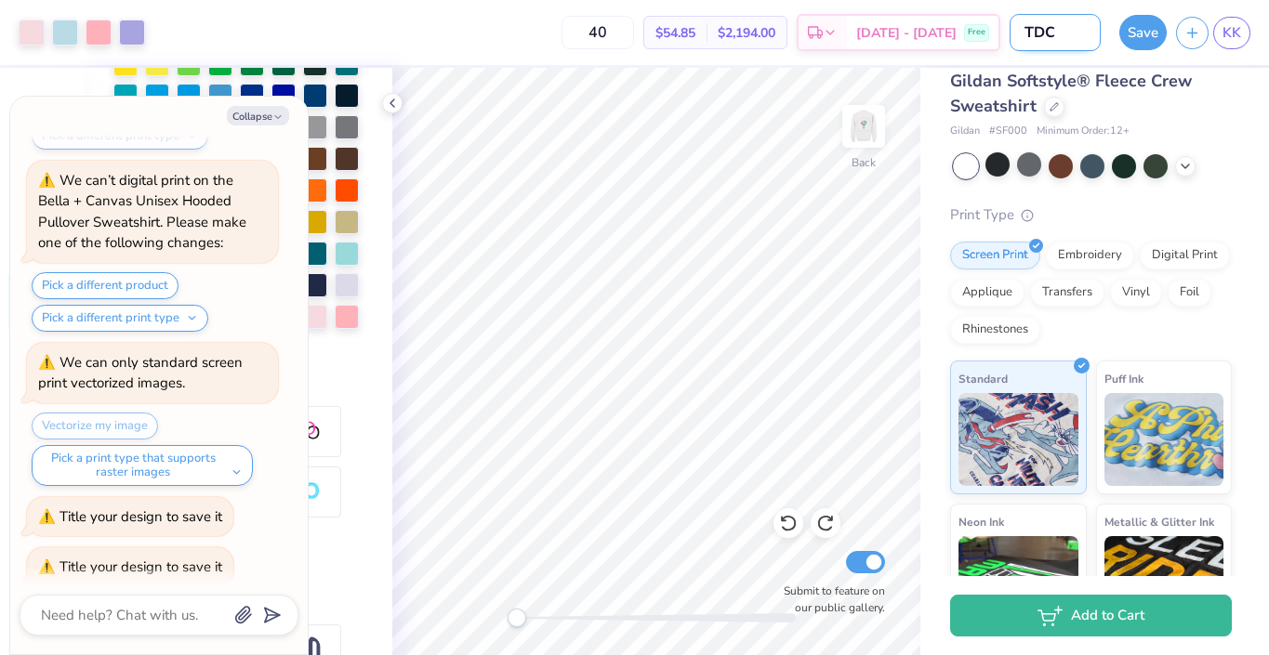
type textarea "x"
type input "TDC"
type textarea "x"
type input "TDC S"
type textarea "x"
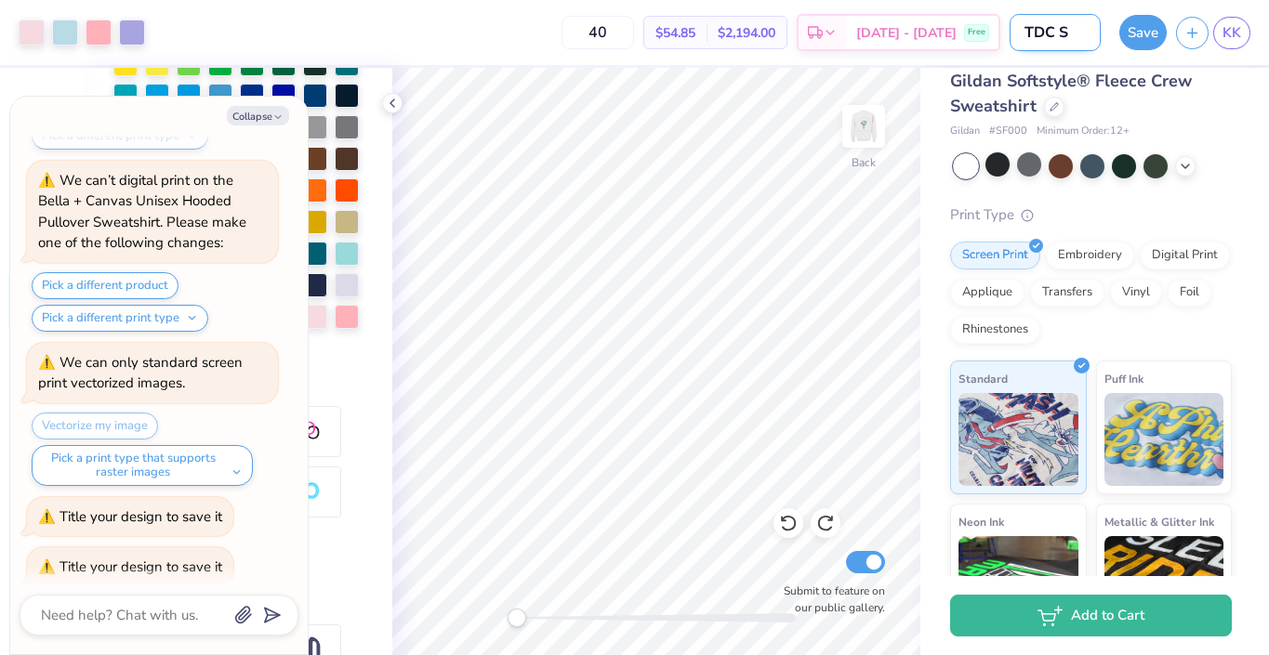
type input "TDC Sw"
type textarea "x"
type input "TDC Swe"
type textarea "x"
type input "TDC Swea"
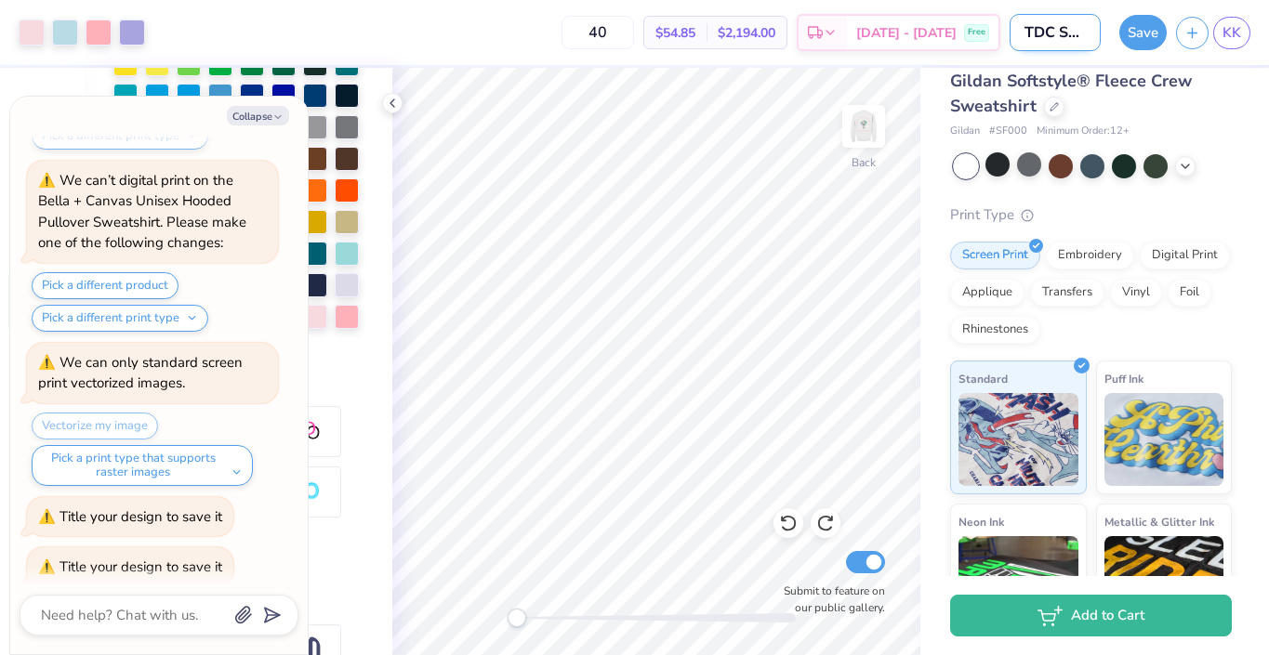
type textarea "x"
type input "TDC Sweat"
type textarea "x"
type input "TDC Sweats"
type textarea "x"
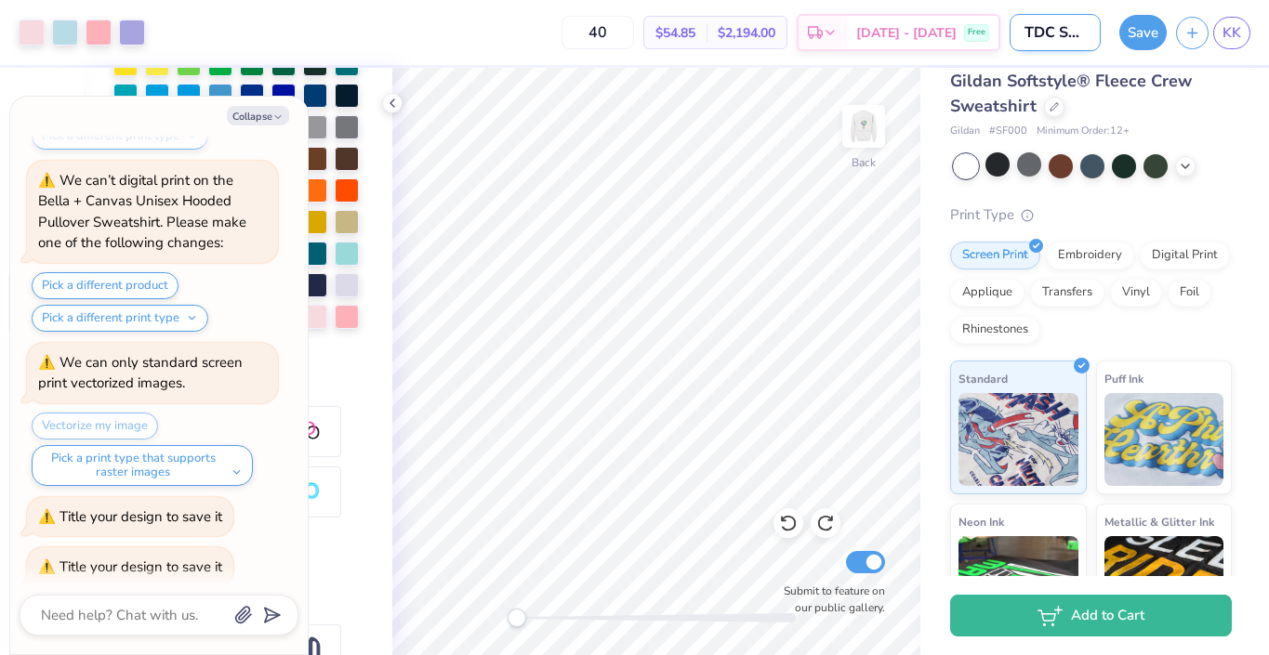
type input "TDC Sweatsh"
type textarea "x"
type input "TDC Sweatshi"
type textarea "x"
type input "TDC Sweatshir"
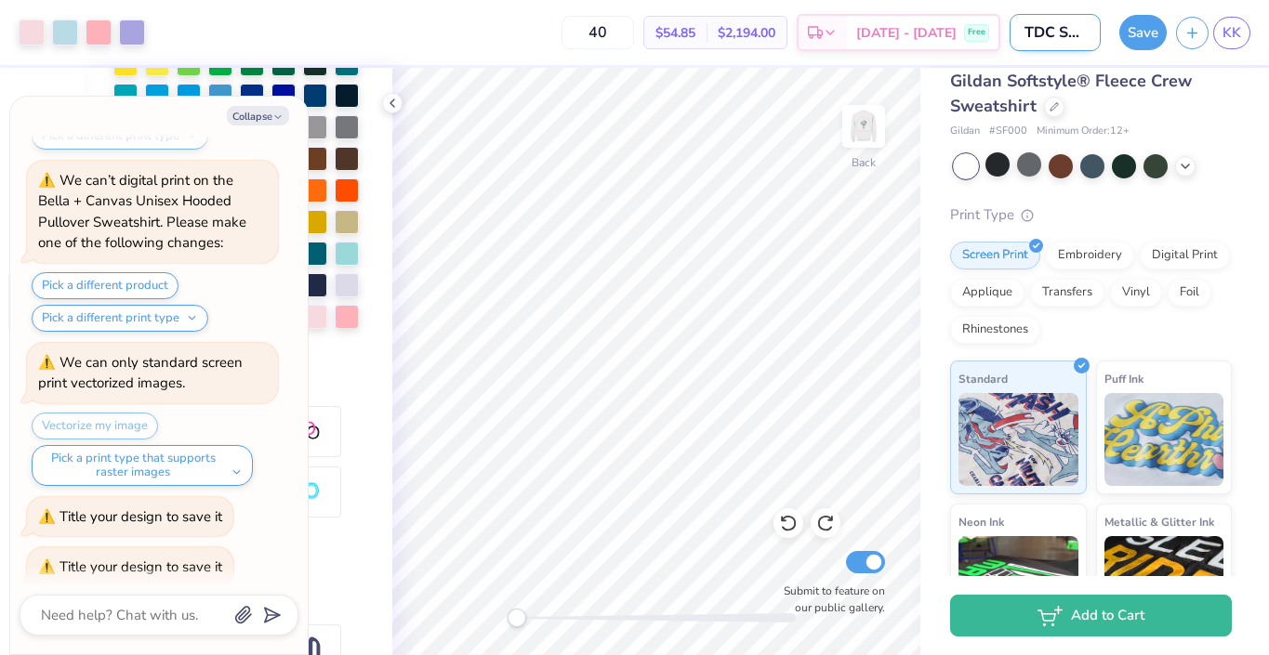
type textarea "x"
type input "TDC Sweatshirt"
type textarea "x"
type input "TDC Sweatshirt"
click at [1156, 32] on button "Save" at bounding box center [1142, 29] width 47 height 35
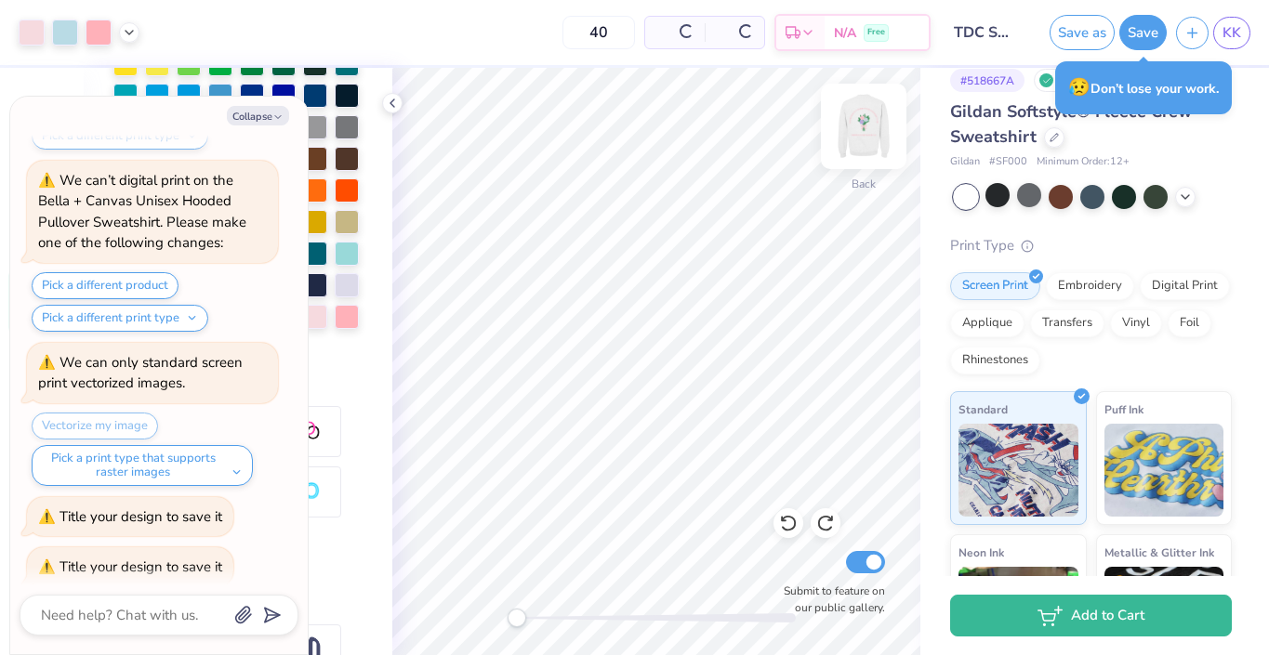
click at [868, 119] on img at bounding box center [863, 126] width 74 height 74
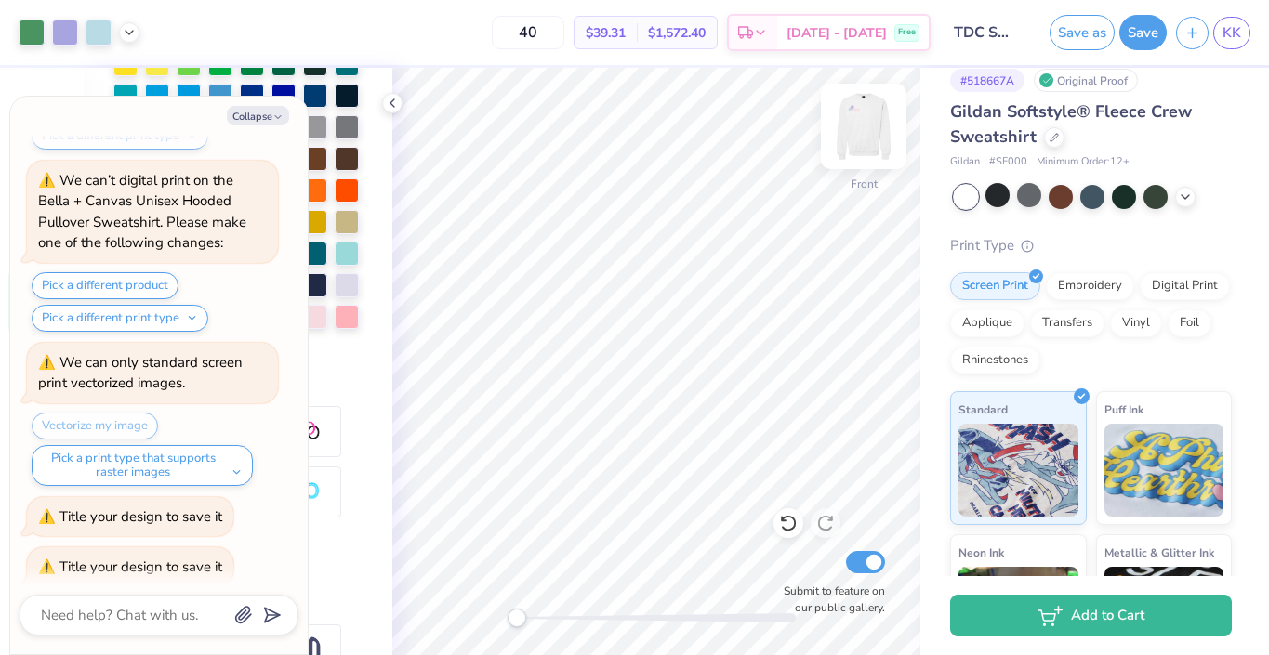
click at [856, 134] on img at bounding box center [863, 126] width 74 height 74
click at [861, 133] on img at bounding box center [863, 126] width 74 height 74
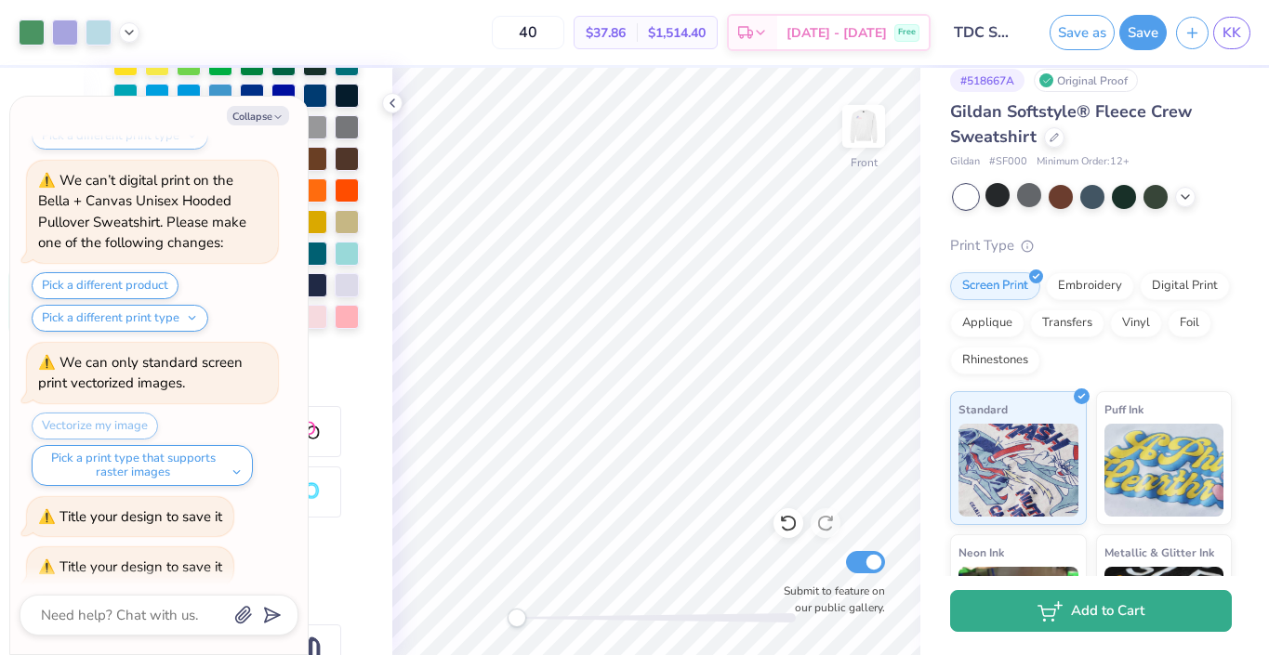
click at [1088, 616] on button "Add to Cart" at bounding box center [1091, 611] width 282 height 42
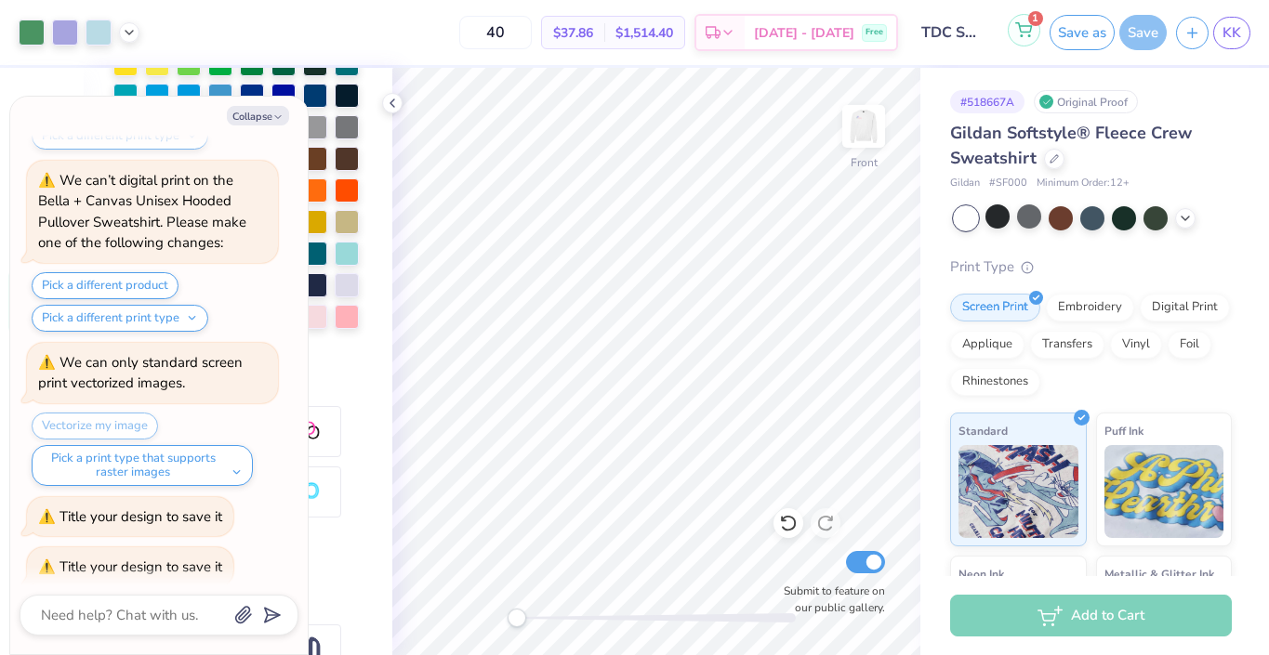
click at [1027, 22] on icon at bounding box center [1023, 29] width 17 height 15
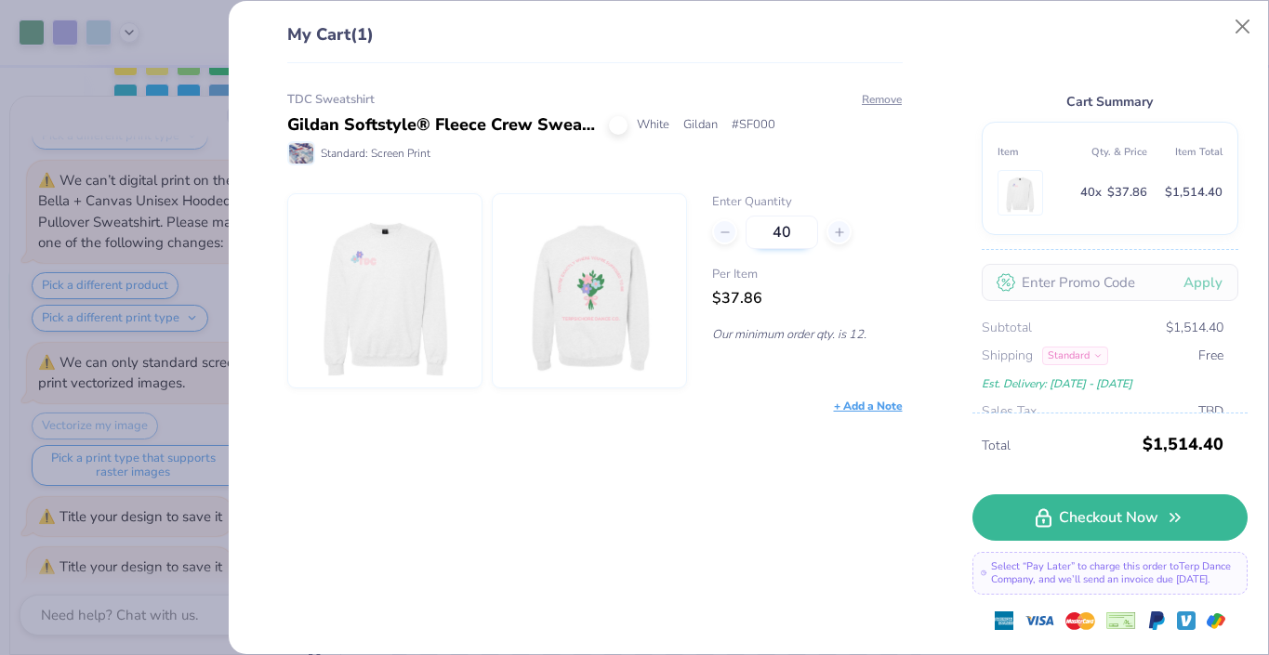
click at [787, 229] on input "40" at bounding box center [781, 232] width 73 height 33
click at [1240, 44] on button "Close" at bounding box center [1242, 26] width 35 height 35
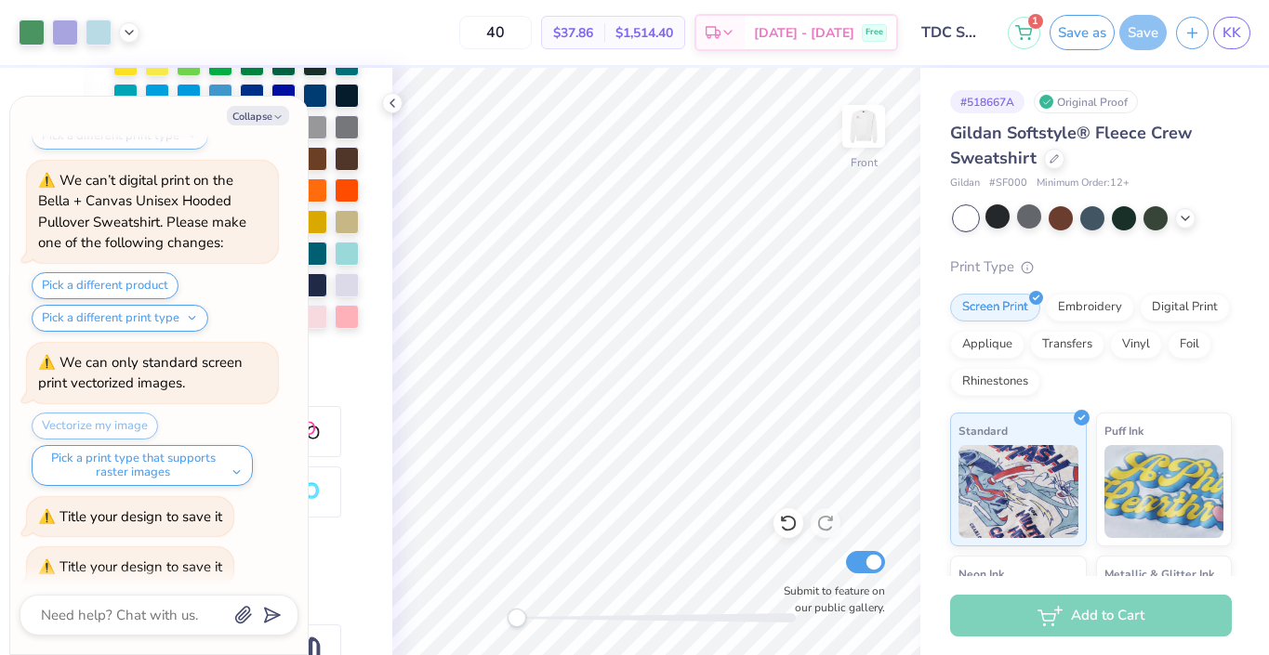
type textarea "x"
click at [521, 32] on input "40" at bounding box center [495, 32] width 73 height 33
type input "30"
type textarea "x"
type input "30"
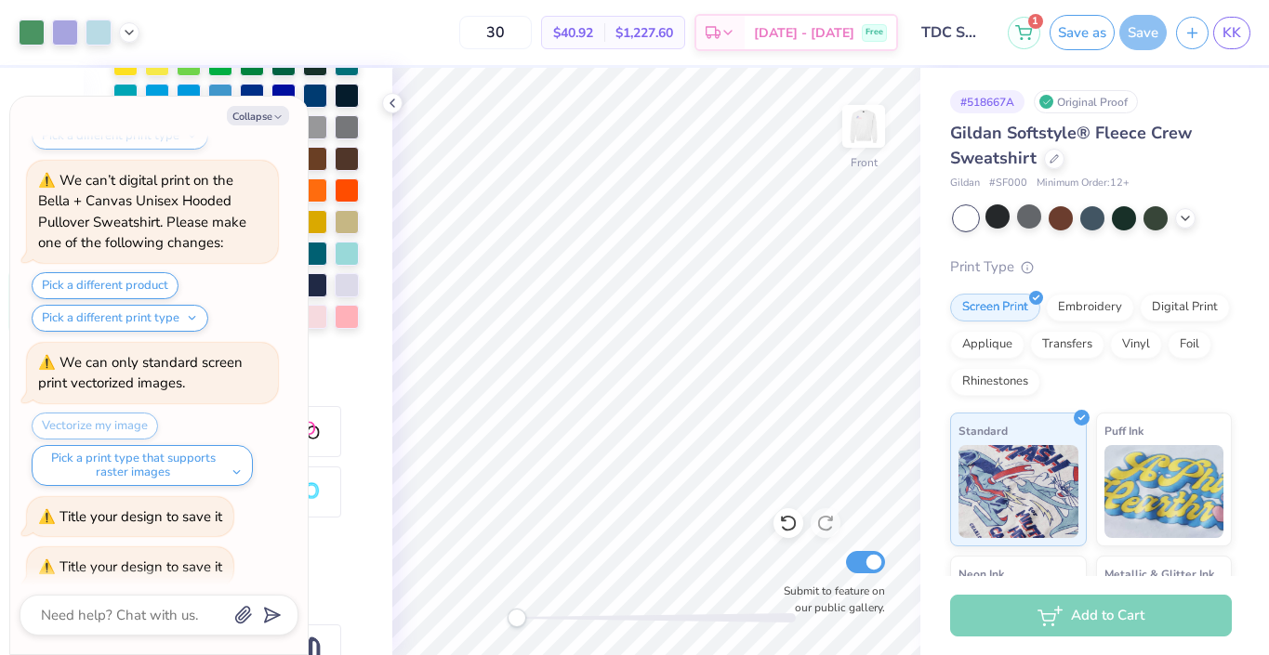
scroll to position [1402, 0]
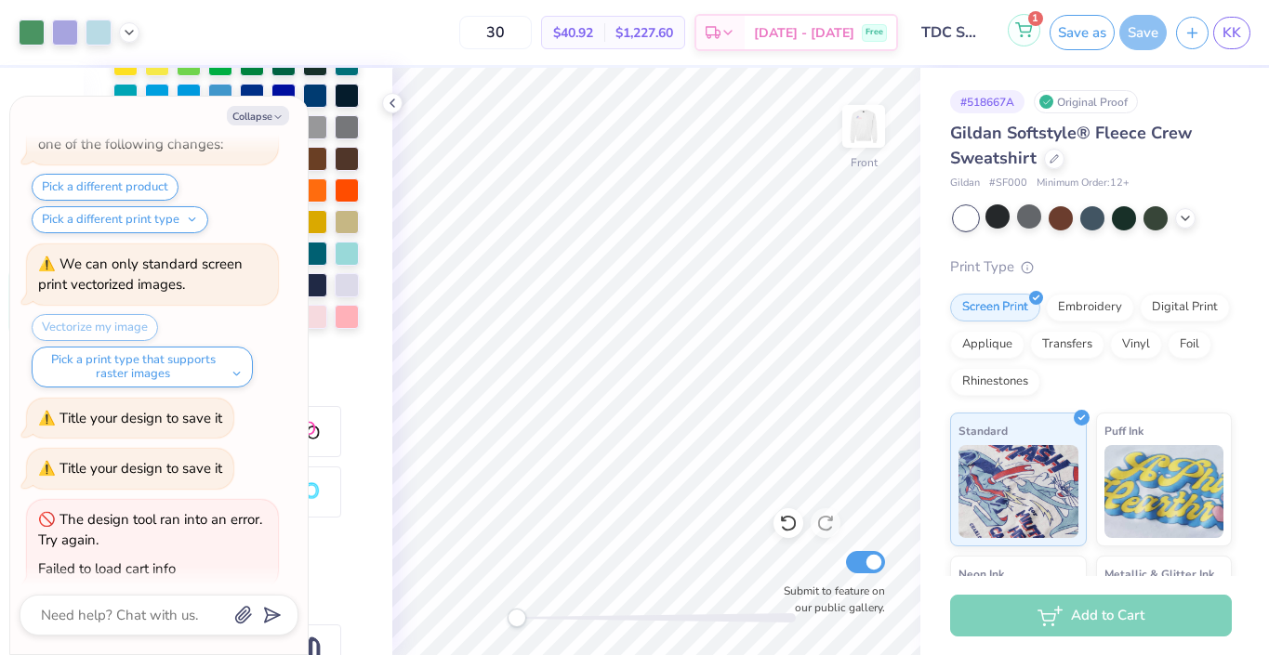
click at [1019, 35] on icon at bounding box center [1023, 29] width 17 height 15
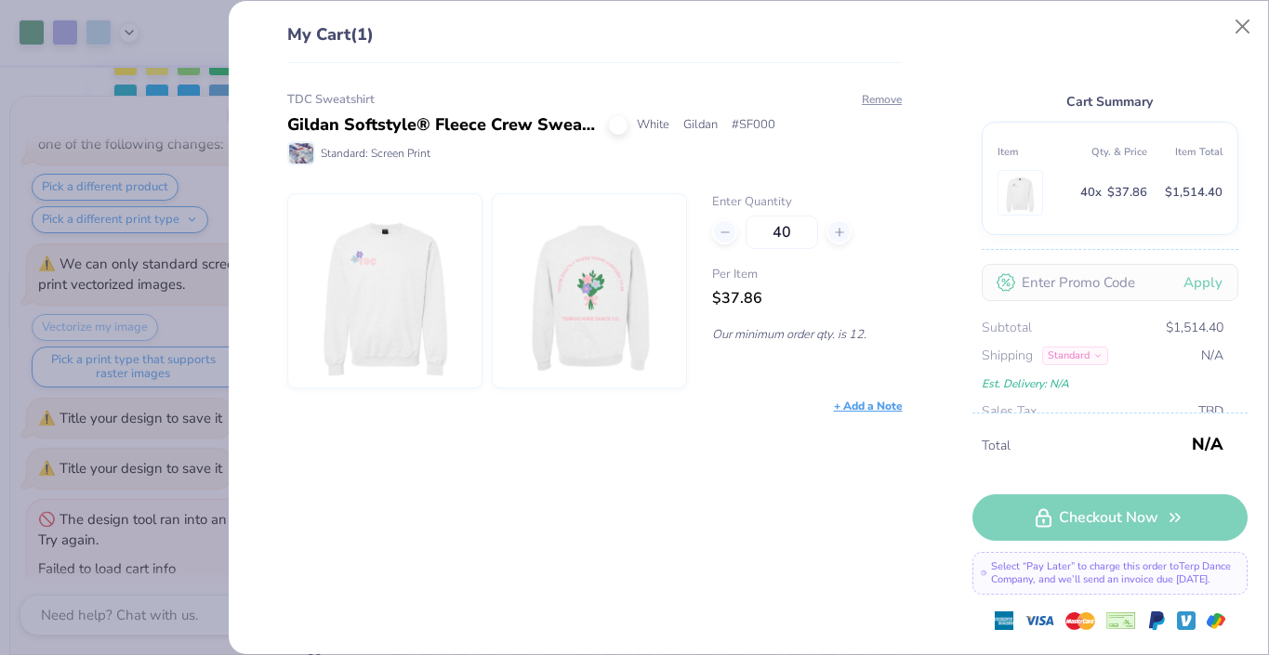
type textarea "x"
type input "30"
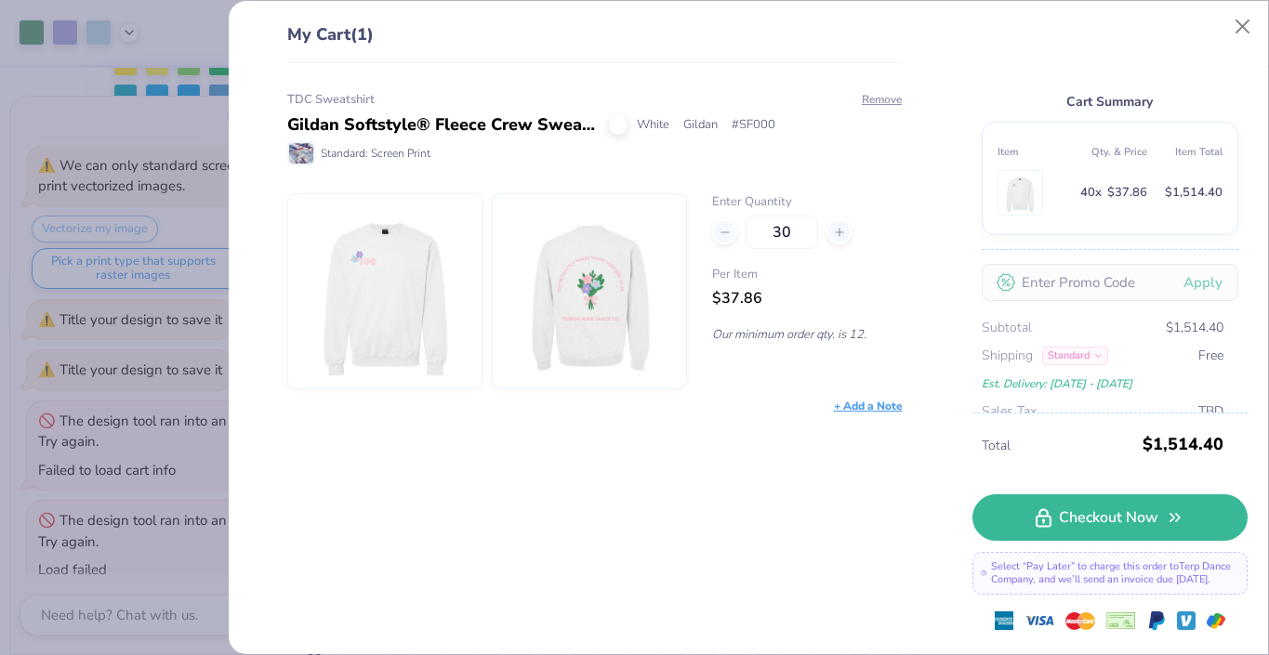
type textarea "x"
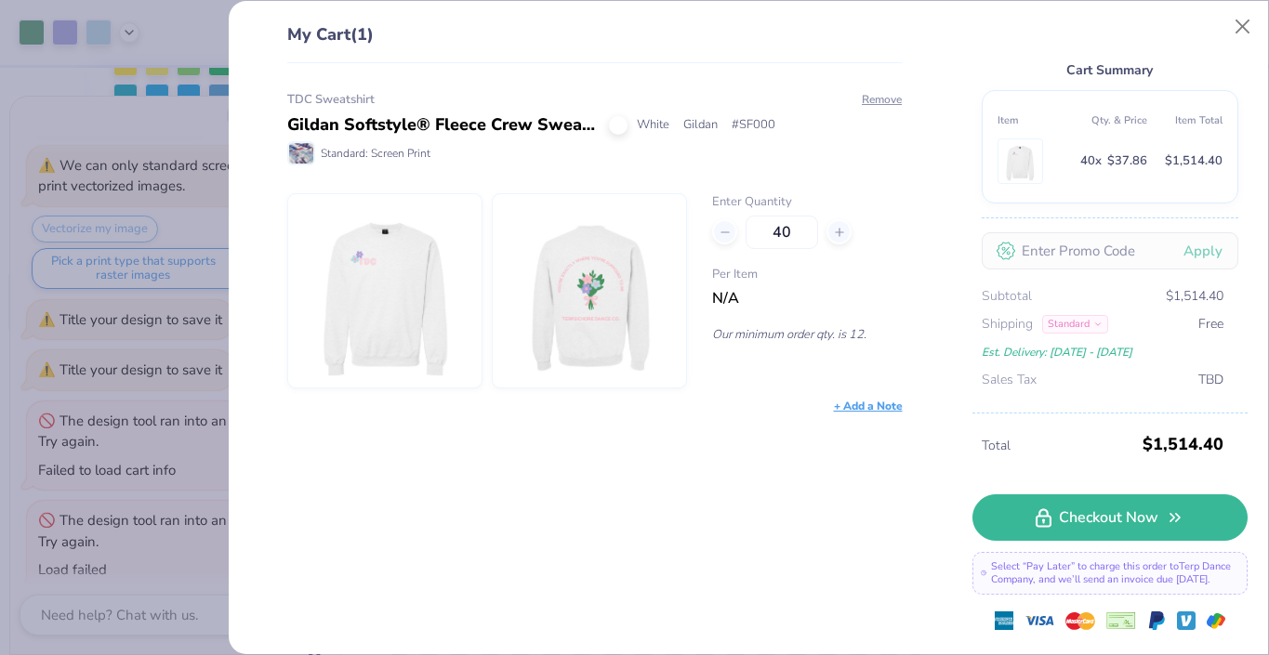
scroll to position [31, 0]
click at [785, 228] on input "40" at bounding box center [781, 232] width 73 height 33
type input "30"
click at [948, 401] on div "My Cart (1) TDC Sweatshirt Gildan Softstyle® Fleece Crew Sweatshirt White Gilda…" at bounding box center [748, 327] width 1039 height 653
type textarea "x"
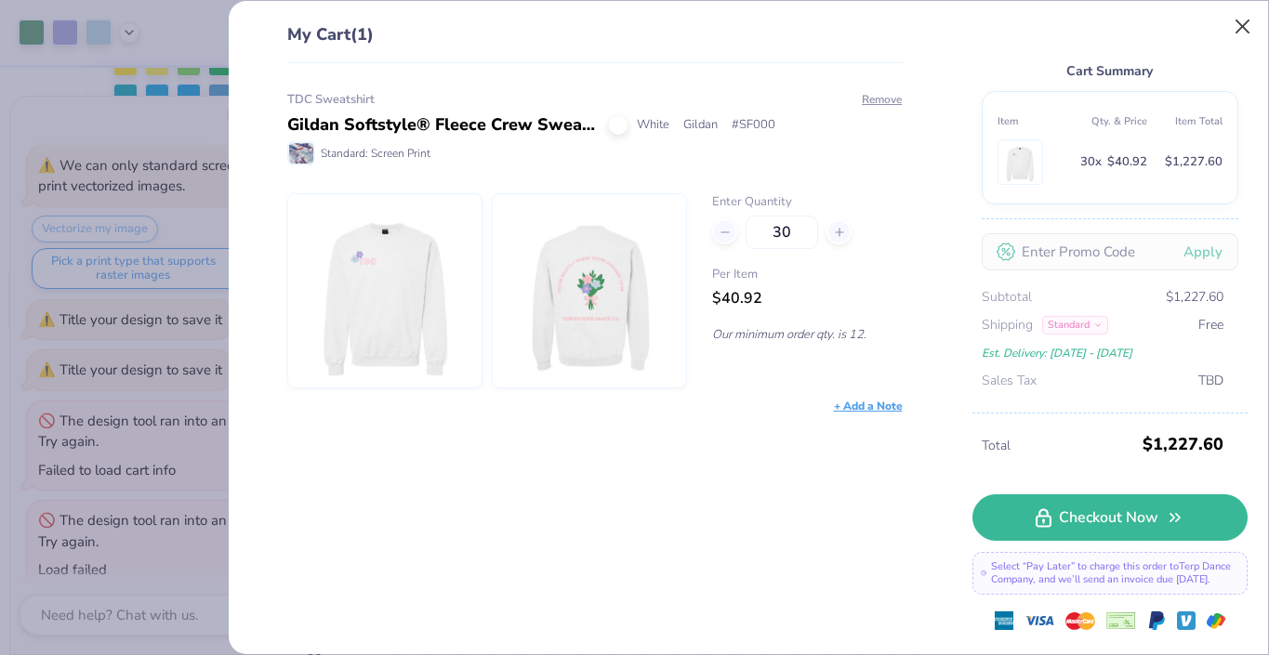
click at [1247, 30] on button "Close" at bounding box center [1242, 26] width 35 height 35
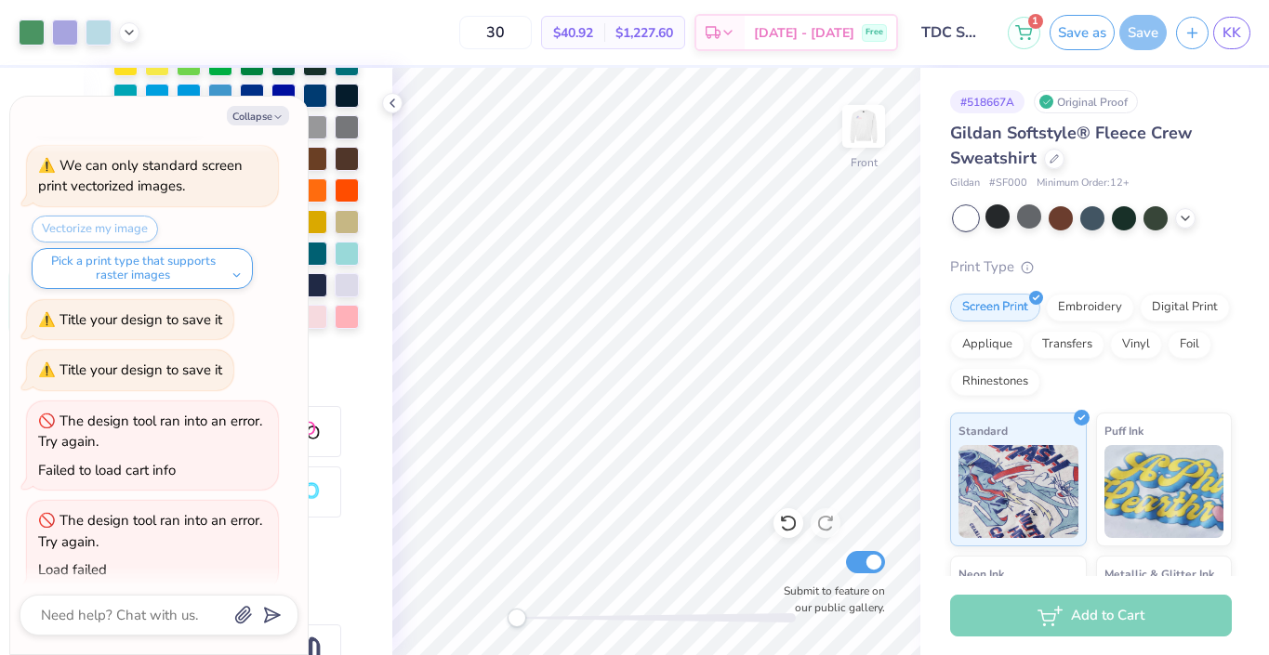
click at [1135, 47] on div "Save" at bounding box center [1142, 32] width 47 height 35
